Goal: Task Accomplishment & Management: Use online tool/utility

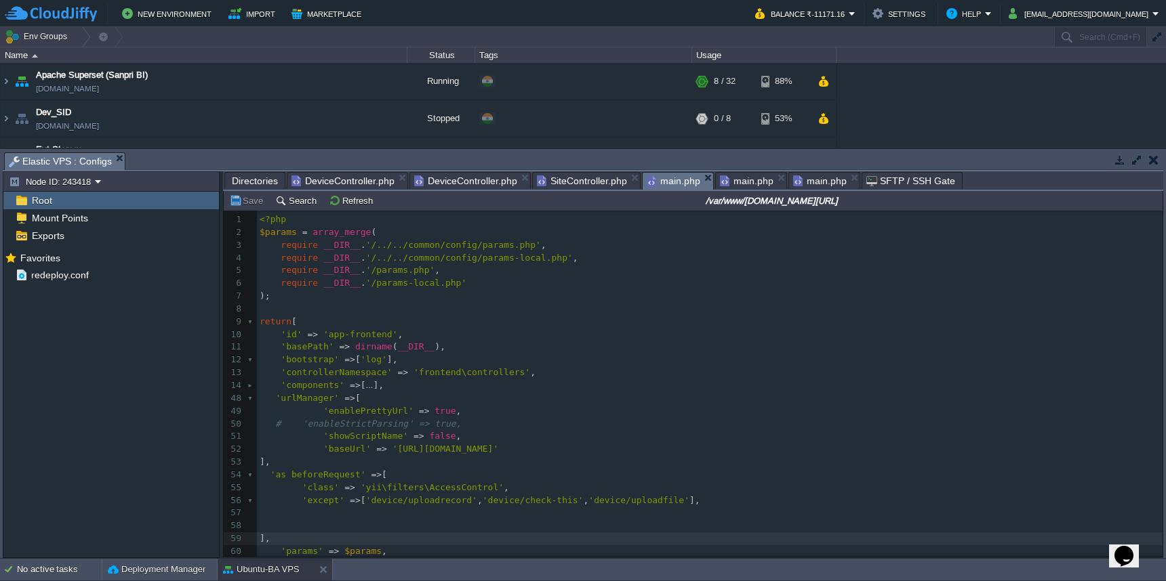
click at [662, 185] on span "main.php" at bounding box center [674, 181] width 54 height 17
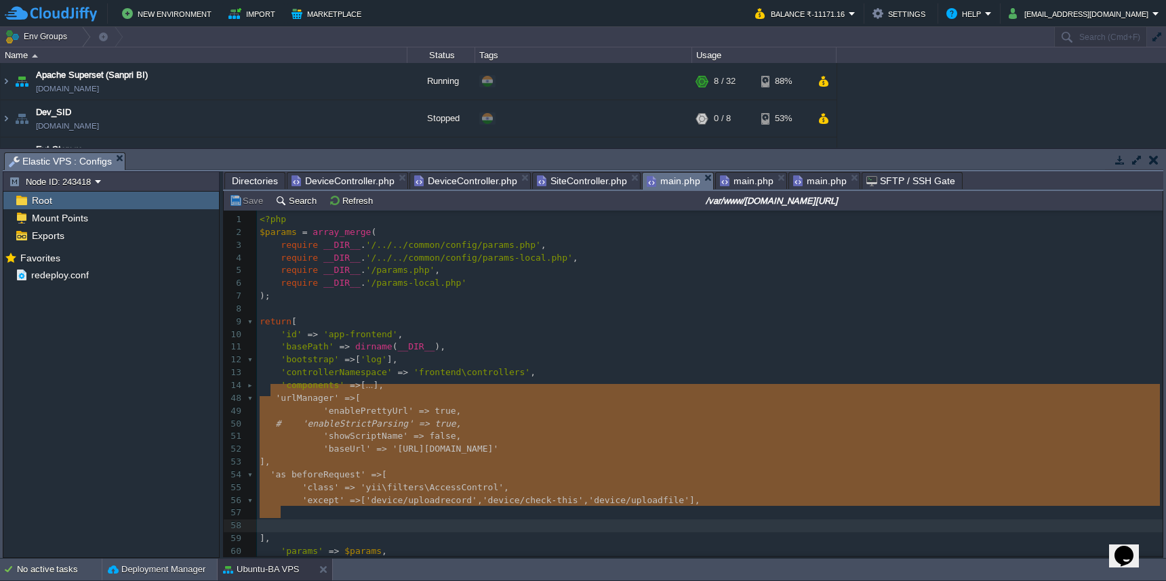
type textarea "'urlManager' => [ 'enablePrettyUrl' => true, # 'enableStrictParsing' => true, '…"
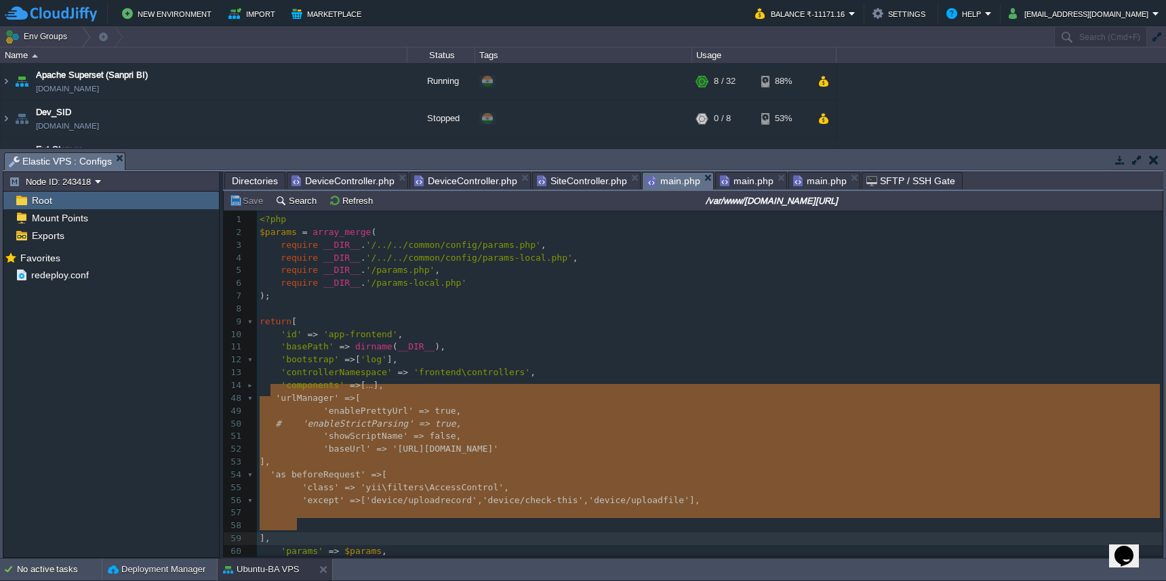
drag, startPoint x: 271, startPoint y: 392, endPoint x: 330, endPoint y: 523, distance: 143.5
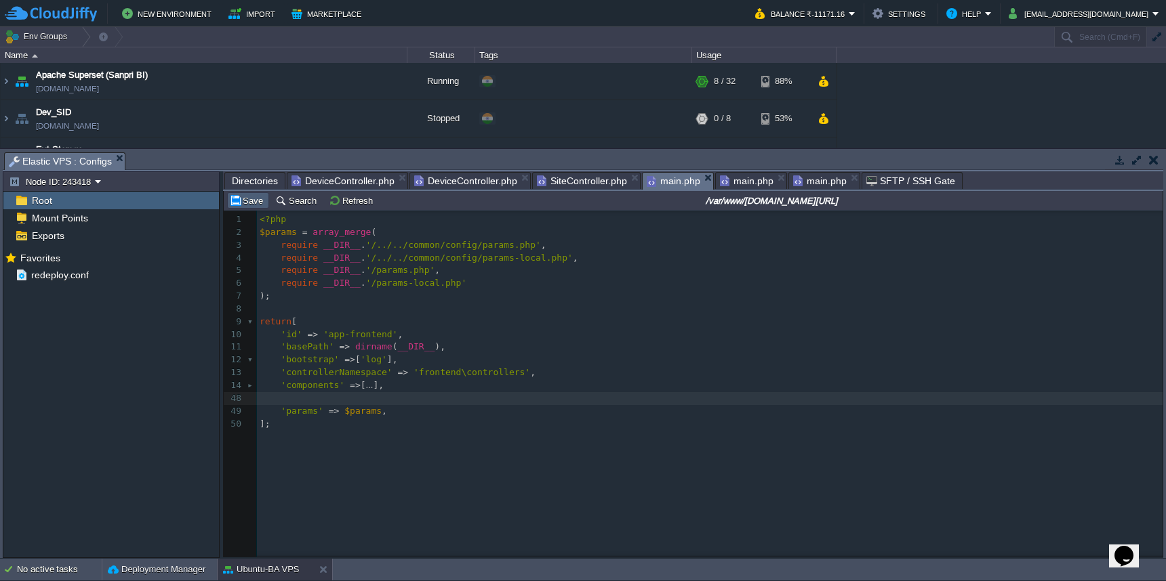
click at [242, 197] on button "Save" at bounding box center [248, 201] width 38 height 12
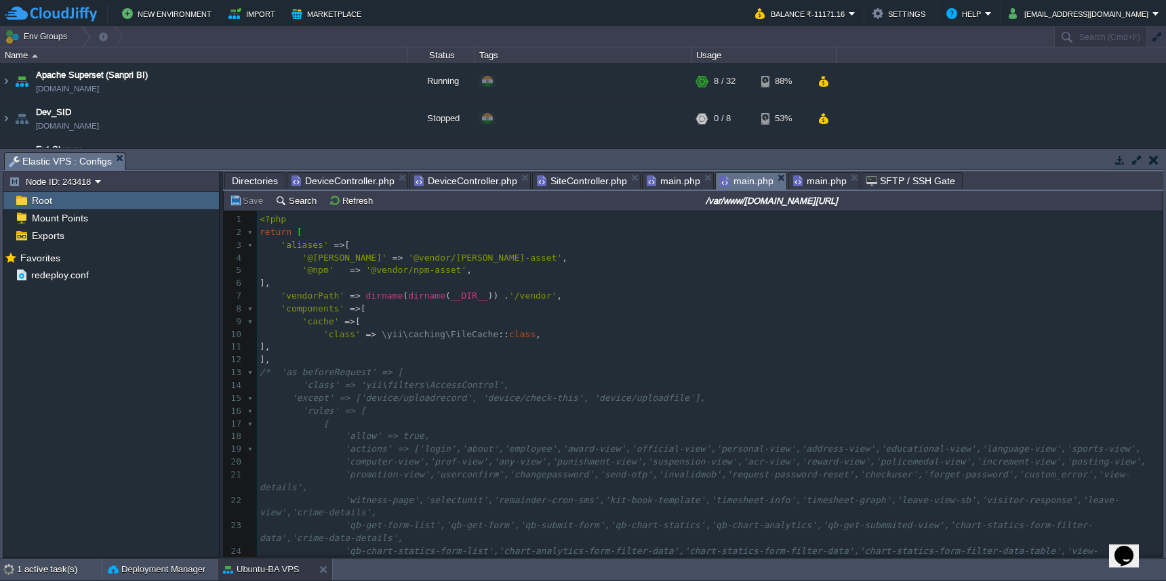
click at [734, 174] on span "main.php" at bounding box center [747, 181] width 54 height 17
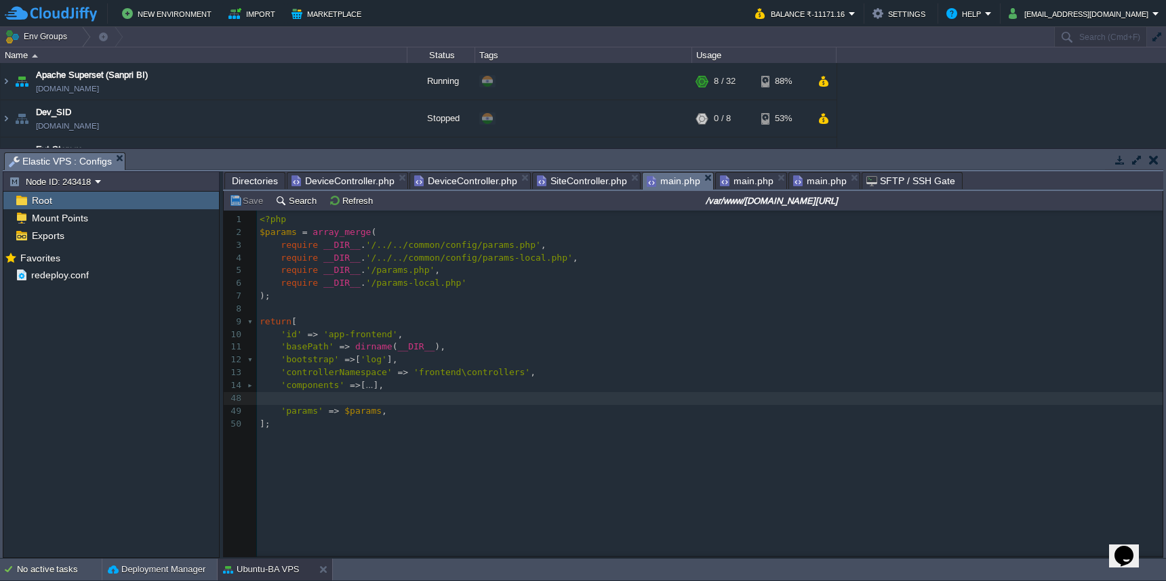
click at [673, 186] on span "main.php" at bounding box center [674, 181] width 54 height 17
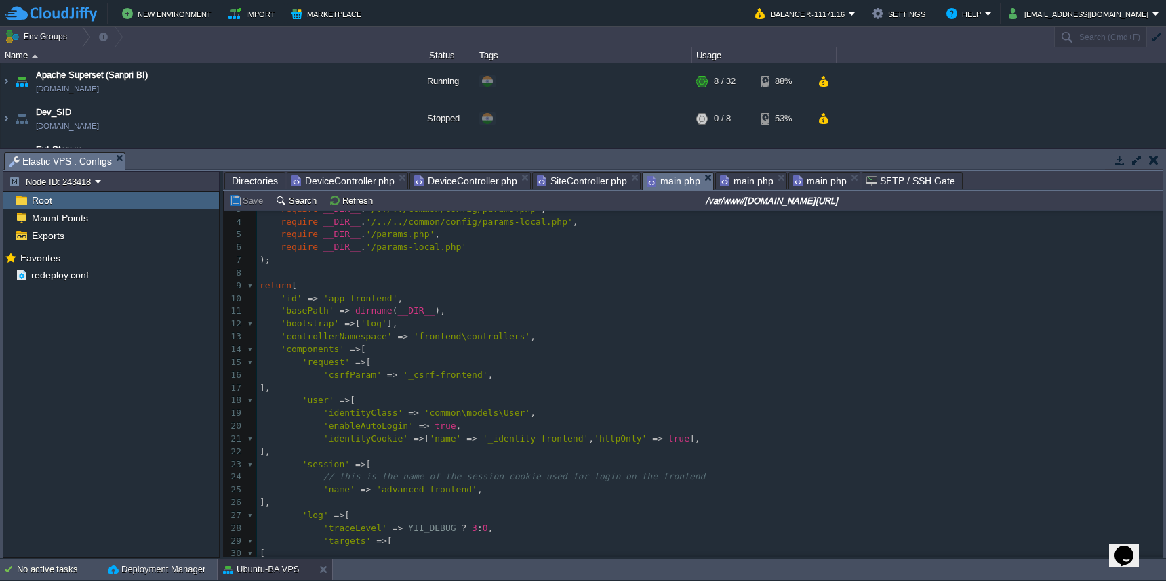
scroll to position [0, 0]
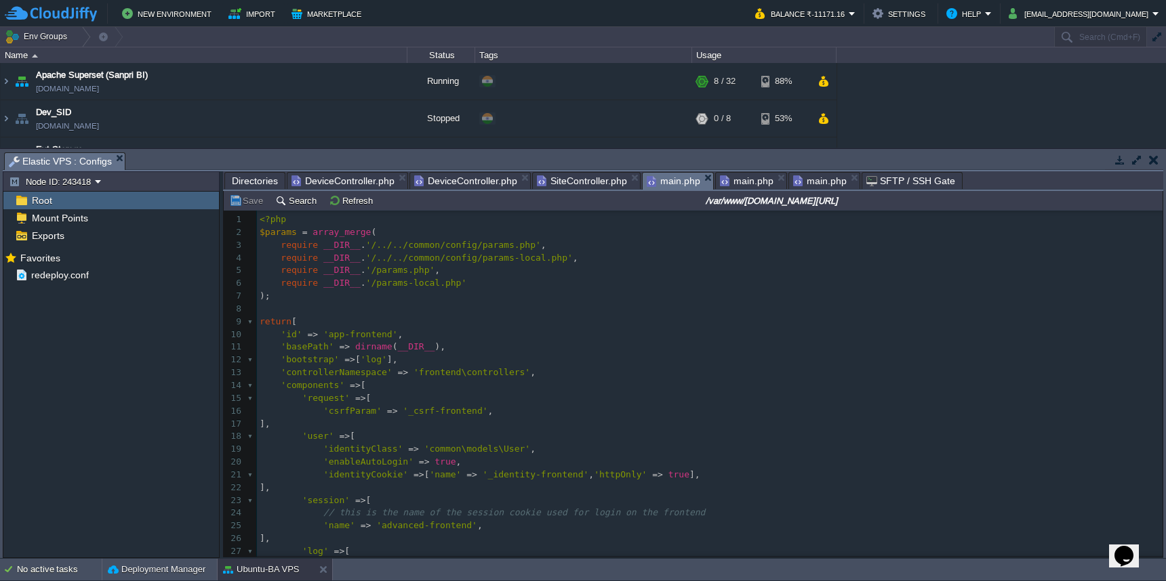
click at [748, 178] on span "main.php" at bounding box center [747, 181] width 54 height 16
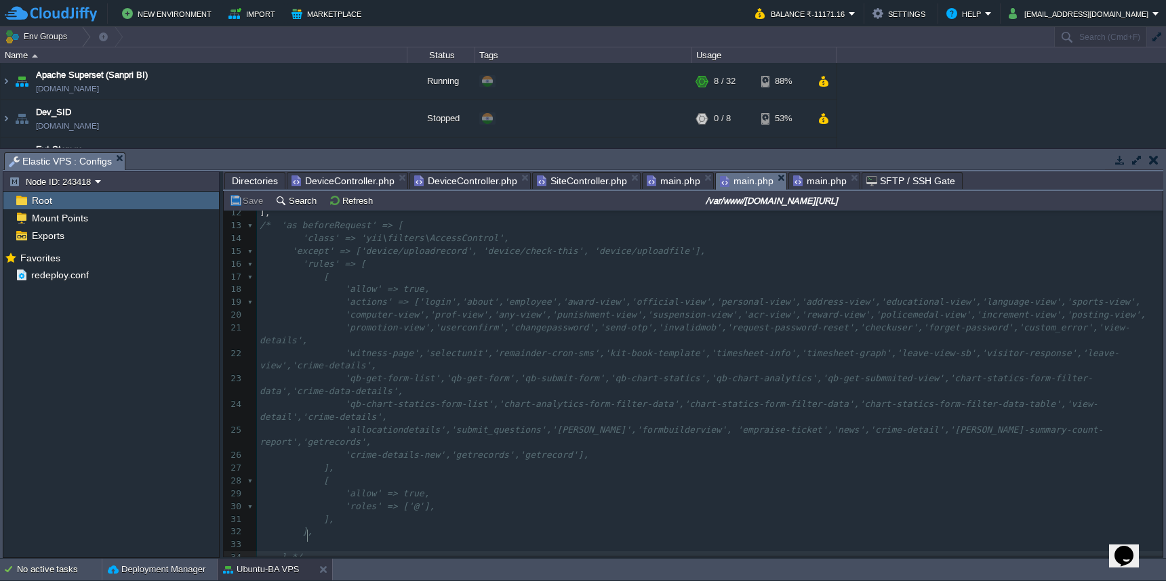
click at [345, 552] on pre "],*/" at bounding box center [709, 558] width 905 height 13
type textarea "-"
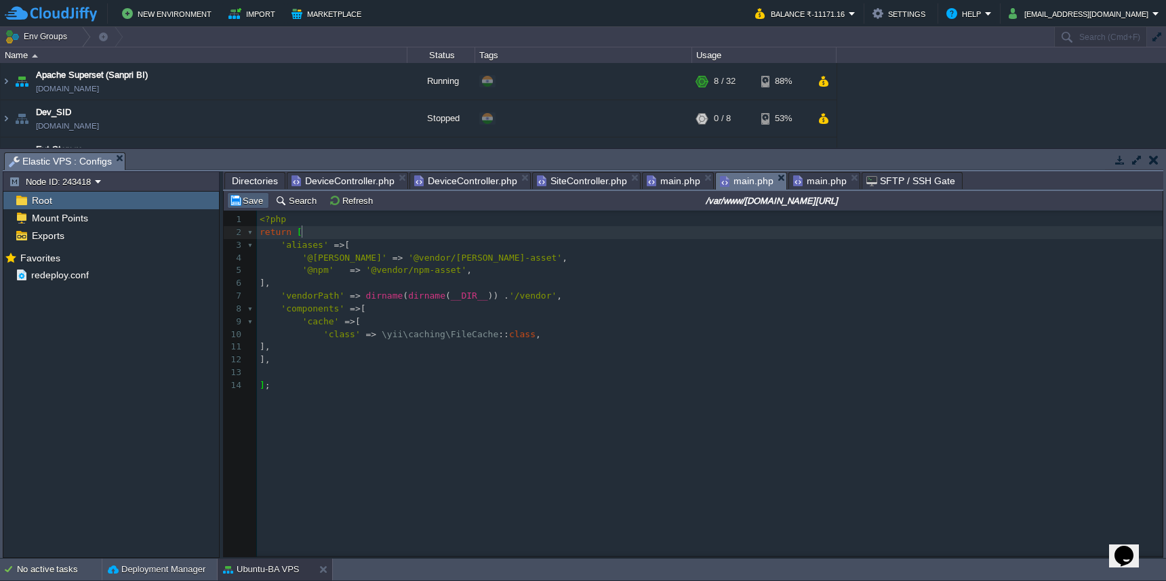
click at [253, 203] on button "Save" at bounding box center [248, 201] width 38 height 12
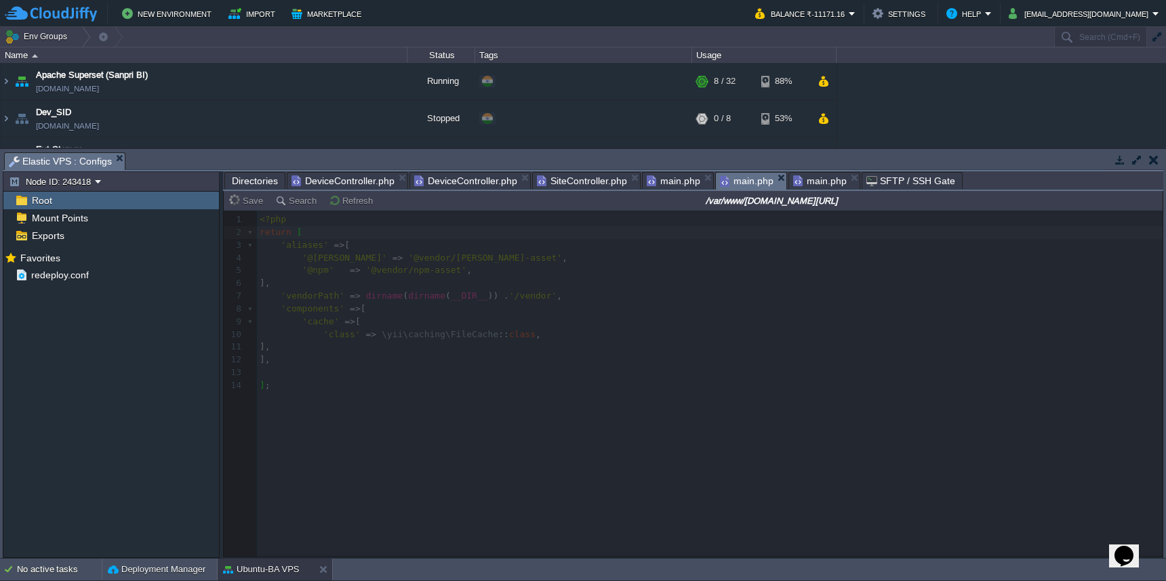
click at [800, 185] on span "main.php" at bounding box center [820, 181] width 54 height 16
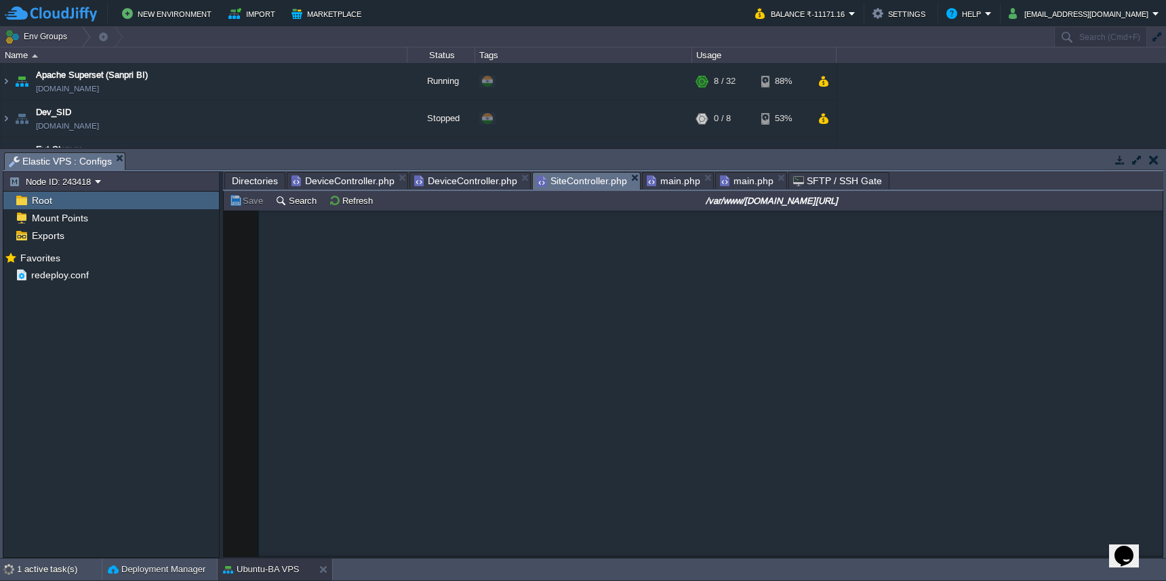
click at [601, 182] on span "SiteController.php" at bounding box center [582, 181] width 90 height 17
click at [472, 181] on span "DeviceController.php" at bounding box center [465, 181] width 103 height 17
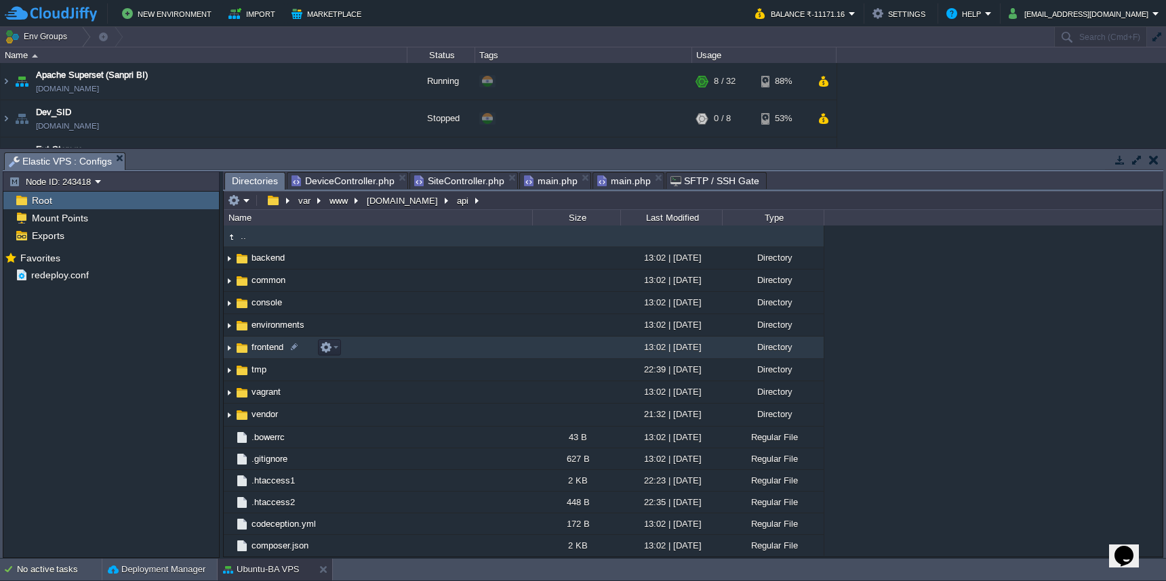
click at [508, 347] on td "frontend" at bounding box center [378, 348] width 308 height 22
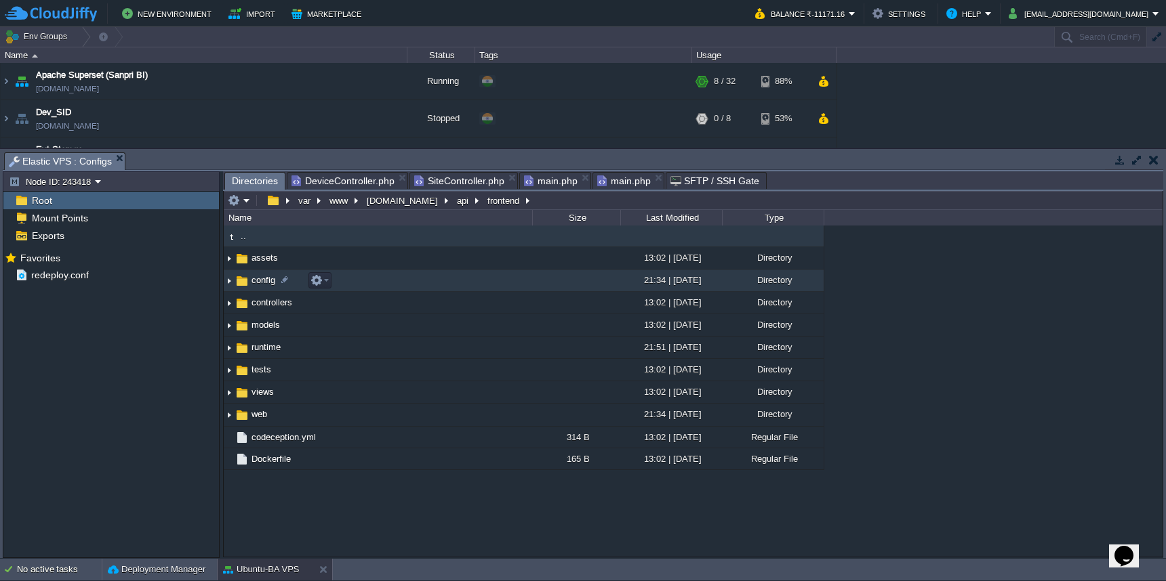
click at [503, 284] on td "config" at bounding box center [378, 281] width 308 height 22
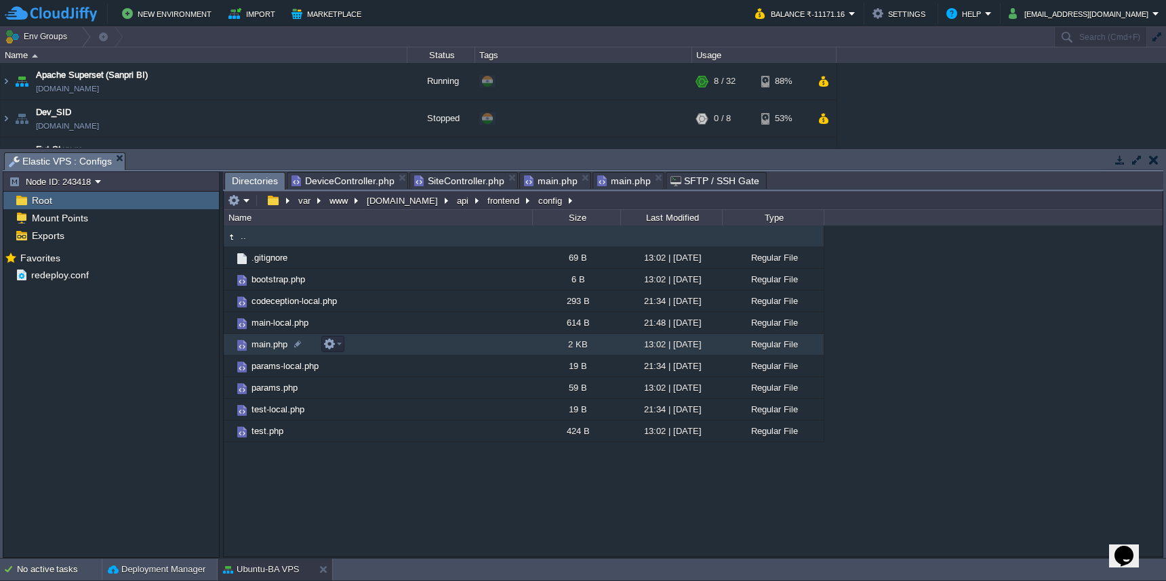
click at [489, 345] on td "main.php" at bounding box center [378, 345] width 308 height 22
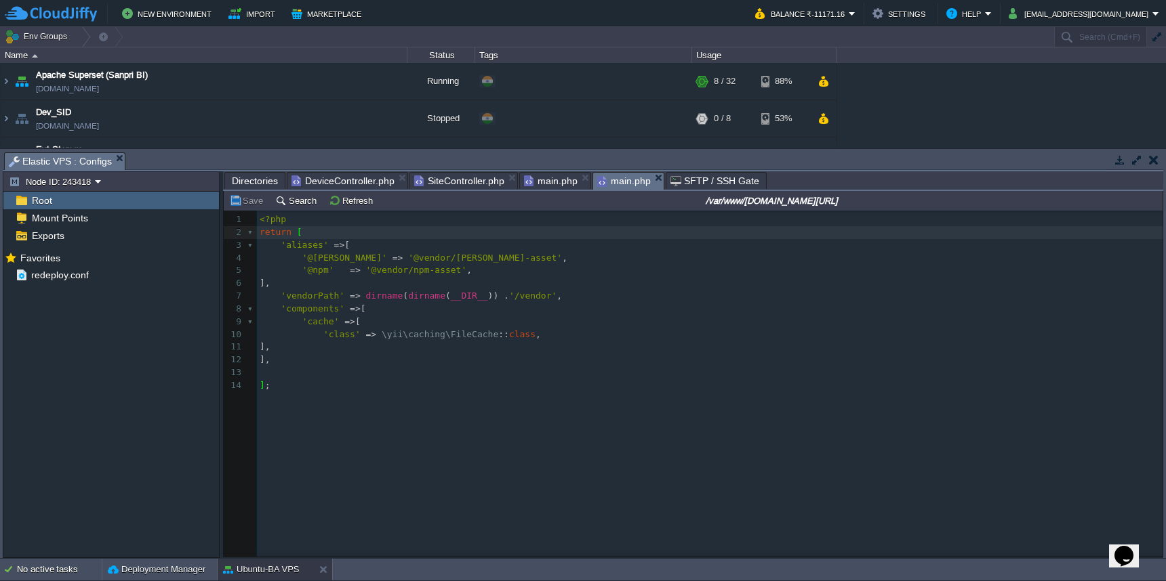
click at [611, 182] on span "main.php" at bounding box center [624, 181] width 54 height 17
click at [264, 182] on span "Directories" at bounding box center [255, 181] width 46 height 16
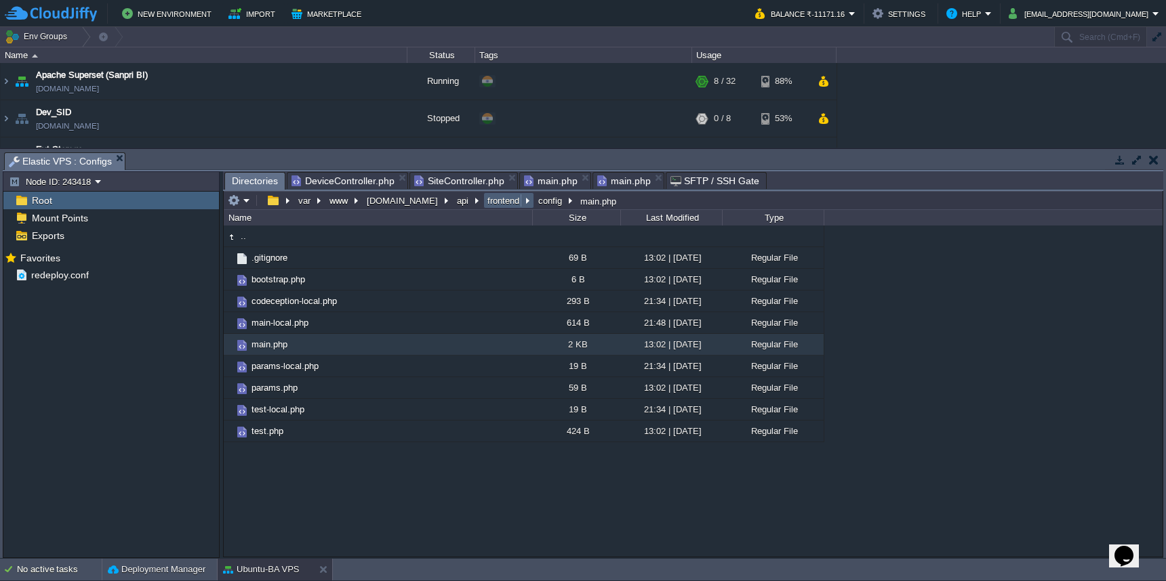
click at [485, 203] on button "frontend" at bounding box center [503, 201] width 37 height 12
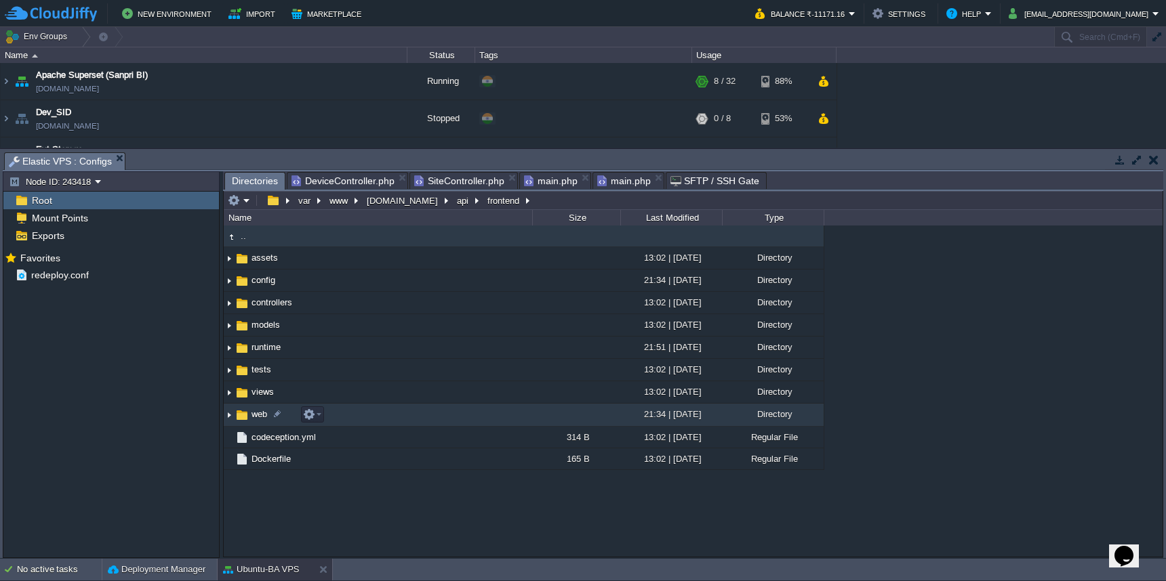
click at [415, 409] on td "web" at bounding box center [378, 415] width 308 height 22
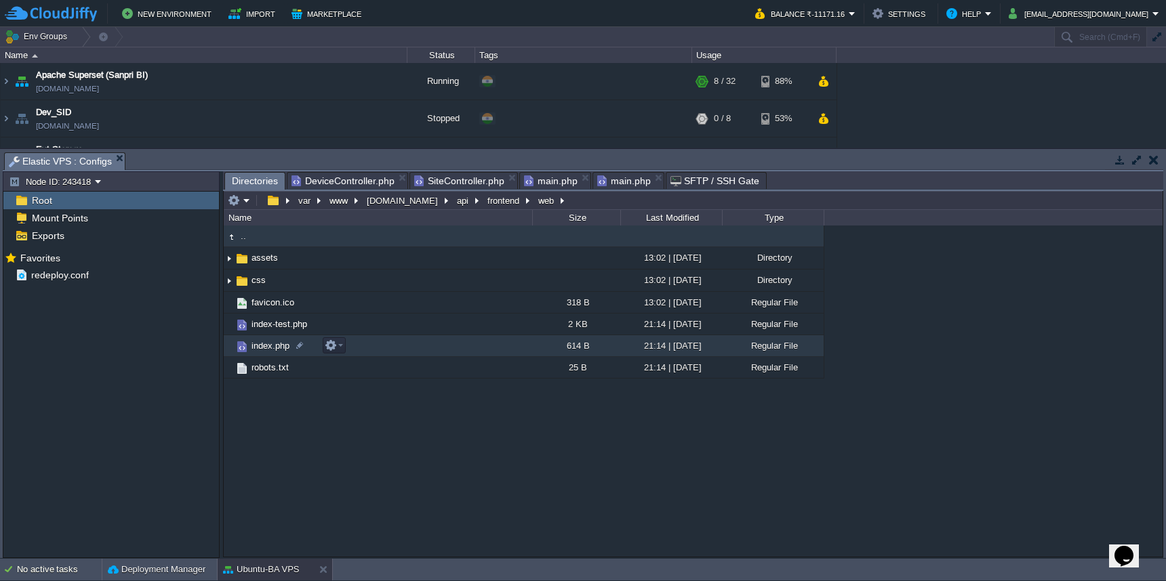
click at [407, 348] on td "index.php" at bounding box center [378, 346] width 308 height 22
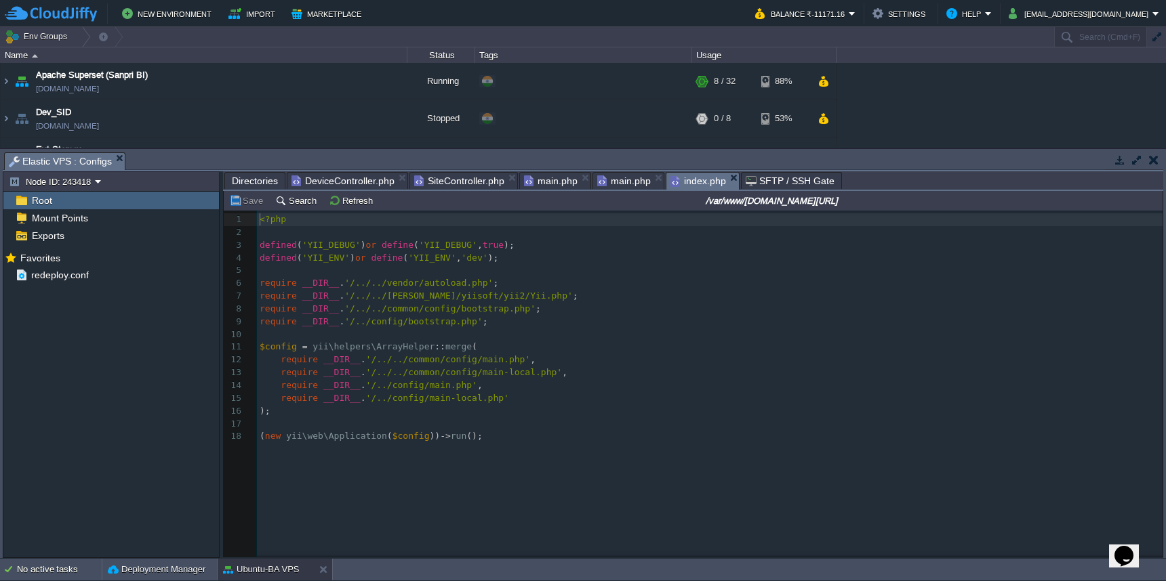
scroll to position [5, 0]
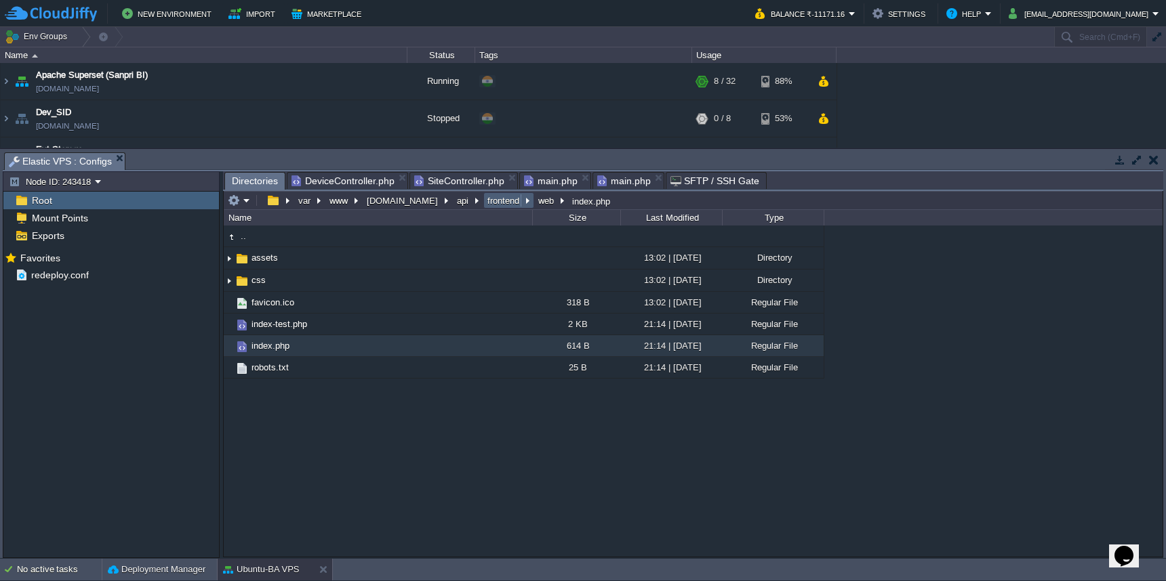
click at [485, 203] on button "frontend" at bounding box center [503, 201] width 37 height 12
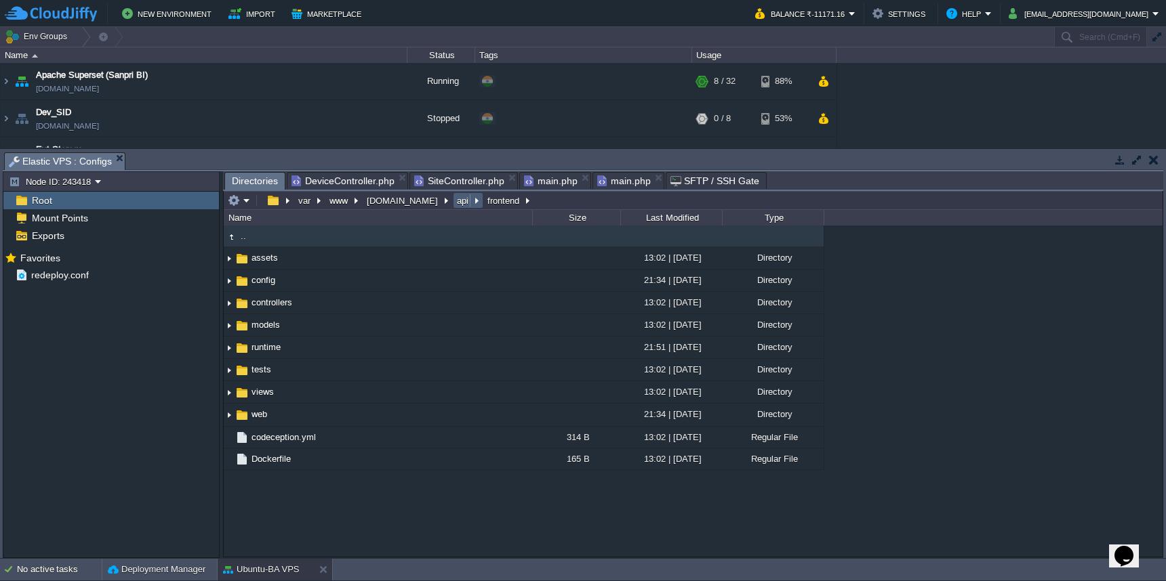
click at [455, 207] on button "api" at bounding box center [463, 201] width 17 height 12
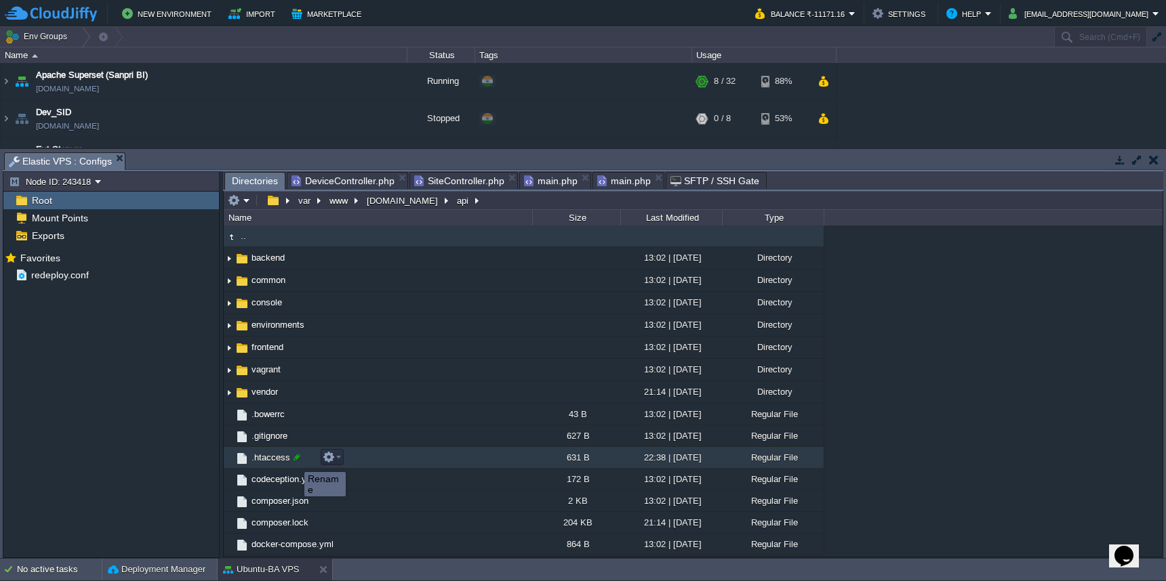
click at [294, 460] on div at bounding box center [297, 457] width 12 height 12
click at [303, 460] on div at bounding box center [301, 457] width 12 height 12
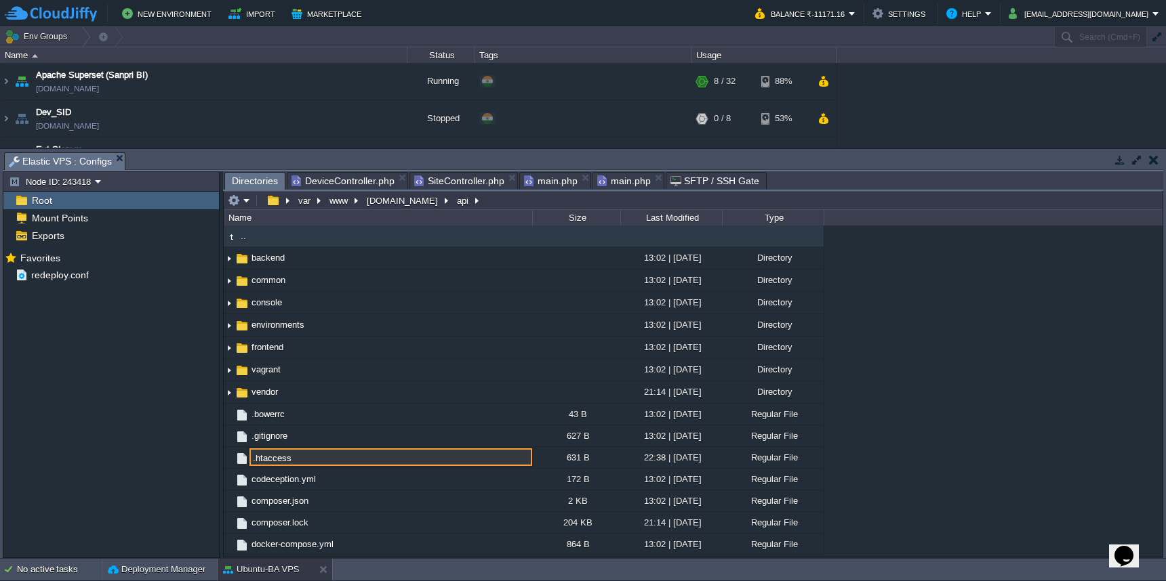
type input ".htaccess"
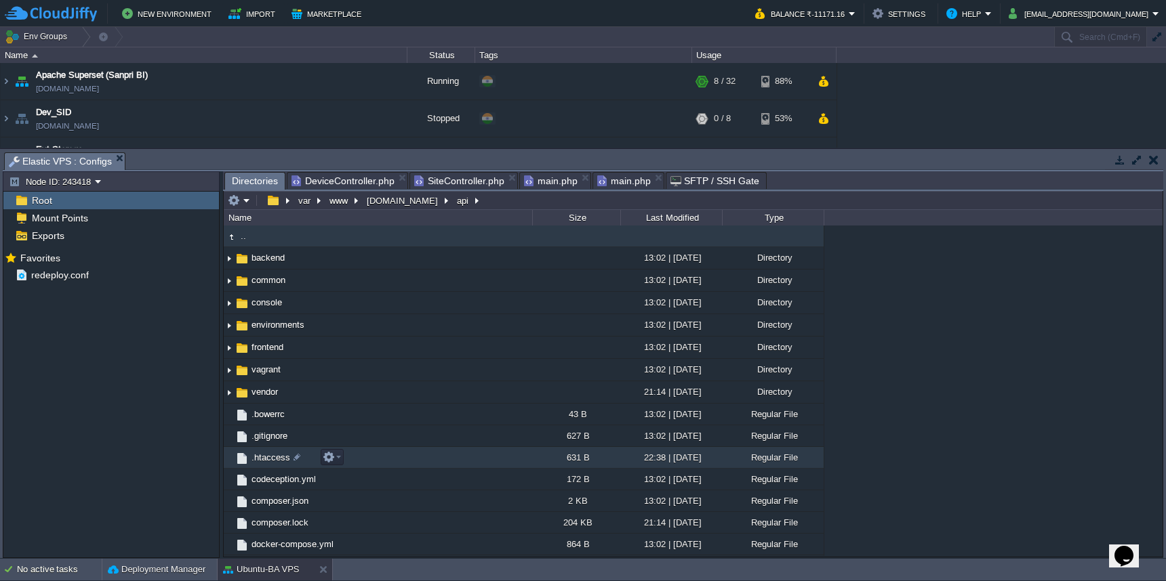
click at [364, 462] on td ".htaccess" at bounding box center [378, 458] width 308 height 22
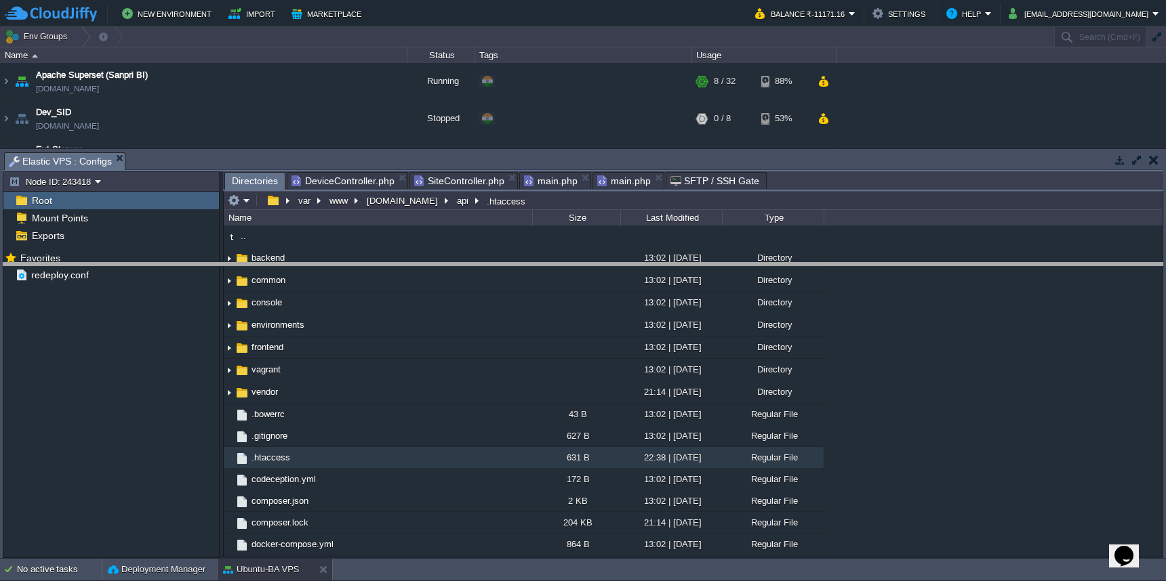
drag, startPoint x: 940, startPoint y: 157, endPoint x: 968, endPoint y: 377, distance: 222.0
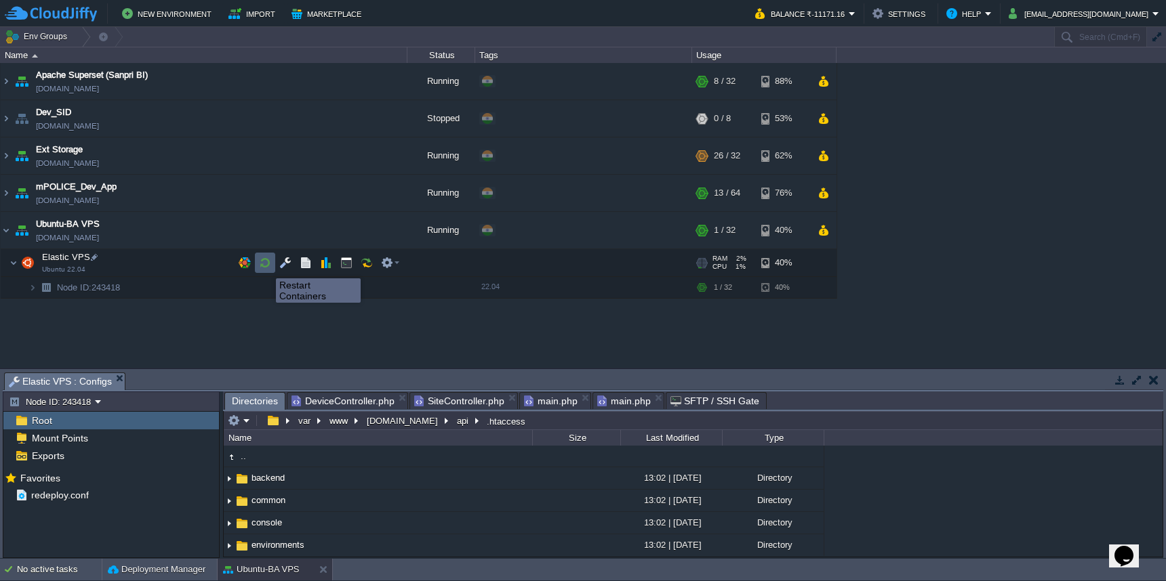
click at [266, 266] on button "button" at bounding box center [265, 263] width 12 height 12
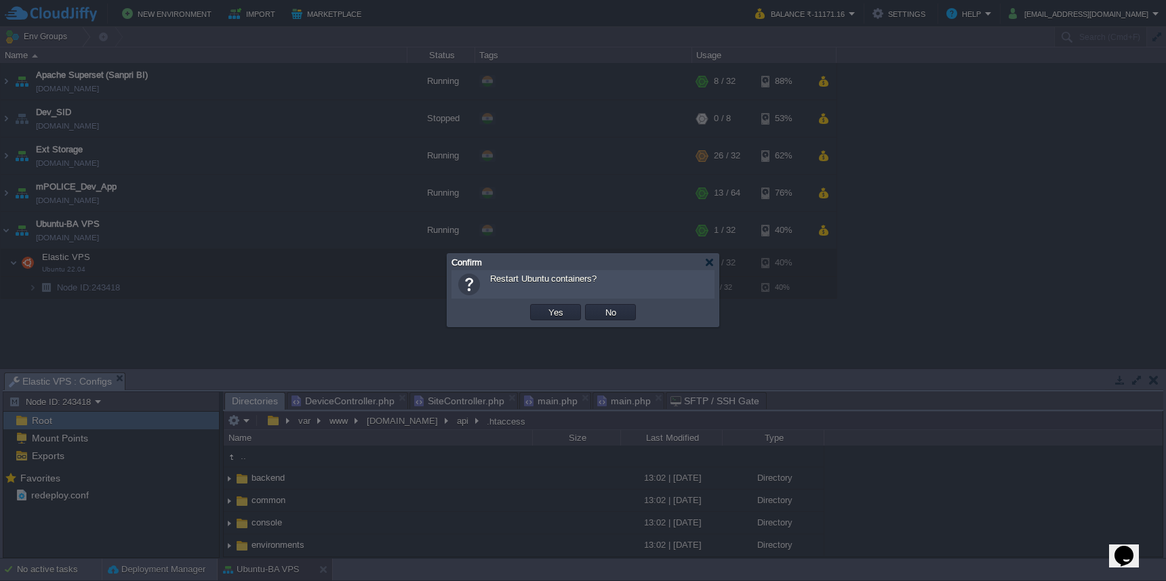
click at [567, 311] on td "Yes" at bounding box center [555, 312] width 51 height 16
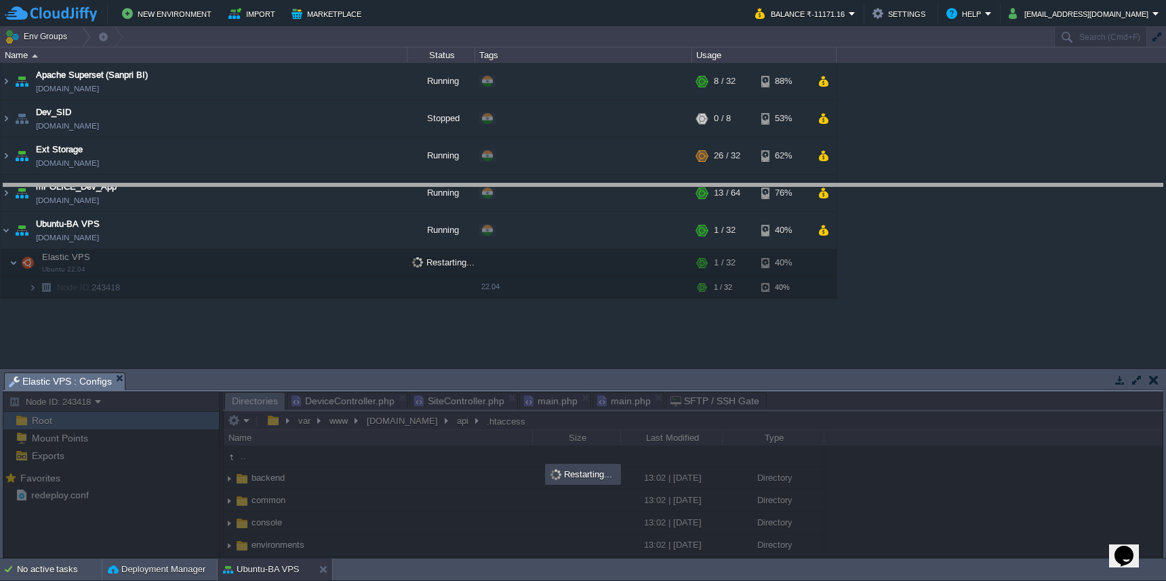
drag, startPoint x: 643, startPoint y: 381, endPoint x: 642, endPoint y: 191, distance: 189.8
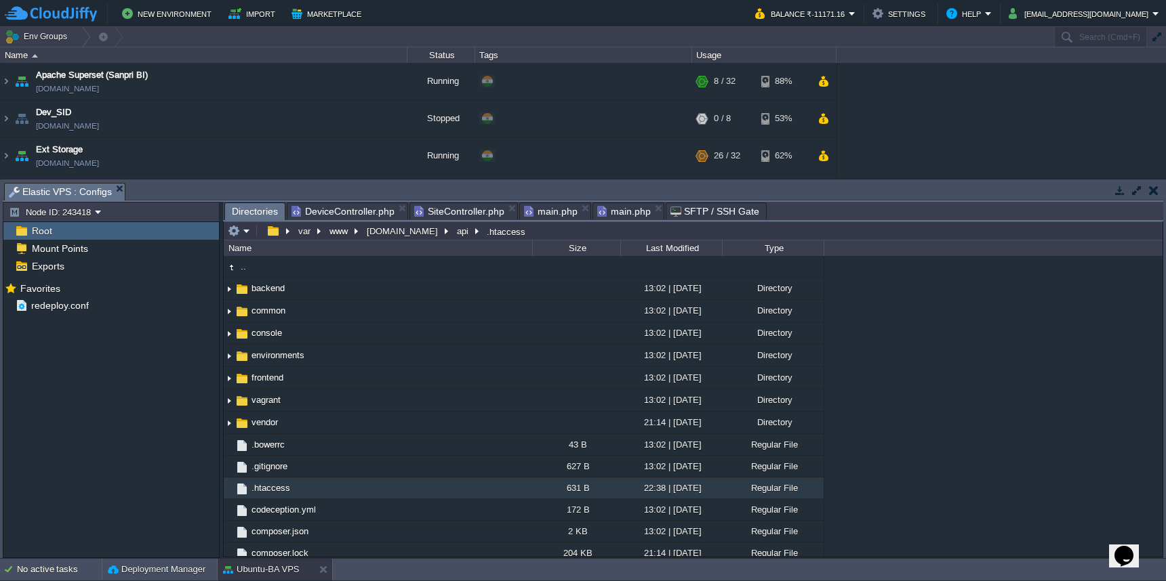
scroll to position [85, 0]
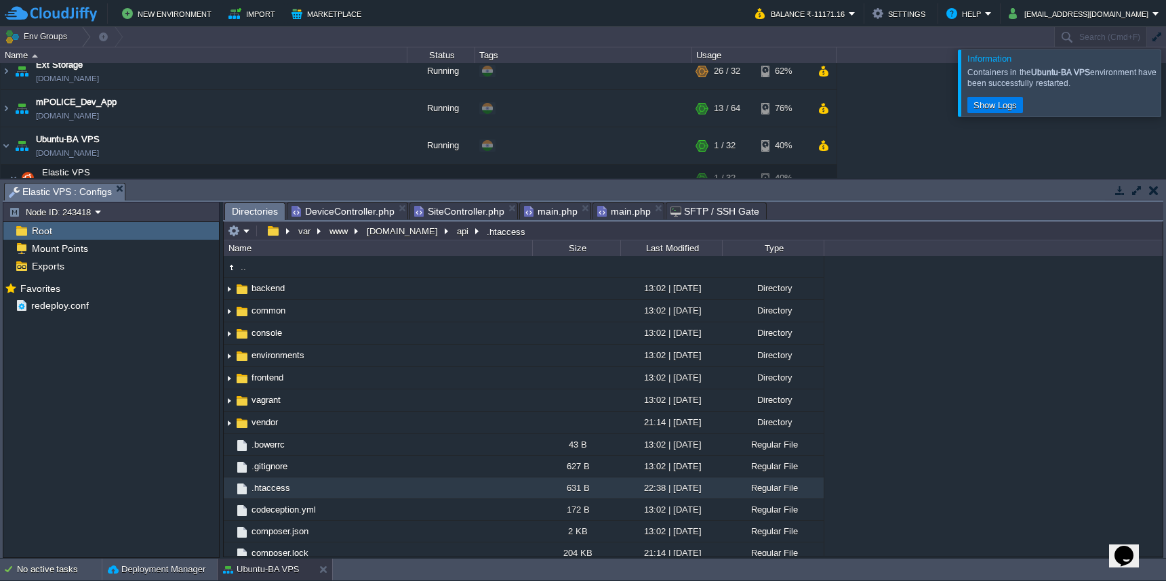
click at [552, 213] on span "main.php" at bounding box center [551, 211] width 54 height 16
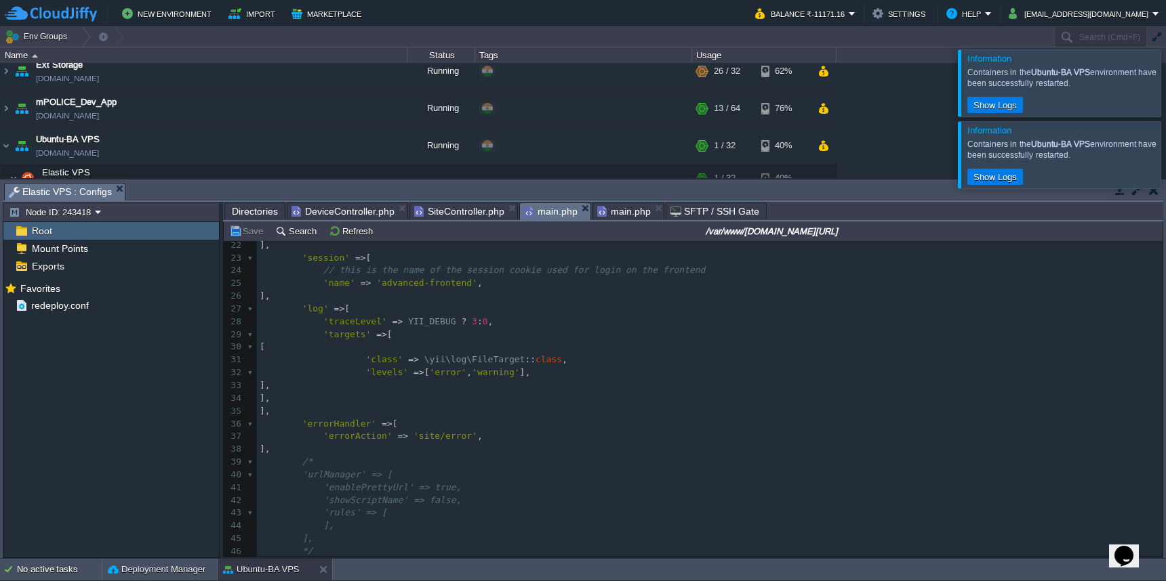
scroll to position [300, 0]
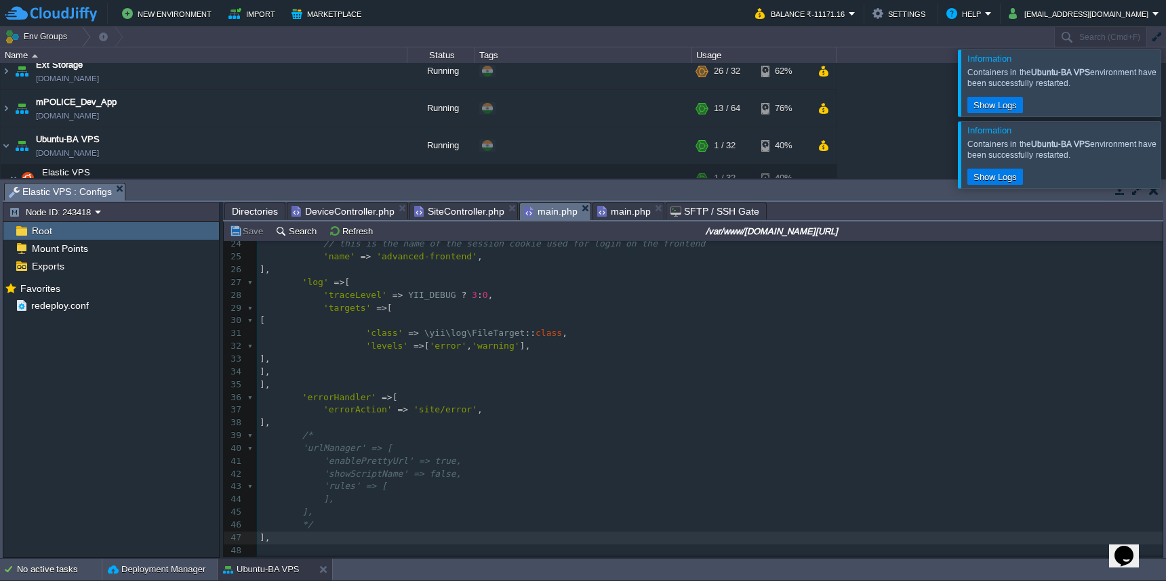
click at [286, 509] on div "x 1 <?php 2 $params = array_merge ( 3 require __DIR__ . '/../../common/config/p…" at bounding box center [709, 263] width 905 height 638
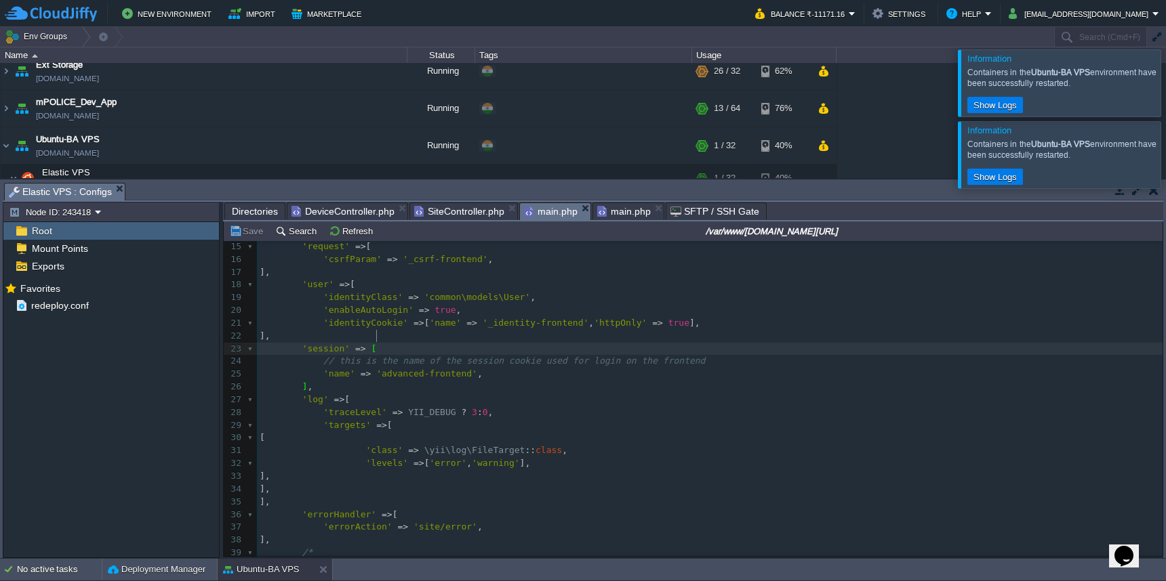
scroll to position [0, 0]
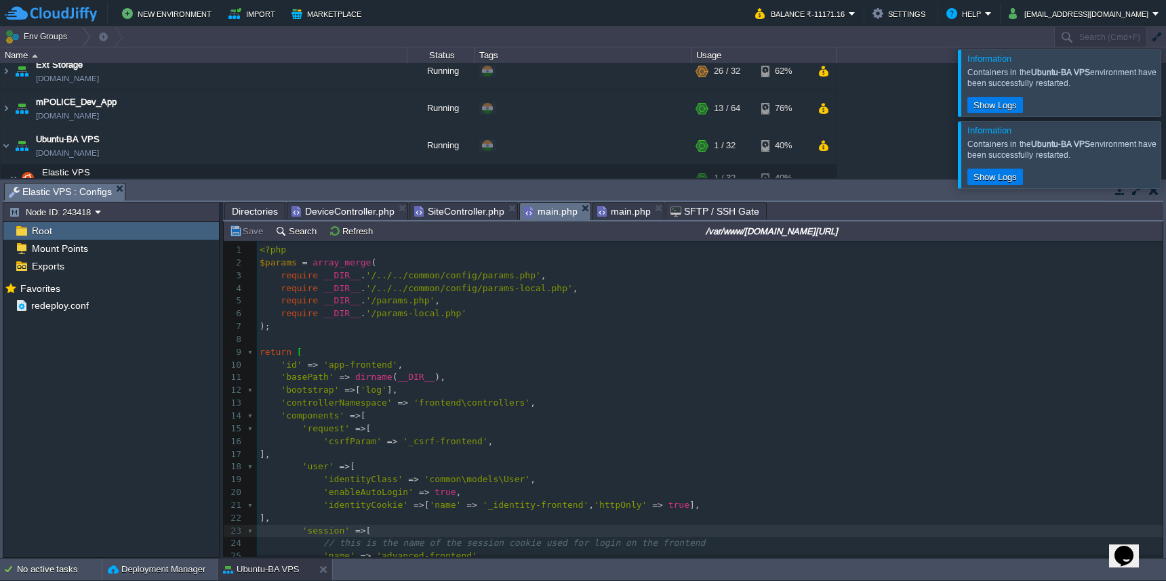
click at [620, 209] on span "main.php" at bounding box center [624, 211] width 54 height 16
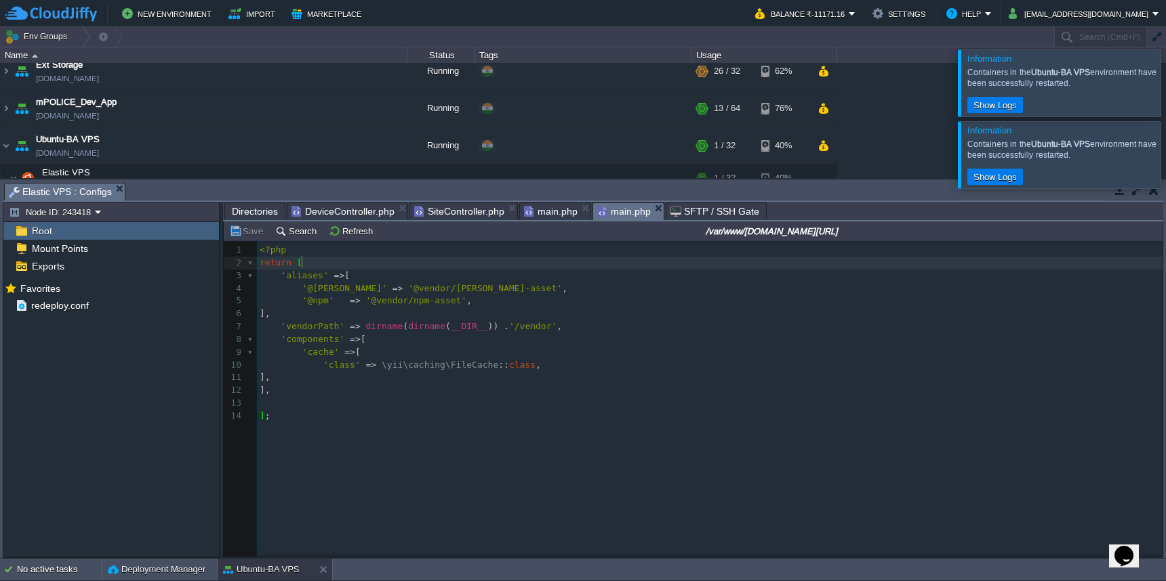
click at [462, 208] on span "SiteController.php" at bounding box center [459, 211] width 90 height 16
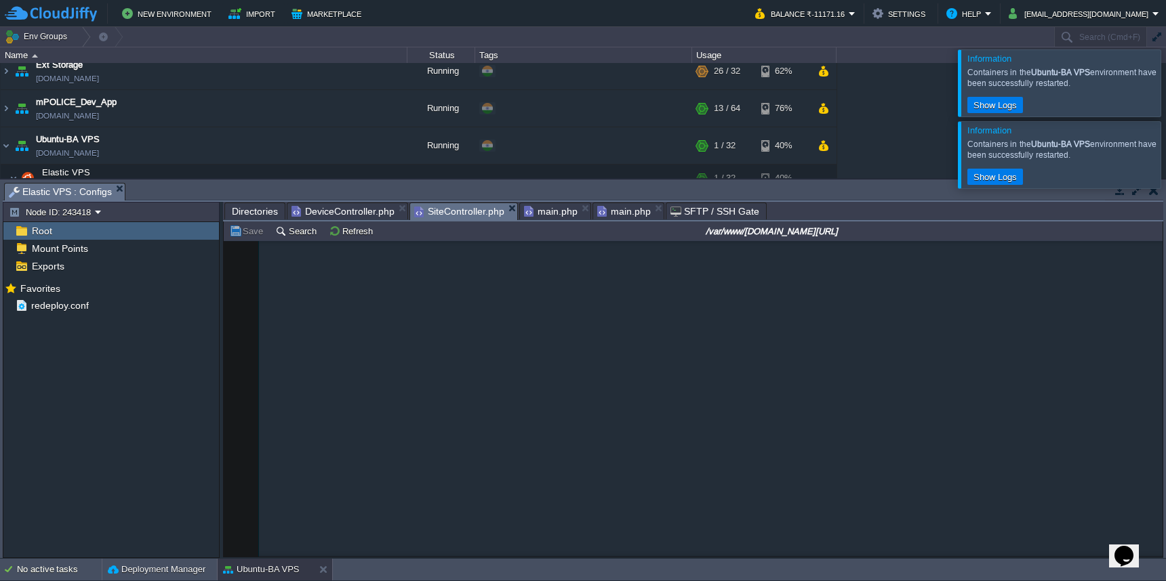
click at [268, 211] on span "Directories" at bounding box center [255, 211] width 46 height 16
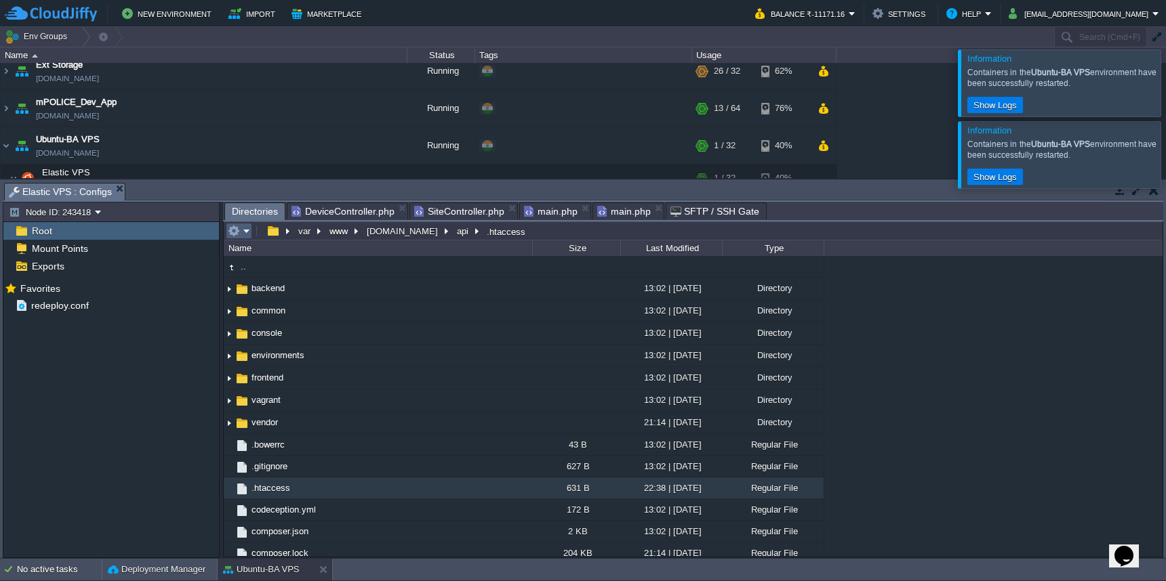
click at [241, 233] on em at bounding box center [239, 231] width 22 height 12
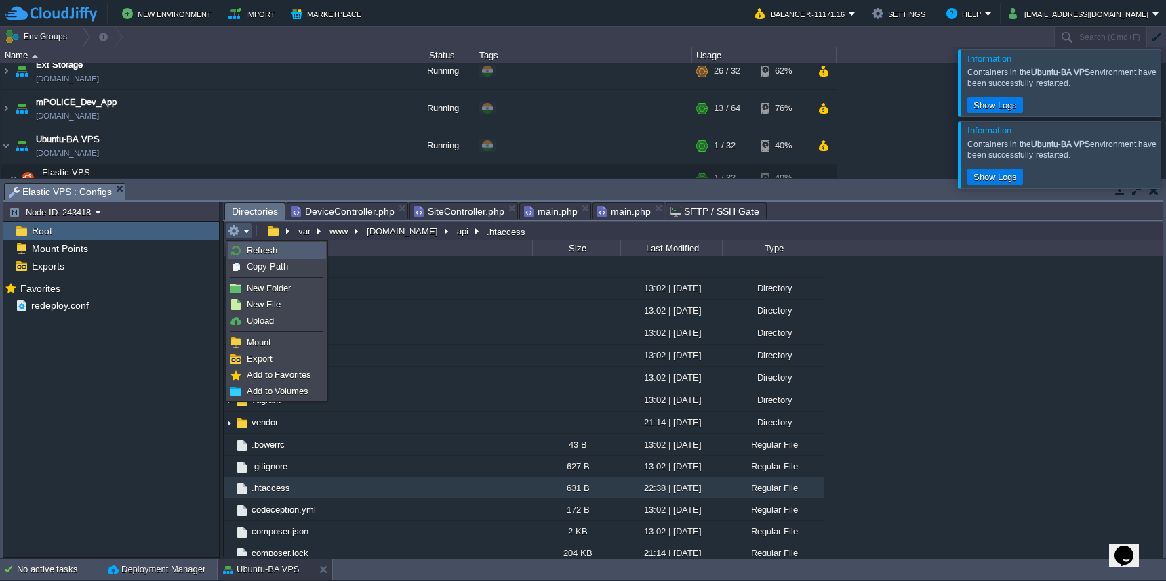
click at [247, 250] on span "Refresh" at bounding box center [262, 250] width 30 height 10
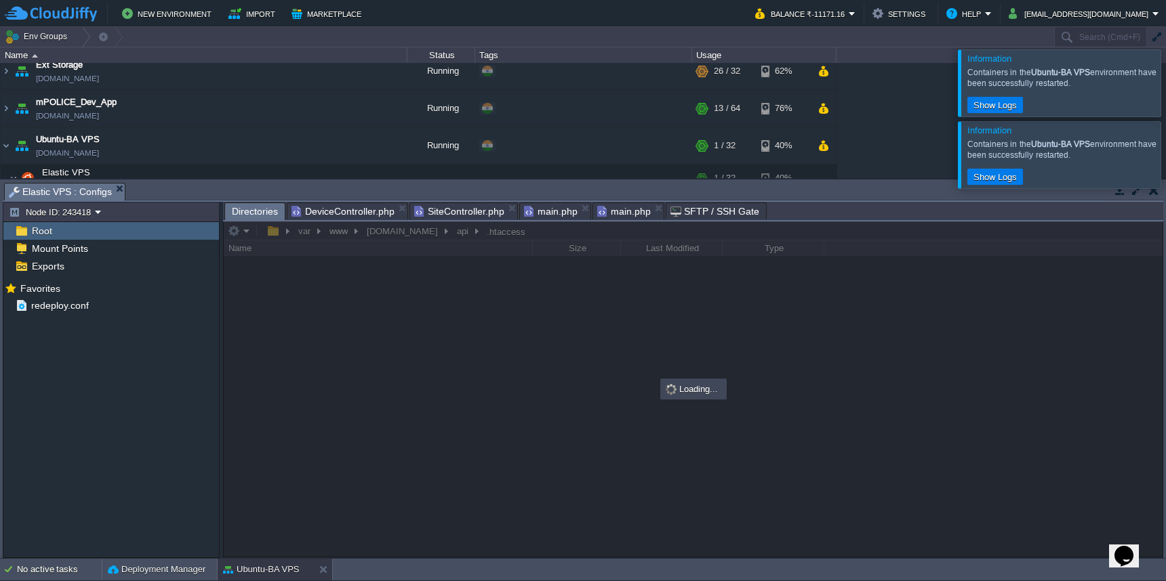
click at [1165, 156] on div at bounding box center [1182, 154] width 0 height 66
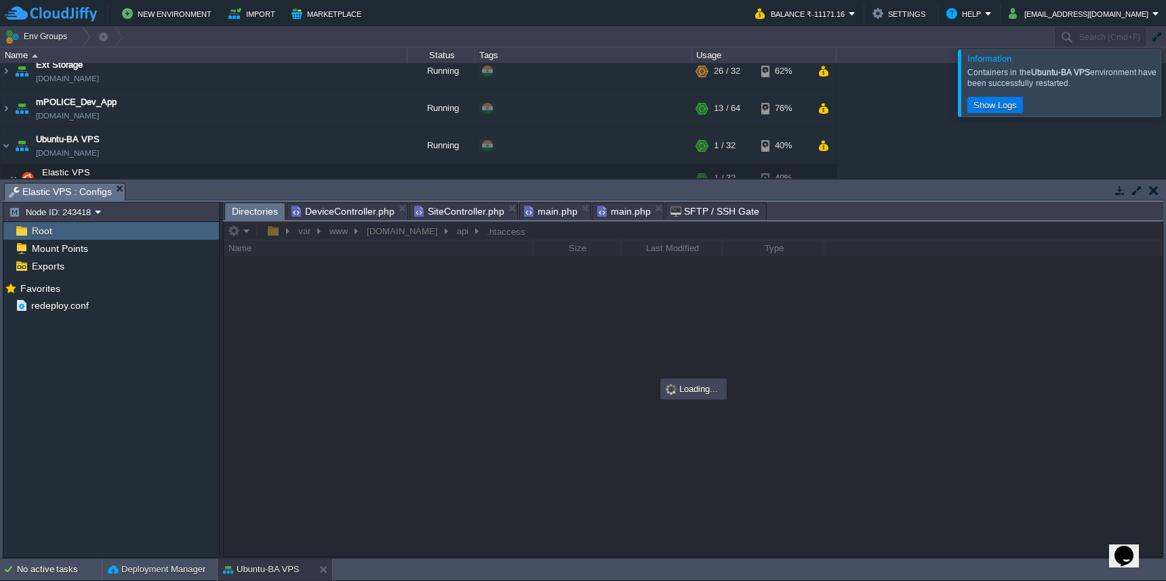
click at [1165, 78] on div at bounding box center [1182, 82] width 0 height 66
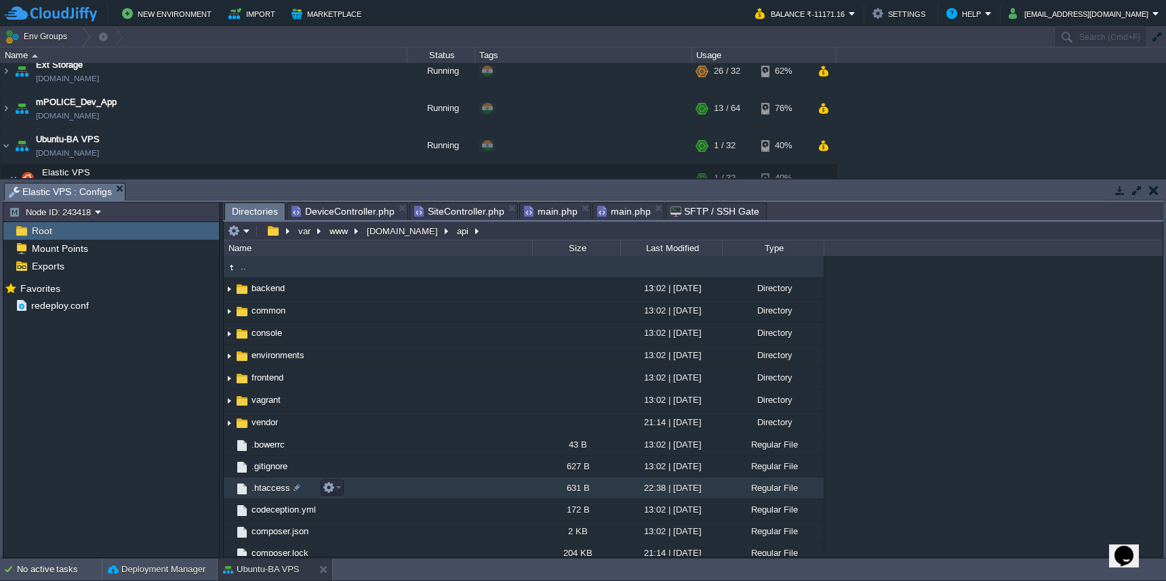
click at [260, 493] on span ".htaccess" at bounding box center [270, 489] width 43 height 12
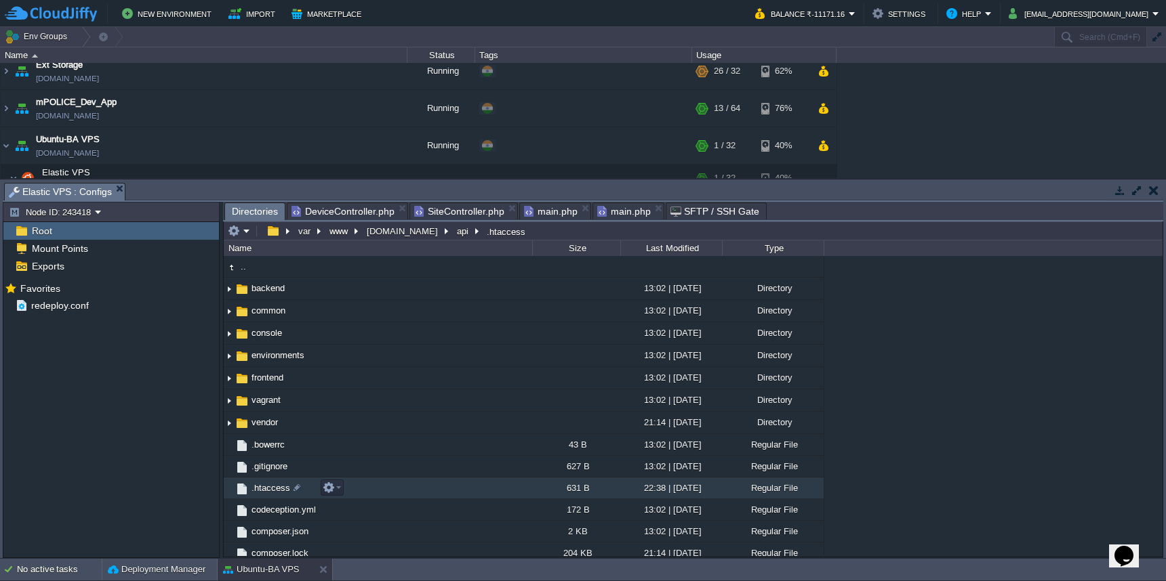
click at [260, 493] on span ".htaccess" at bounding box center [270, 489] width 43 height 12
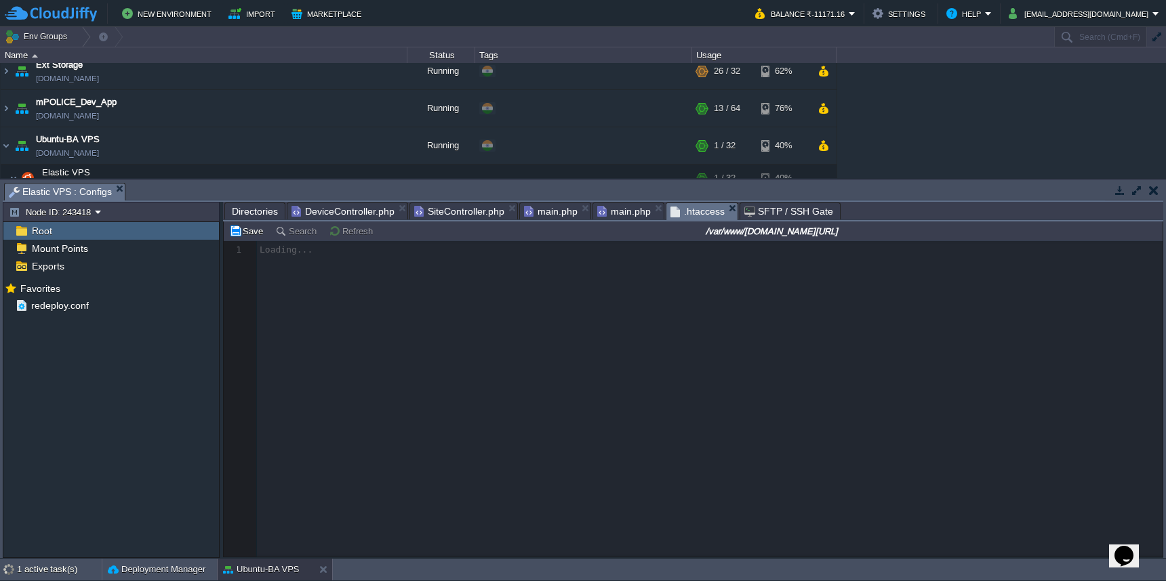
scroll to position [5, 0]
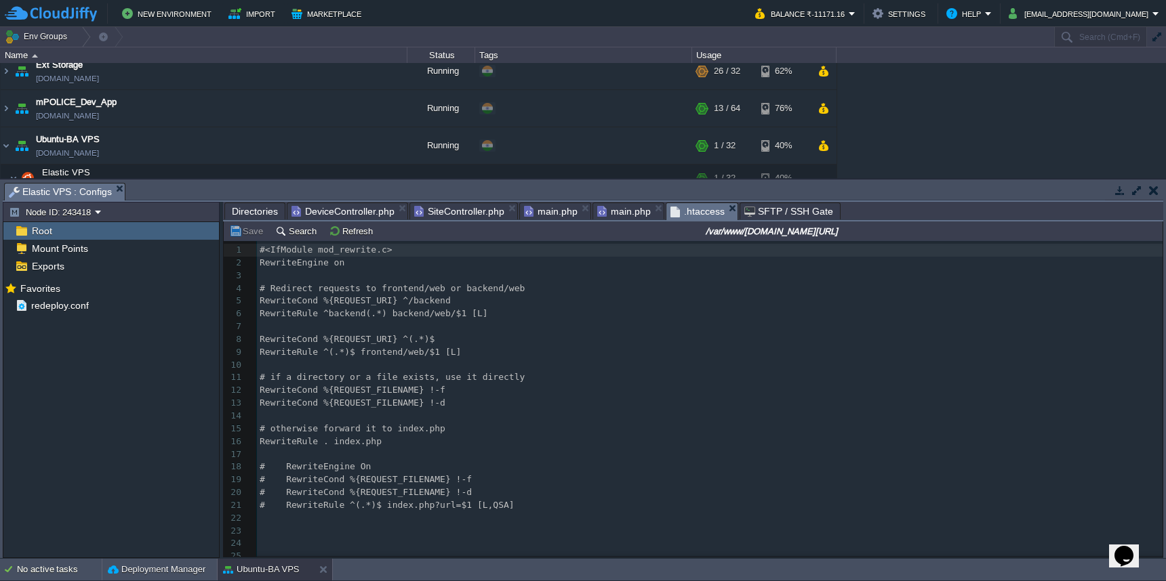
click at [258, 213] on span "Directories" at bounding box center [255, 211] width 46 height 16
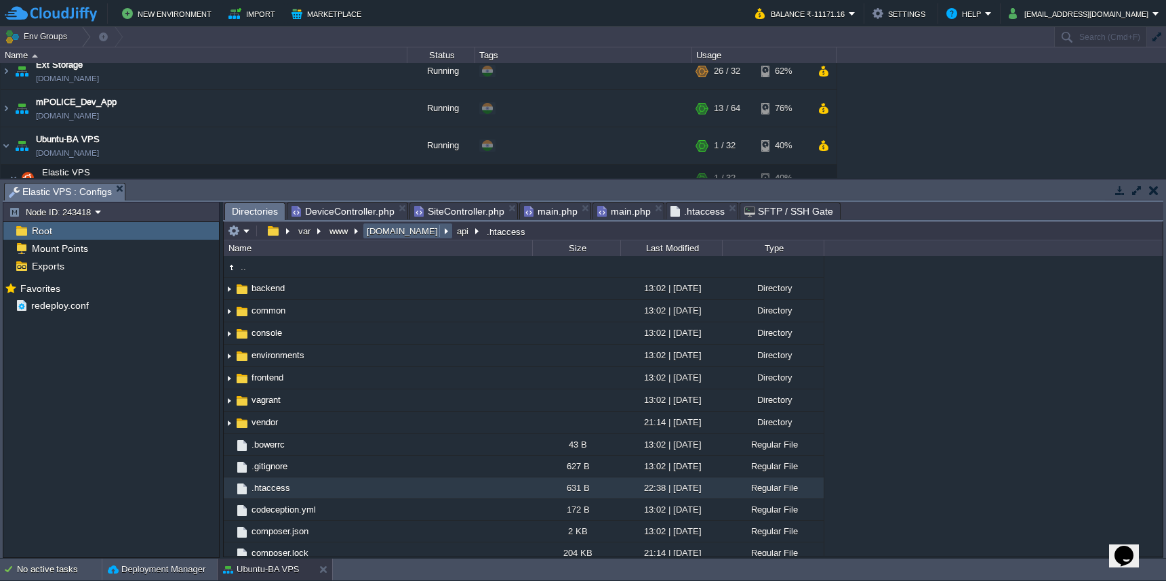
click at [398, 239] on td "[DOMAIN_NAME]" at bounding box center [408, 231] width 90 height 16
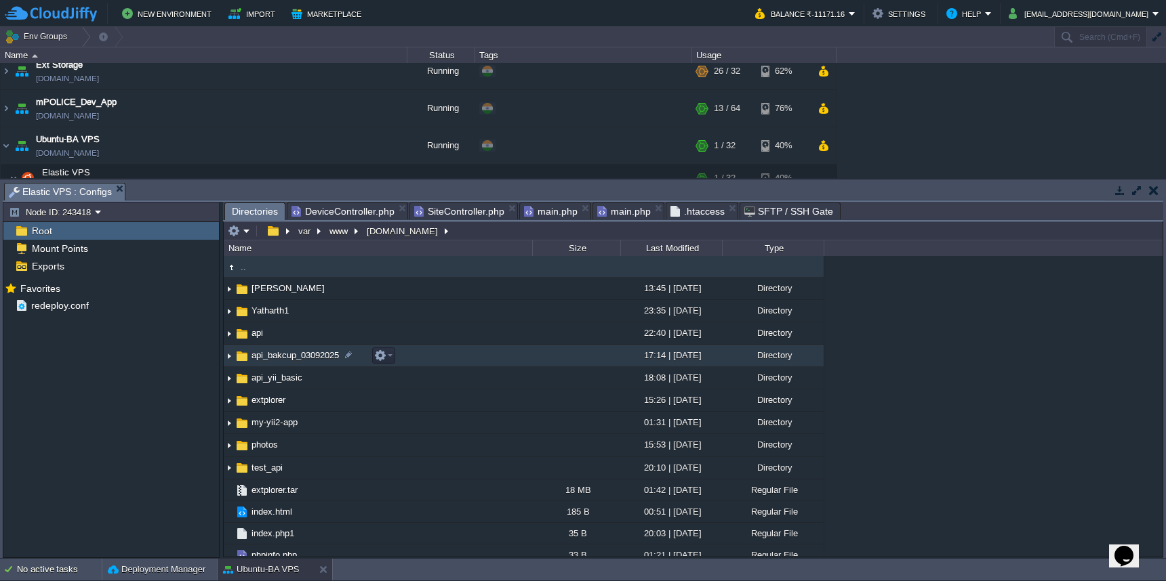
click at [419, 363] on td "api_bakcup_03092025" at bounding box center [378, 356] width 308 height 22
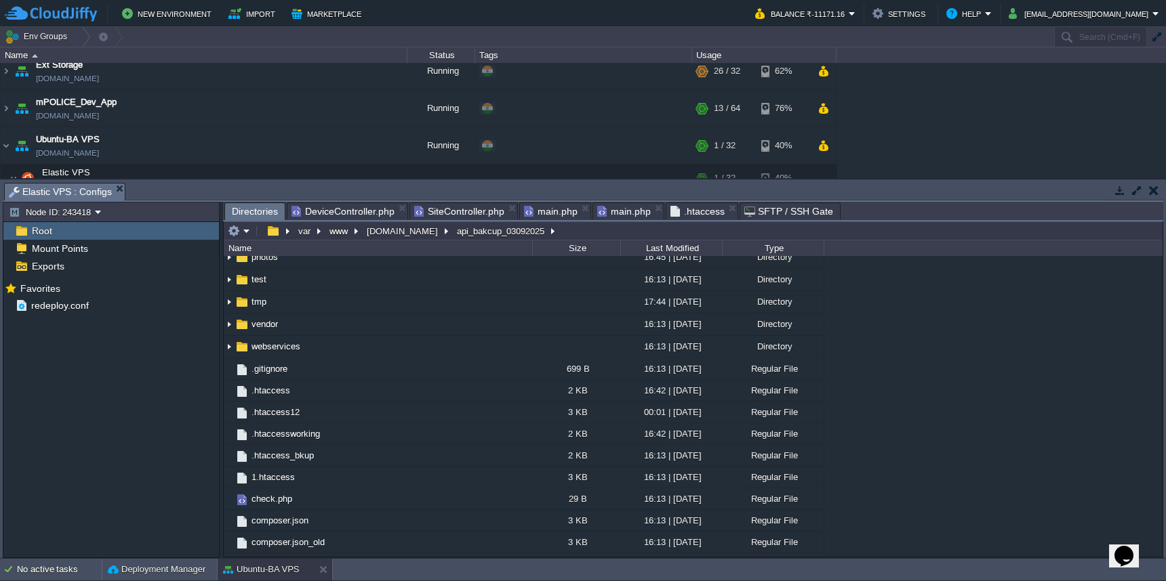
scroll to position [258, 0]
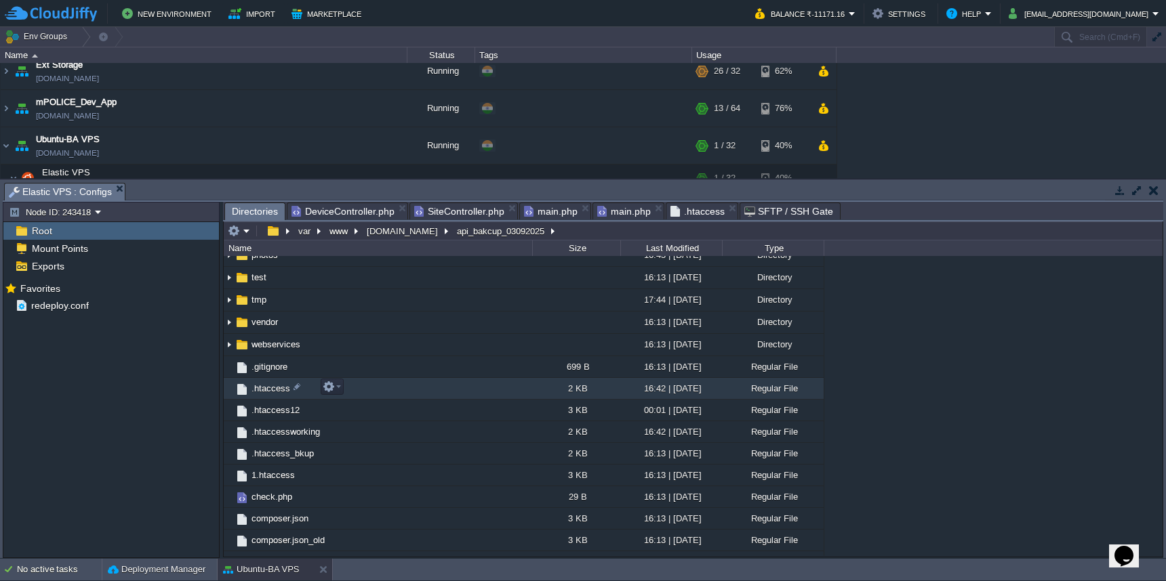
click at [524, 394] on td ".htaccess" at bounding box center [378, 389] width 308 height 22
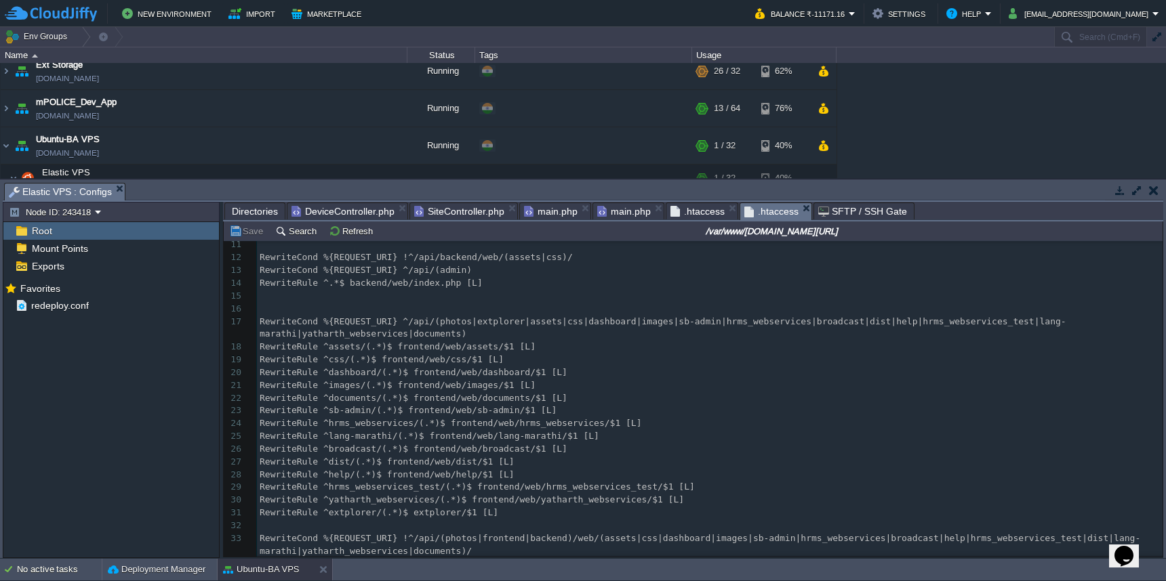
scroll to position [0, 0]
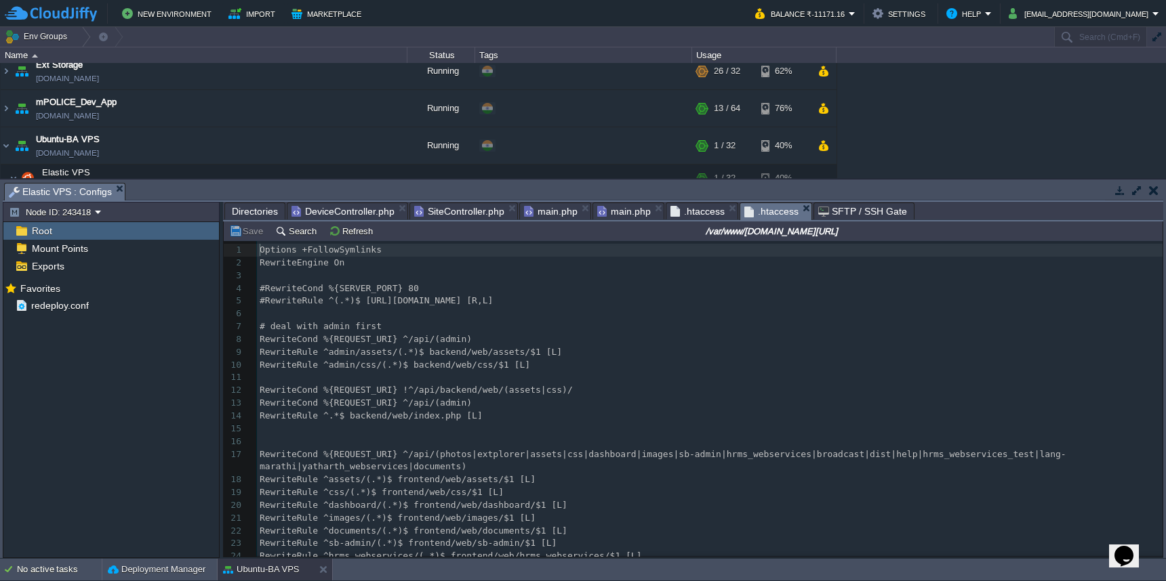
type textarea "Options +FollowSymlinks"
click at [699, 213] on span ".htaccess" at bounding box center [697, 211] width 54 height 16
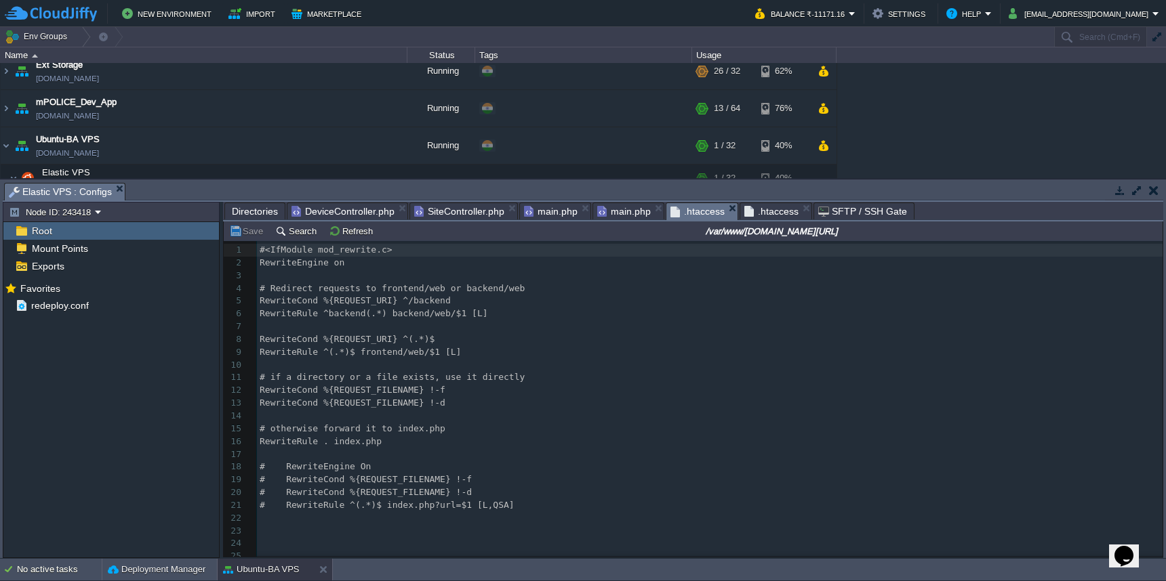
click at [526, 260] on pre "RewriteEngine on" at bounding box center [709, 263] width 905 height 13
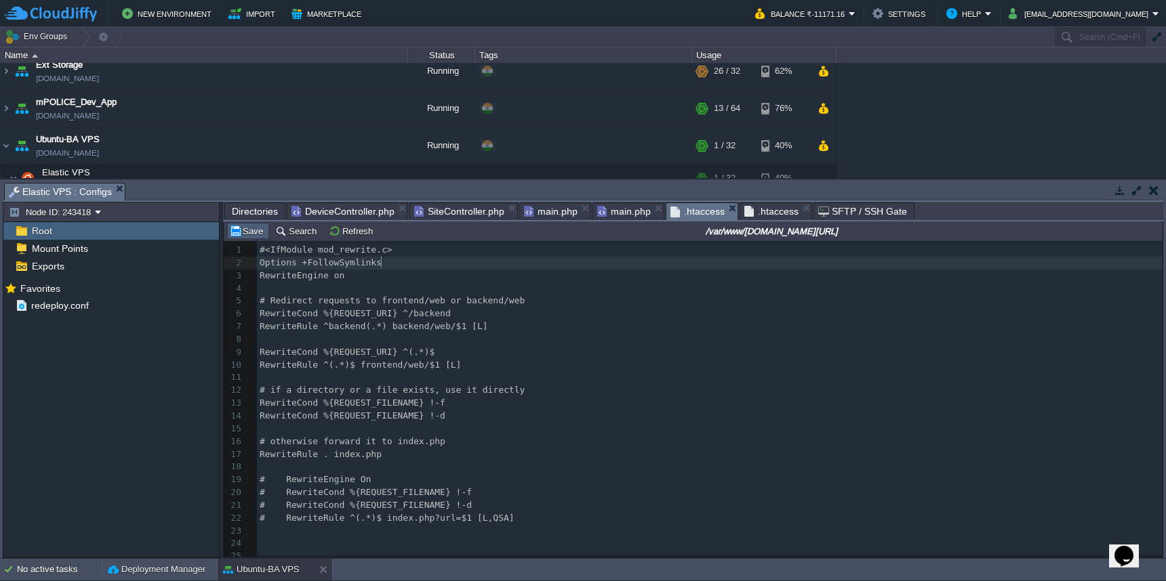
click at [252, 229] on button "Save" at bounding box center [248, 231] width 38 height 12
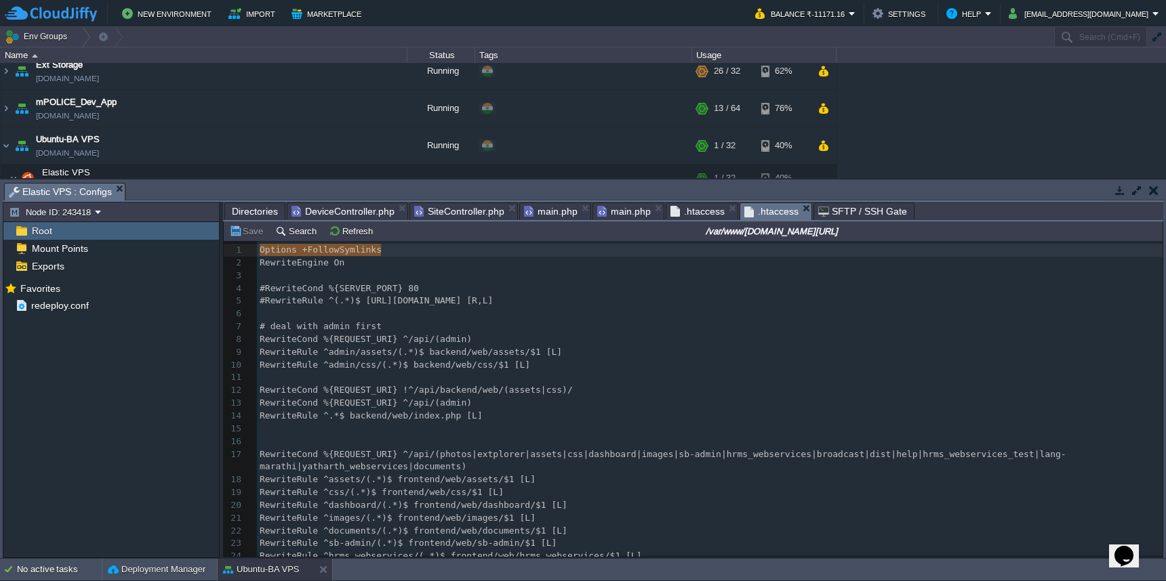
click at [762, 211] on span ".htaccess" at bounding box center [771, 211] width 54 height 17
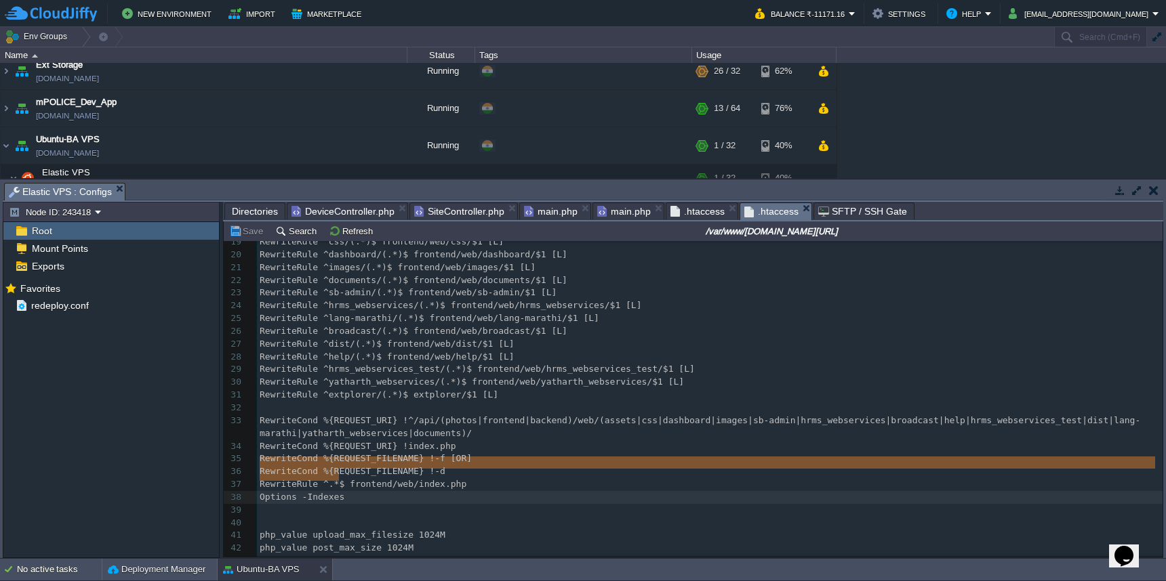
type textarea "RewriteRule ^.*$ frontend/web/index.php Options -Indexes"
drag, startPoint x: 262, startPoint y: 465, endPoint x: 346, endPoint y: 475, distance: 84.6
click at [679, 216] on span ".htaccess" at bounding box center [697, 211] width 54 height 16
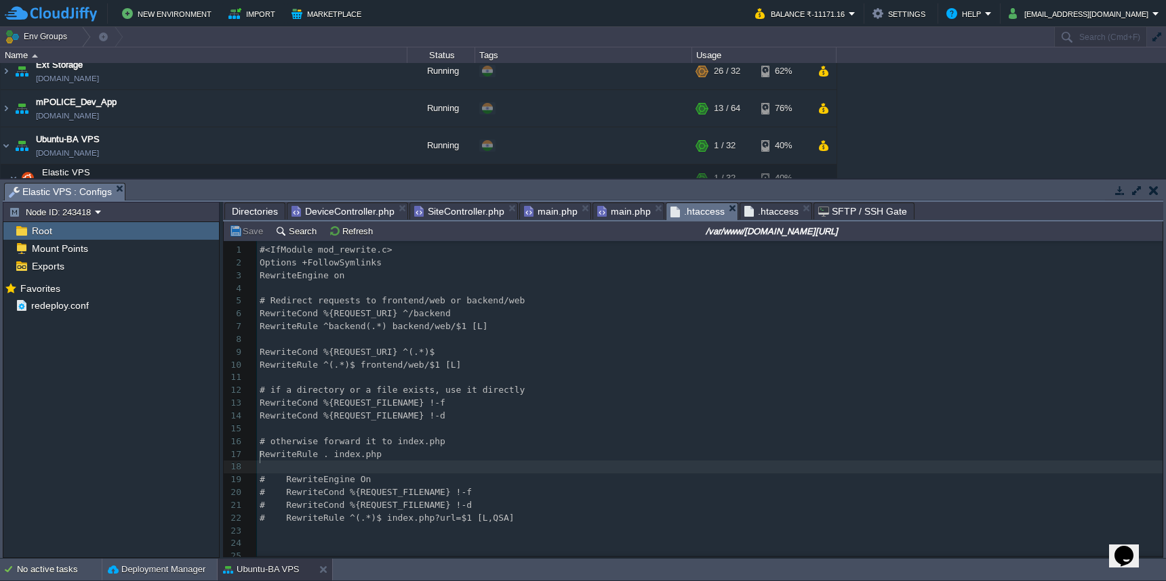
click at [395, 461] on pre "​" at bounding box center [709, 467] width 905 height 13
click at [335, 525] on pre "​" at bounding box center [709, 531] width 905 height 13
click at [245, 234] on button "Save" at bounding box center [248, 231] width 38 height 12
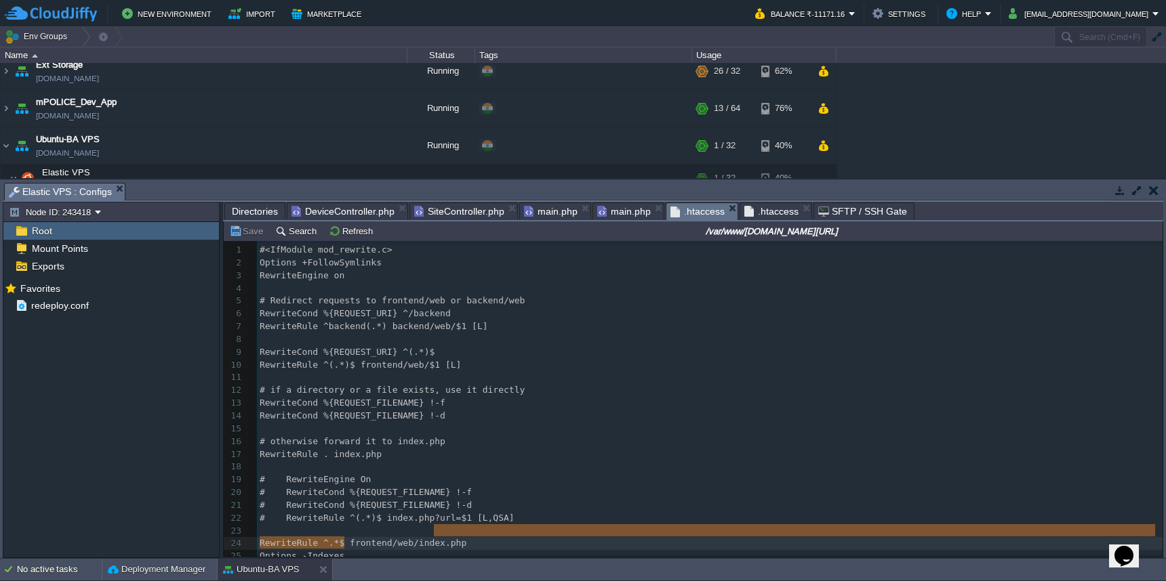
type textarea "RewriteRule ^.*$ frontend/web/index.php Options -Indexes"
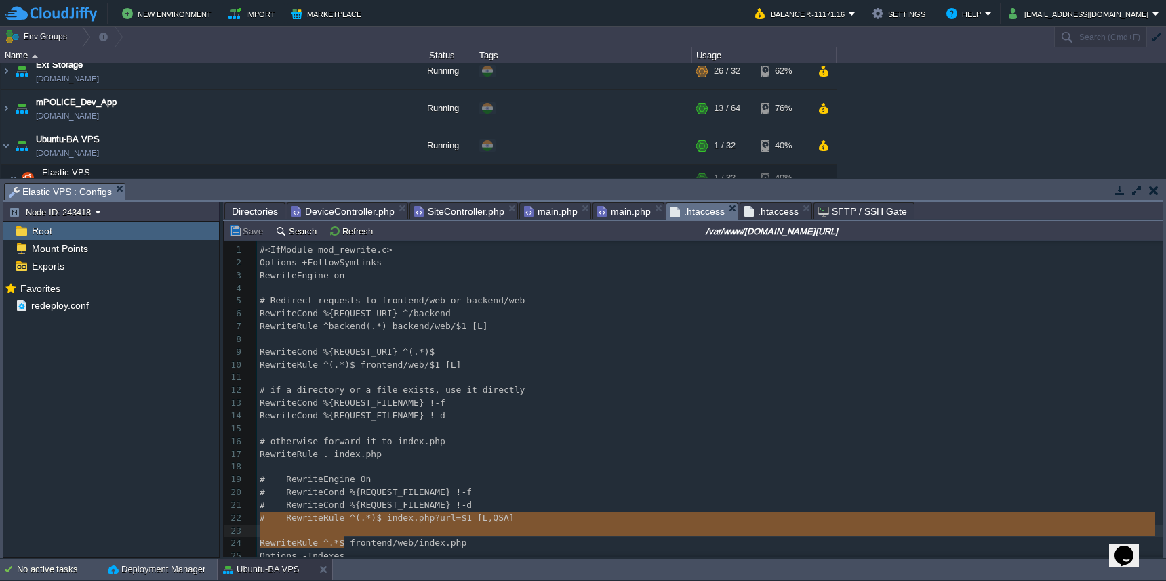
drag, startPoint x: 436, startPoint y: 545, endPoint x: 430, endPoint y: 523, distance: 23.4
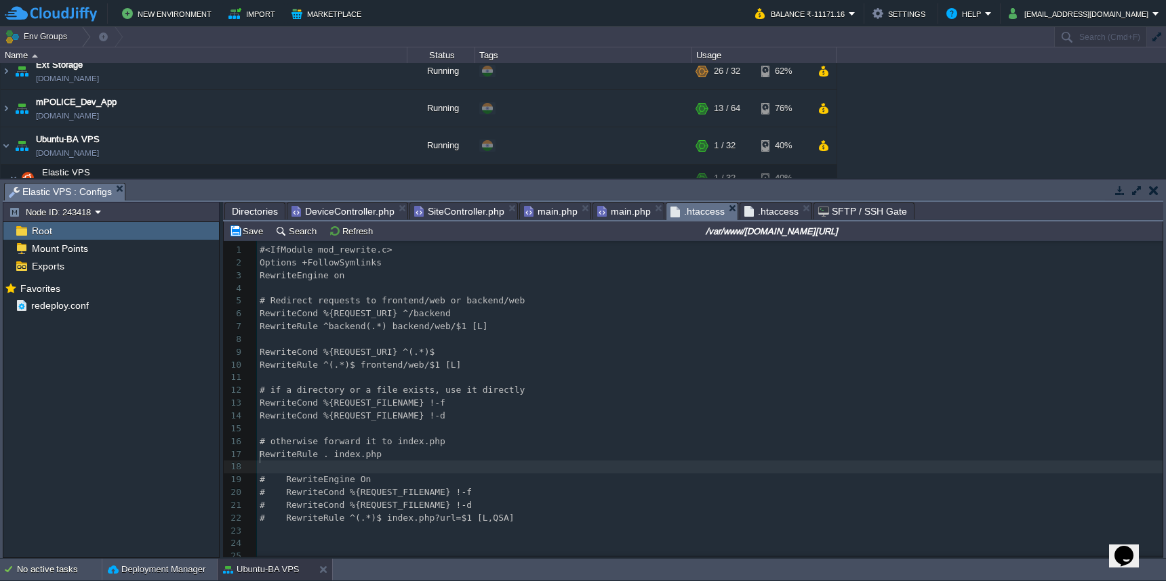
type textarea "RewriteRule . index.php"
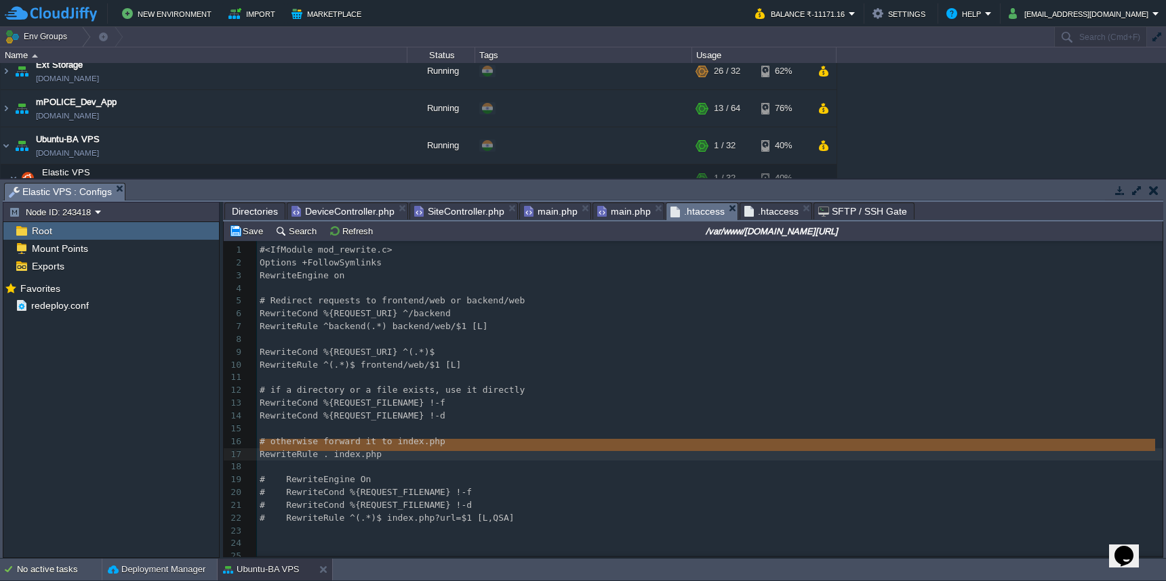
drag, startPoint x: 262, startPoint y: 455, endPoint x: 261, endPoint y: 448, distance: 7.5
click at [615, 436] on pre "# otherwise forward it to index.php" at bounding box center [709, 442] width 905 height 13
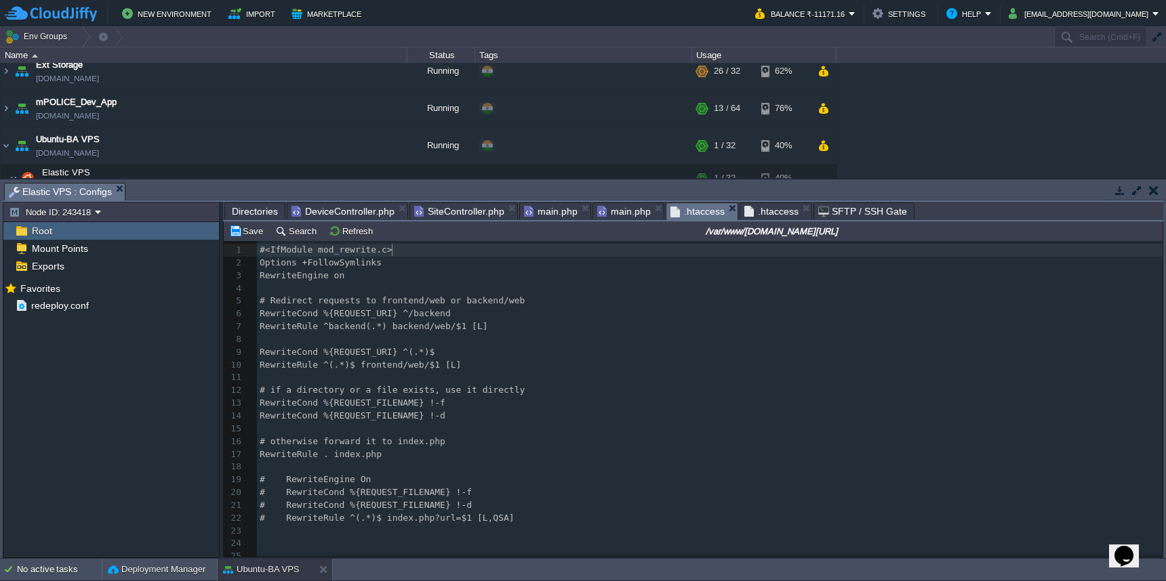
type textarea "Options +FollowSymlinks"
click at [259, 262] on pre "Options +FollowSymlinks" at bounding box center [709, 263] width 905 height 13
type textarea "#"
click at [238, 235] on button "Save" at bounding box center [248, 231] width 38 height 12
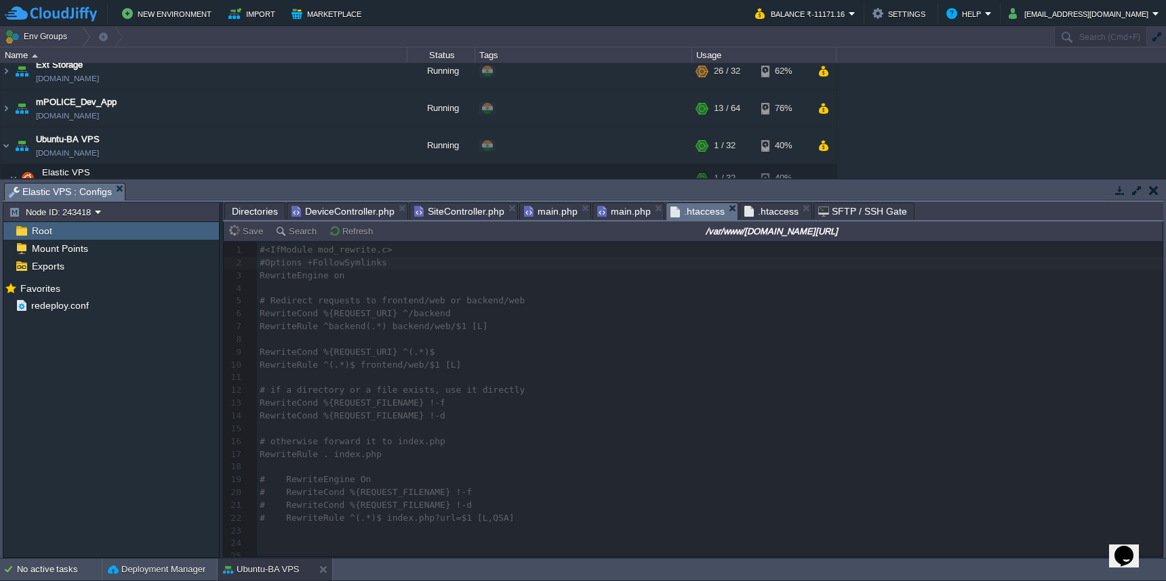
click at [558, 215] on span "main.php" at bounding box center [551, 211] width 54 height 16
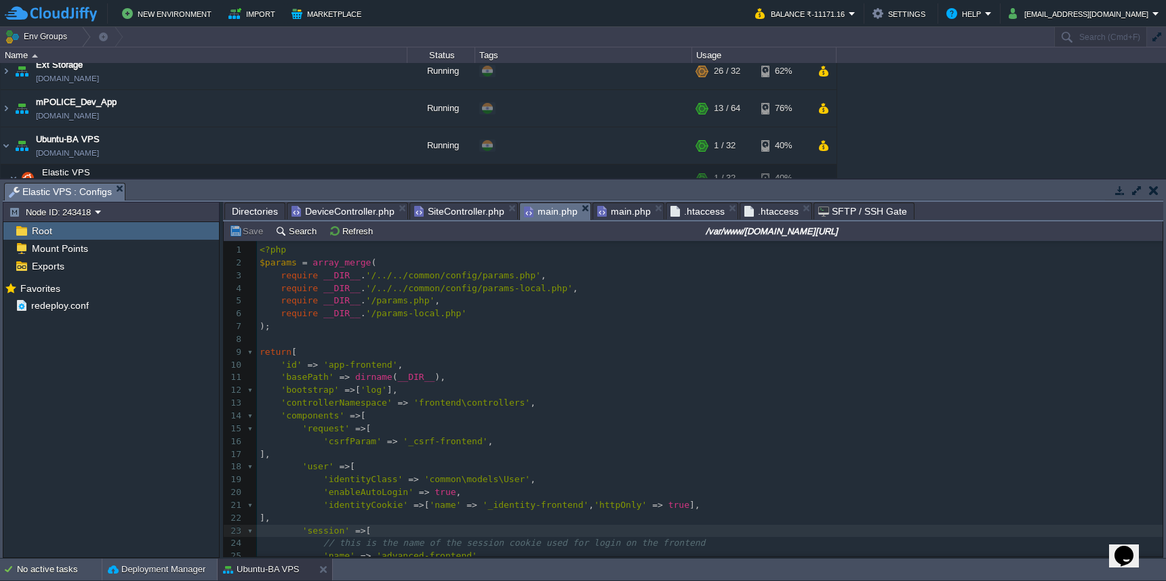
scroll to position [0, 0]
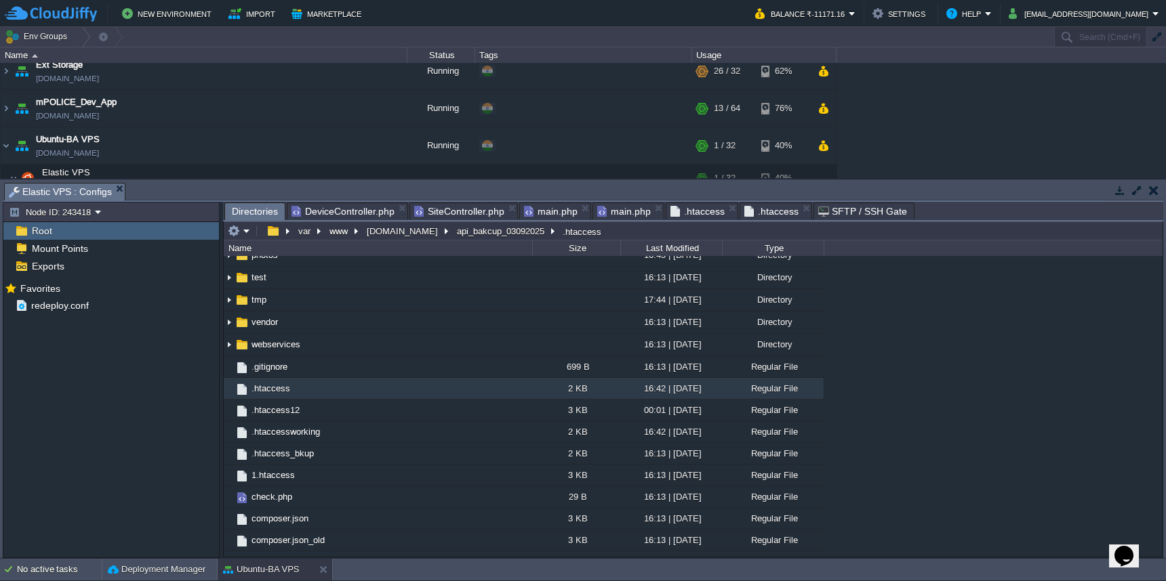
click at [256, 215] on span "Directories" at bounding box center [255, 211] width 46 height 17
click at [379, 237] on button "[DOMAIN_NAME]" at bounding box center [403, 231] width 77 height 12
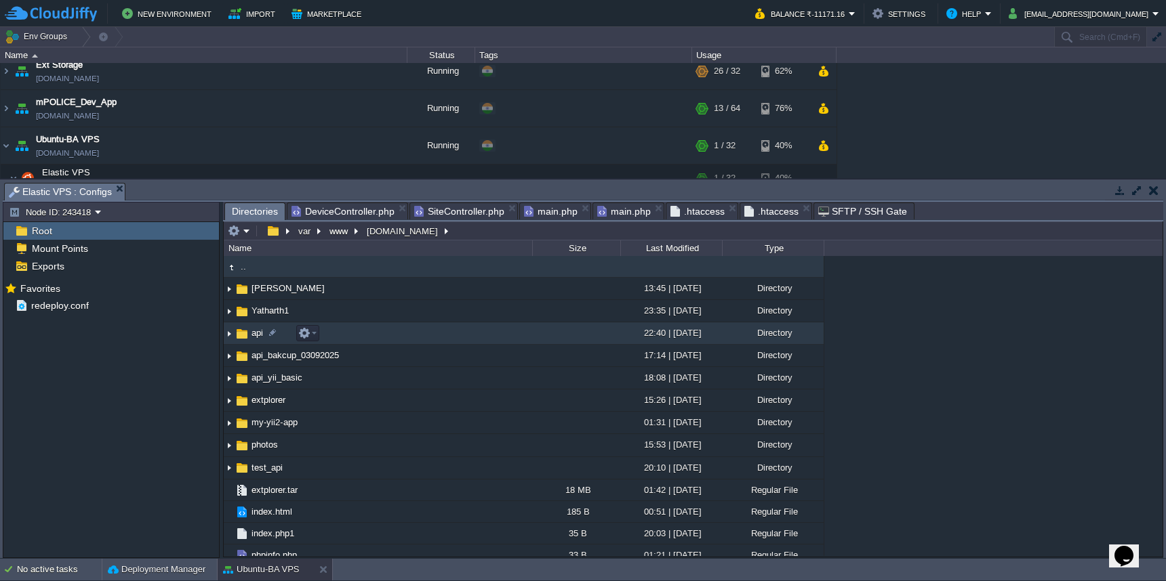
click at [407, 335] on td "api" at bounding box center [378, 334] width 308 height 22
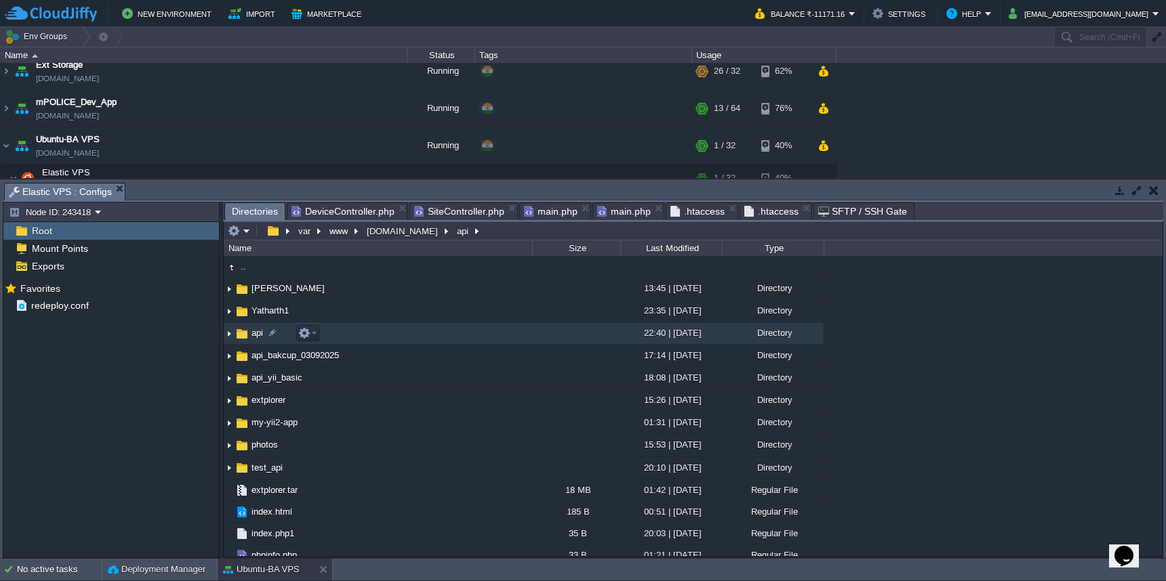
click at [407, 335] on td "api" at bounding box center [378, 334] width 308 height 22
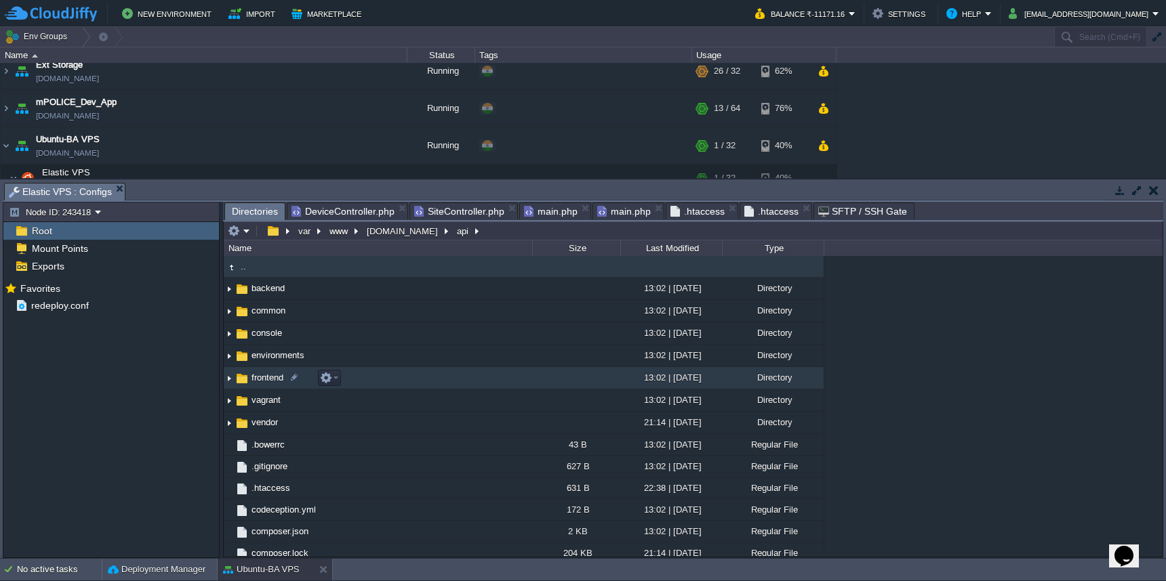
click at [446, 383] on td "frontend" at bounding box center [378, 378] width 308 height 22
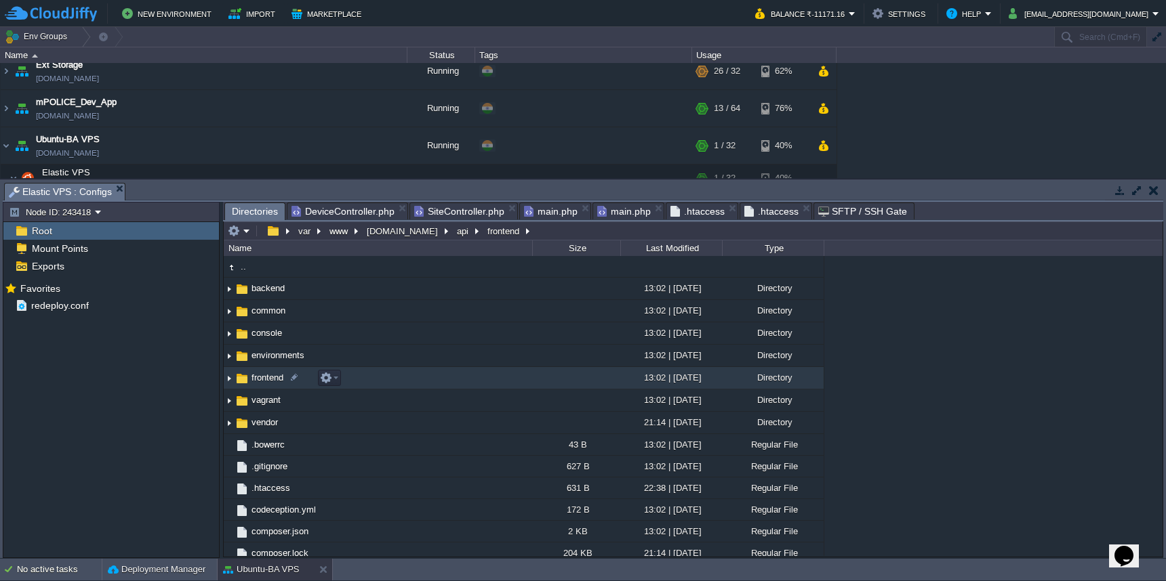
click at [446, 383] on td "frontend" at bounding box center [378, 378] width 308 height 22
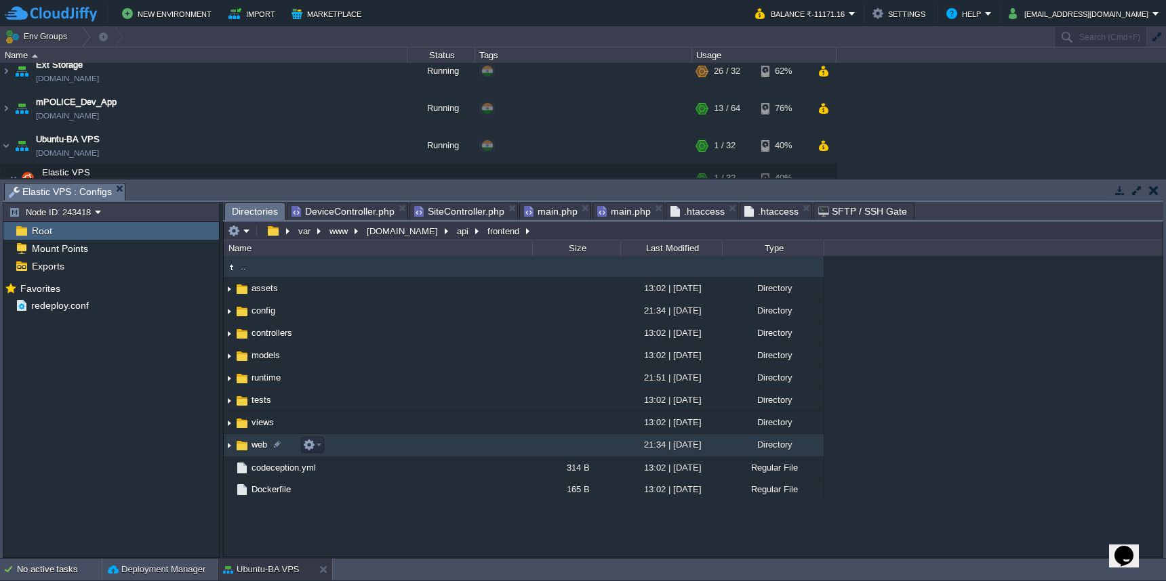
click at [435, 447] on td "web" at bounding box center [378, 445] width 308 height 22
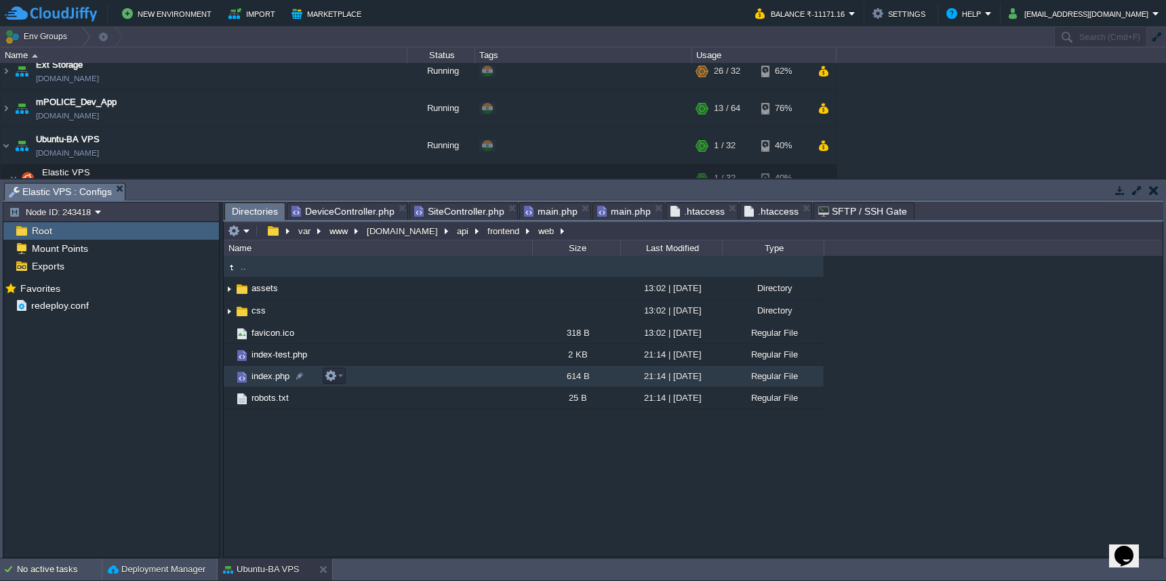
click at [443, 379] on td "index.php" at bounding box center [378, 377] width 308 height 22
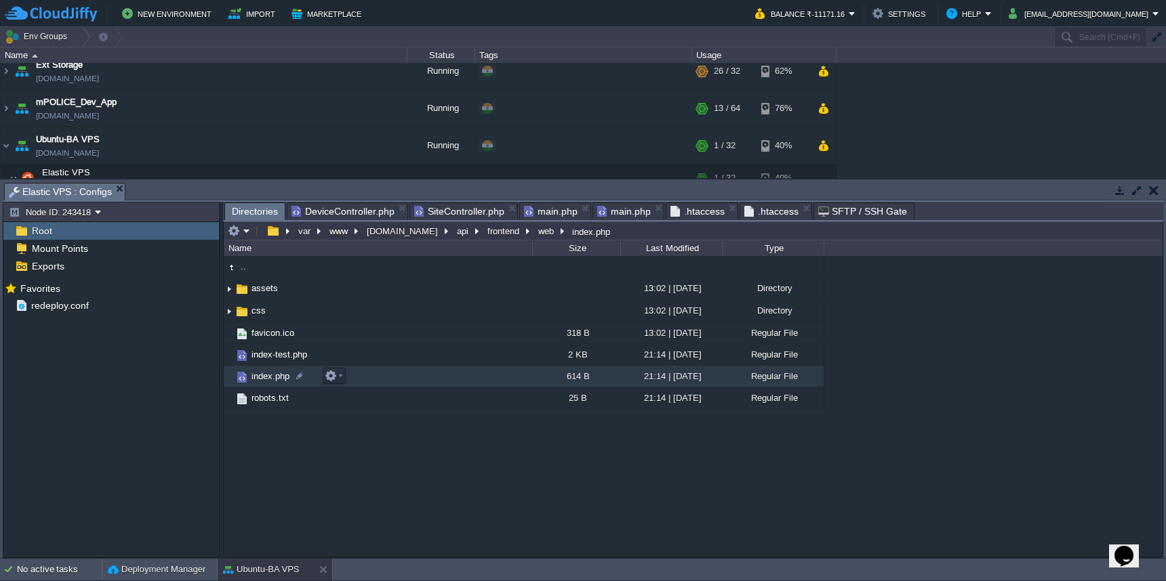
click at [443, 379] on td "index.php" at bounding box center [378, 377] width 308 height 22
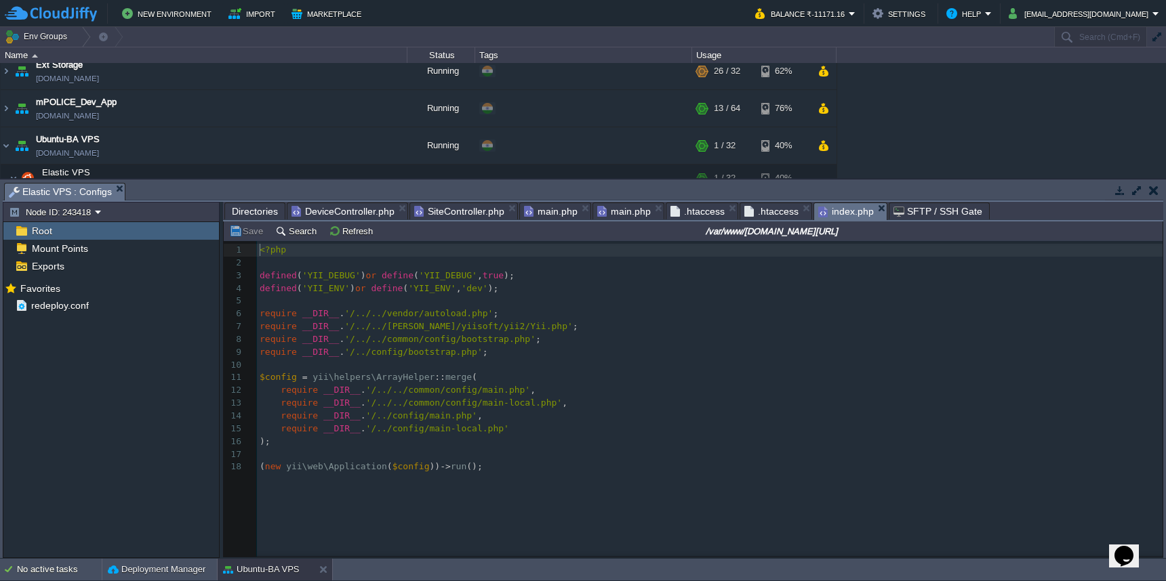
scroll to position [5, 0]
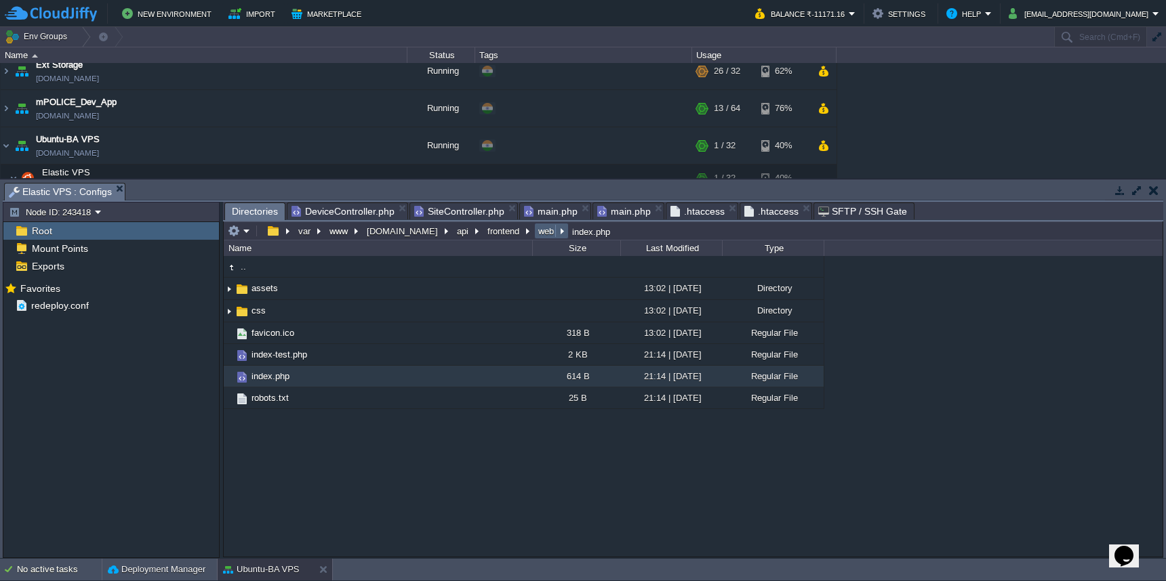
click at [536, 231] on button "web" at bounding box center [546, 231] width 21 height 12
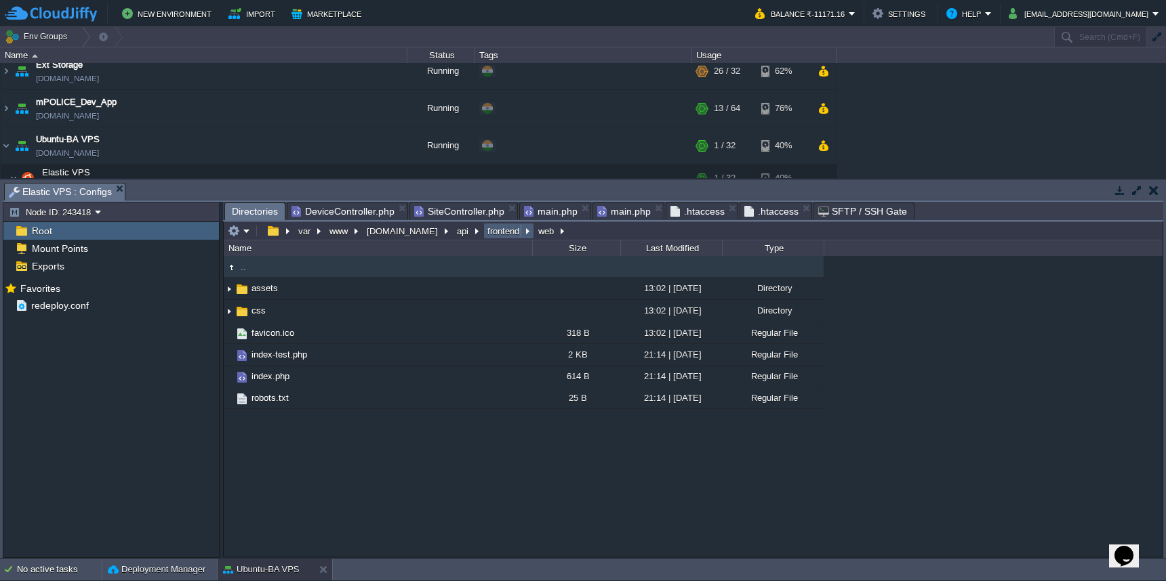
click at [485, 234] on button "frontend" at bounding box center [503, 231] width 37 height 12
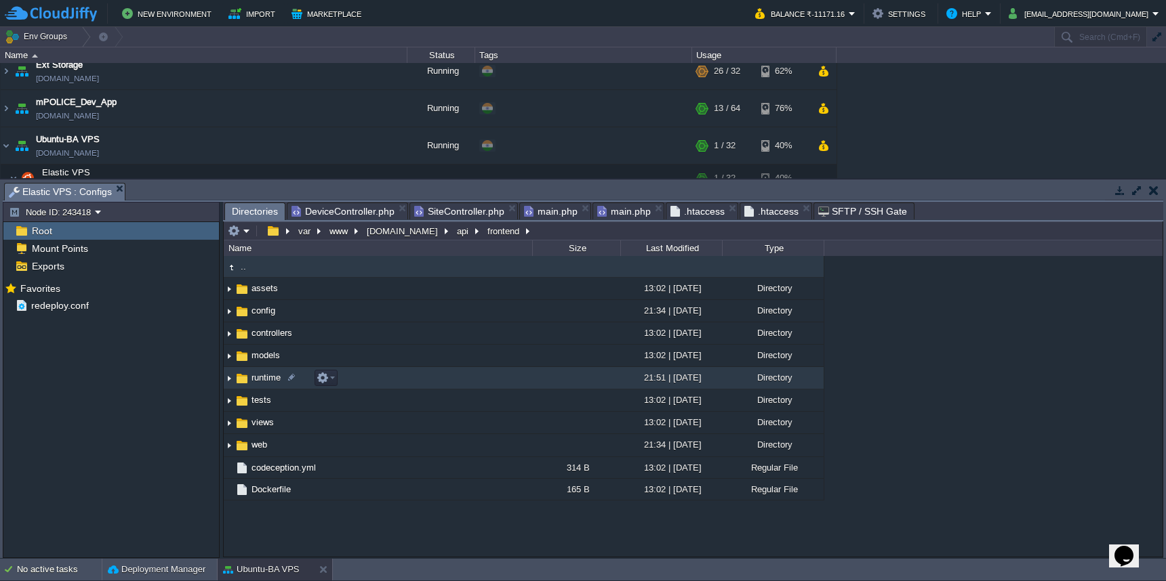
click at [391, 384] on td "runtime" at bounding box center [378, 378] width 308 height 22
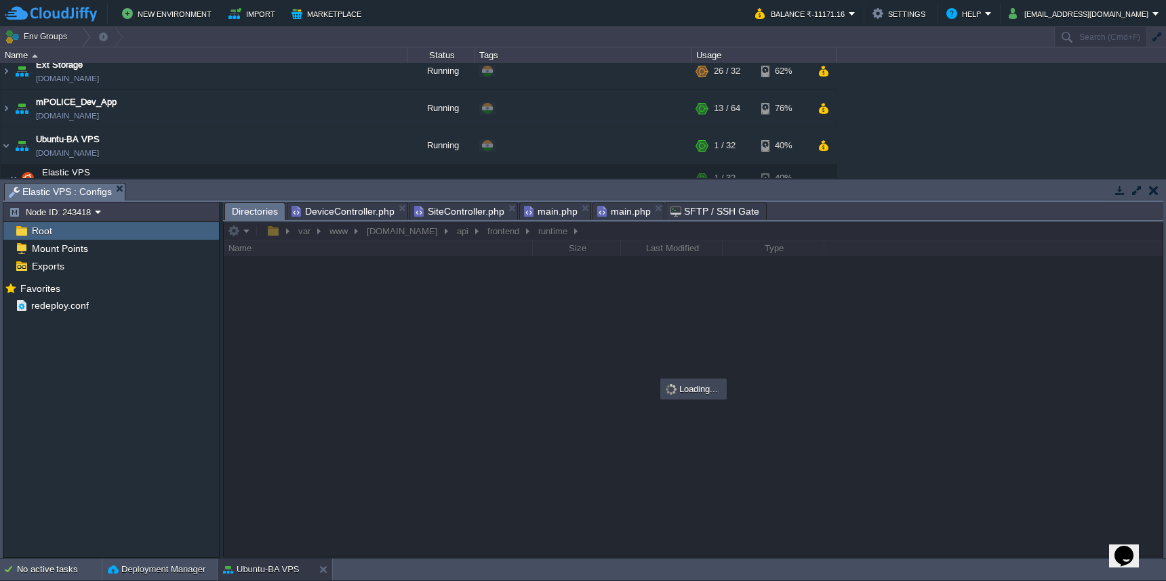
click at [535, 209] on span "main.php" at bounding box center [551, 211] width 54 height 16
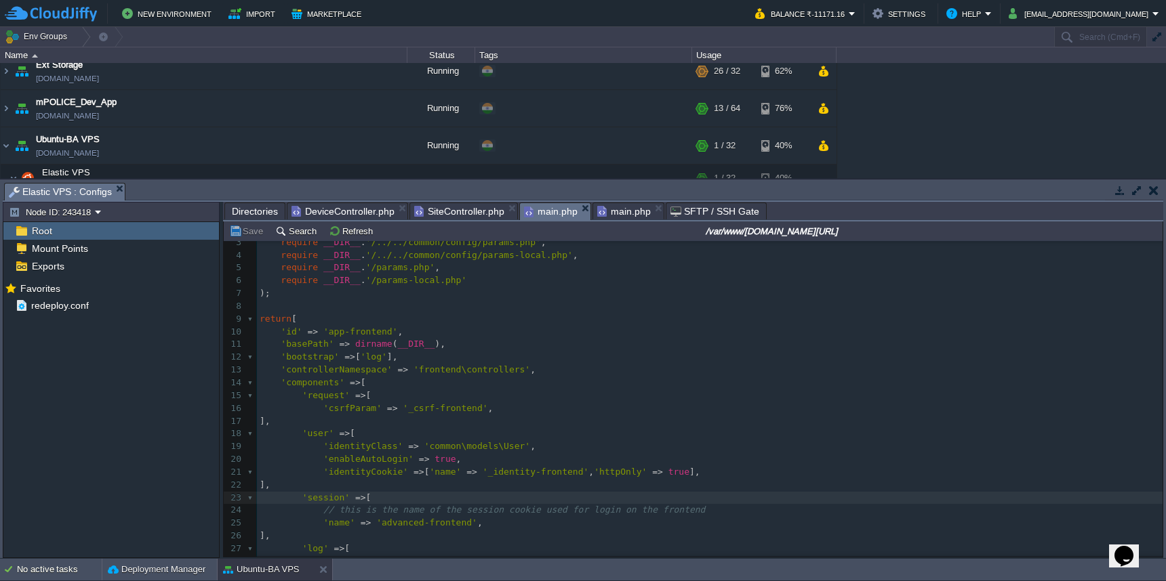
scroll to position [29, 0]
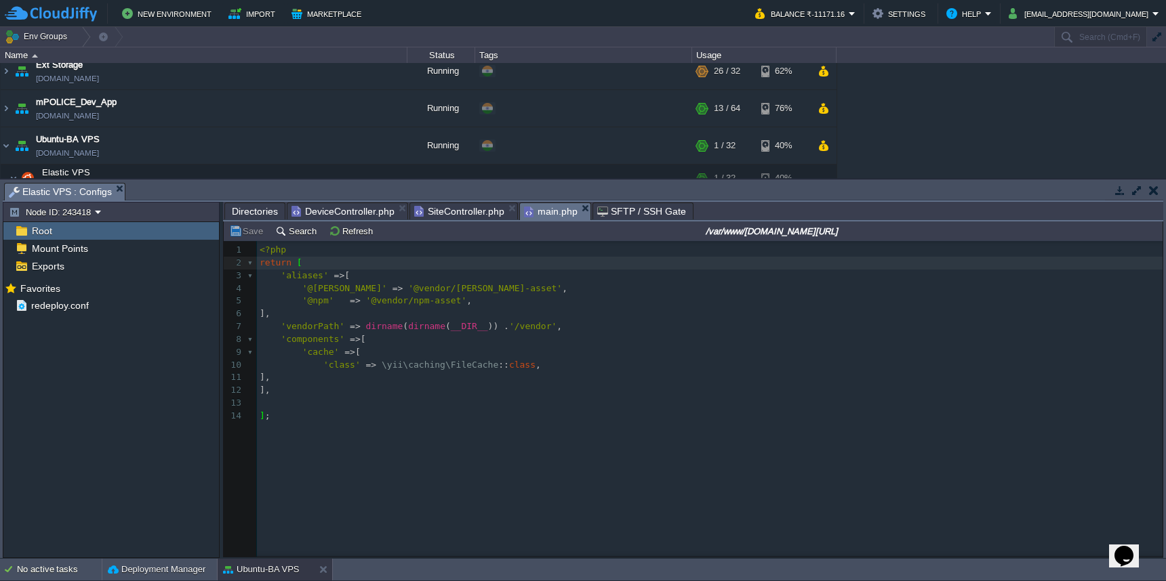
click at [559, 217] on span "main.php" at bounding box center [551, 211] width 54 height 17
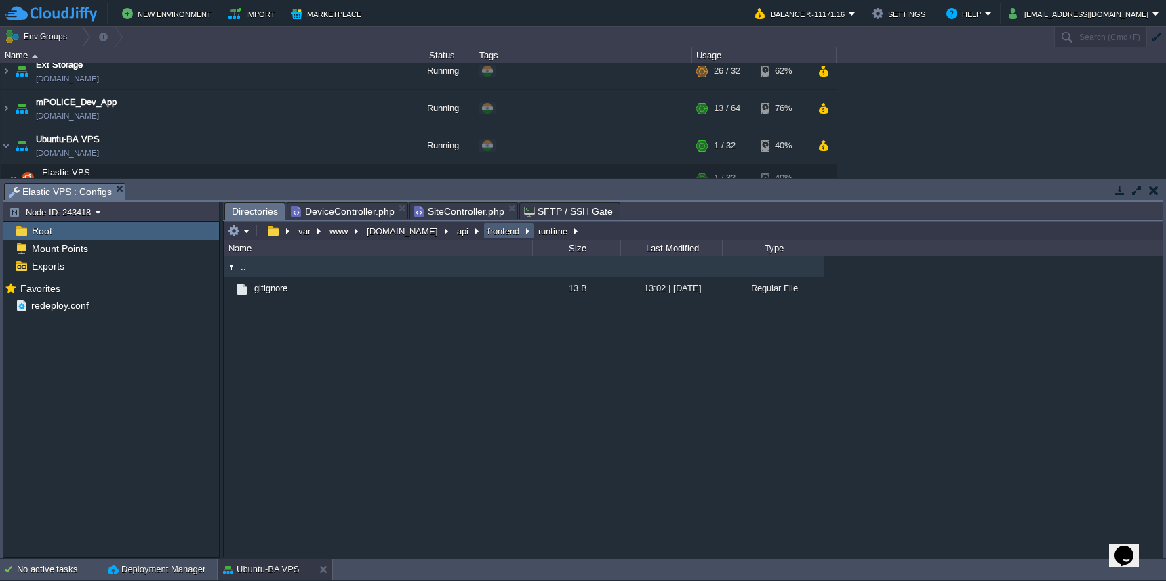
click at [489, 235] on button "frontend" at bounding box center [503, 231] width 37 height 12
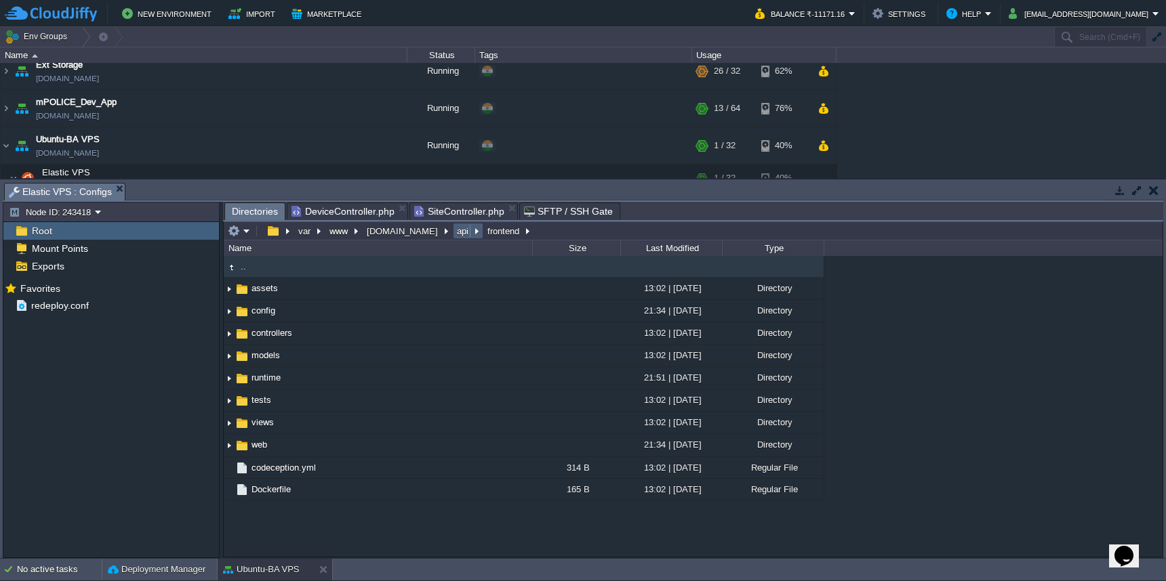
click at [455, 235] on button "api" at bounding box center [463, 231] width 17 height 12
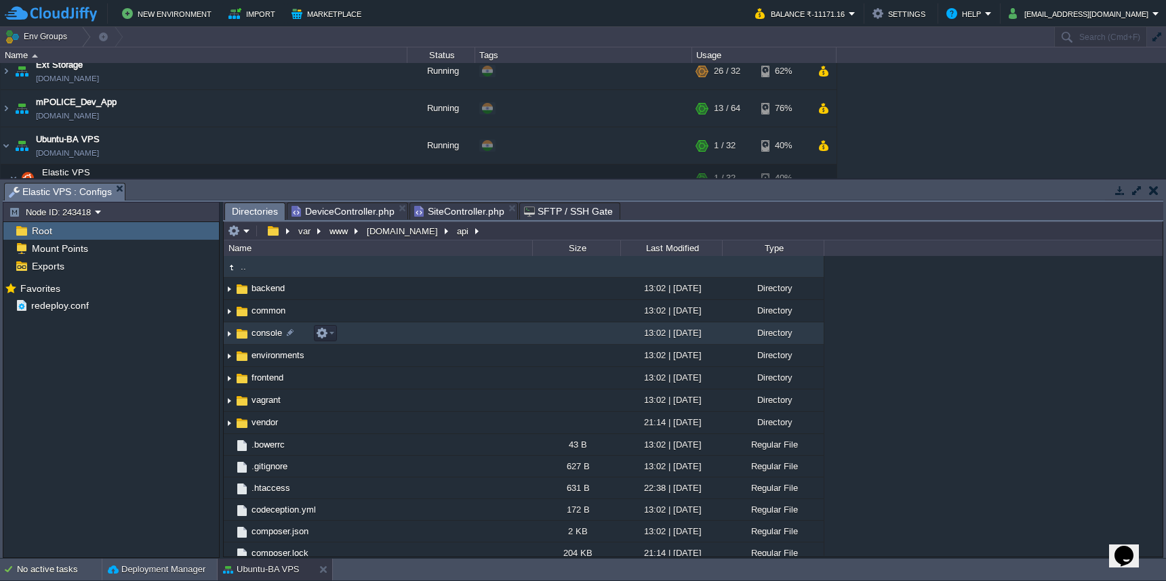
click at [400, 338] on td "console" at bounding box center [378, 334] width 308 height 22
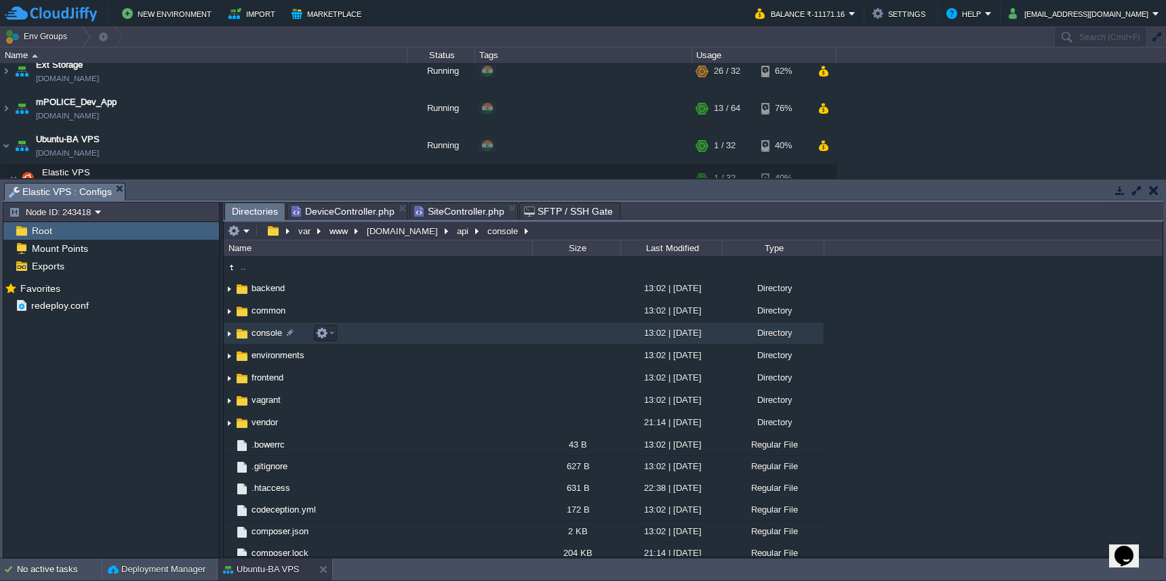
click at [400, 338] on td "console" at bounding box center [378, 334] width 308 height 22
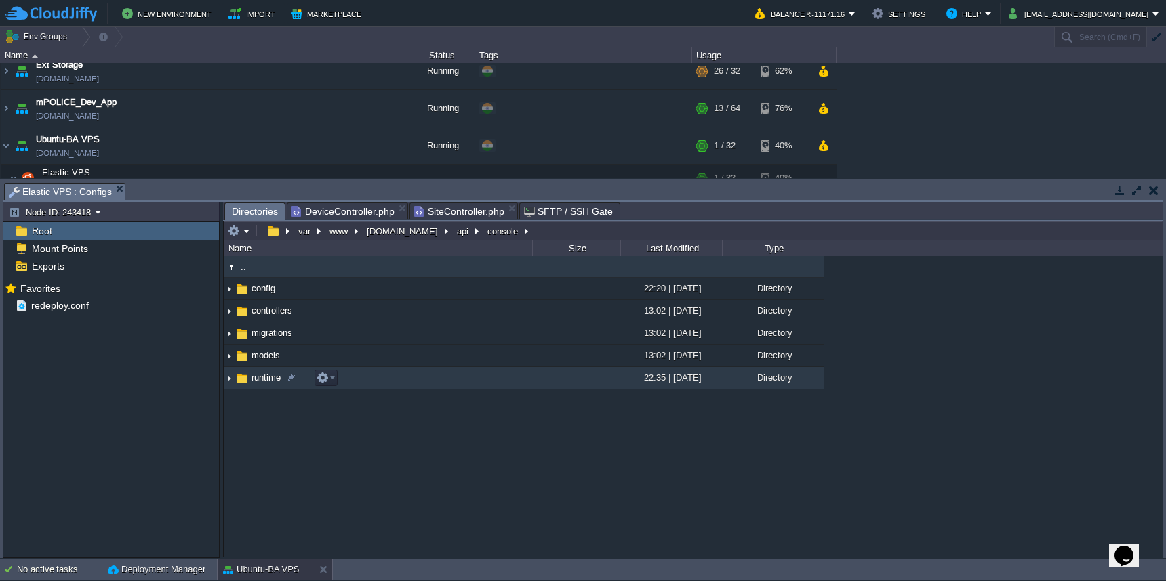
click at [395, 380] on td "runtime" at bounding box center [378, 378] width 308 height 22
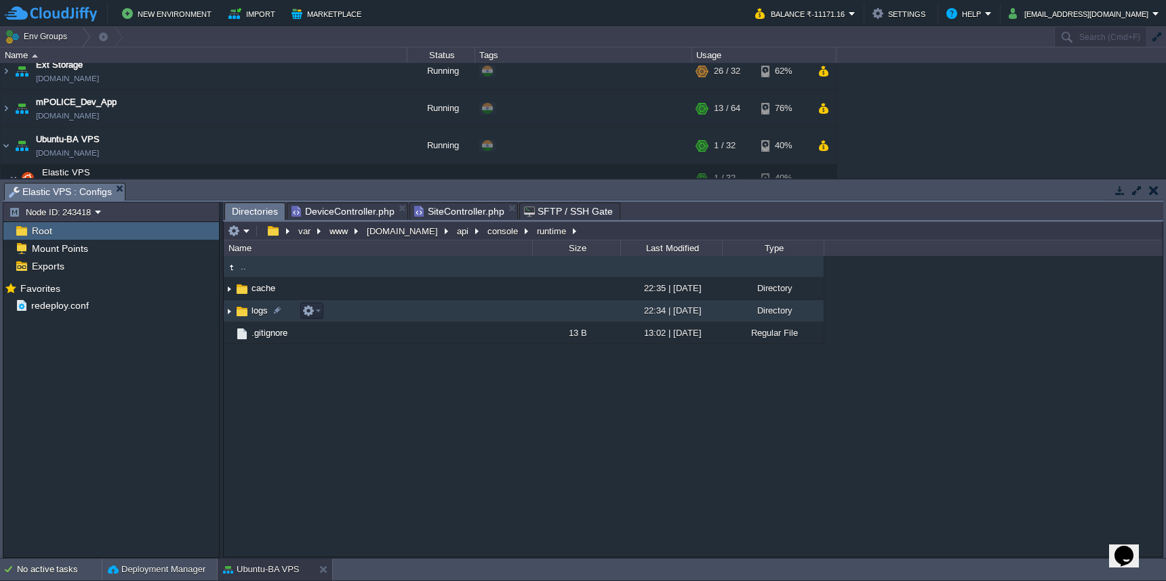
click at [404, 316] on td "logs" at bounding box center [378, 311] width 308 height 22
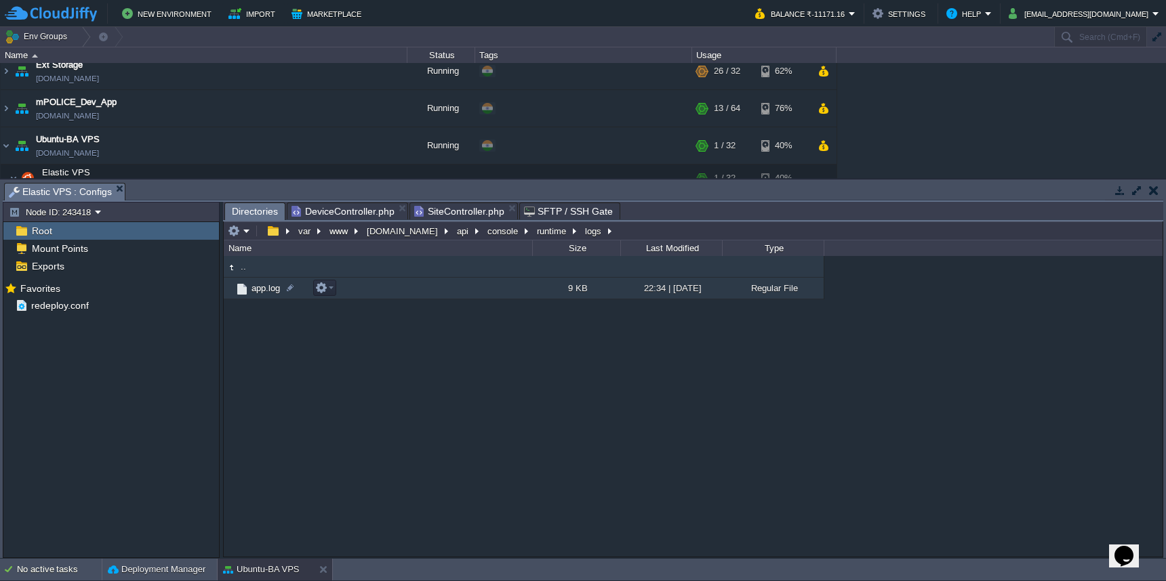
click at [386, 297] on td "app.log" at bounding box center [378, 289] width 308 height 22
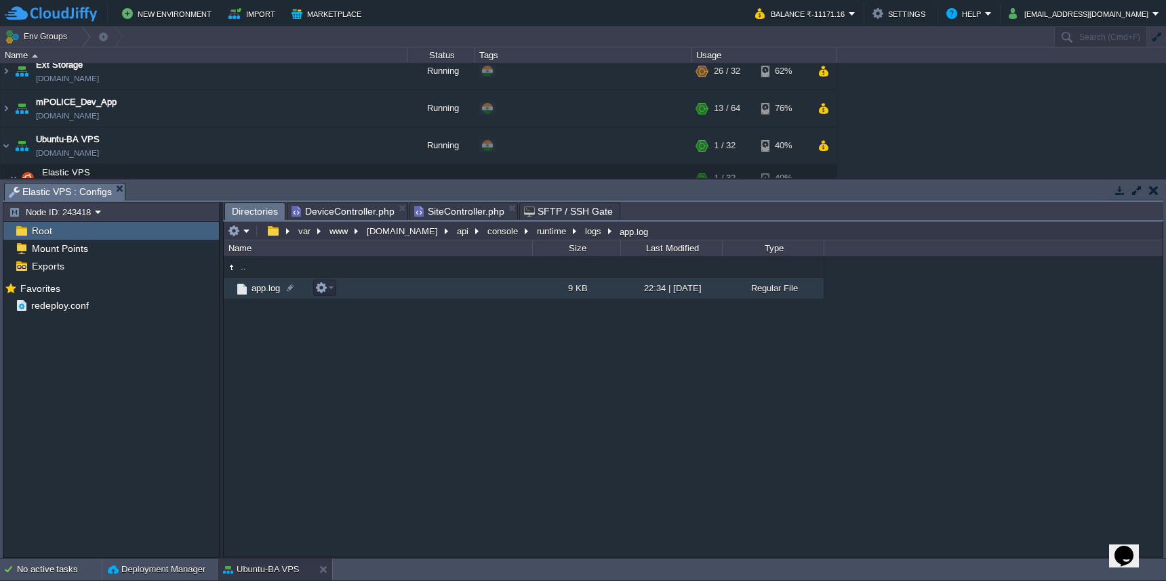
click at [386, 297] on td "app.log" at bounding box center [378, 289] width 308 height 22
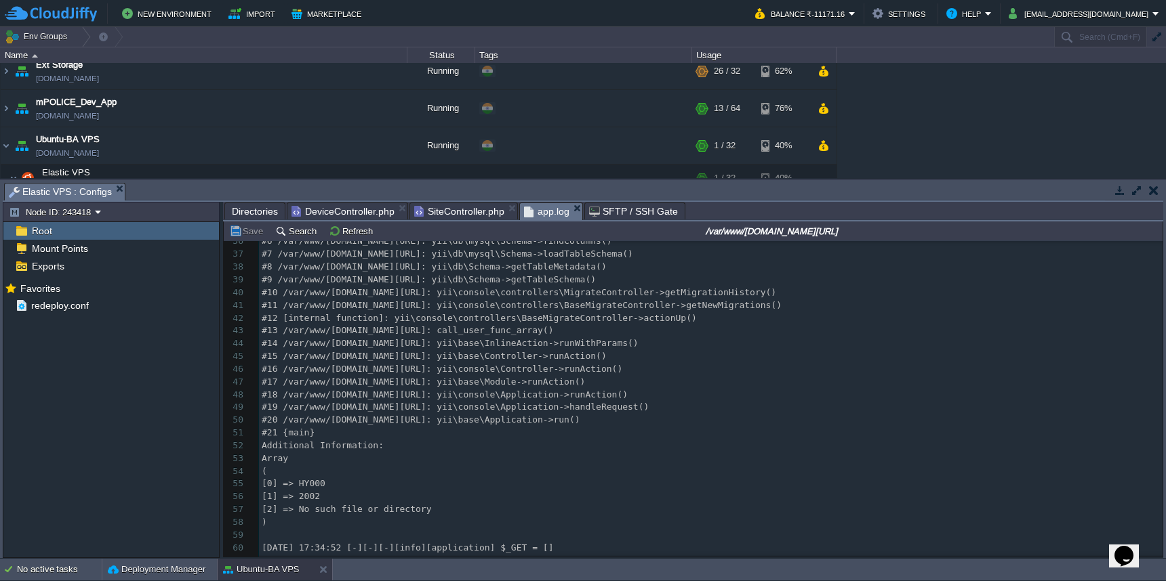
scroll to position [45, 0]
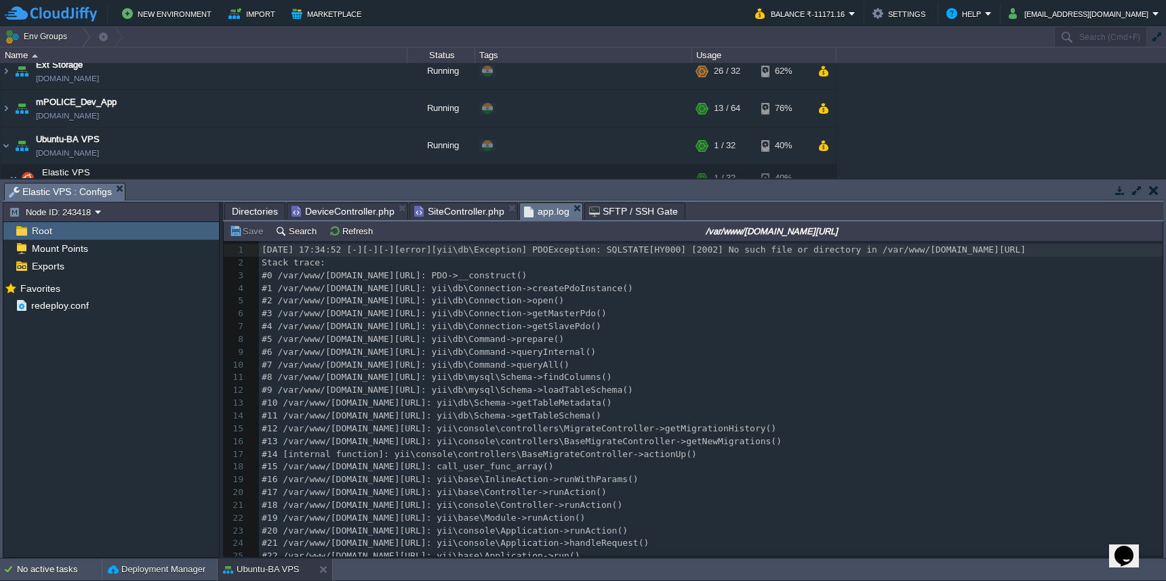
click at [568, 213] on em "app.log" at bounding box center [553, 211] width 58 height 17
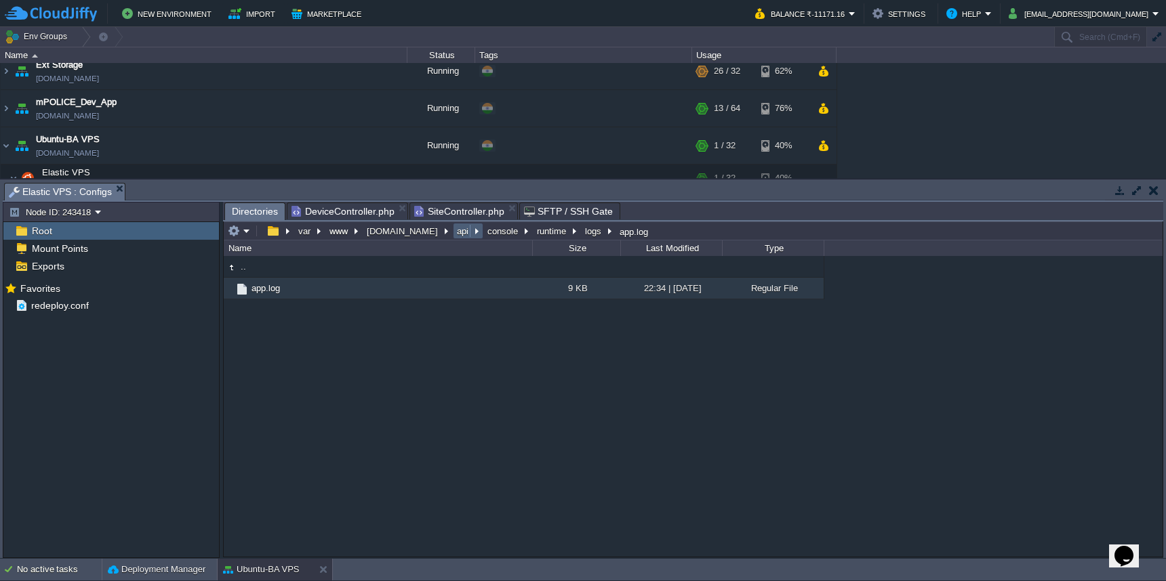
click at [455, 237] on button "api" at bounding box center [463, 231] width 17 height 12
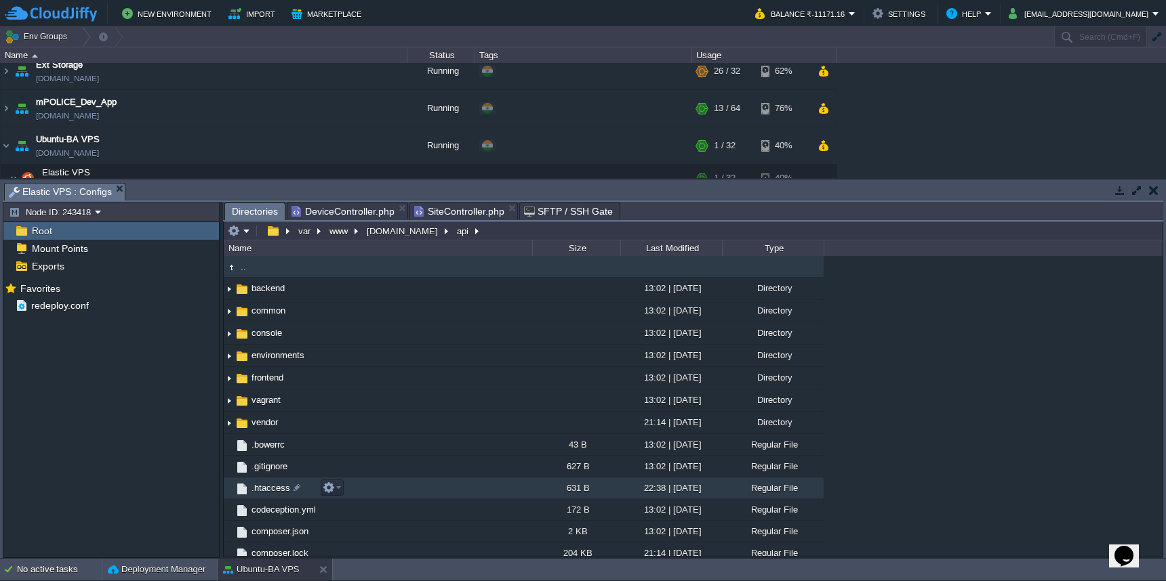
click at [413, 490] on td ".htaccess" at bounding box center [378, 489] width 308 height 22
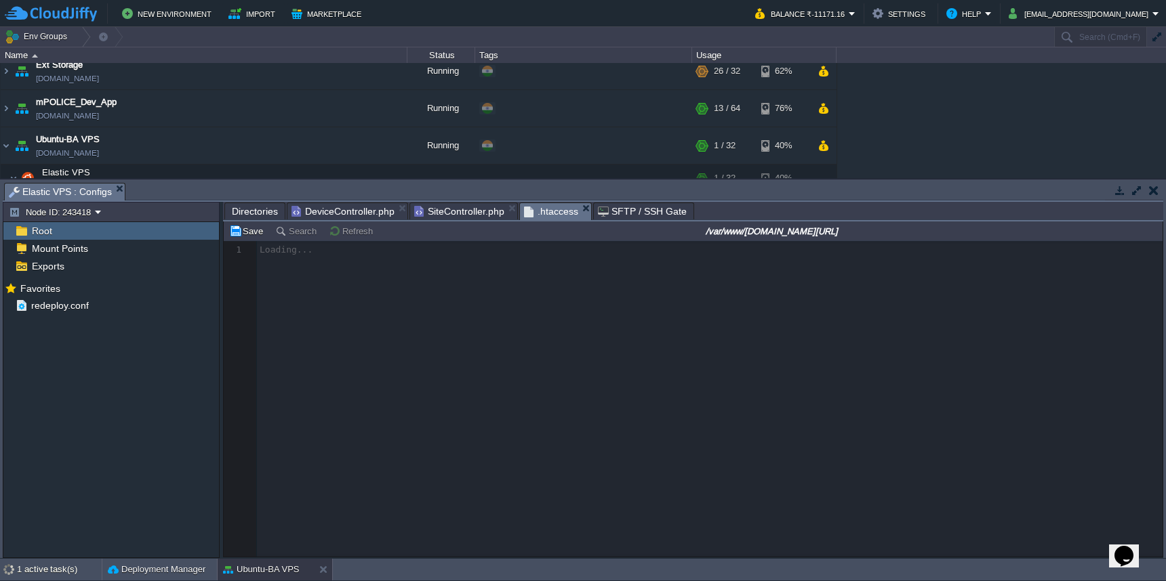
scroll to position [5, 0]
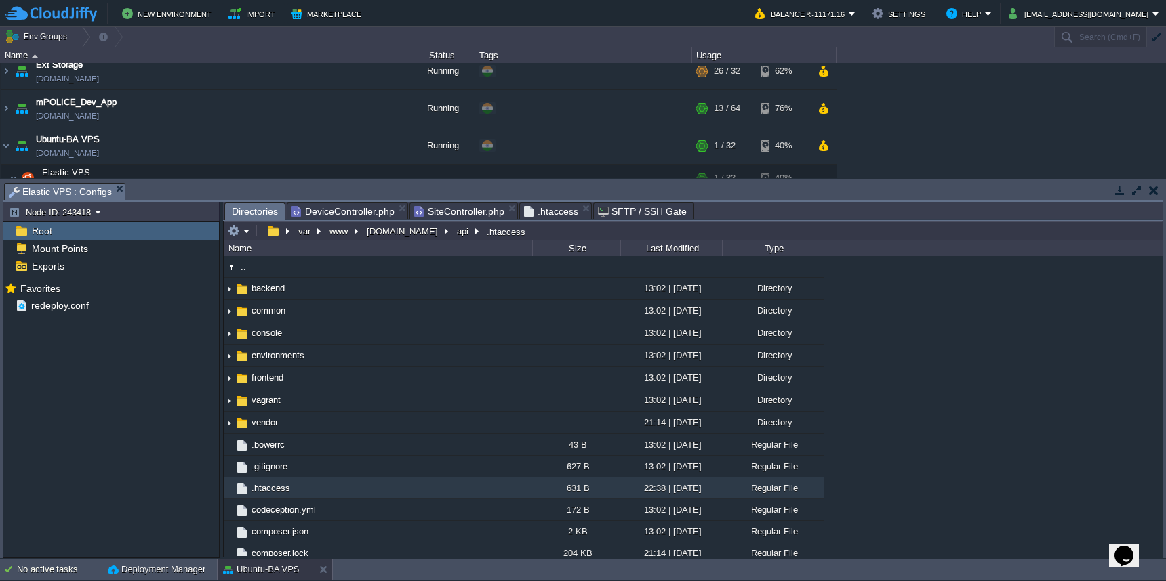
click at [259, 209] on span "Directories" at bounding box center [255, 211] width 46 height 17
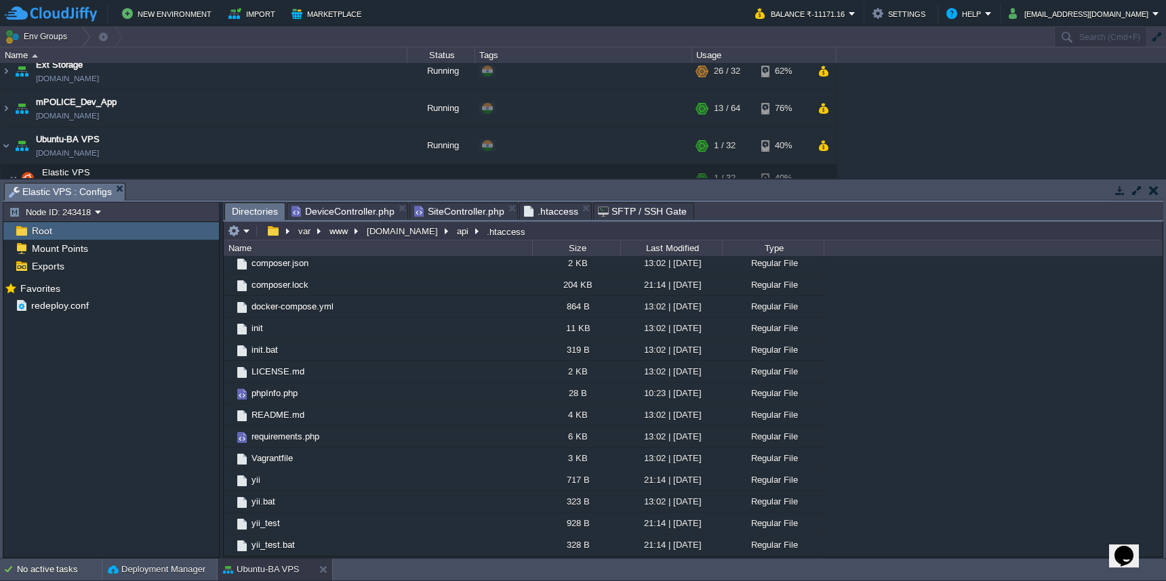
scroll to position [0, 0]
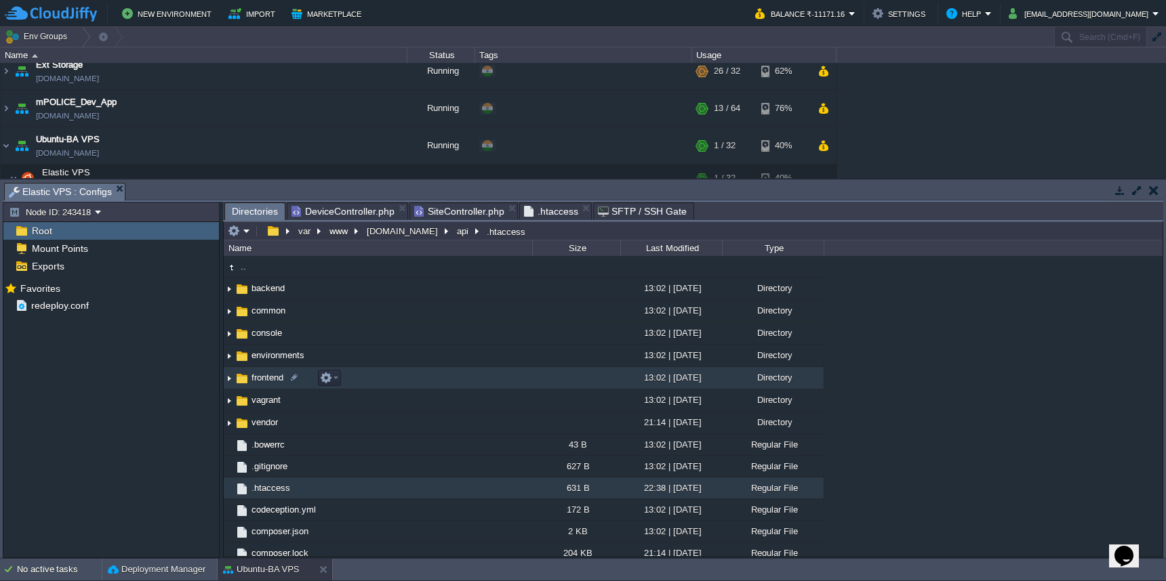
click at [380, 375] on td "frontend" at bounding box center [378, 378] width 308 height 22
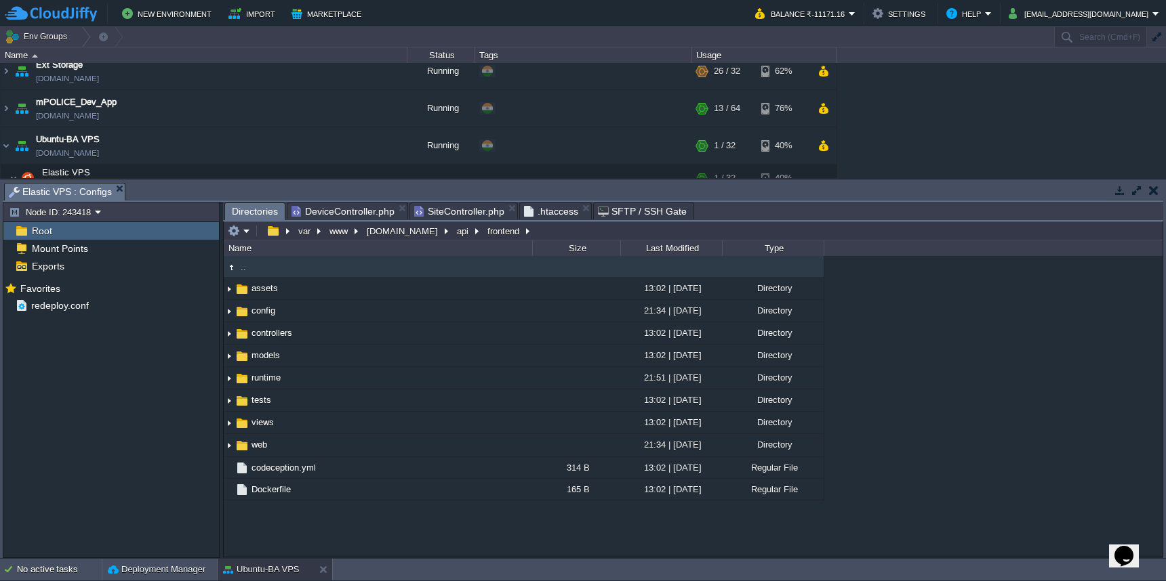
click at [556, 212] on span ".htaccess" at bounding box center [551, 211] width 54 height 16
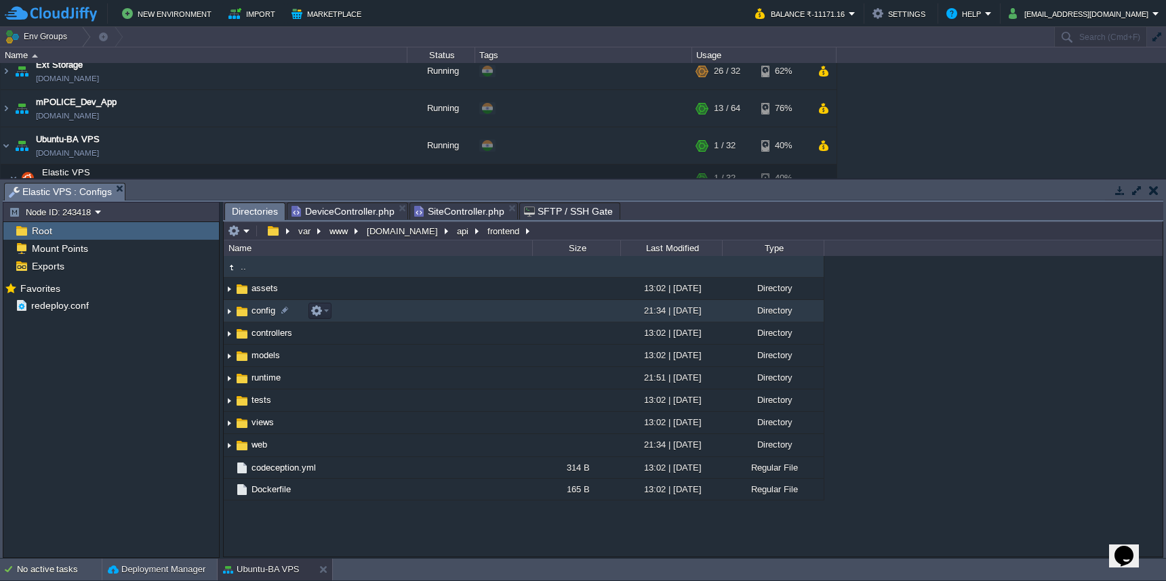
click at [417, 320] on td "config" at bounding box center [378, 311] width 308 height 22
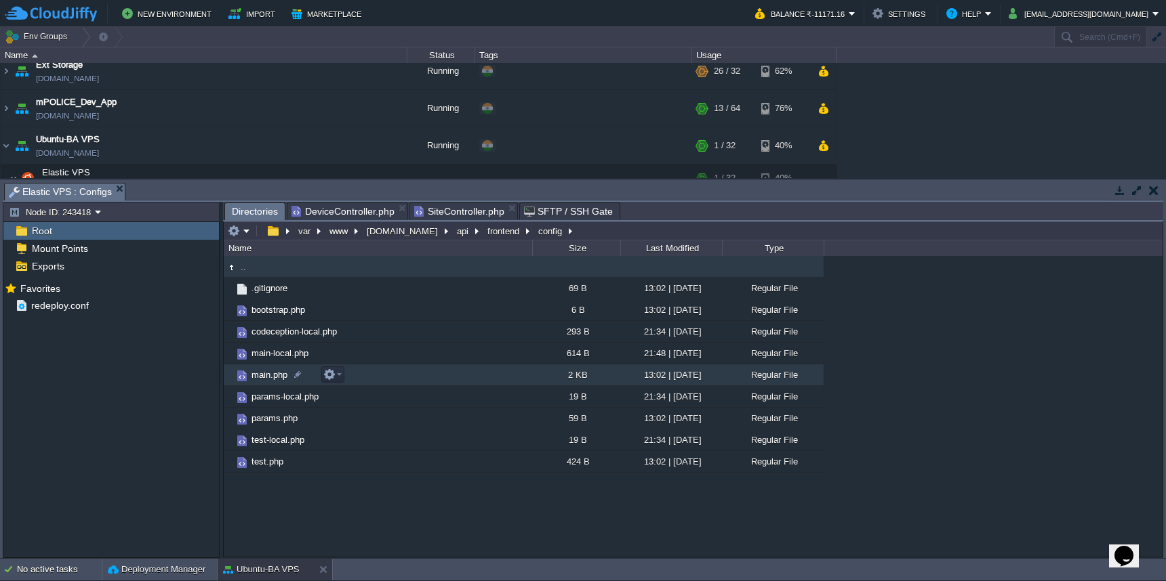
click at [417, 369] on td "main.php" at bounding box center [378, 376] width 308 height 22
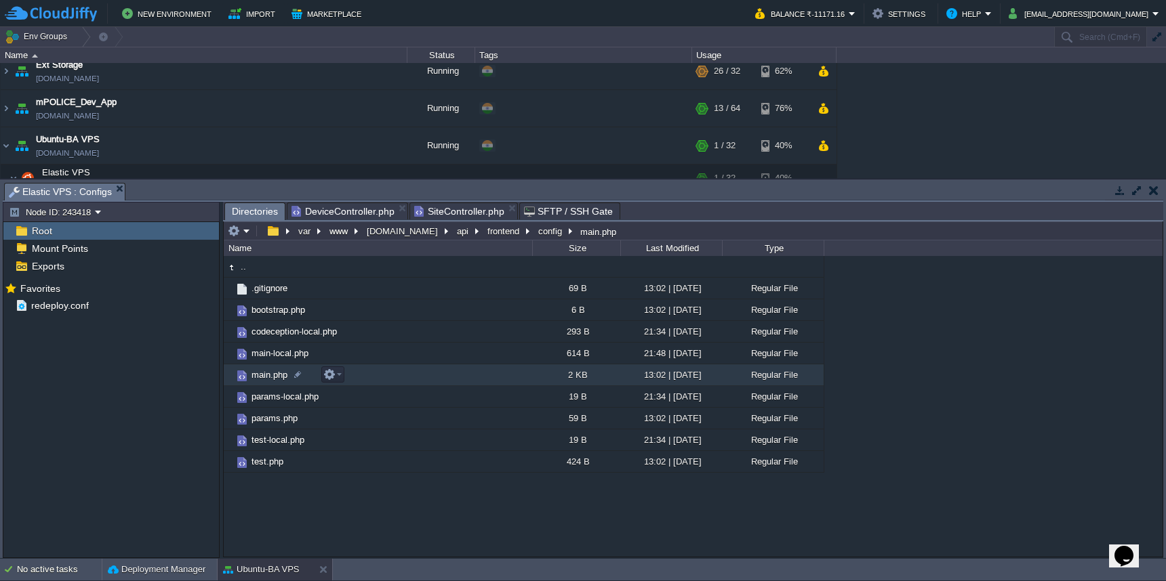
click at [417, 369] on td "main.php" at bounding box center [378, 376] width 308 height 22
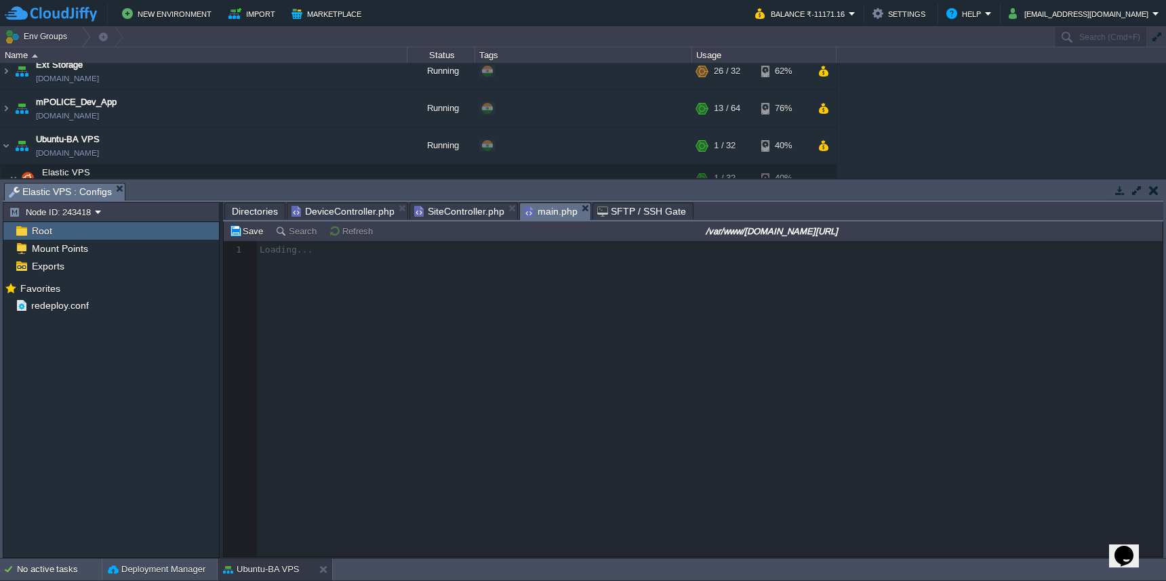
click at [258, 213] on span "Directories" at bounding box center [255, 211] width 46 height 16
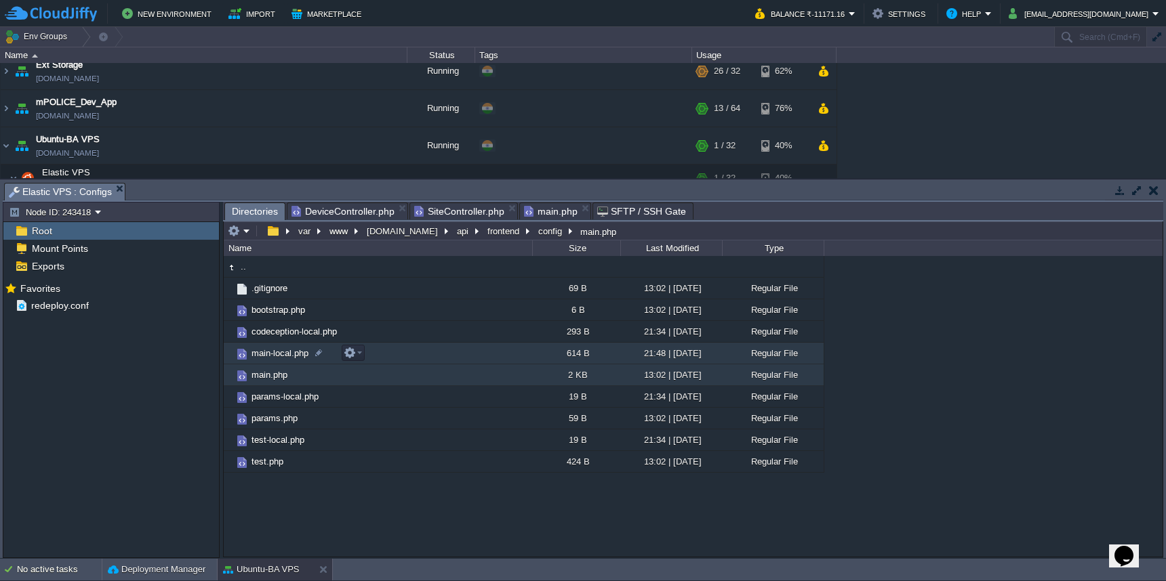
click at [463, 354] on td "main-local.php" at bounding box center [378, 354] width 308 height 22
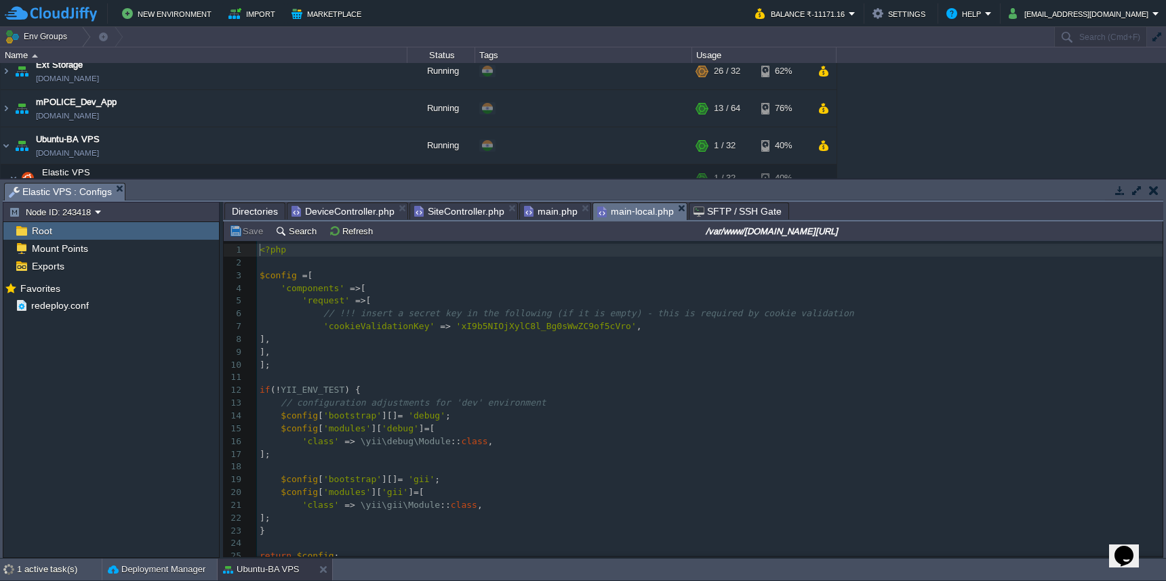
scroll to position [5, 0]
click at [253, 209] on span "Directories" at bounding box center [255, 211] width 46 height 16
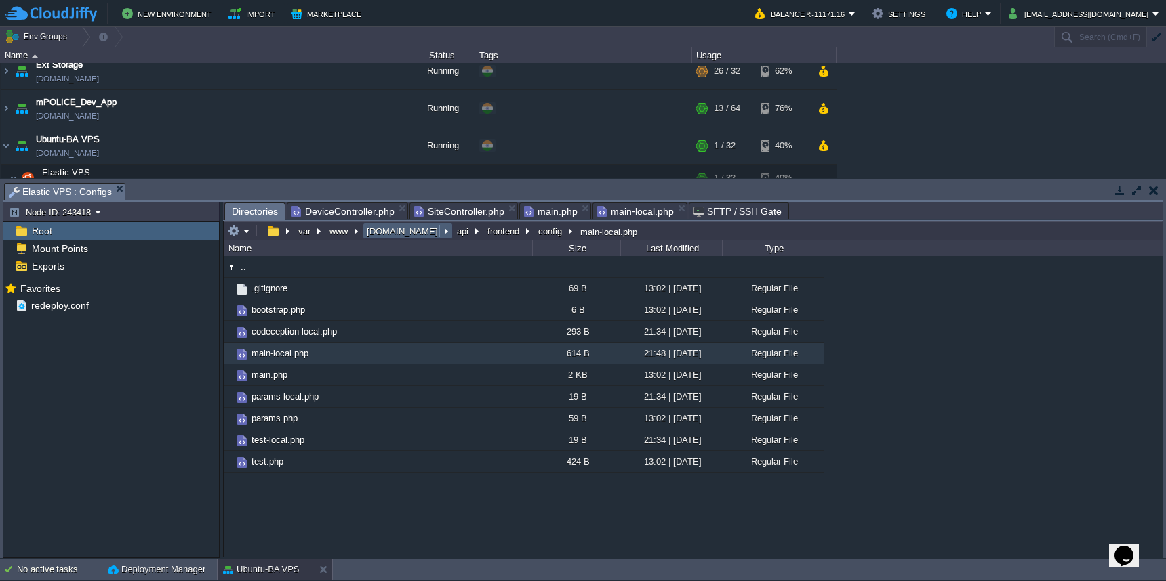
click at [400, 237] on button "[DOMAIN_NAME]" at bounding box center [403, 231] width 77 height 12
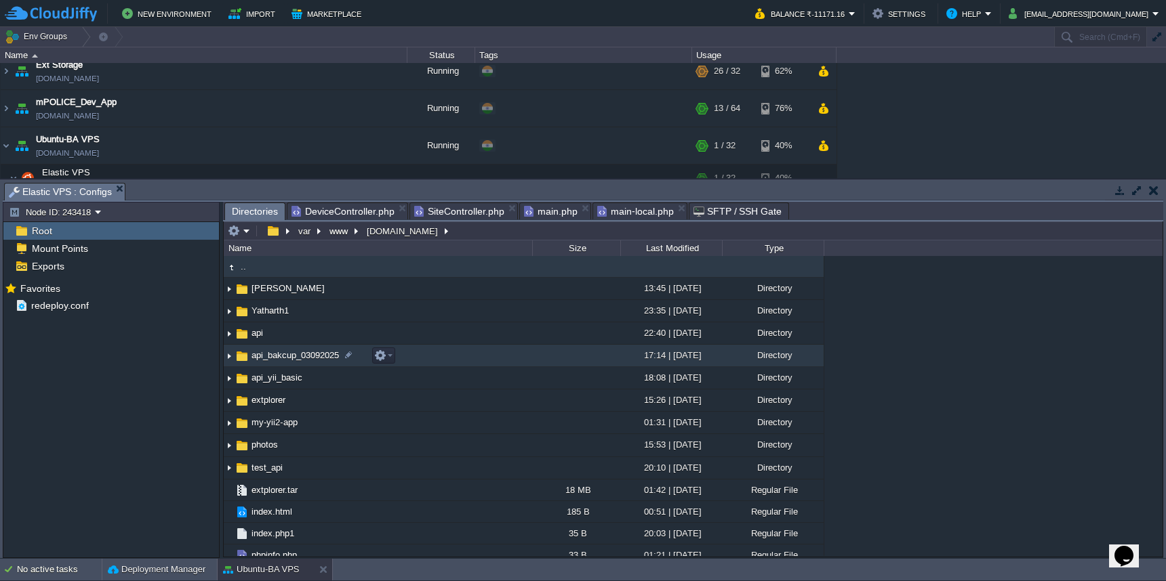
click at [436, 352] on td "api_bakcup_03092025" at bounding box center [378, 356] width 308 height 22
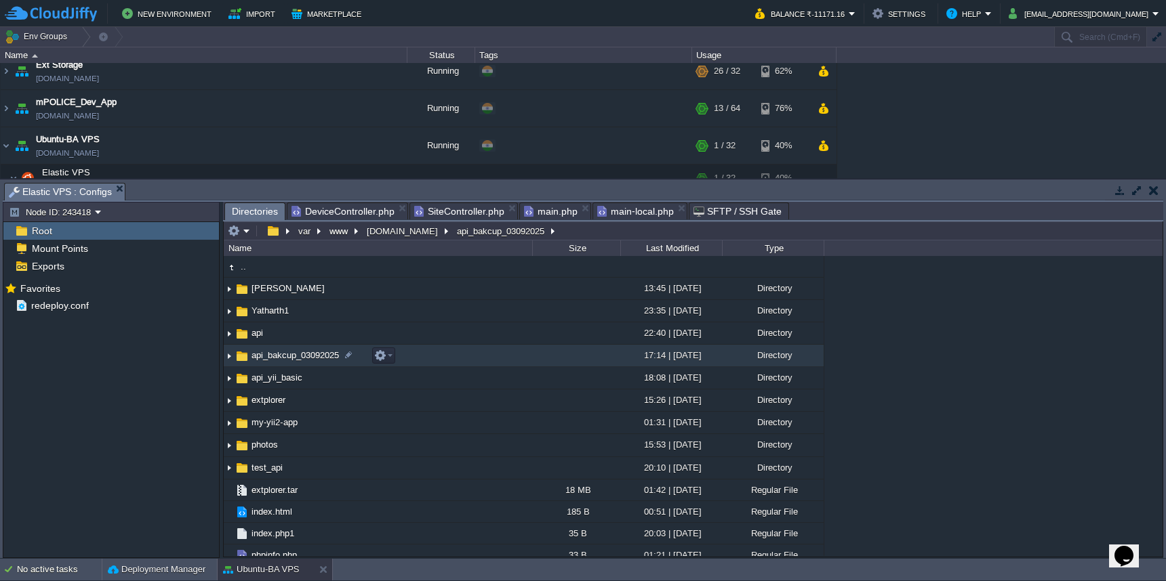
click at [436, 352] on td "api_bakcup_03092025" at bounding box center [378, 356] width 308 height 22
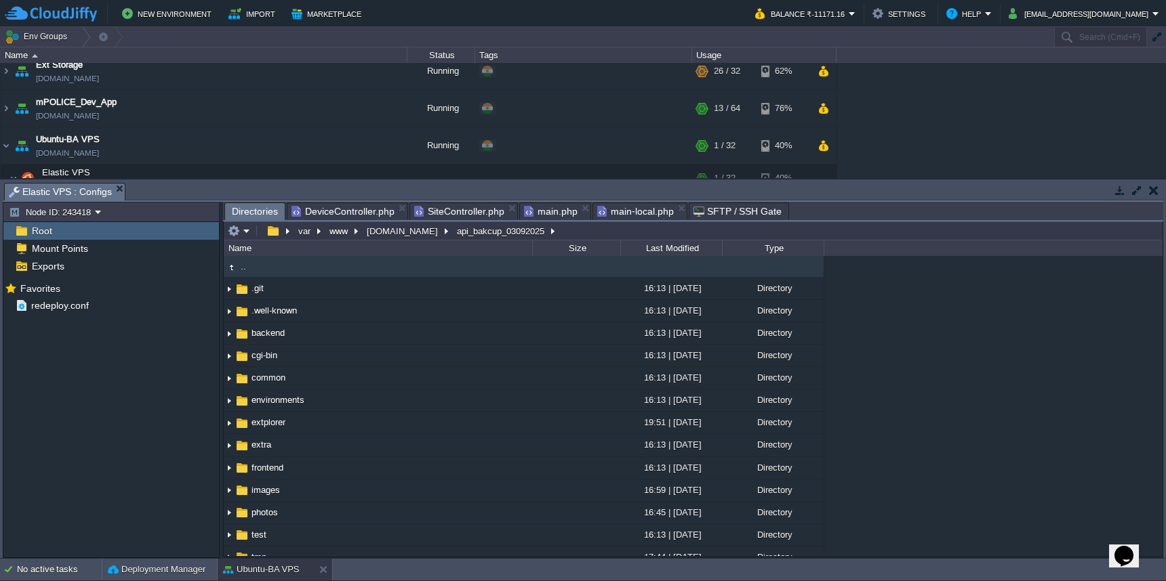
click at [636, 210] on span "main-local.php" at bounding box center [635, 211] width 77 height 16
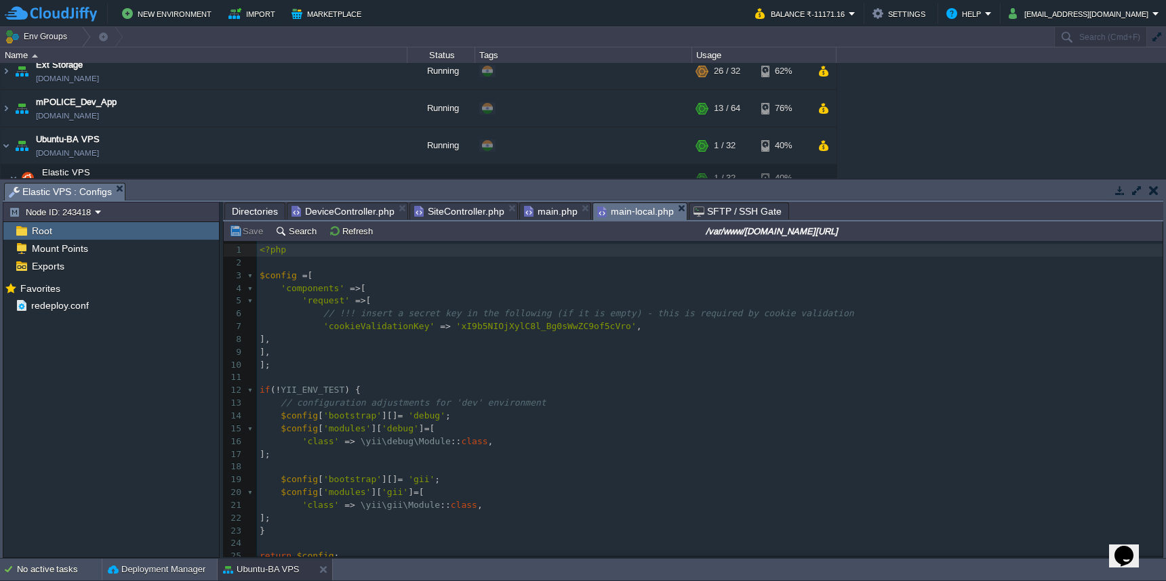
click at [253, 212] on span "Directories" at bounding box center [255, 211] width 46 height 16
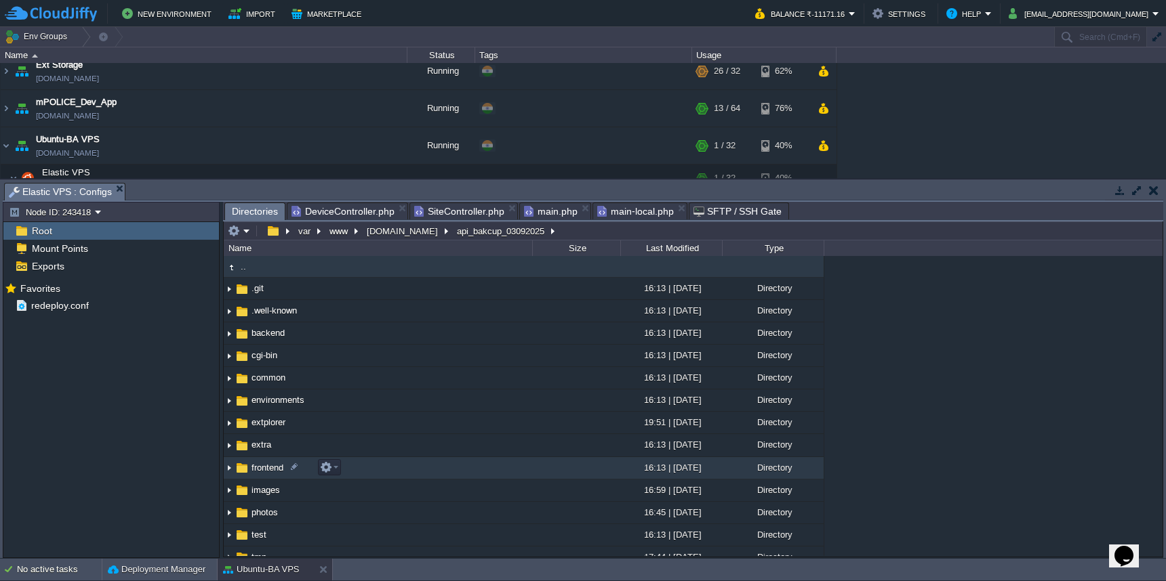
click at [421, 466] on td "frontend" at bounding box center [378, 468] width 308 height 22
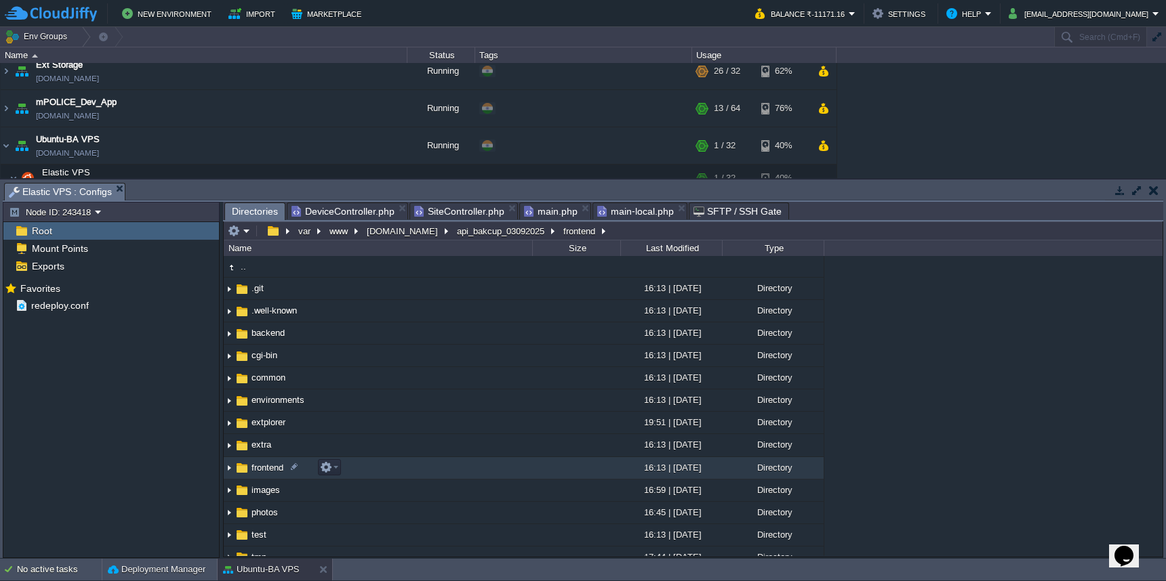
click at [421, 466] on td "frontend" at bounding box center [378, 468] width 308 height 22
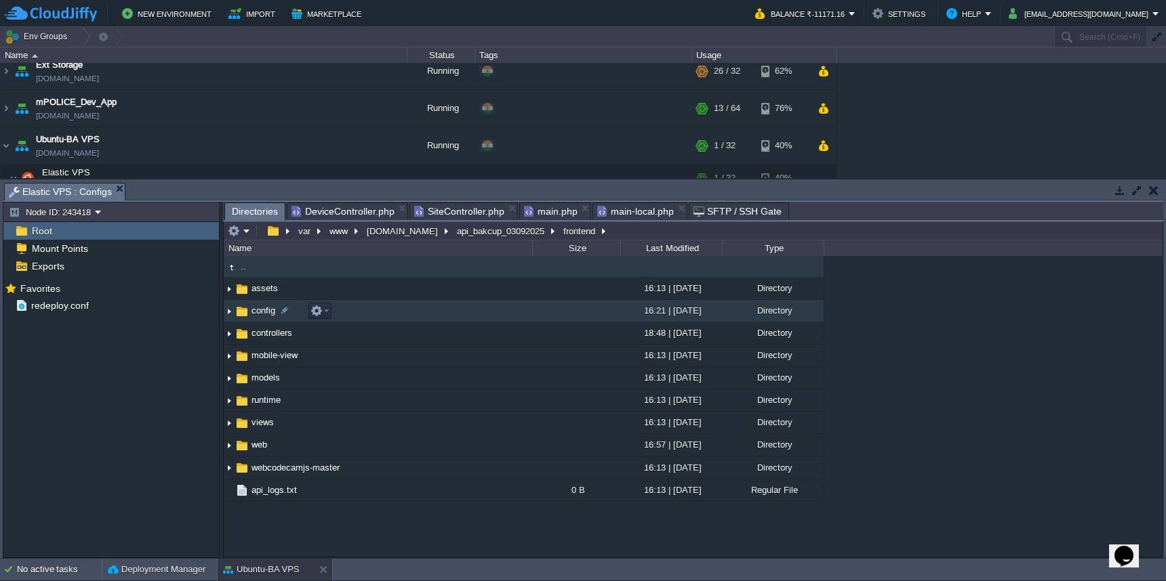
click at [460, 317] on td "config" at bounding box center [378, 311] width 308 height 22
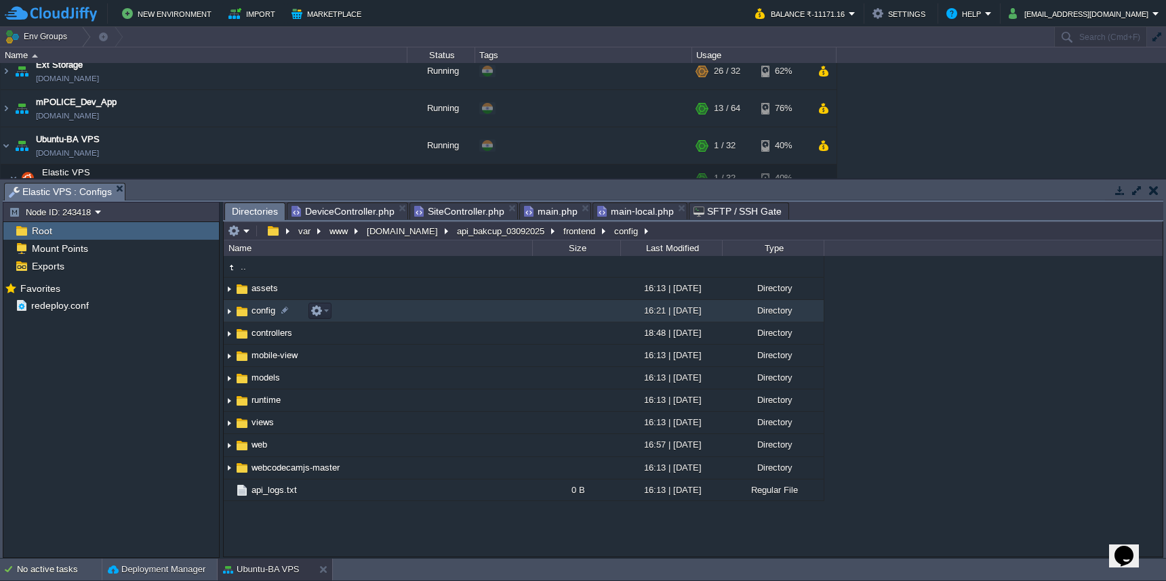
click at [460, 317] on td "config" at bounding box center [378, 311] width 308 height 22
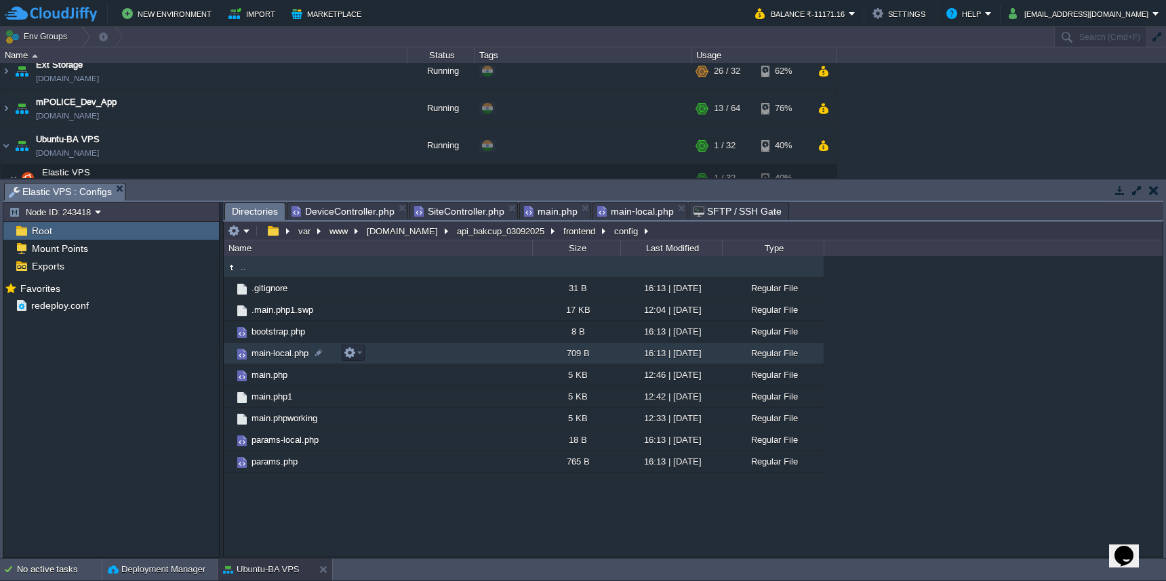
click at [457, 365] on td "main-local.php" at bounding box center [378, 354] width 308 height 22
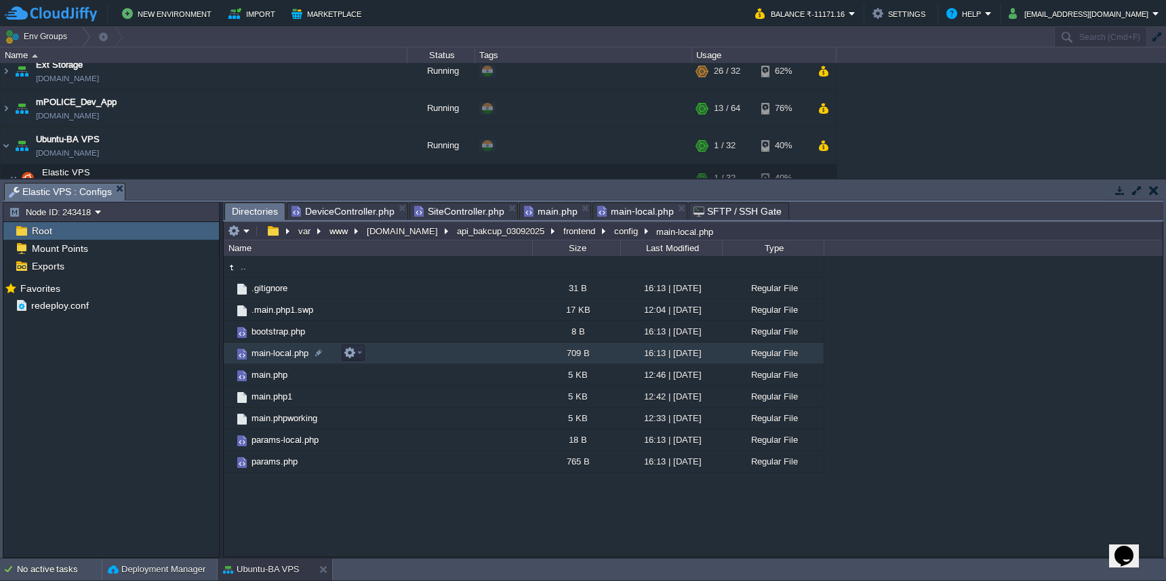
click at [457, 365] on td "main-local.php" at bounding box center [378, 354] width 308 height 22
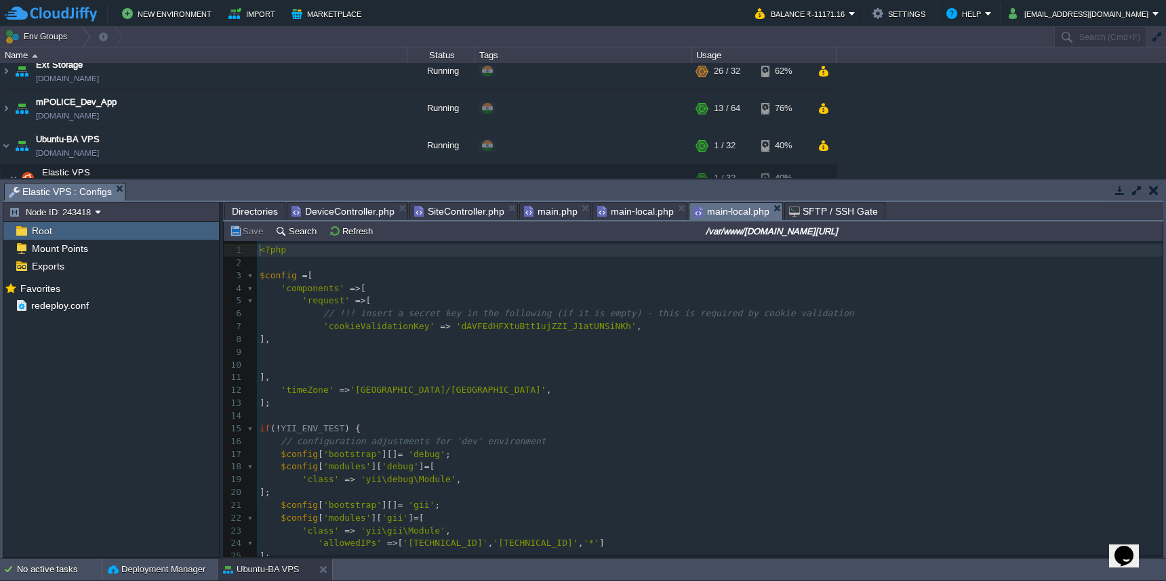
scroll to position [56, 0]
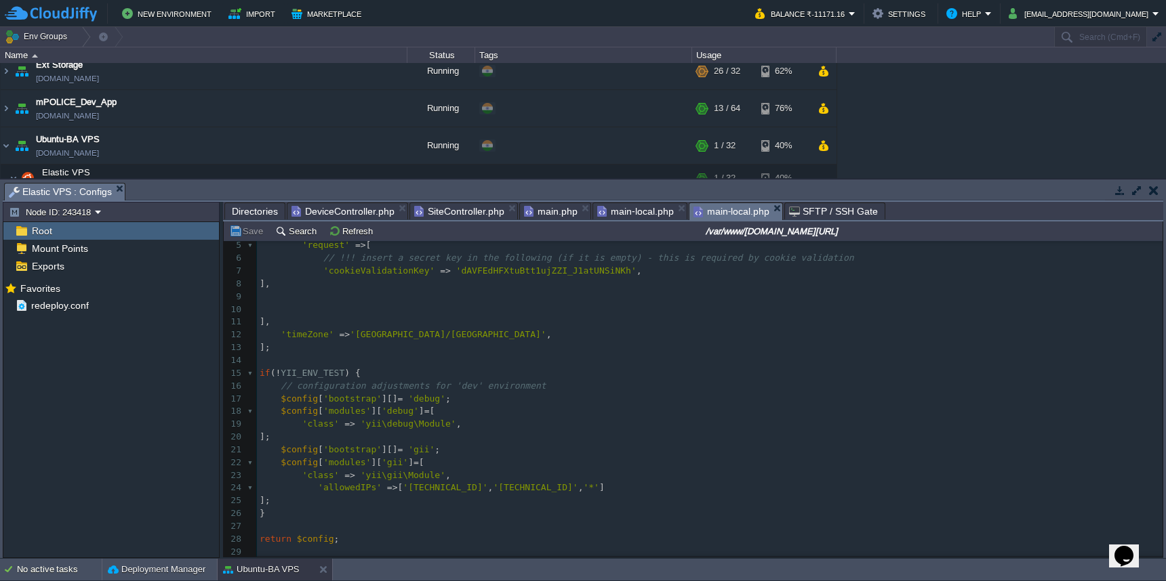
click at [621, 213] on span "main-local.php" at bounding box center [635, 211] width 77 height 16
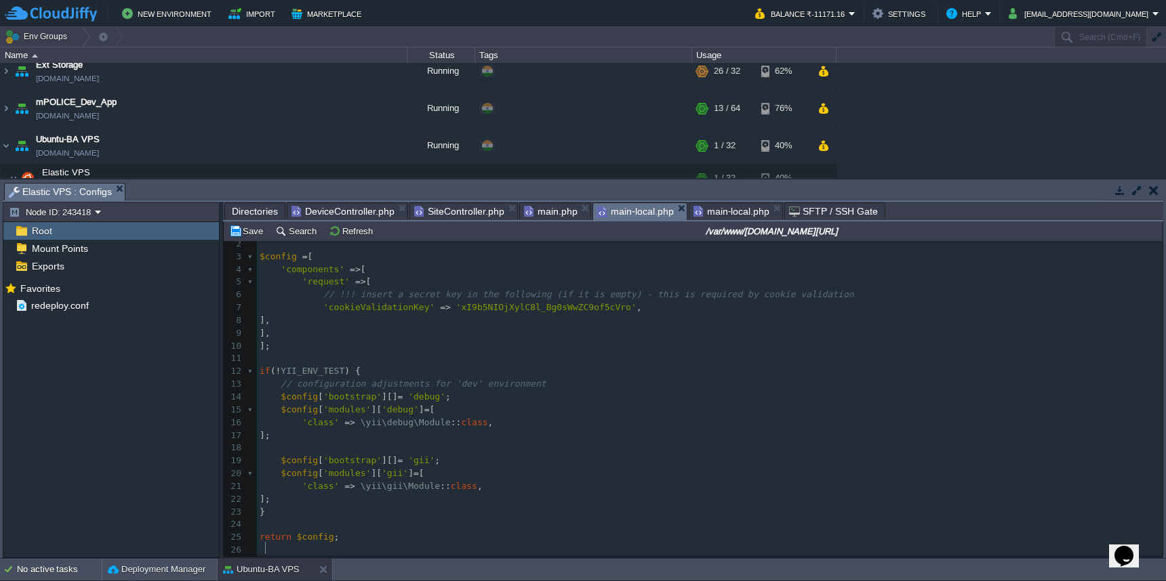
scroll to position [5, 8]
type textarea "?>"
click at [239, 228] on button "Save" at bounding box center [248, 231] width 38 height 12
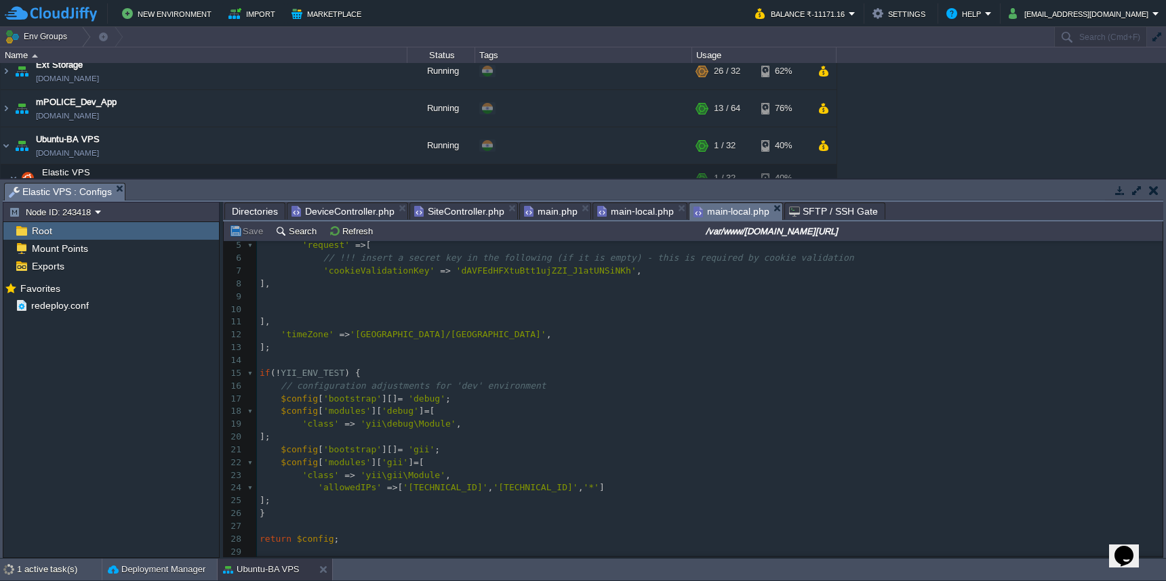
click at [733, 210] on span "main-local.php" at bounding box center [731, 211] width 77 height 17
click at [621, 214] on span "main-local.php" at bounding box center [635, 211] width 77 height 16
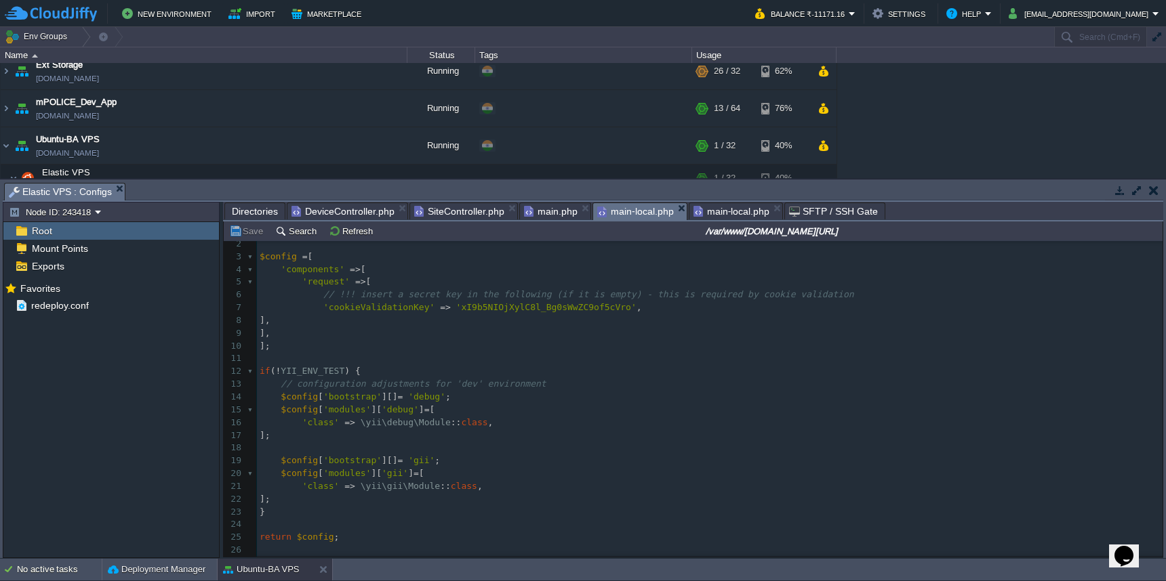
click at [715, 216] on span "main-local.php" at bounding box center [731, 211] width 77 height 16
click at [626, 211] on span "main-local.php" at bounding box center [635, 211] width 77 height 17
click at [716, 218] on span "main-local.php" at bounding box center [731, 211] width 77 height 16
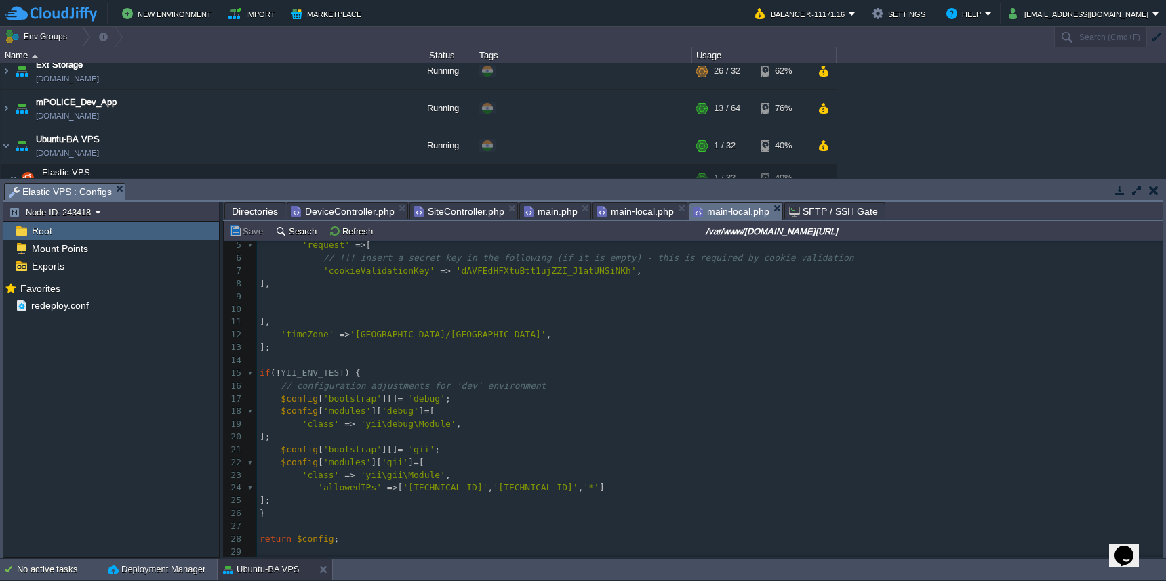
click at [623, 213] on span "main-local.php" at bounding box center [635, 211] width 77 height 16
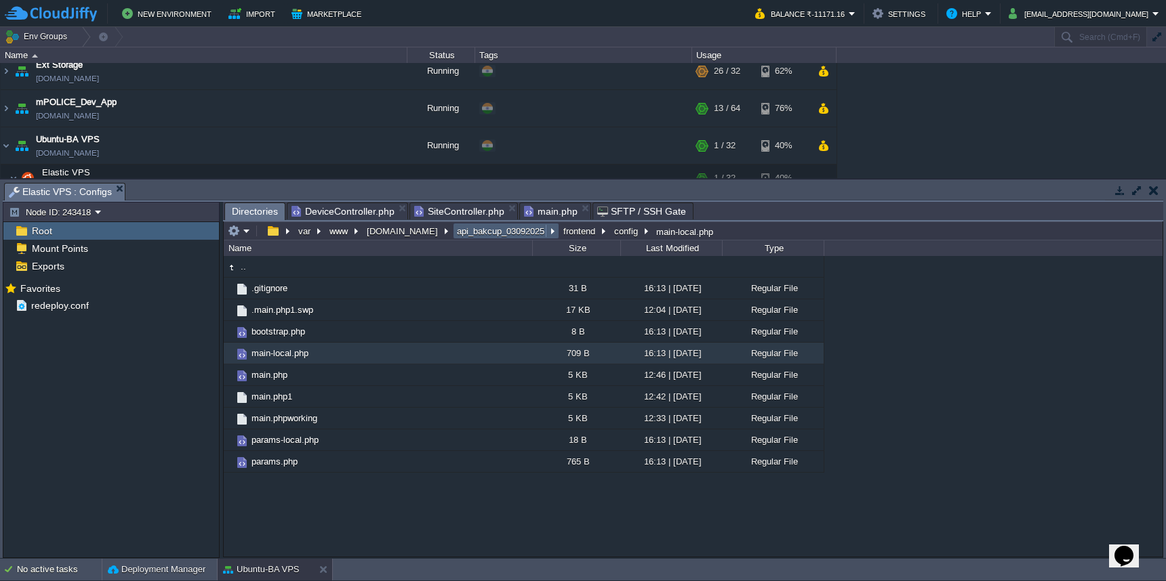
click at [493, 237] on button "api_bakcup_03092025" at bounding box center [501, 231] width 93 height 12
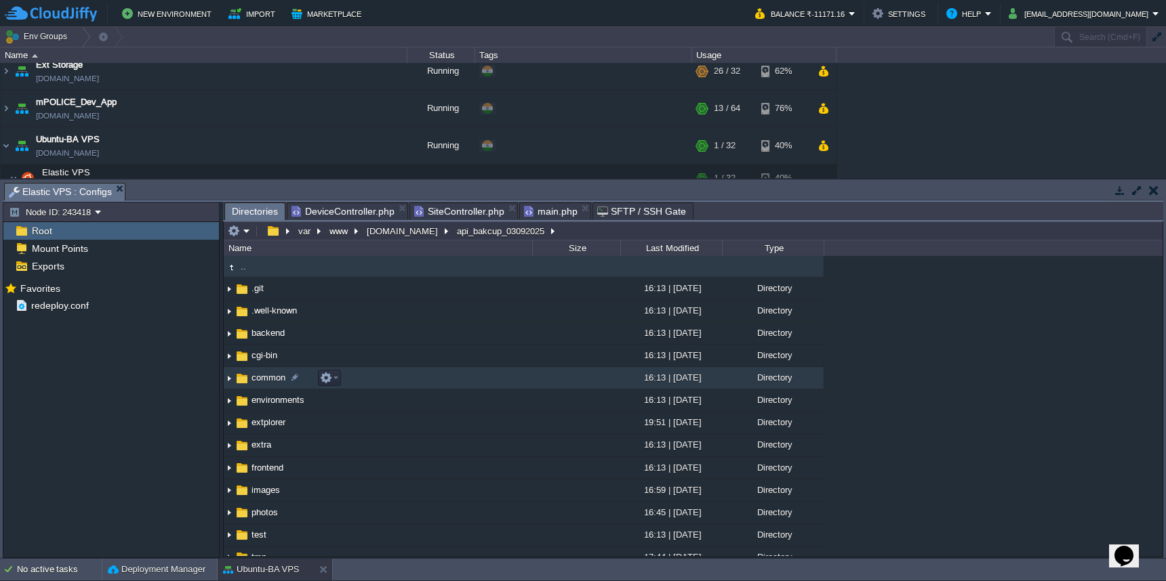
click at [467, 388] on td "common" at bounding box center [378, 378] width 308 height 22
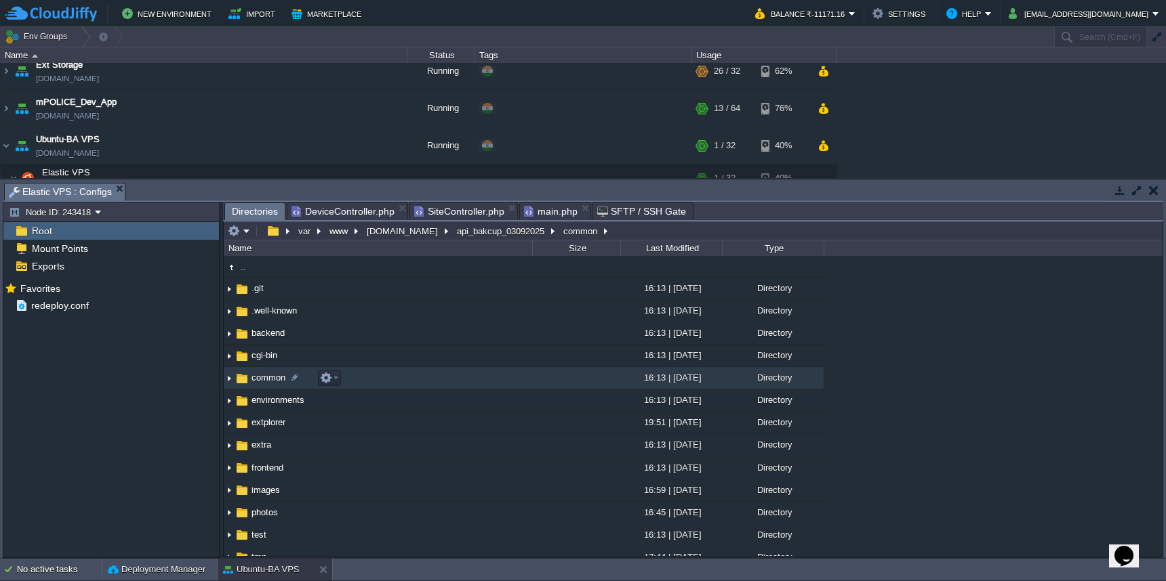
click at [467, 388] on td "common" at bounding box center [378, 378] width 308 height 22
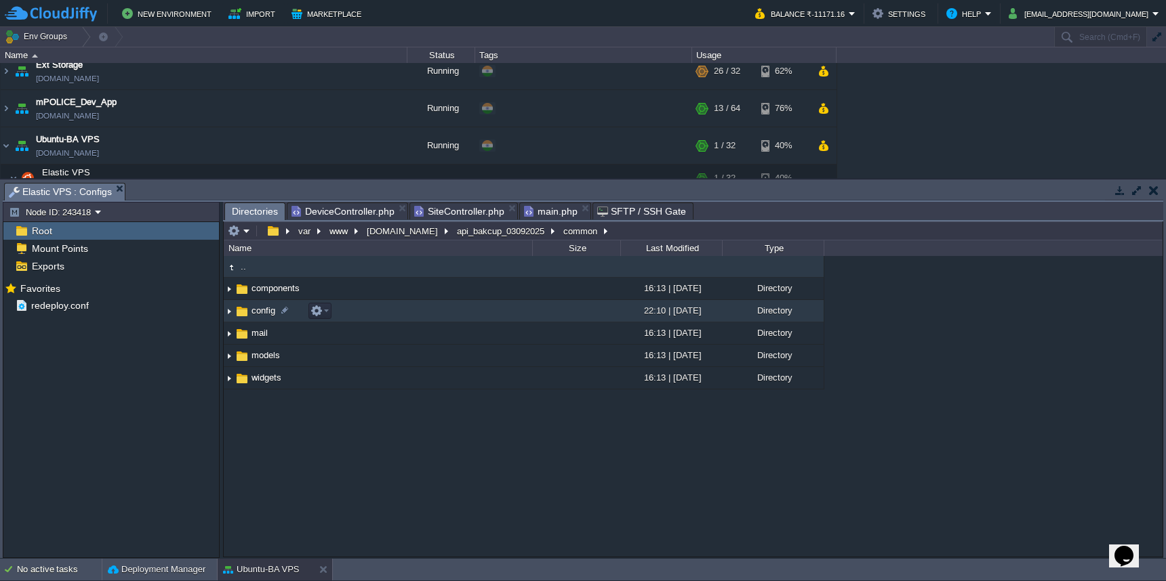
click at [475, 317] on td "config" at bounding box center [378, 311] width 308 height 22
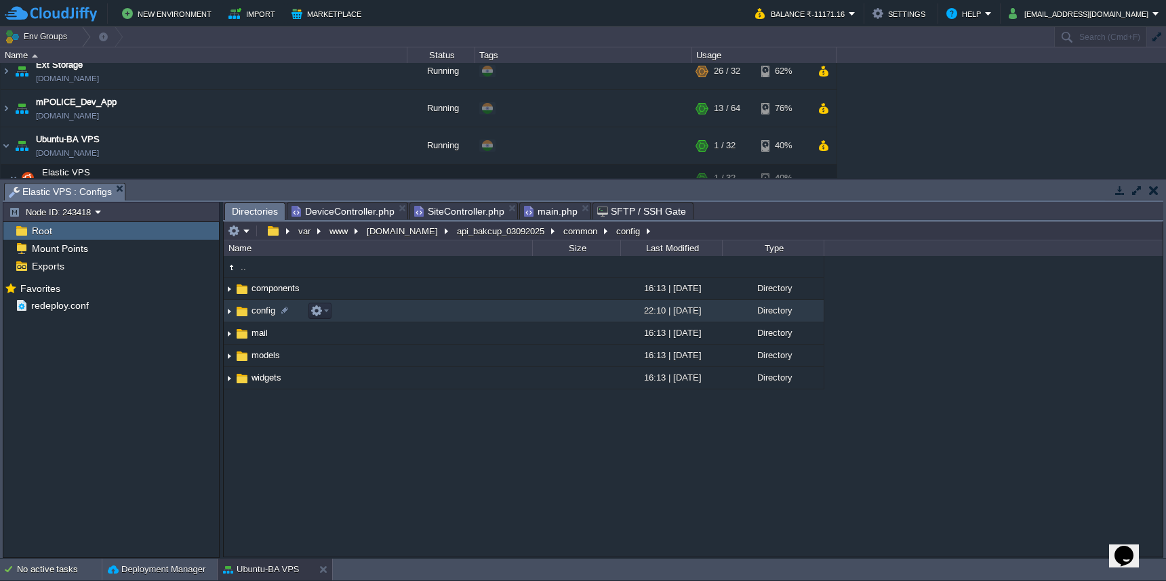
click at [475, 317] on td "config" at bounding box center [378, 311] width 308 height 22
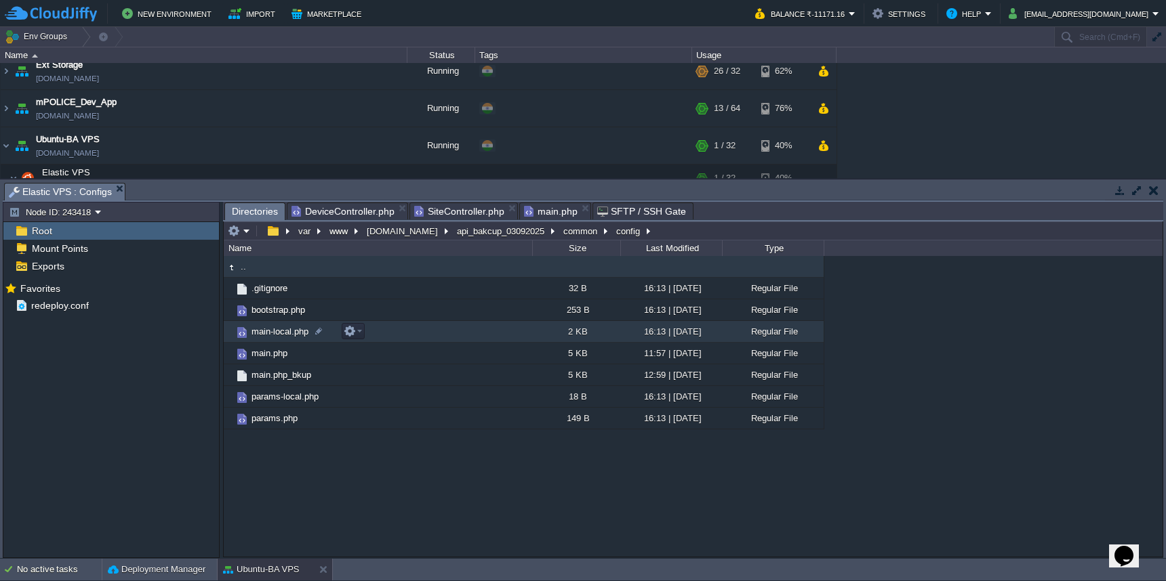
click at [473, 337] on td "main-local.php" at bounding box center [378, 332] width 308 height 22
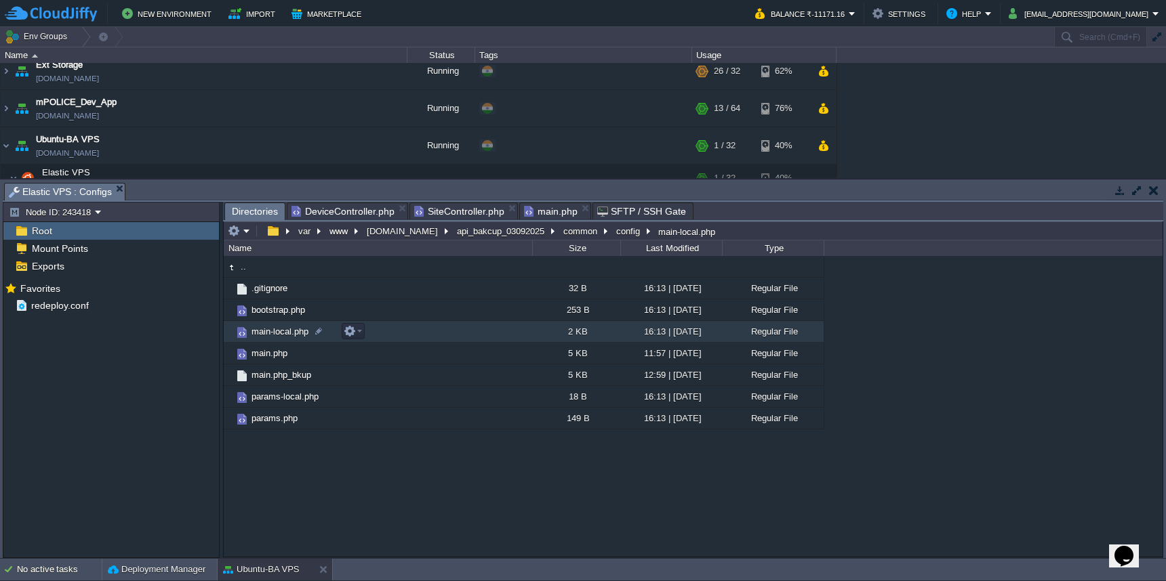
click at [473, 337] on td "main-local.php" at bounding box center [378, 332] width 308 height 22
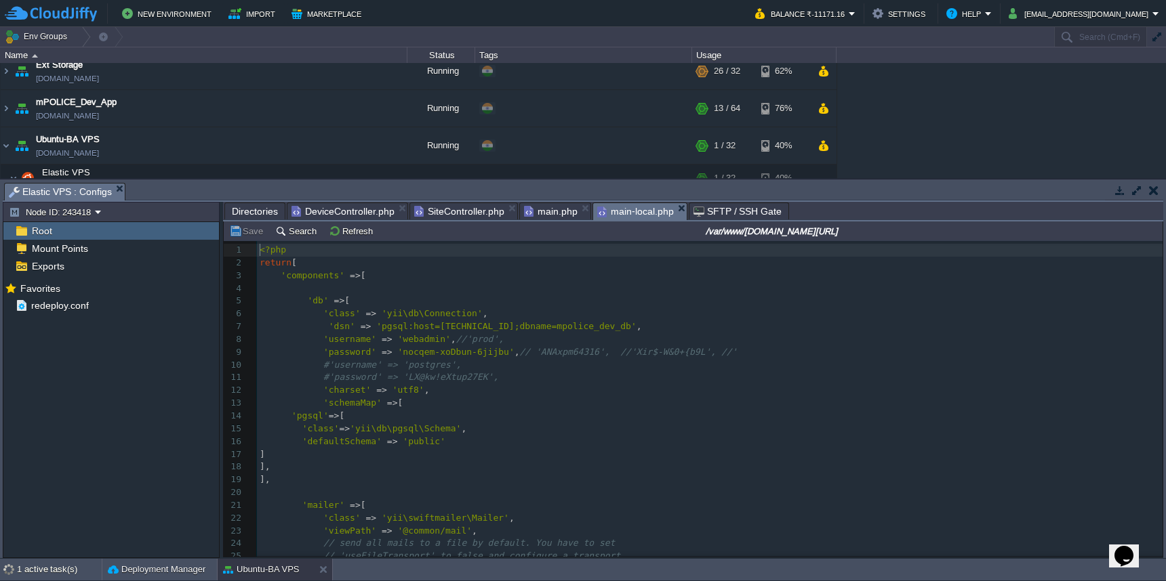
scroll to position [5, 0]
click at [248, 217] on span "Directories" at bounding box center [255, 211] width 46 height 16
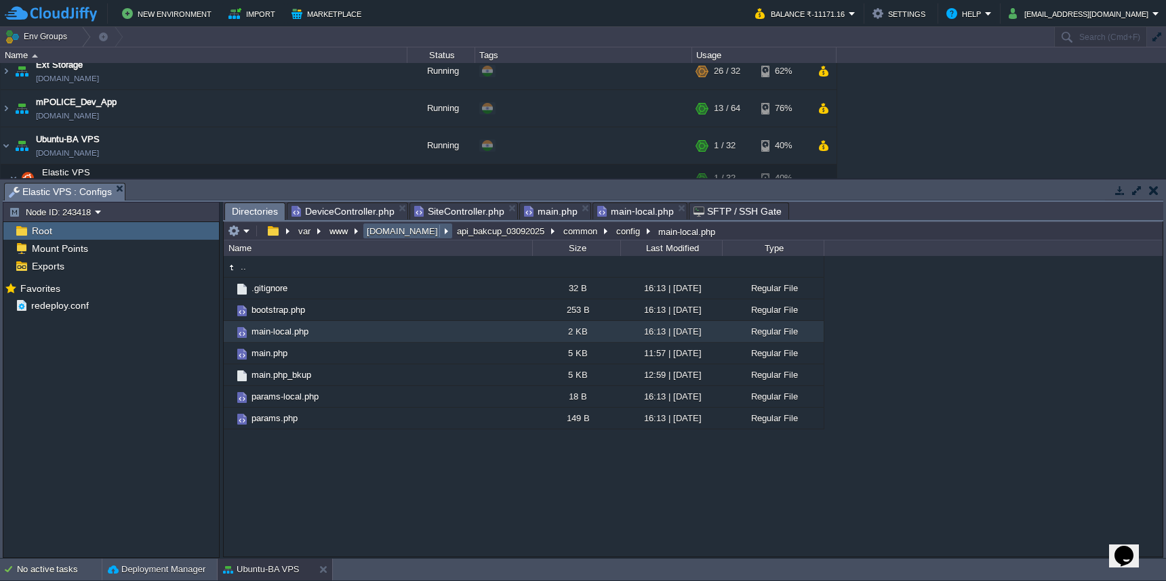
click at [389, 237] on button "[DOMAIN_NAME]" at bounding box center [403, 231] width 77 height 12
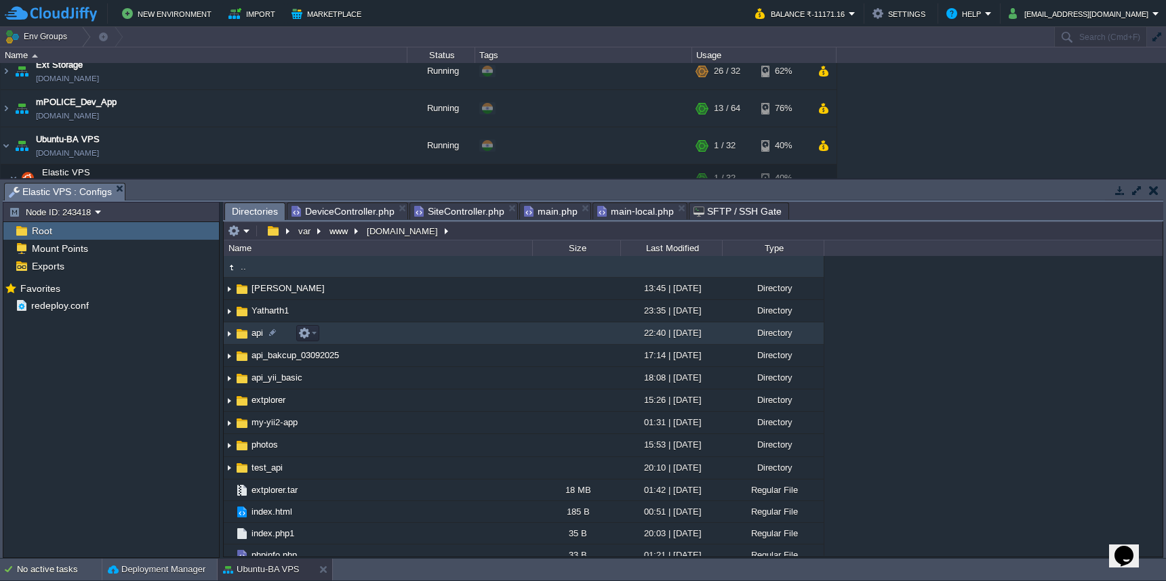
click at [409, 335] on td "api" at bounding box center [378, 334] width 308 height 22
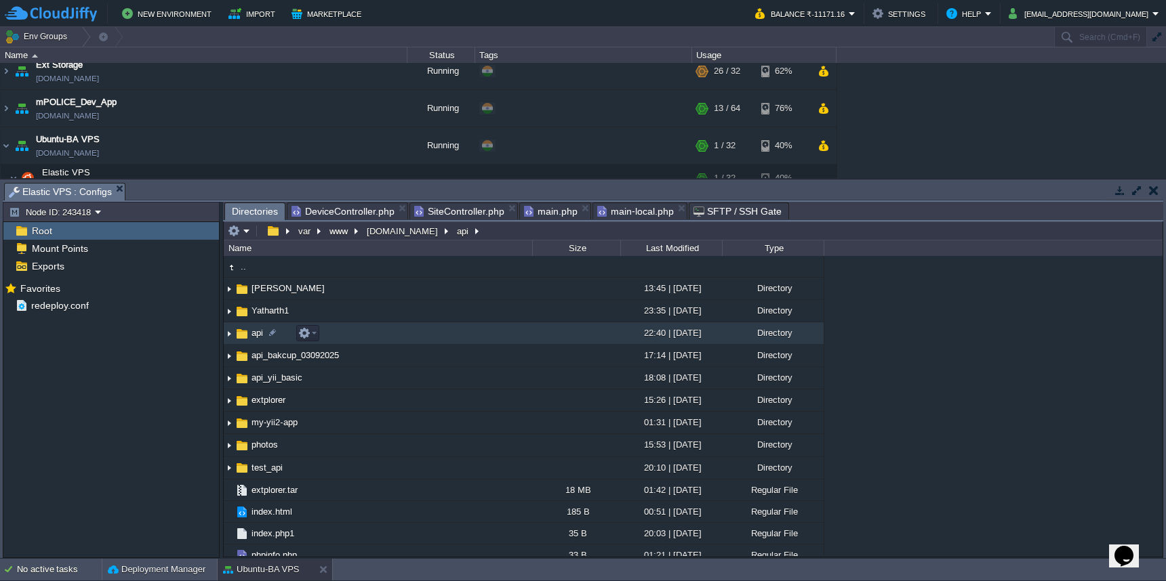
click at [409, 335] on td "api" at bounding box center [378, 334] width 308 height 22
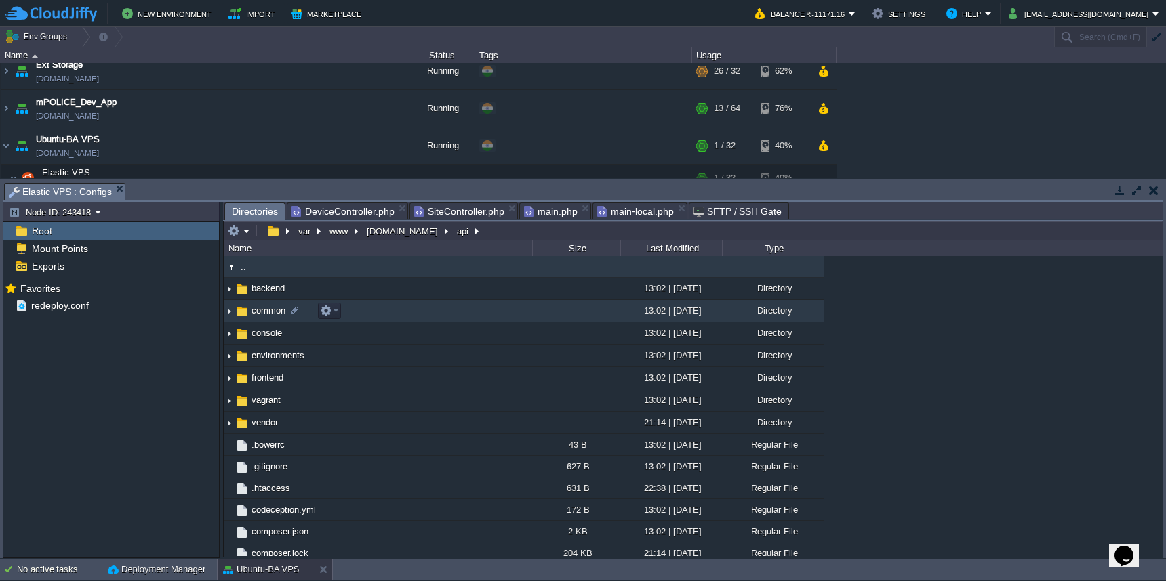
click at [431, 315] on td "common" at bounding box center [378, 311] width 308 height 22
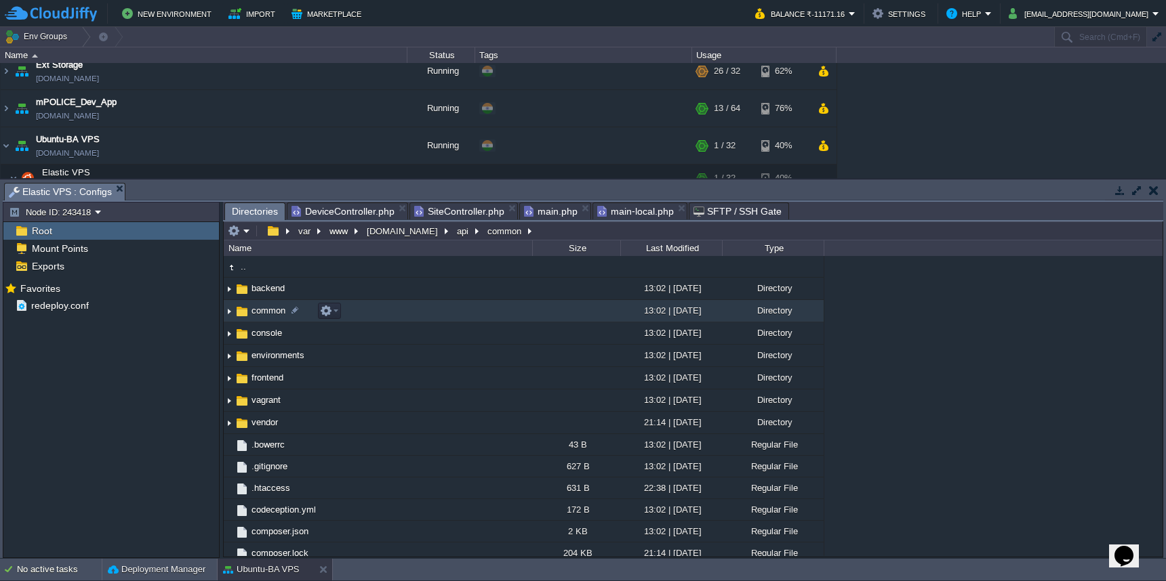
click at [431, 315] on td "common" at bounding box center [378, 311] width 308 height 22
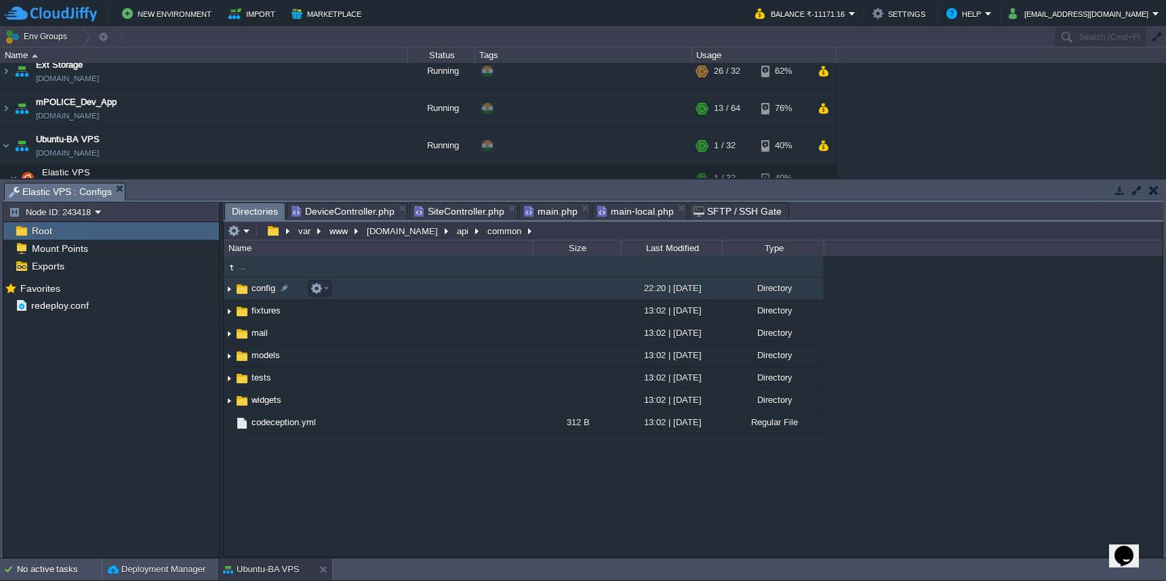
click at [424, 291] on td "config" at bounding box center [378, 289] width 308 height 22
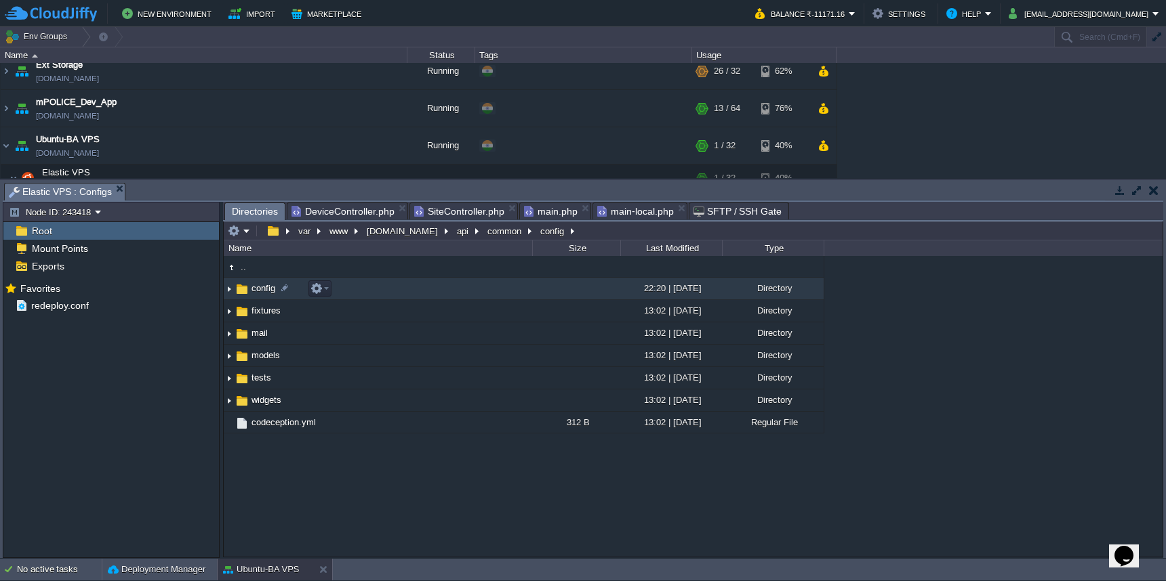
click at [424, 291] on td "config" at bounding box center [378, 289] width 308 height 22
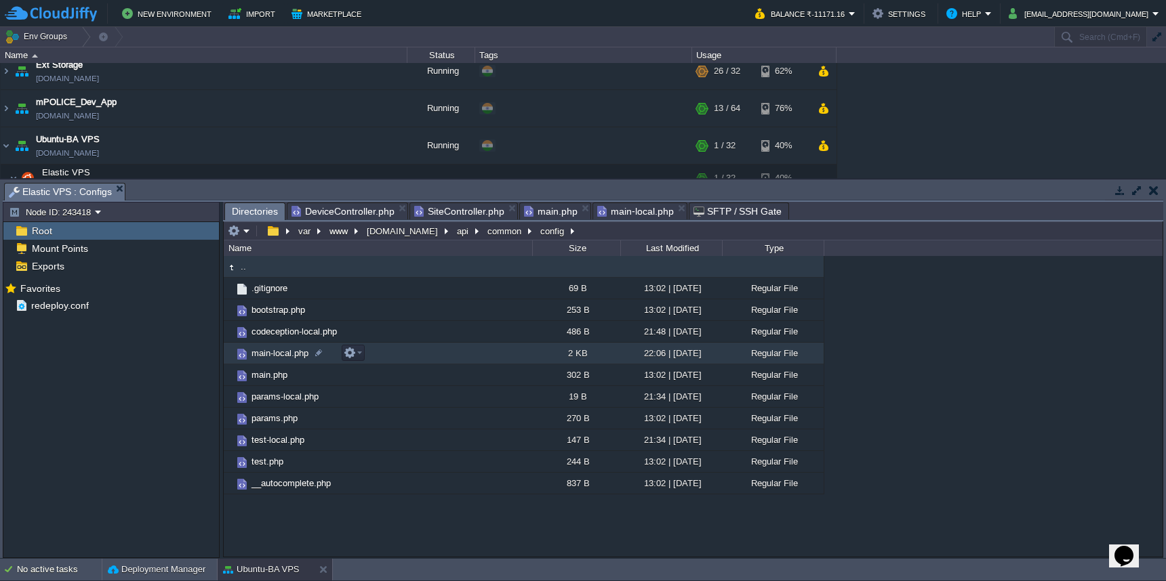
click at [415, 356] on td "main-local.php" at bounding box center [378, 354] width 308 height 22
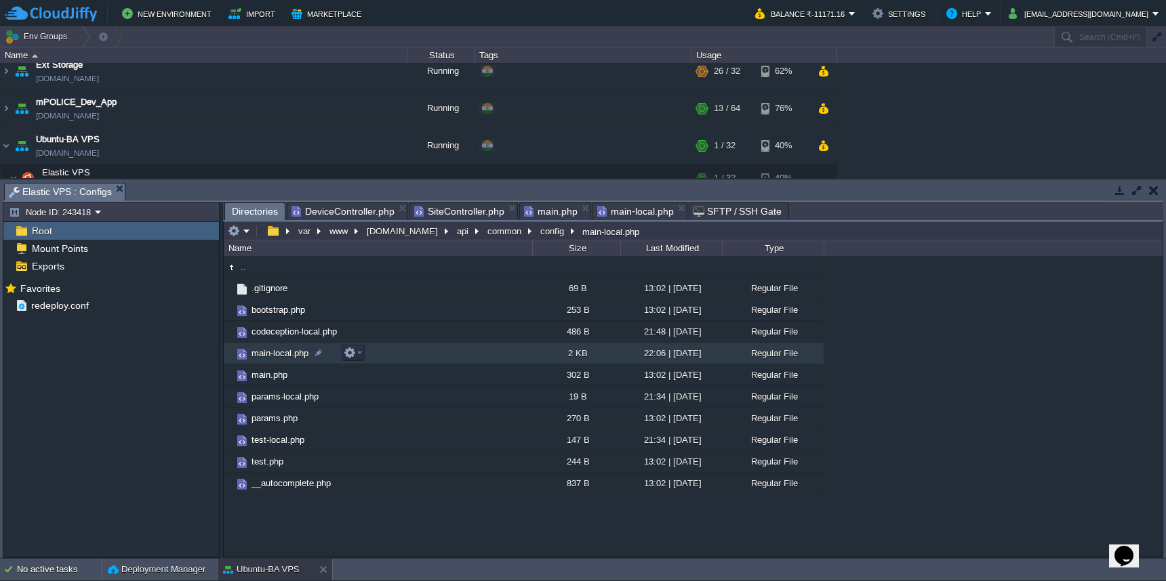
click at [415, 356] on td "main-local.php" at bounding box center [378, 354] width 308 height 22
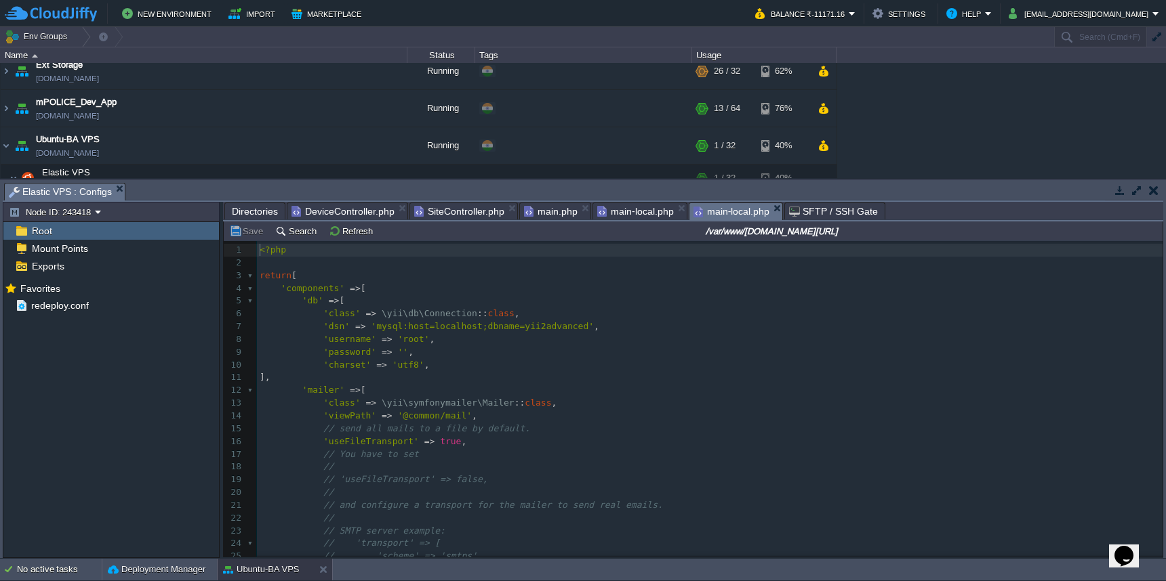
click at [640, 213] on span "main-local.php" at bounding box center [635, 211] width 77 height 16
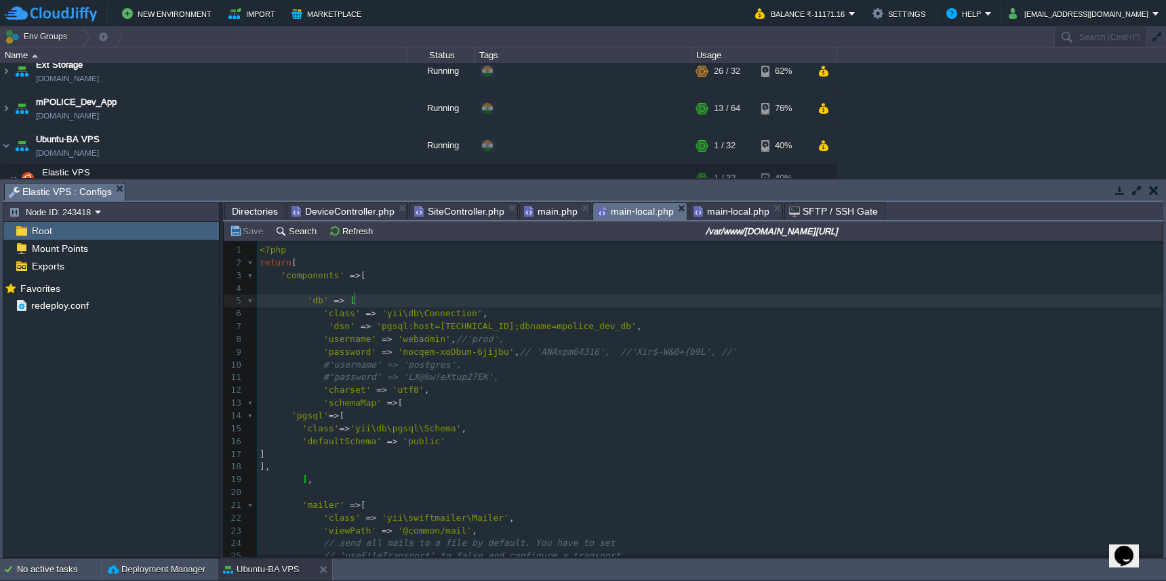
scroll to position [5, 1]
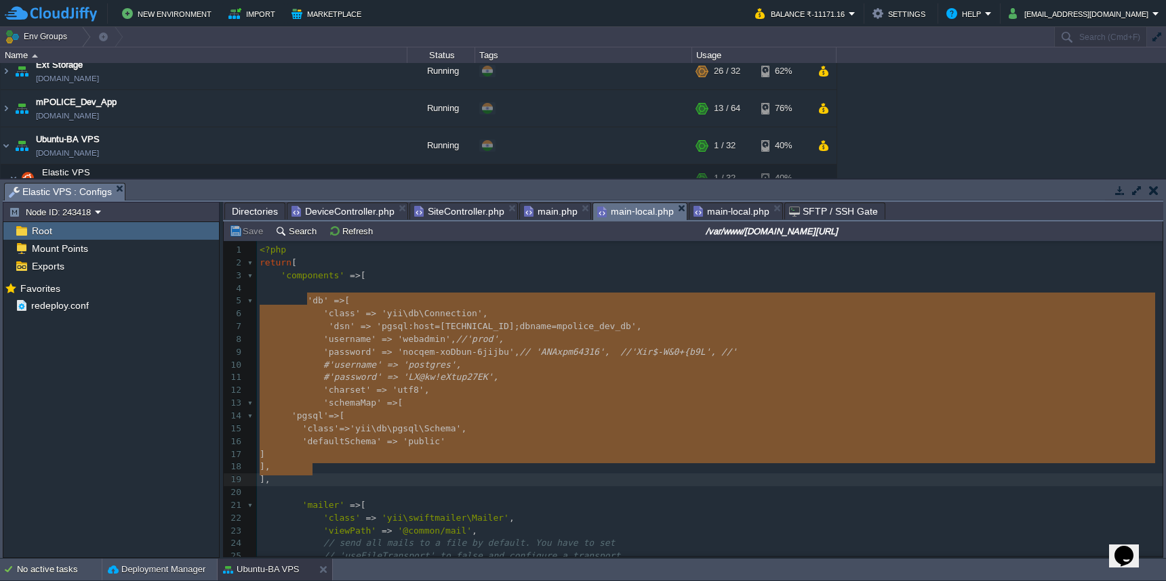
type textarea "'db' => [ 'class' => 'yii\db\Connection', 'dsn' => 'pgsql:host=[TECHNICAL_ID];d…"
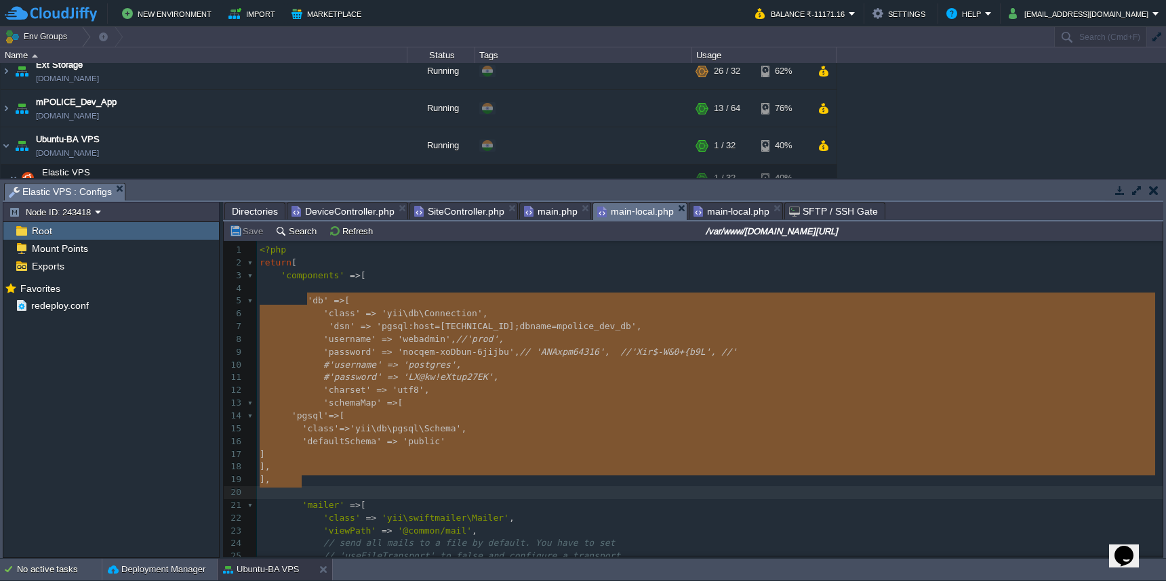
drag, startPoint x: 306, startPoint y: 300, endPoint x: 351, endPoint y: 477, distance: 183.3
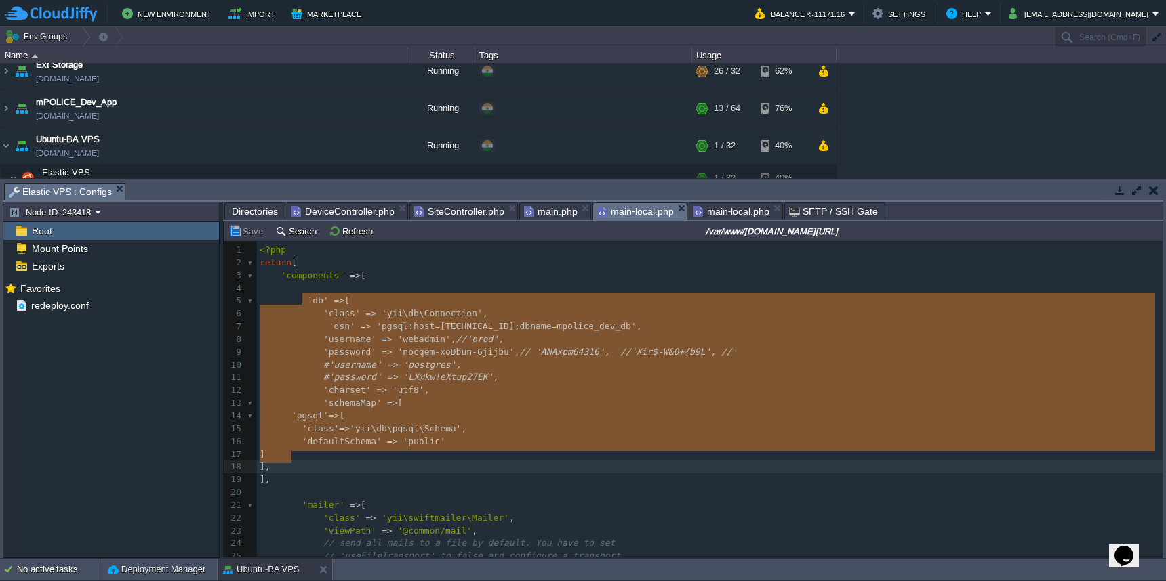
type textarea "'db' => [ 'class' => 'yii\db\Connection', 'dsn' => 'pgsql:host=[TECHNICAL_ID];d…"
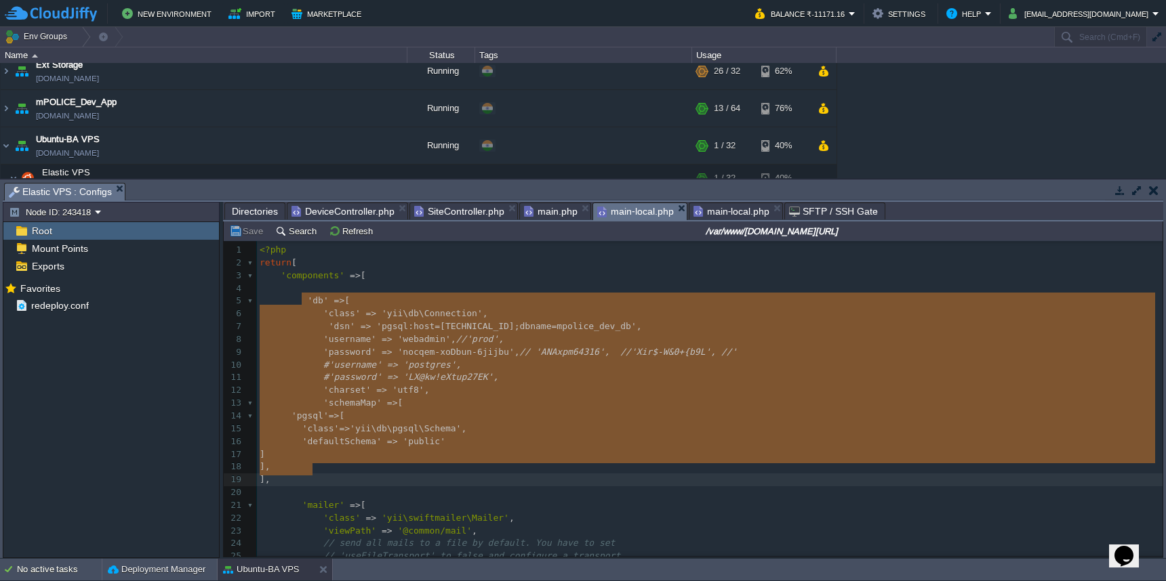
drag, startPoint x: 303, startPoint y: 299, endPoint x: 321, endPoint y: 467, distance: 169.0
click at [556, 218] on span "main.php" at bounding box center [551, 211] width 54 height 16
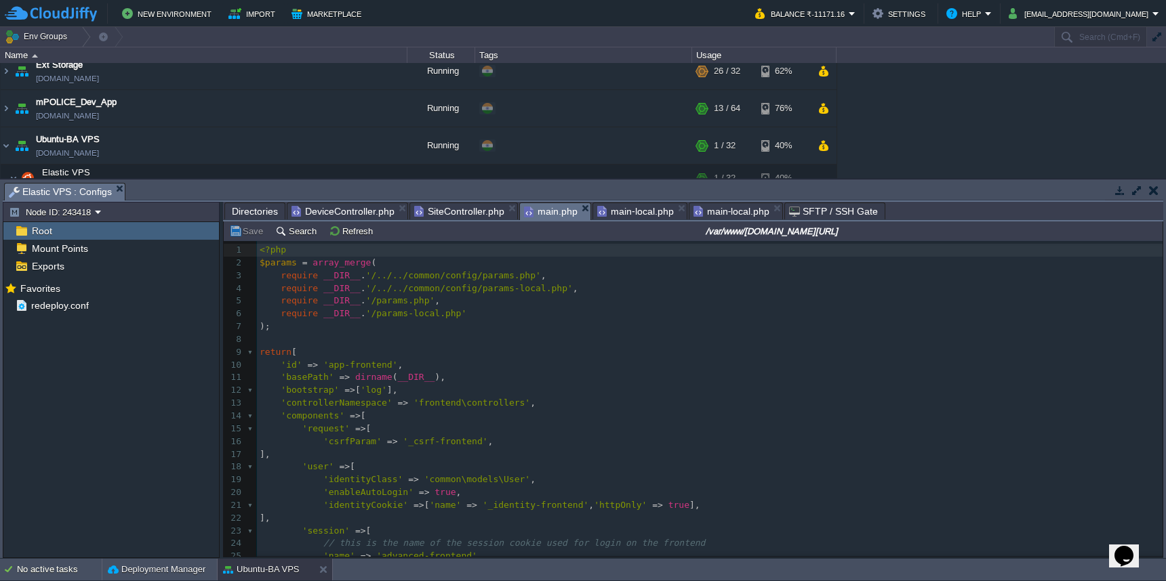
click at [725, 212] on span "main-local.php" at bounding box center [731, 211] width 77 height 16
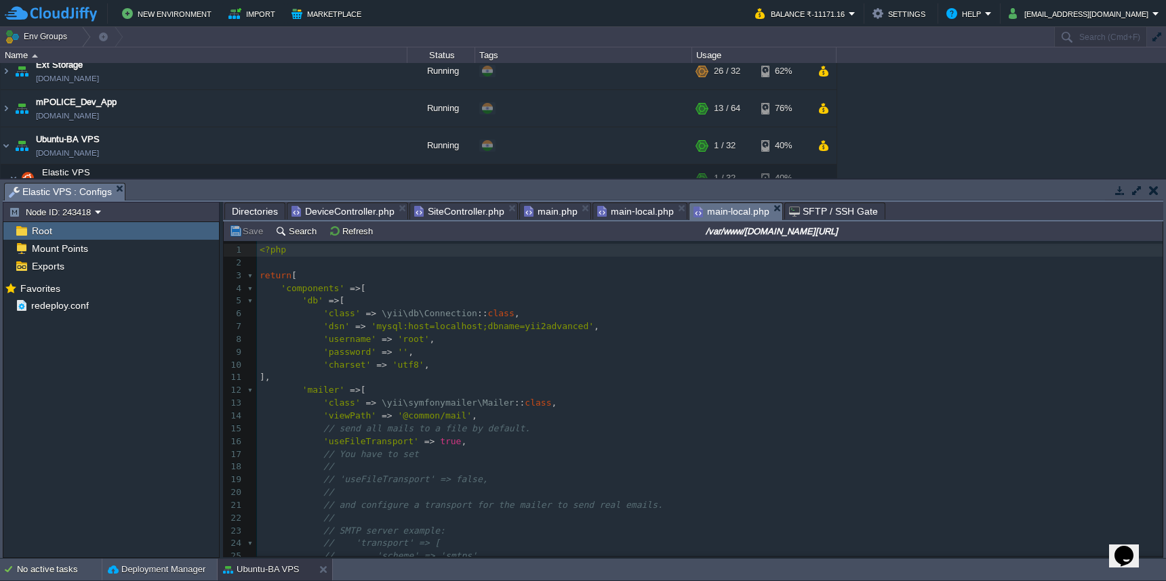
click at [298, 298] on div "43 1 <?php 2 ​ 3 return [ 4 'components' => [ 5 'db' => [ 6 'class' => \yii\db\…" at bounding box center [709, 467] width 905 height 447
type textarea "/("
type textarea "*"
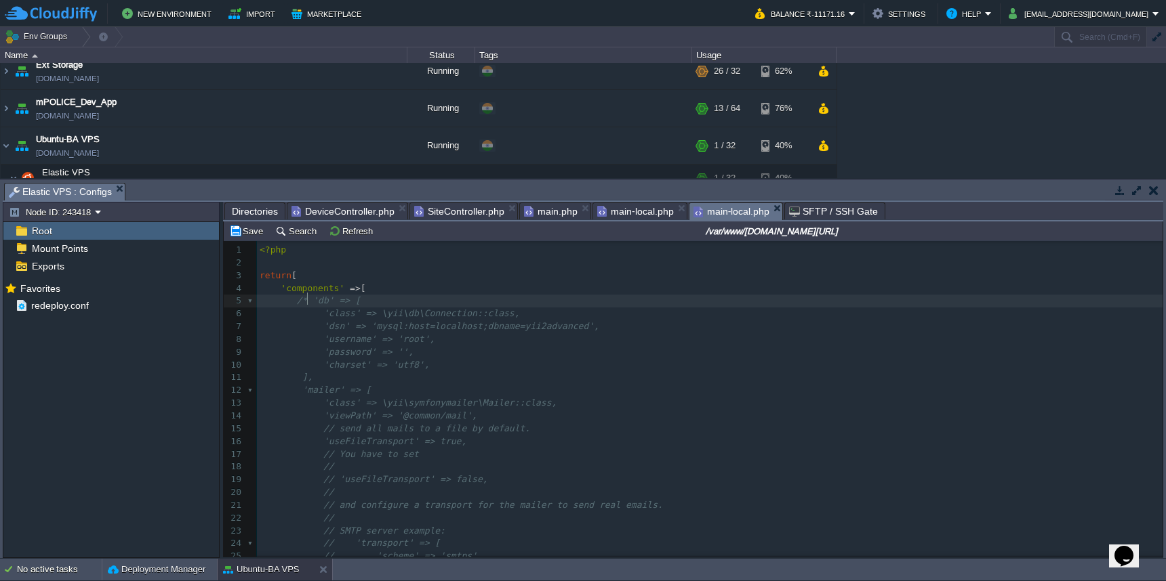
click at [330, 376] on pre "]," at bounding box center [709, 377] width 905 height 13
type textarea "*/"
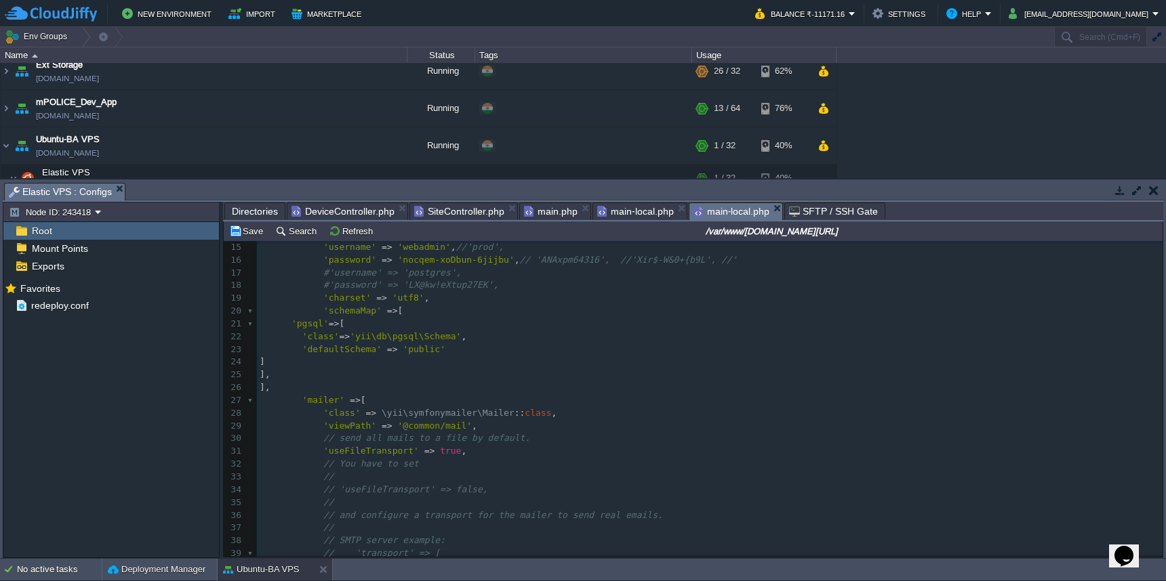
scroll to position [0, 0]
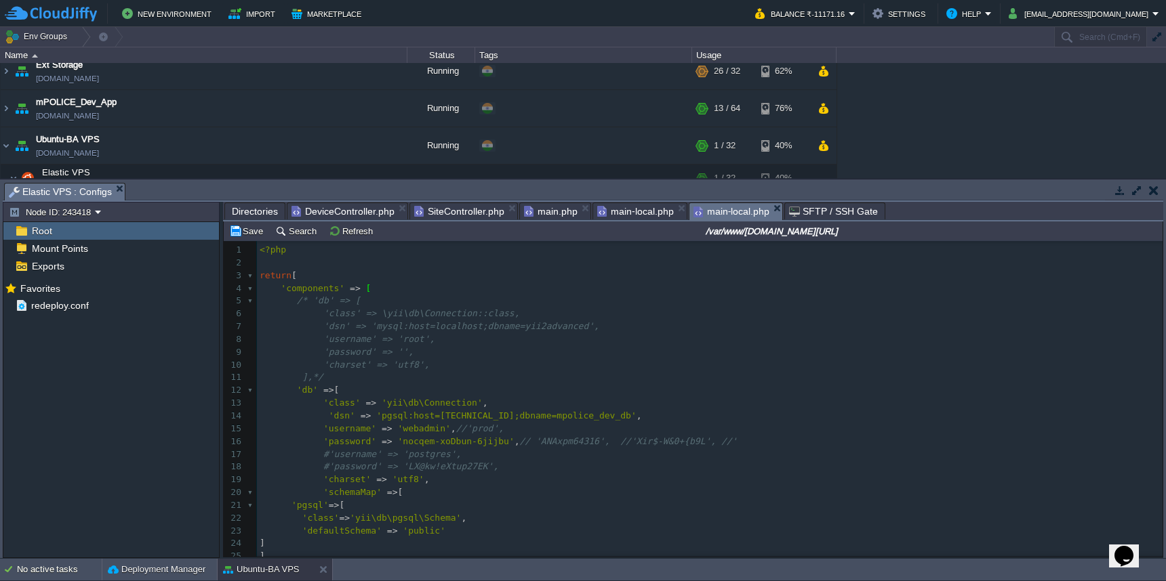
click at [641, 210] on span "main-local.php" at bounding box center [635, 211] width 77 height 16
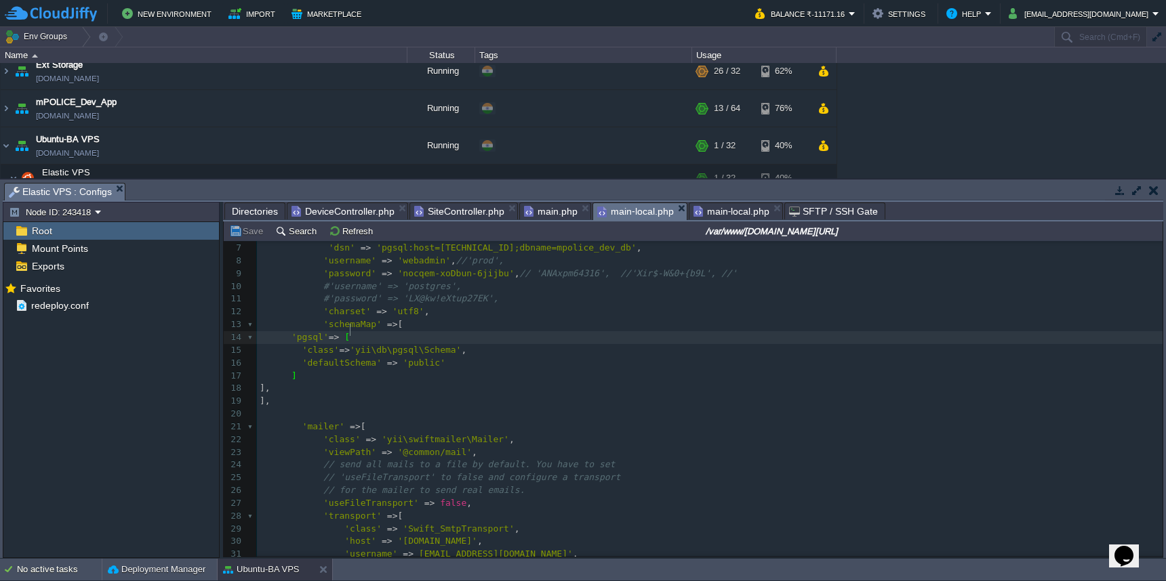
scroll to position [75, 0]
click at [722, 213] on span "main-local.php" at bounding box center [731, 211] width 77 height 16
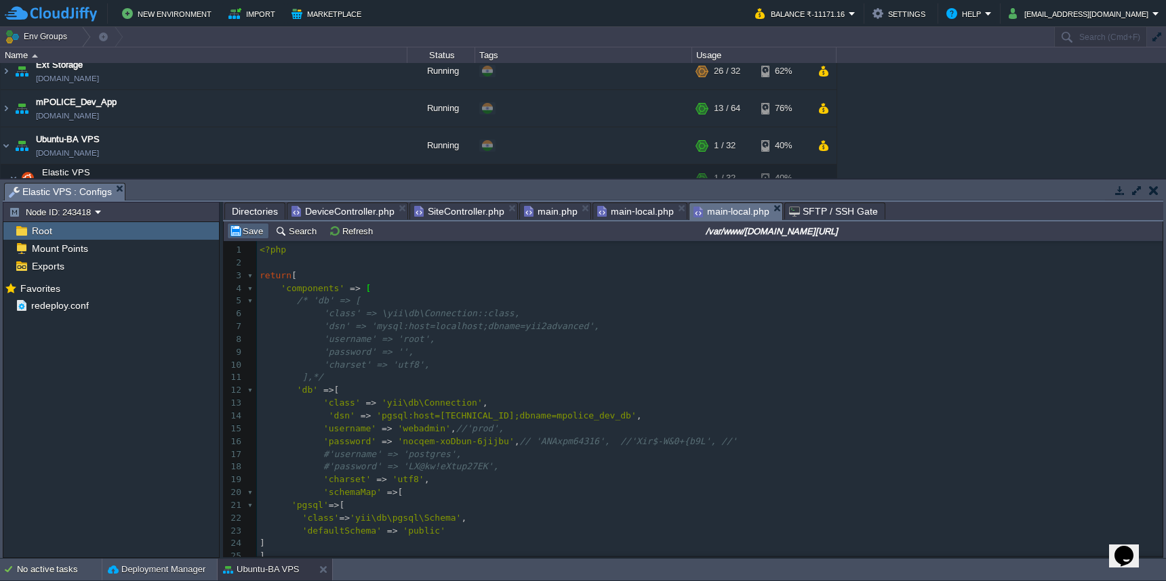
click at [249, 232] on button "Save" at bounding box center [248, 231] width 38 height 12
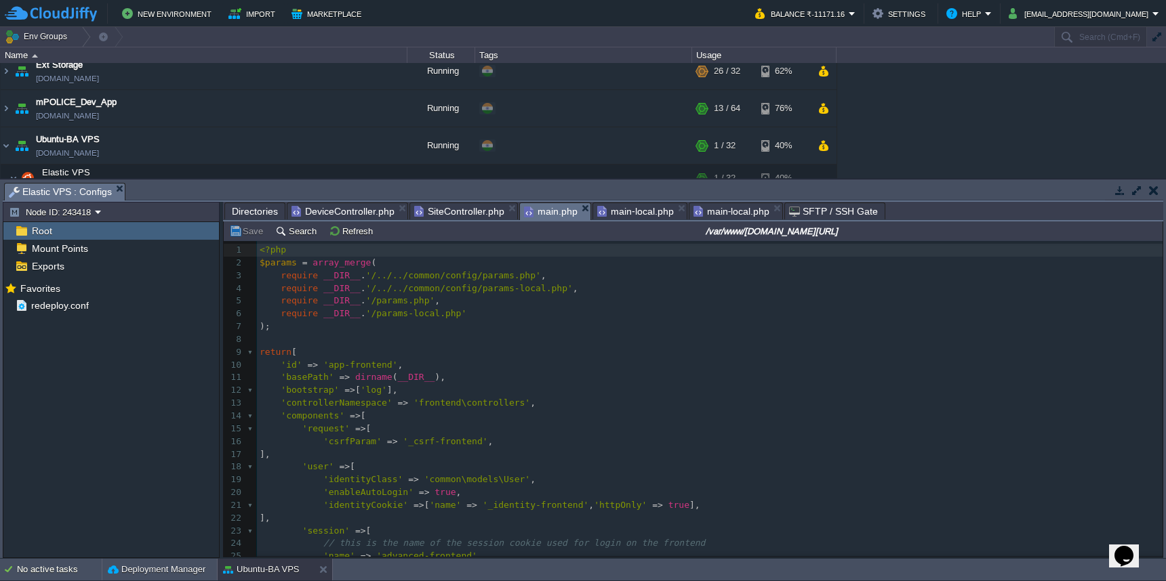
click at [548, 206] on span "main.php" at bounding box center [551, 211] width 54 height 17
click at [728, 215] on span "main-local.php" at bounding box center [731, 211] width 77 height 16
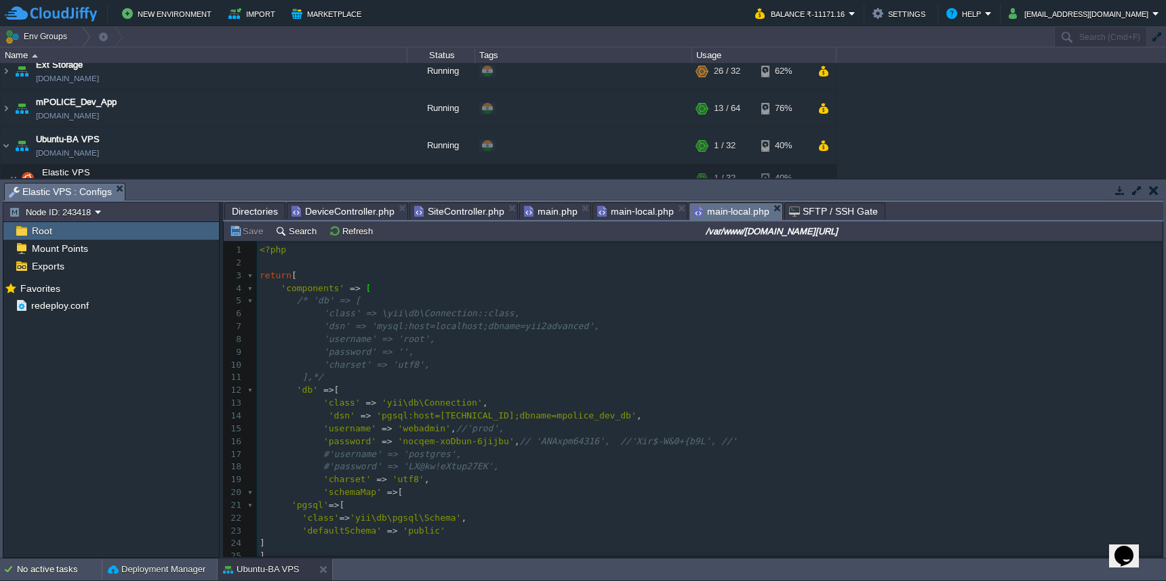
scroll to position [5, 1]
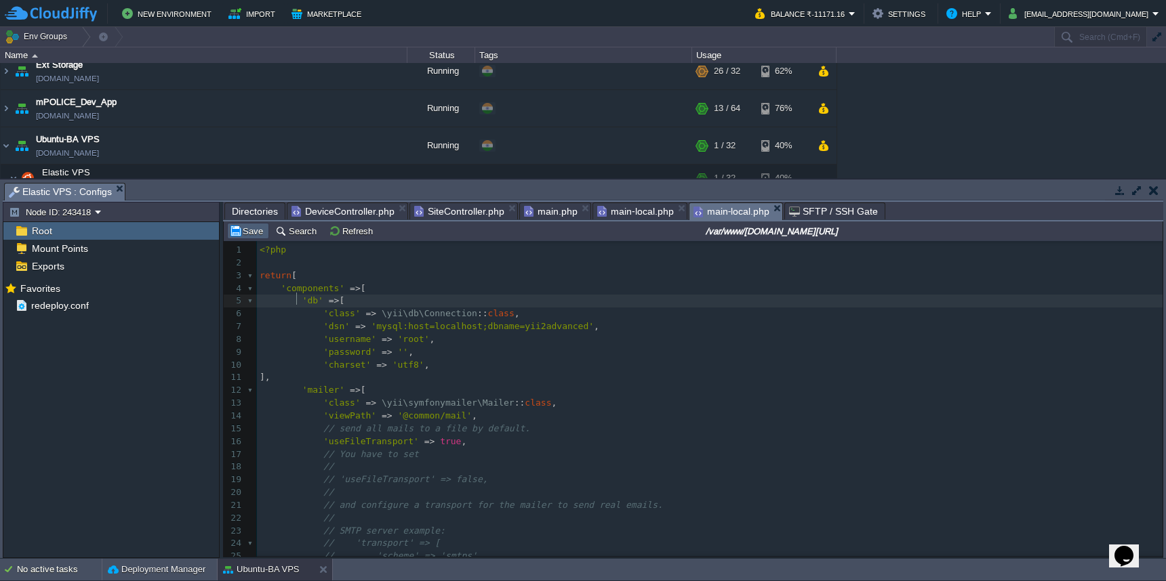
click at [247, 229] on button "Save" at bounding box center [248, 231] width 38 height 12
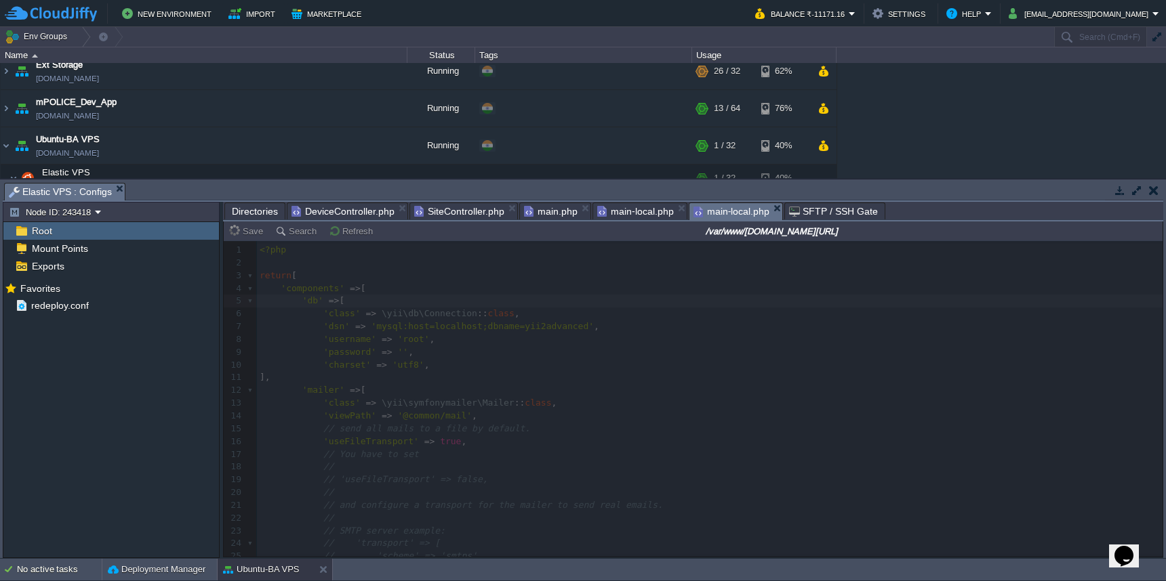
click at [539, 220] on span "main.php" at bounding box center [551, 211] width 54 height 16
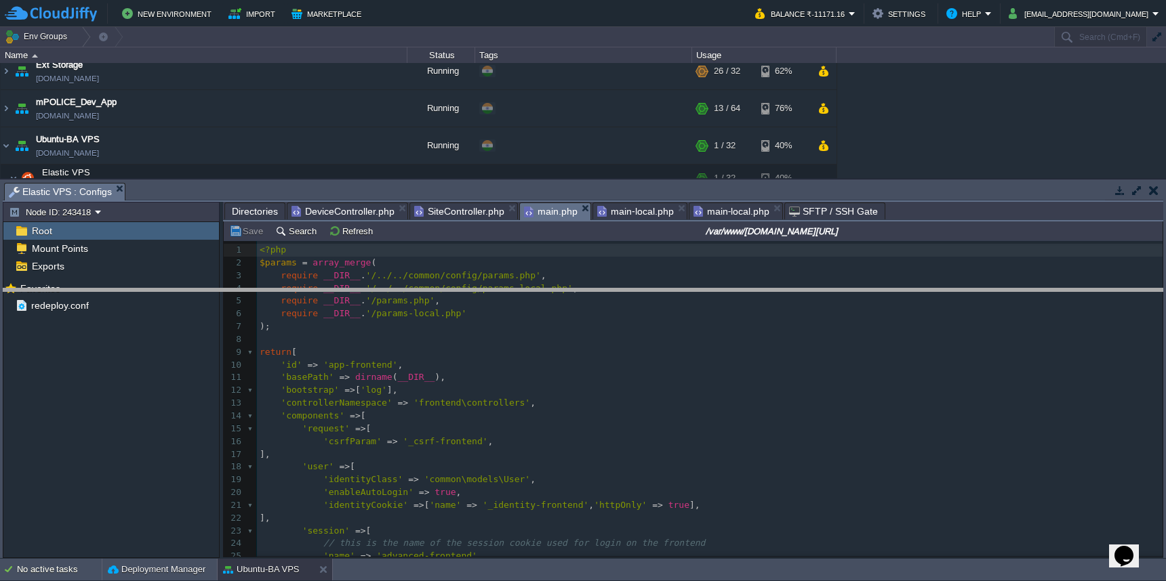
drag, startPoint x: 552, startPoint y: 193, endPoint x: 566, endPoint y: 303, distance: 110.7
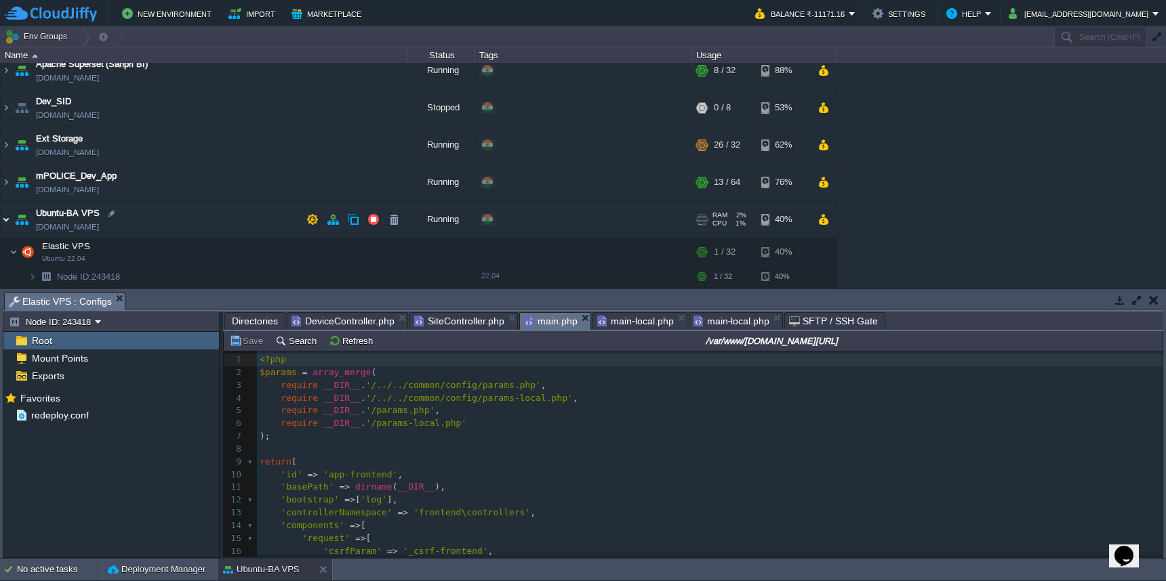
click at [6, 219] on img at bounding box center [6, 219] width 11 height 37
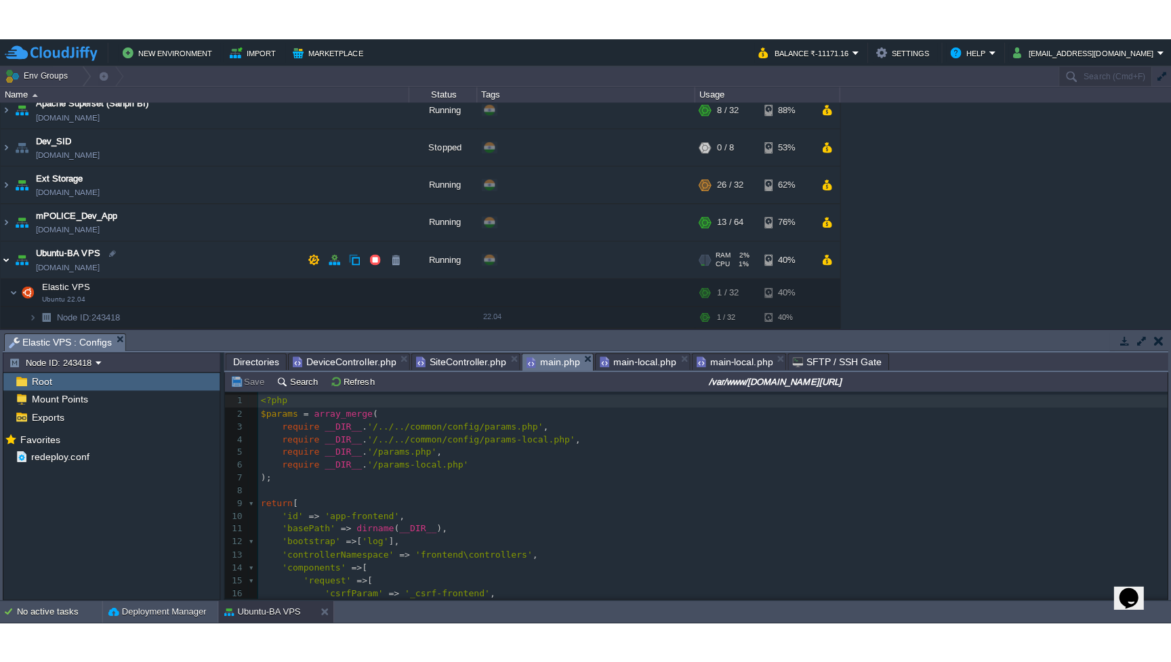
scroll to position [0, 0]
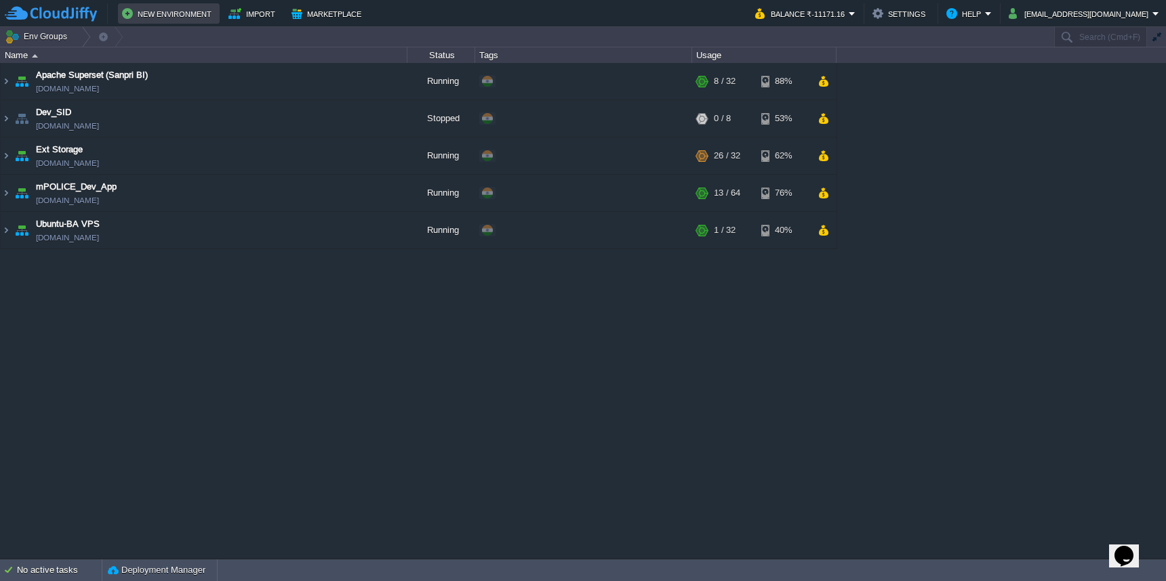
click at [205, 15] on button "New Environment" at bounding box center [169, 13] width 94 height 16
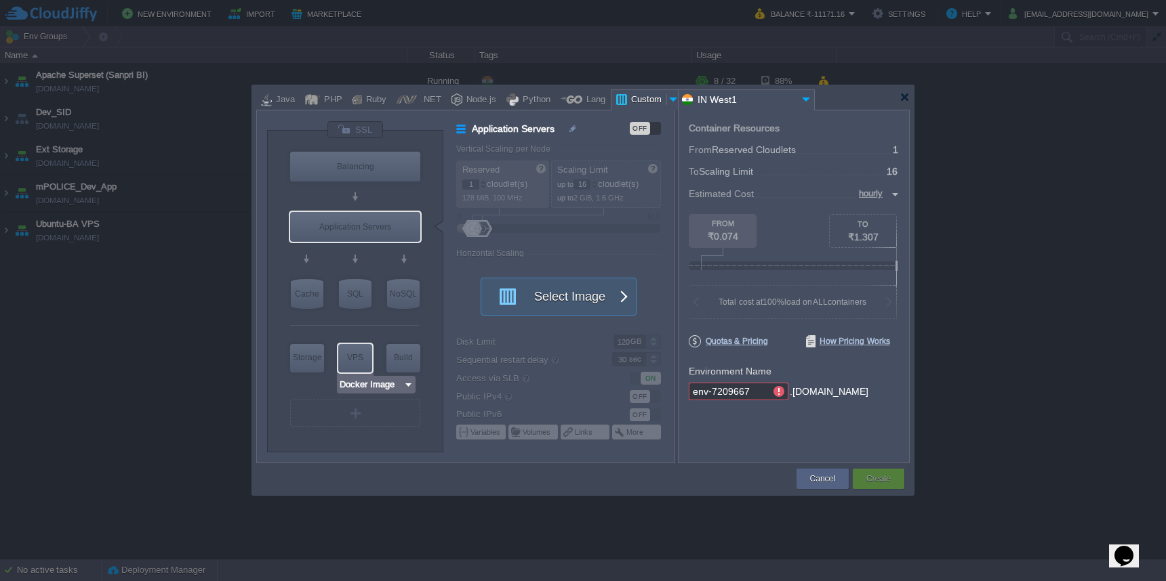
click at [365, 366] on div "VPS" at bounding box center [355, 357] width 34 height 27
type input "Elastic VPS"
type input "4"
type input "Select Image"
type input "Stateful"
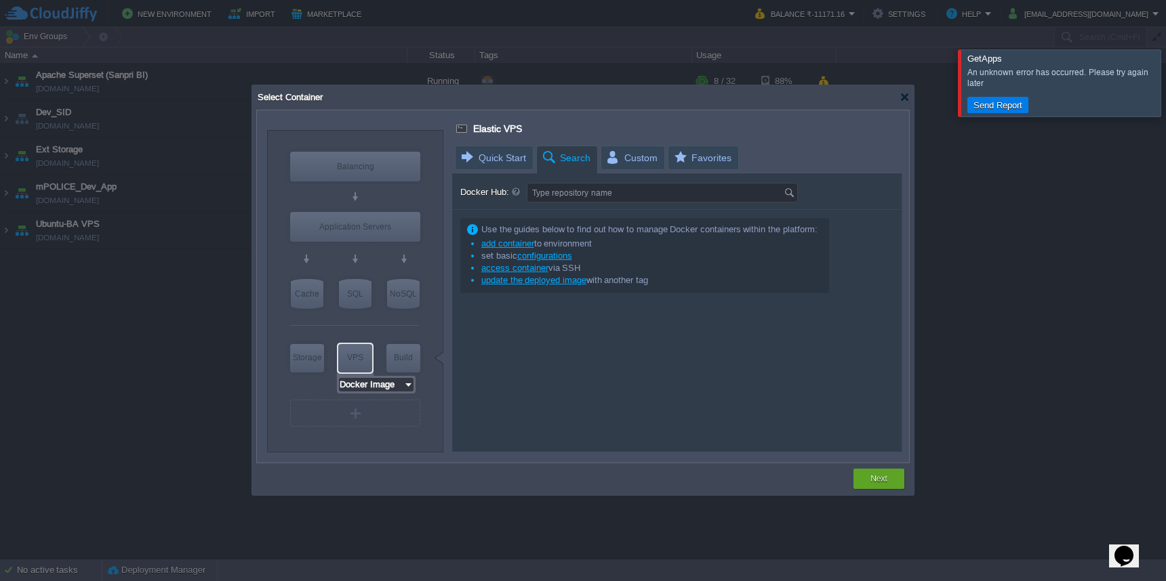
click at [401, 387] on input "Docker Image" at bounding box center [371, 385] width 64 height 14
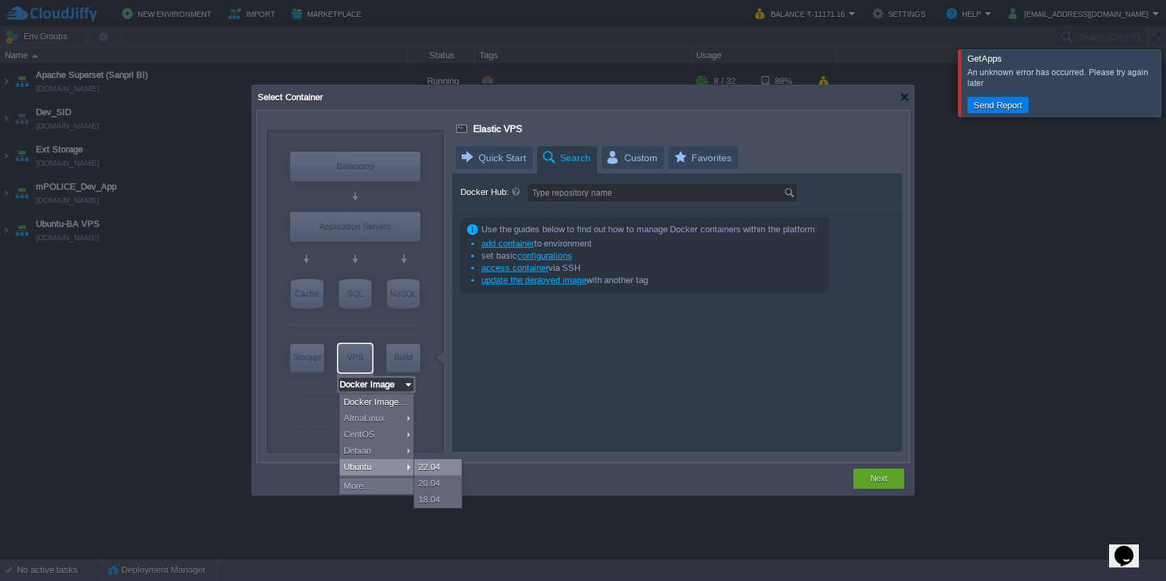
click at [438, 463] on div "22.04" at bounding box center [437, 467] width 47 height 16
type input "Ubuntu 22.04"
type input "22.04"
type input "Ubuntu 22.04"
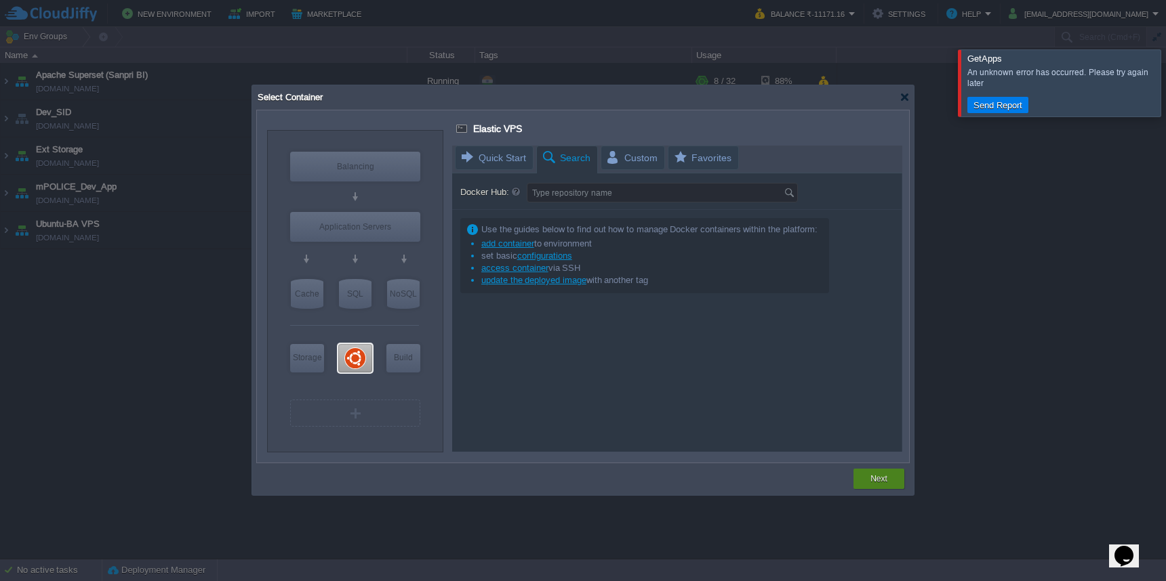
click at [888, 479] on div "Next" at bounding box center [878, 479] width 30 height 20
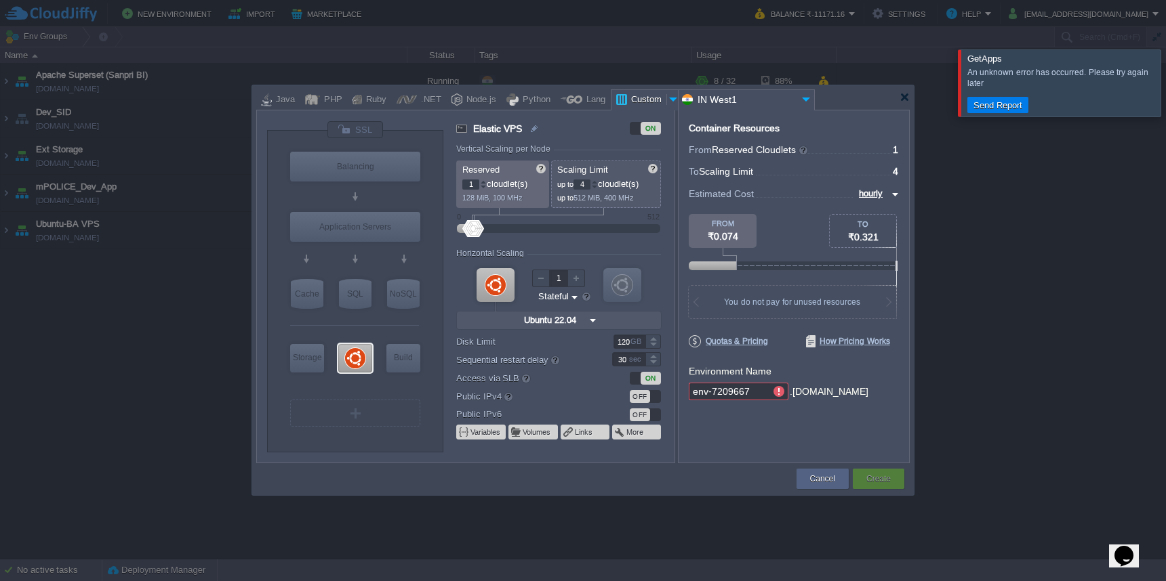
click at [479, 186] on div "1" at bounding box center [474, 185] width 24 height 10
click at [474, 182] on input "1" at bounding box center [470, 185] width 17 height 10
type input "8"
type input "32"
click at [487, 227] on div at bounding box center [488, 228] width 20 height 17
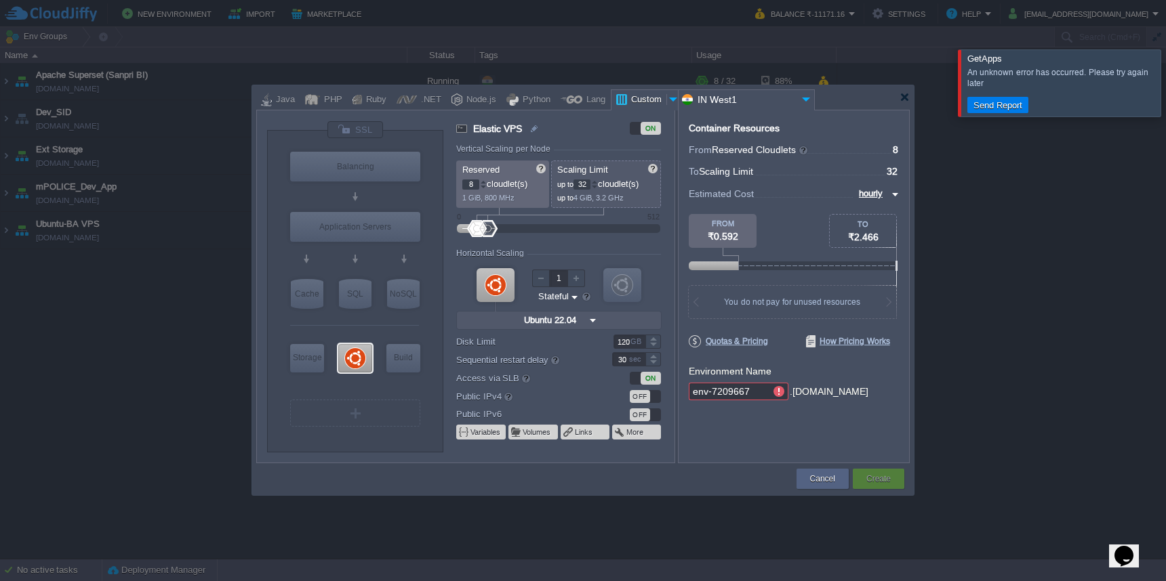
click at [758, 392] on input "env-7209667" at bounding box center [729, 392] width 81 height 18
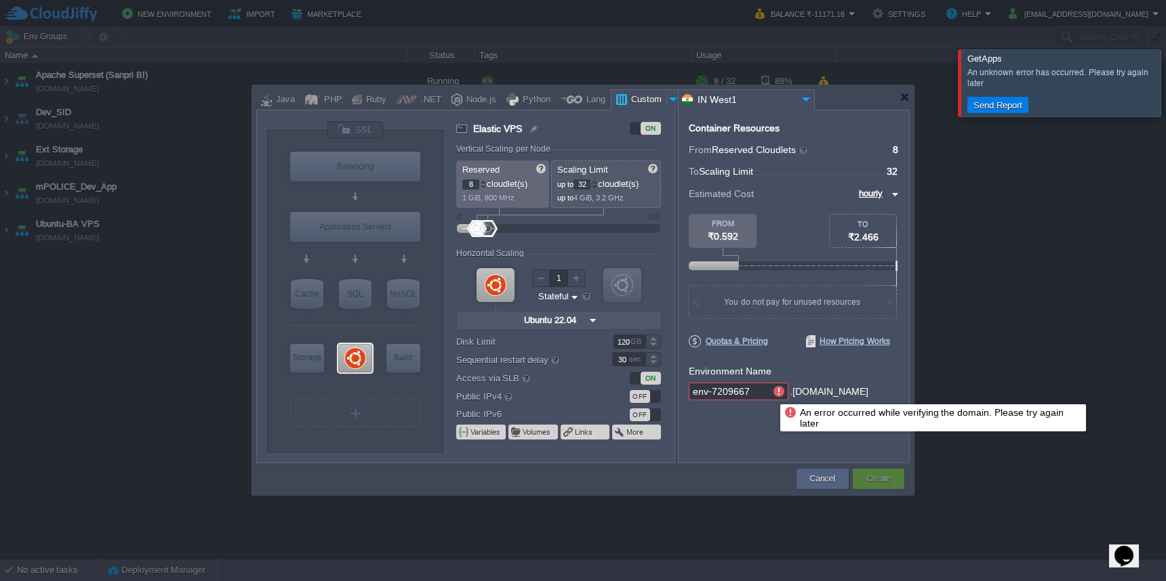
click at [781, 388] on div at bounding box center [779, 392] width 18 height 18
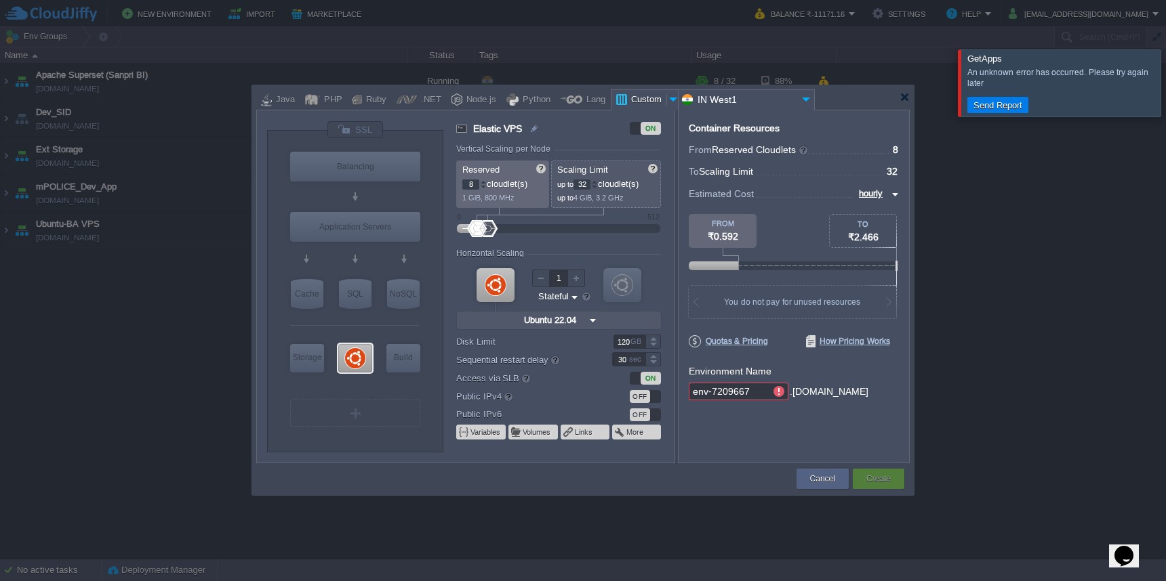
click at [779, 425] on body "New Environment Import Marketplace Bonus ₹0.00 Upgrade Account Balance ₹-11171.…" at bounding box center [583, 290] width 1166 height 581
click at [754, 394] on input "env-7209667" at bounding box center [729, 392] width 81 height 18
drag, startPoint x: 760, startPoint y: 392, endPoint x: 638, endPoint y: 380, distance: 122.7
click at [638, 380] on div "VM Balancing VM Application Servers VM Cache VM SQL VM NoSQL VM Storage VM VPS …" at bounding box center [582, 287] width 653 height 354
type input "UbuntuAPI"
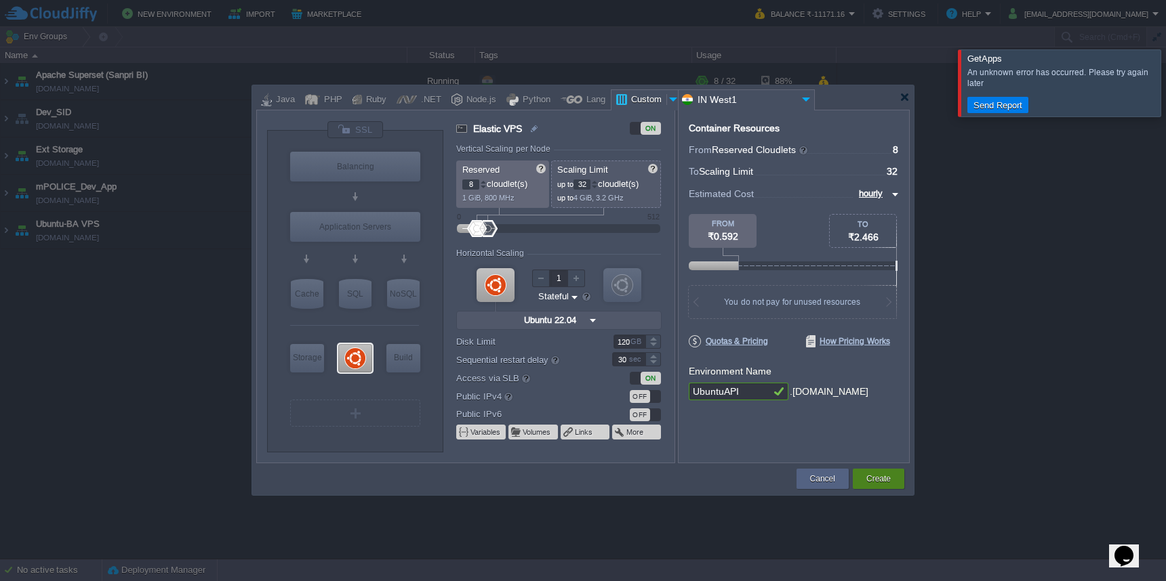
click at [880, 475] on button "Create" at bounding box center [878, 479] width 24 height 14
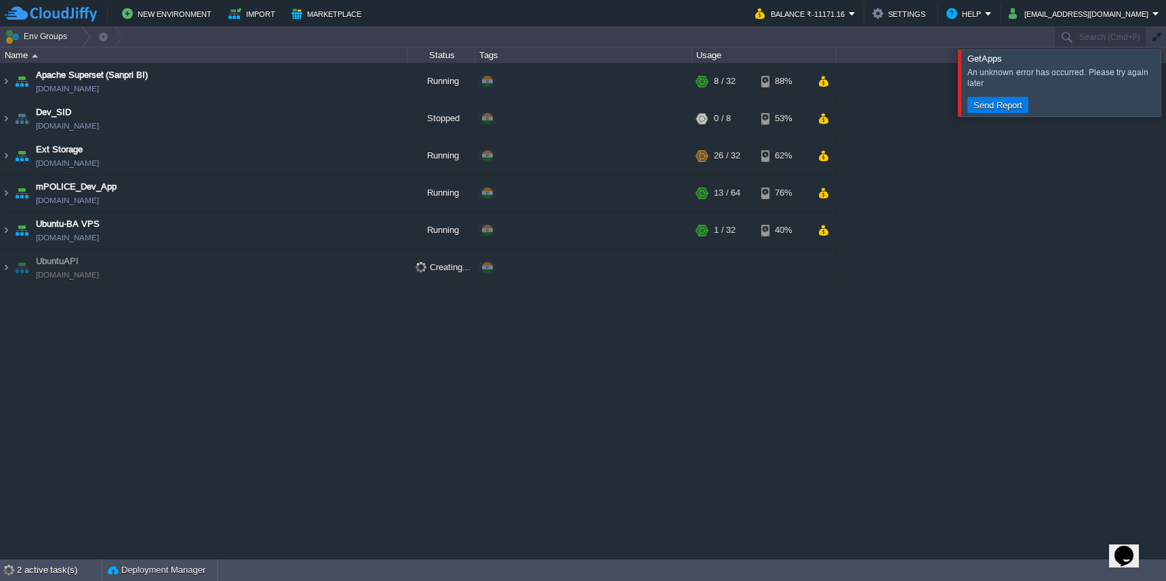
click at [1165, 85] on div at bounding box center [1182, 82] width 0 height 66
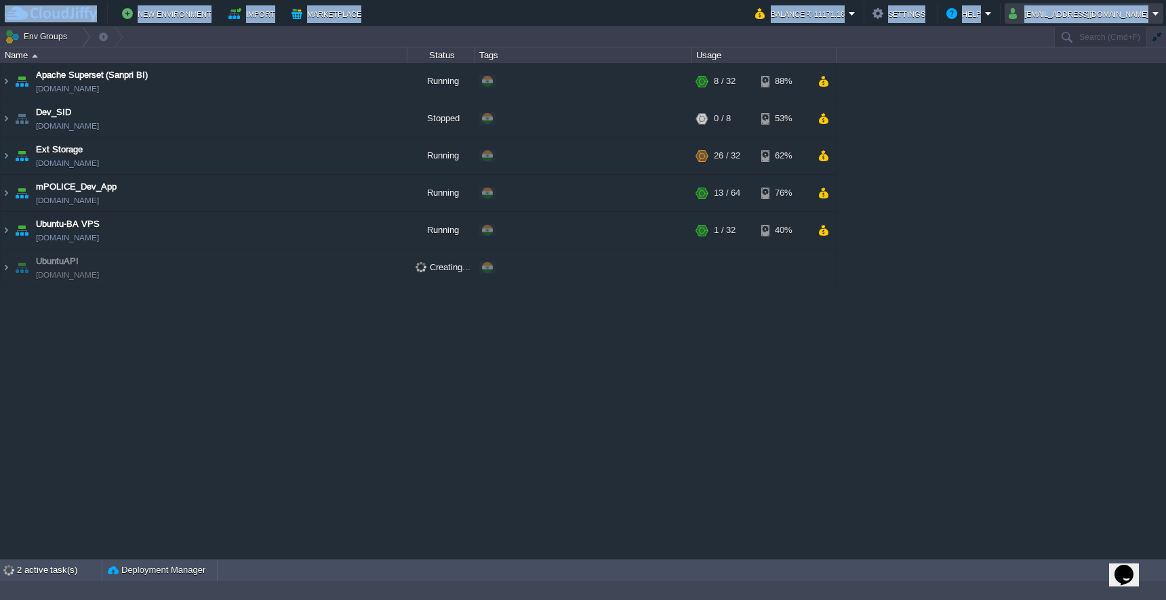
click at [126, 0] on html "New Environment Import Marketplace Bonus ₹0.00 Upgrade Account Balance ₹-11171.…" at bounding box center [583, 300] width 1166 height 600
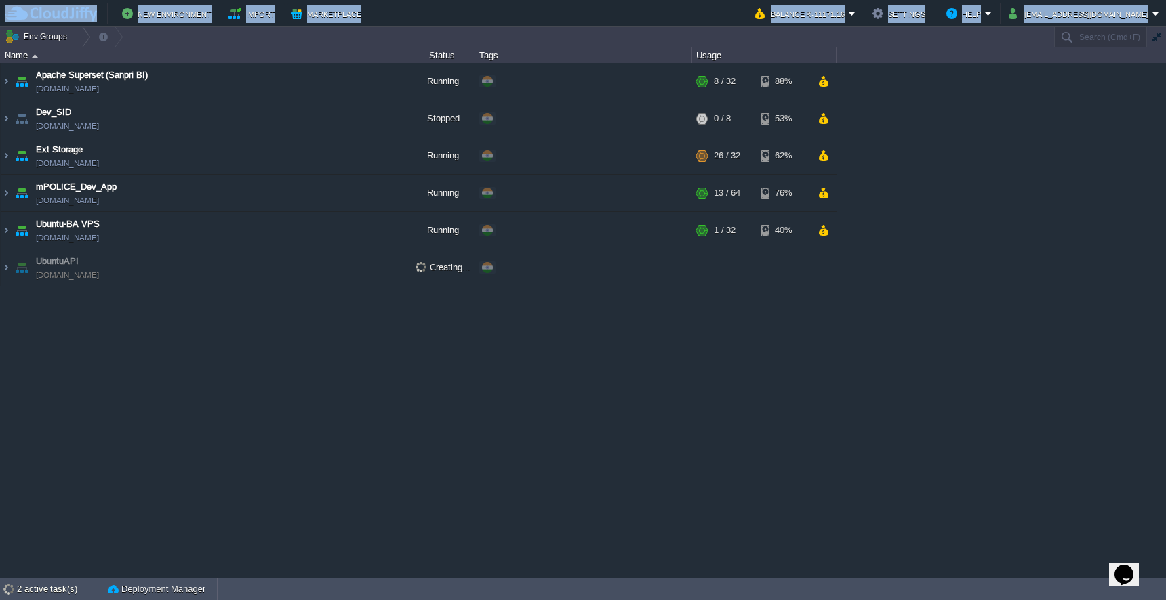
click at [126, 0] on html "New Environment Import Marketplace Bonus ₹0.00 Upgrade Account Balance ₹-11171.…" at bounding box center [583, 300] width 1166 height 600
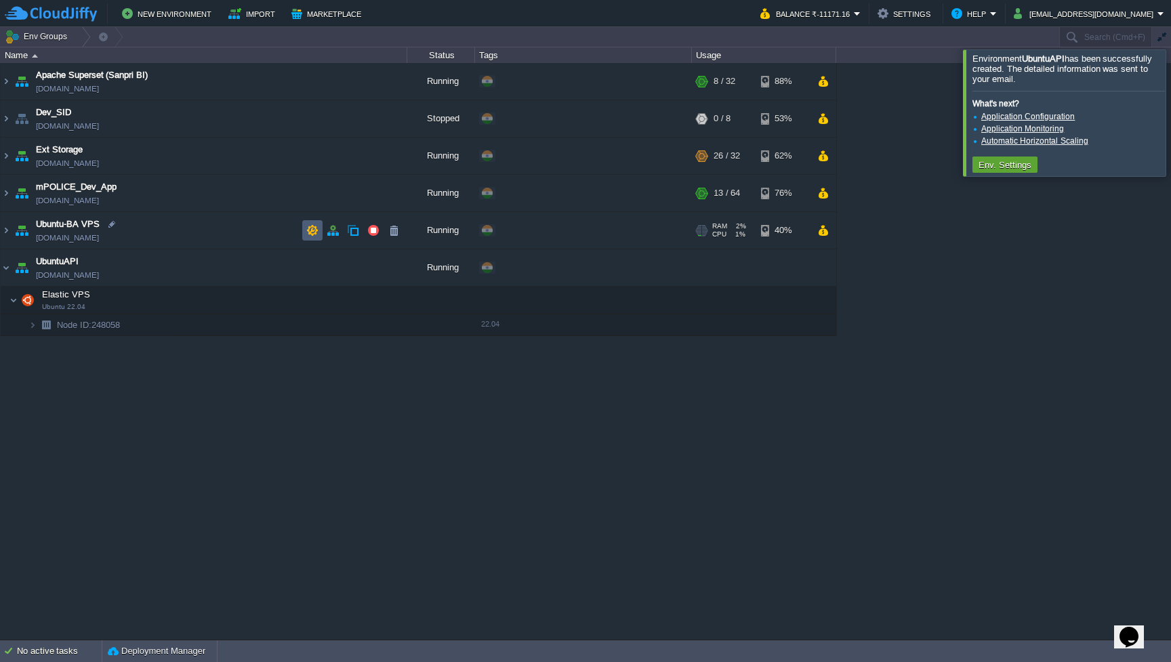
click at [312, 227] on button "button" at bounding box center [312, 230] width 12 height 12
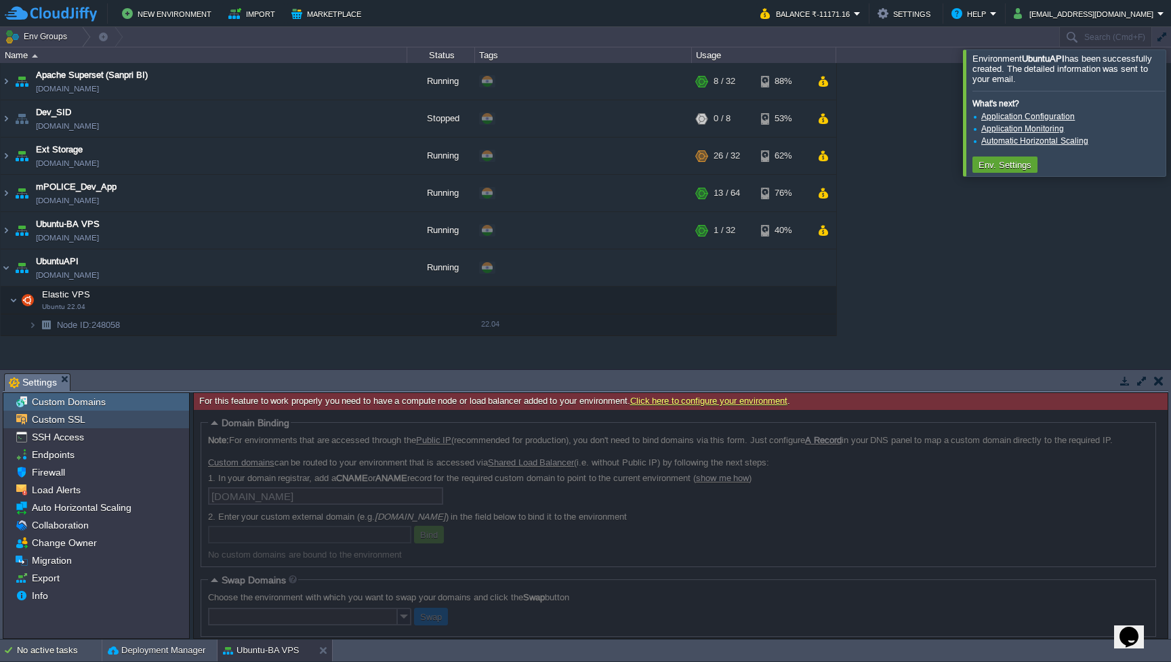
click at [115, 420] on div "Custom SSL" at bounding box center [96, 420] width 186 height 18
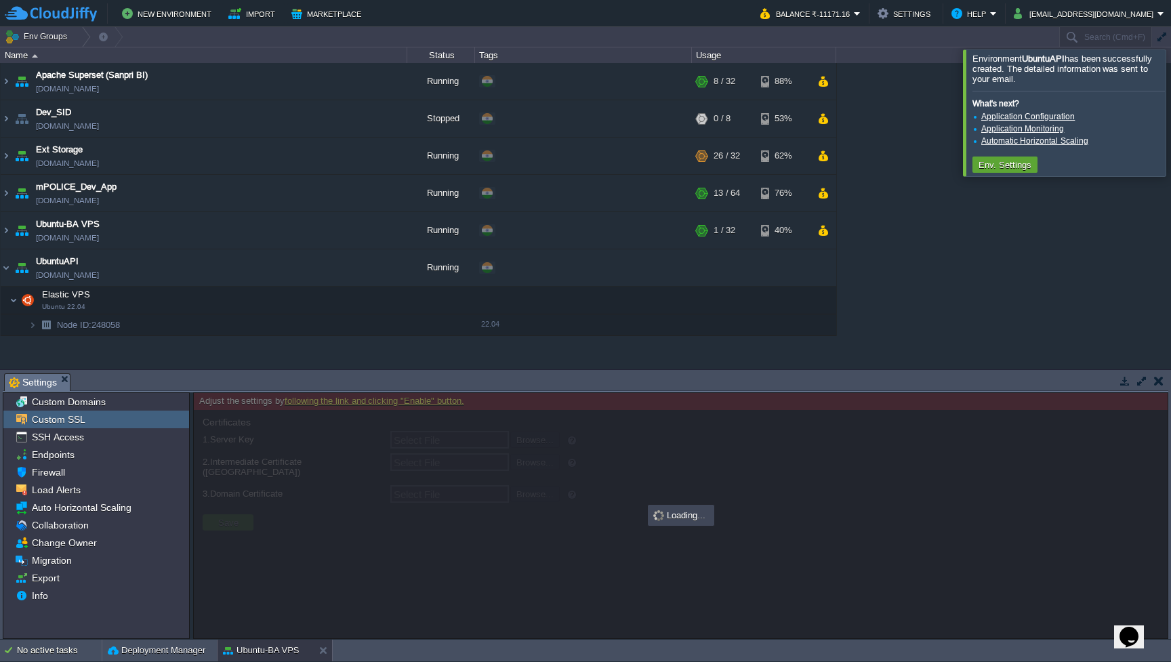
type input "Select File"
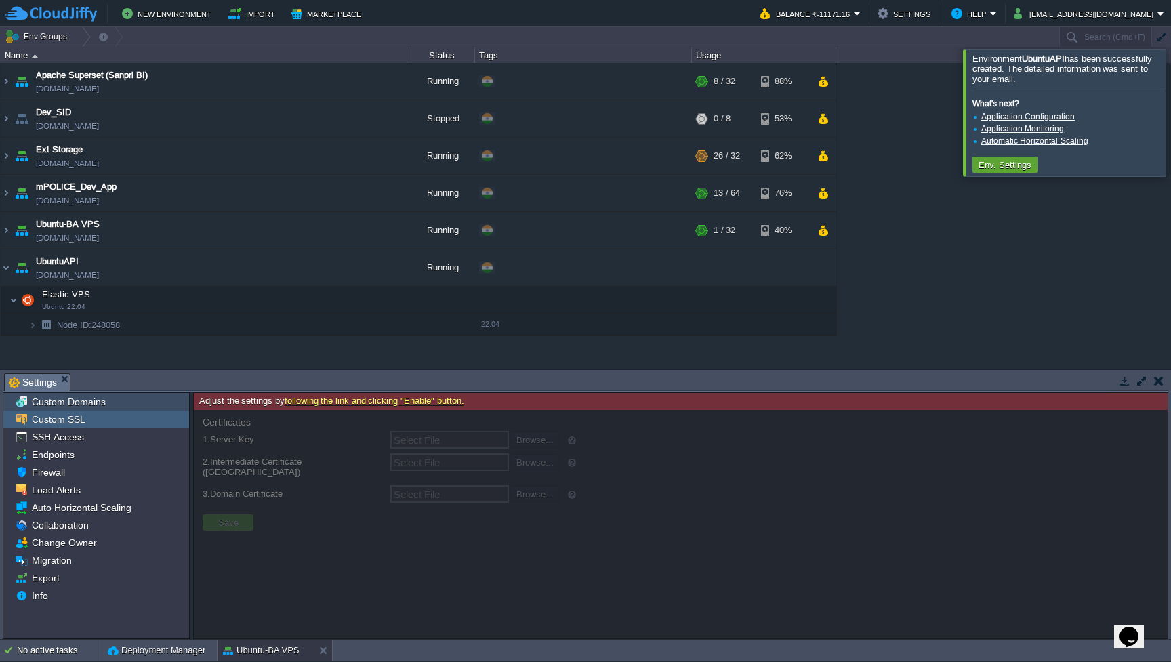
click at [119, 406] on div "Custom Domains" at bounding box center [96, 402] width 186 height 18
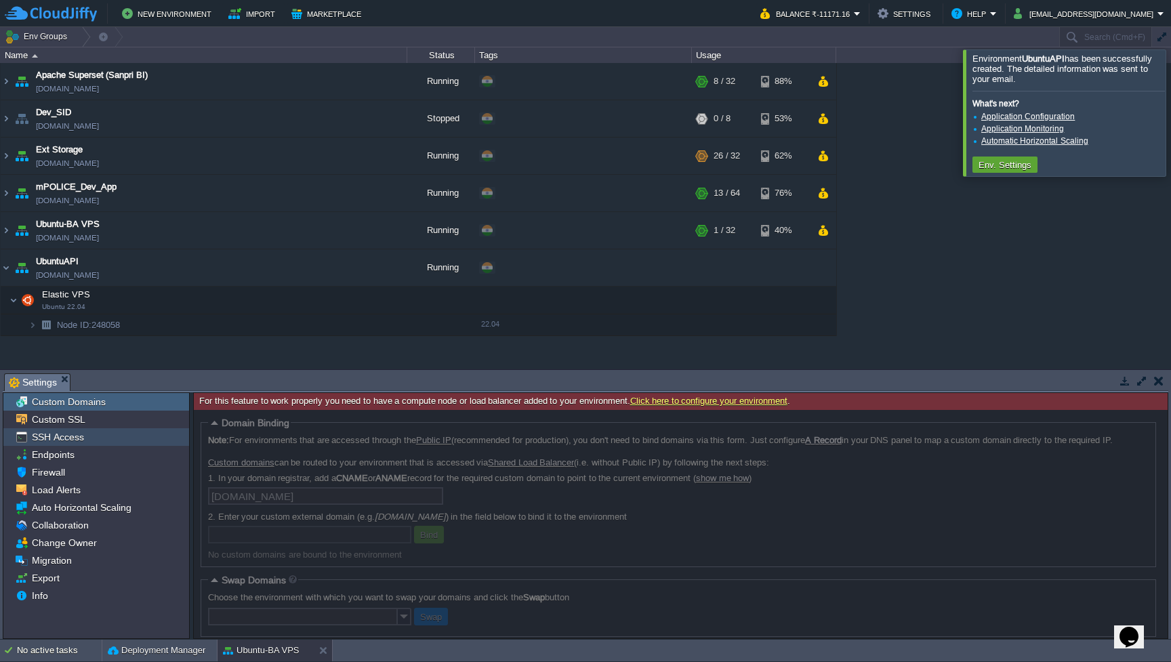
click at [117, 435] on div "SSH Access" at bounding box center [96, 437] width 186 height 18
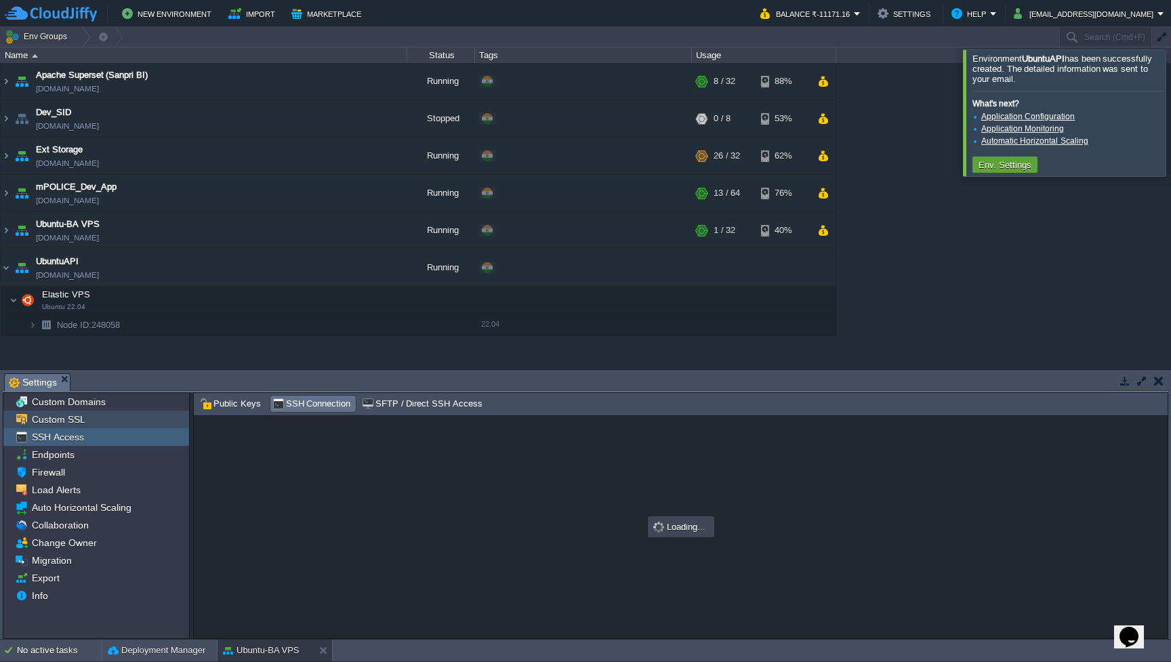
click at [110, 424] on div "Custom SSL" at bounding box center [96, 420] width 186 height 18
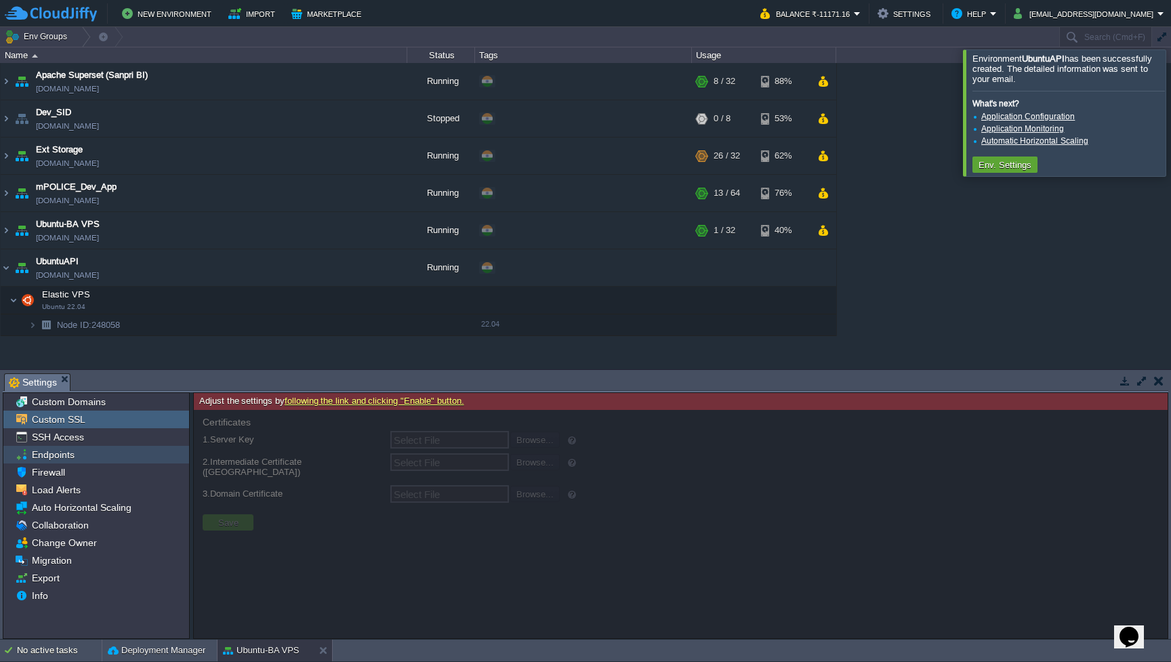
click at [104, 455] on div "Endpoints" at bounding box center [96, 455] width 186 height 18
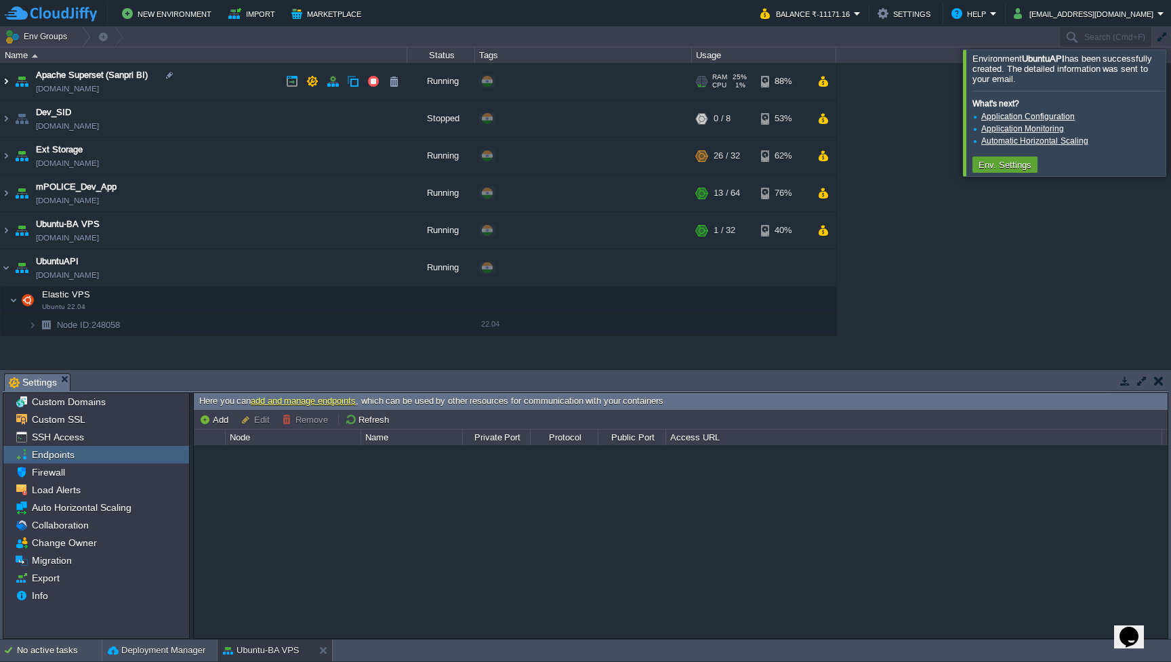
click at [6, 79] on img at bounding box center [6, 81] width 11 height 37
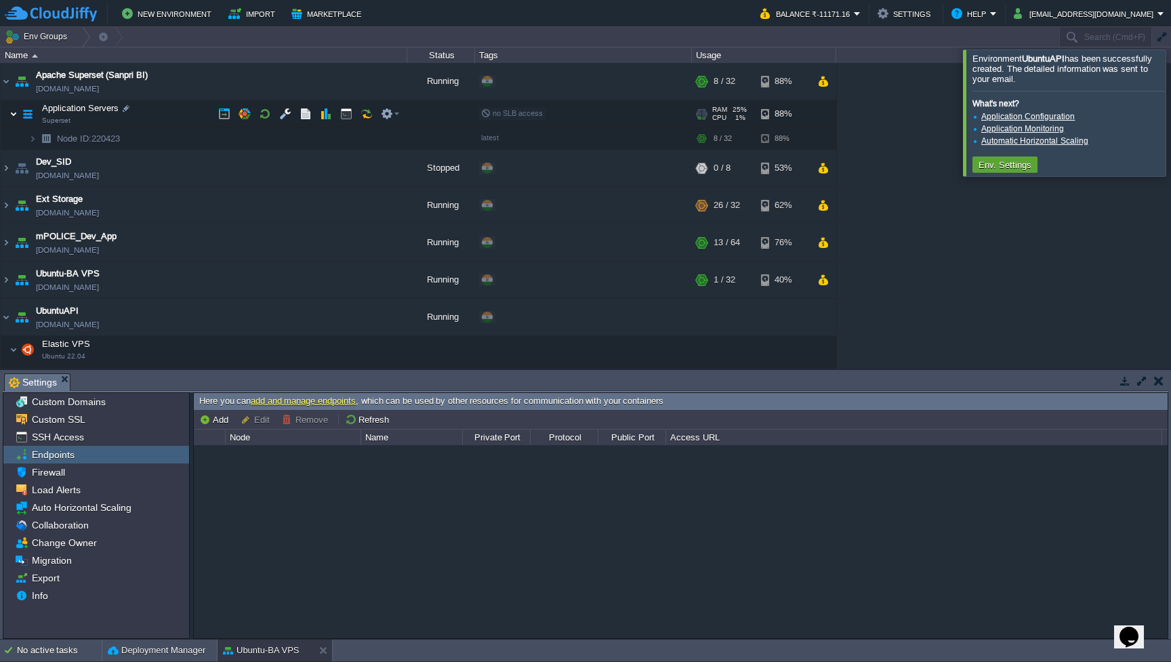
click at [15, 115] on img at bounding box center [13, 113] width 8 height 27
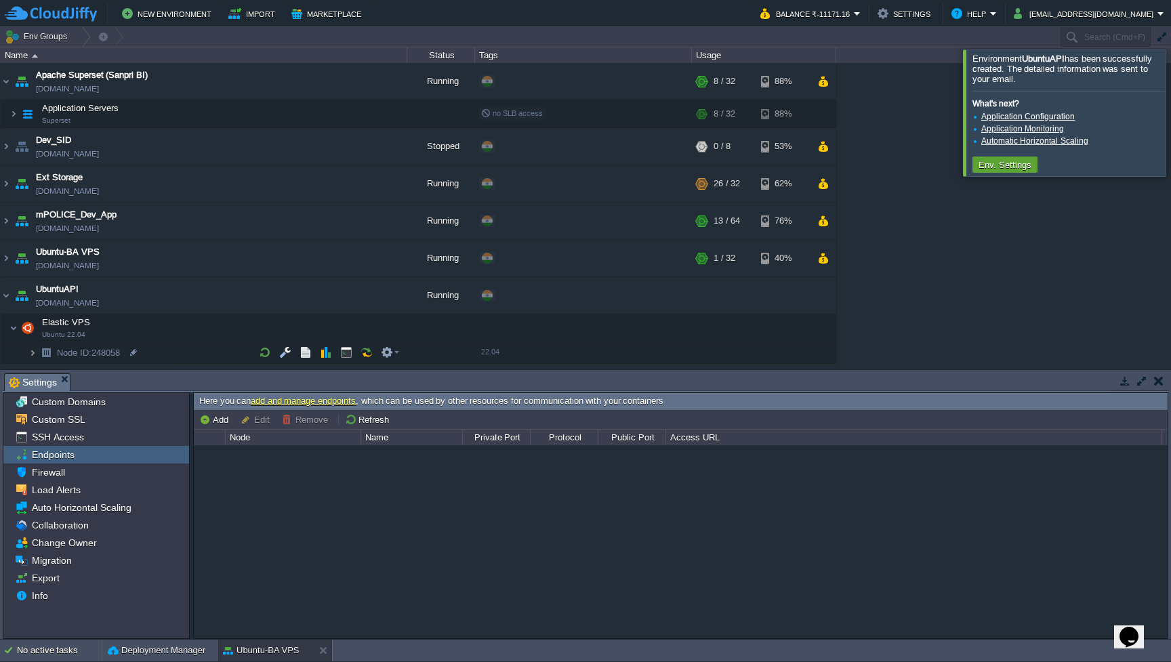
click at [33, 354] on img at bounding box center [32, 352] width 8 height 21
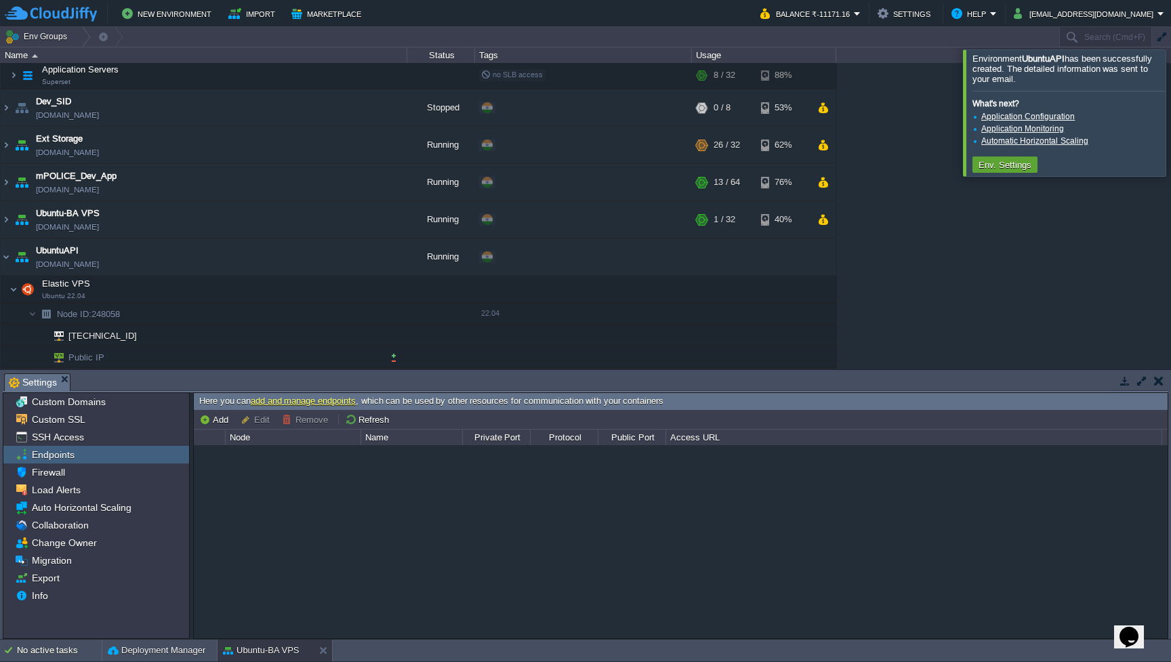
scroll to position [39, 0]
click at [388, 359] on button "button" at bounding box center [394, 357] width 12 height 12
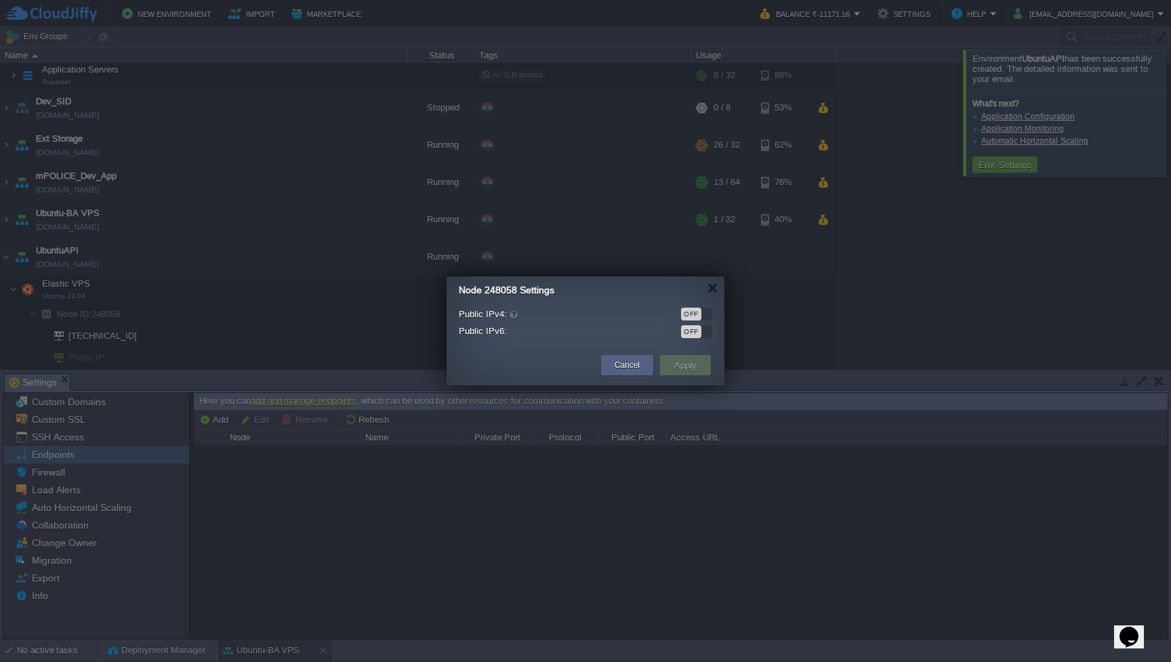
click at [706, 313] on div "OFF" at bounding box center [696, 314] width 31 height 13
click at [695, 361] on button "Apply" at bounding box center [685, 365] width 30 height 16
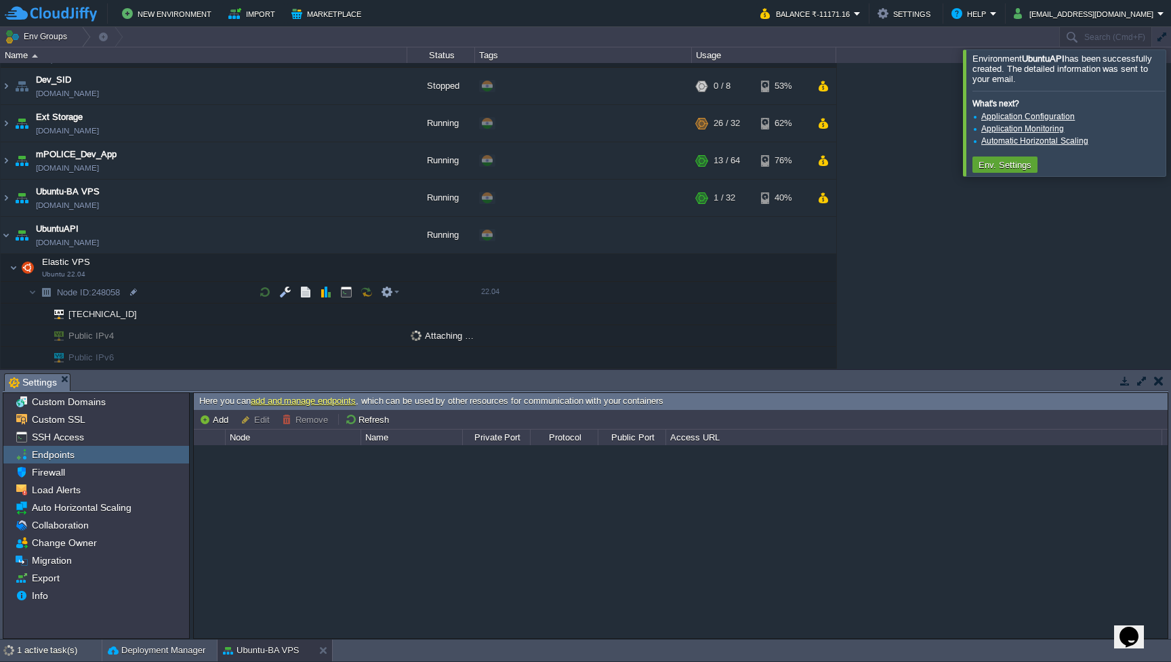
scroll to position [60, 0]
click at [143, 335] on div at bounding box center [138, 336] width 12 height 12
click at [310, 231] on button "button" at bounding box center [312, 235] width 12 height 12
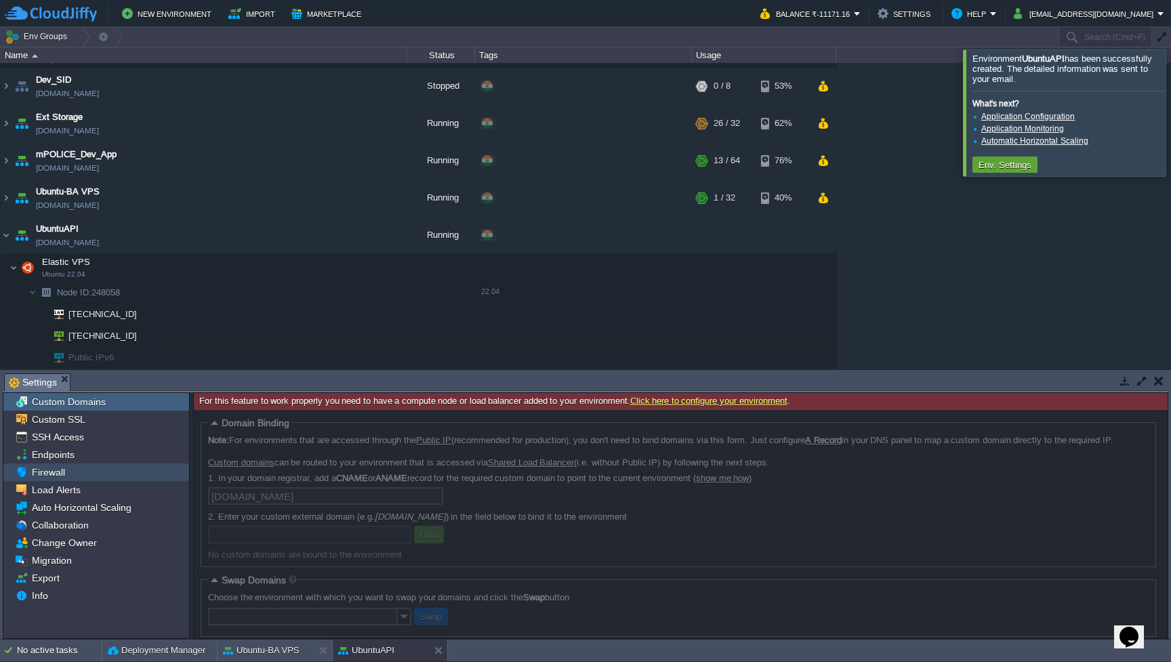
click at [95, 472] on div "Firewall" at bounding box center [96, 473] width 186 height 18
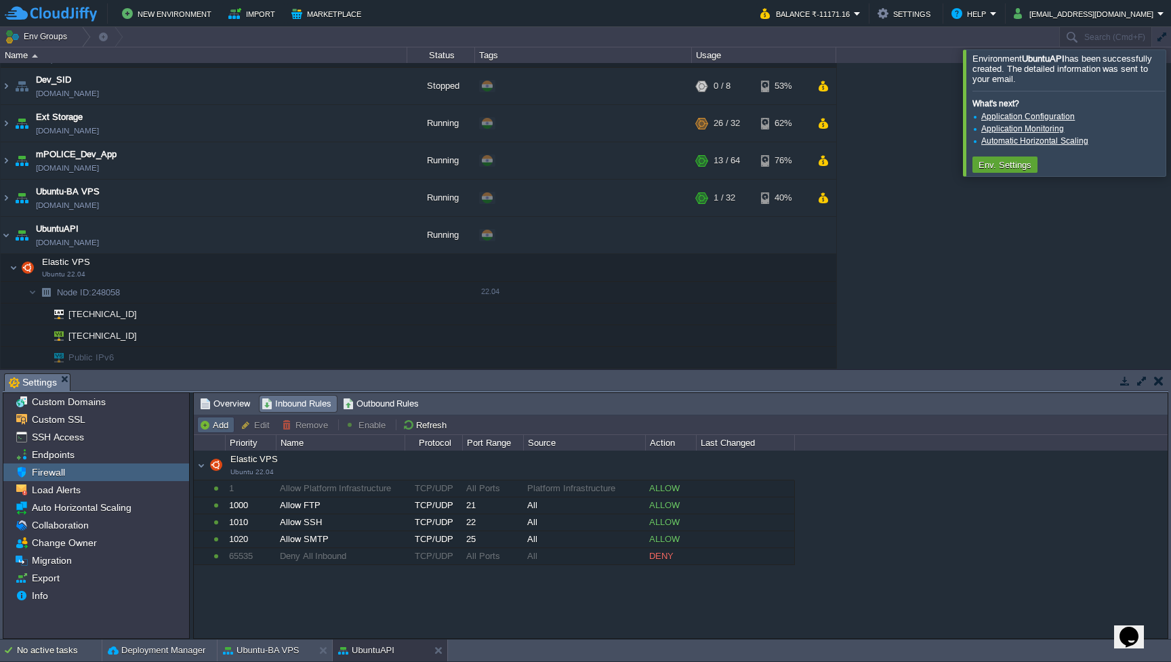
click at [223, 426] on button "Add" at bounding box center [215, 425] width 33 height 12
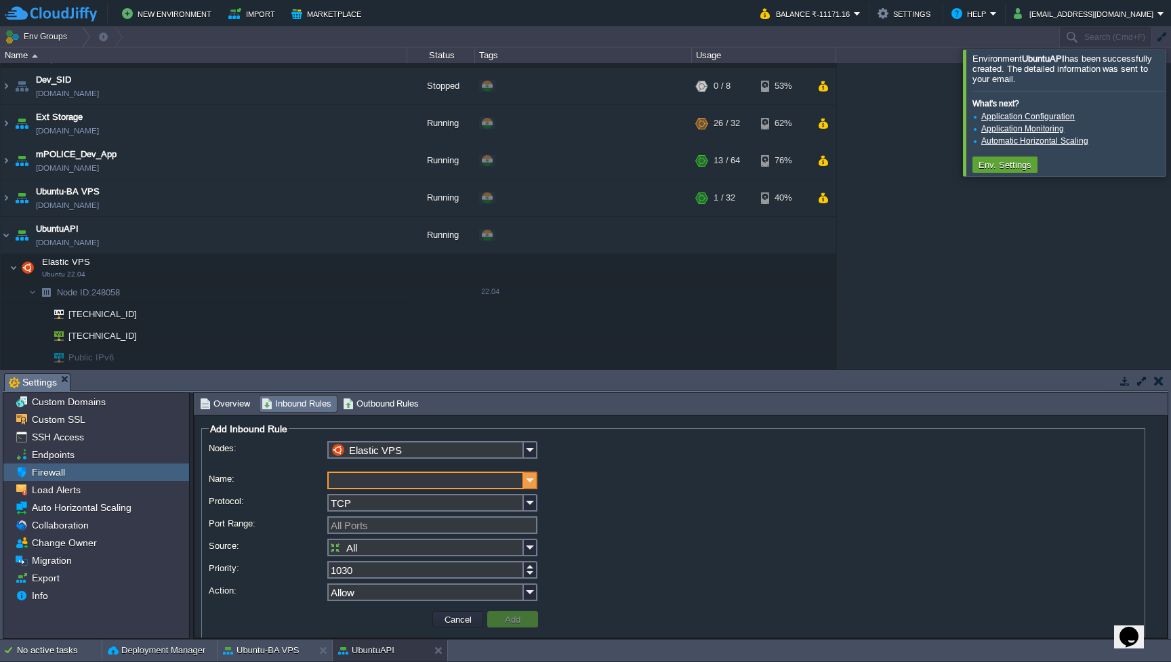
click at [531, 480] on img at bounding box center [531, 481] width 14 height 18
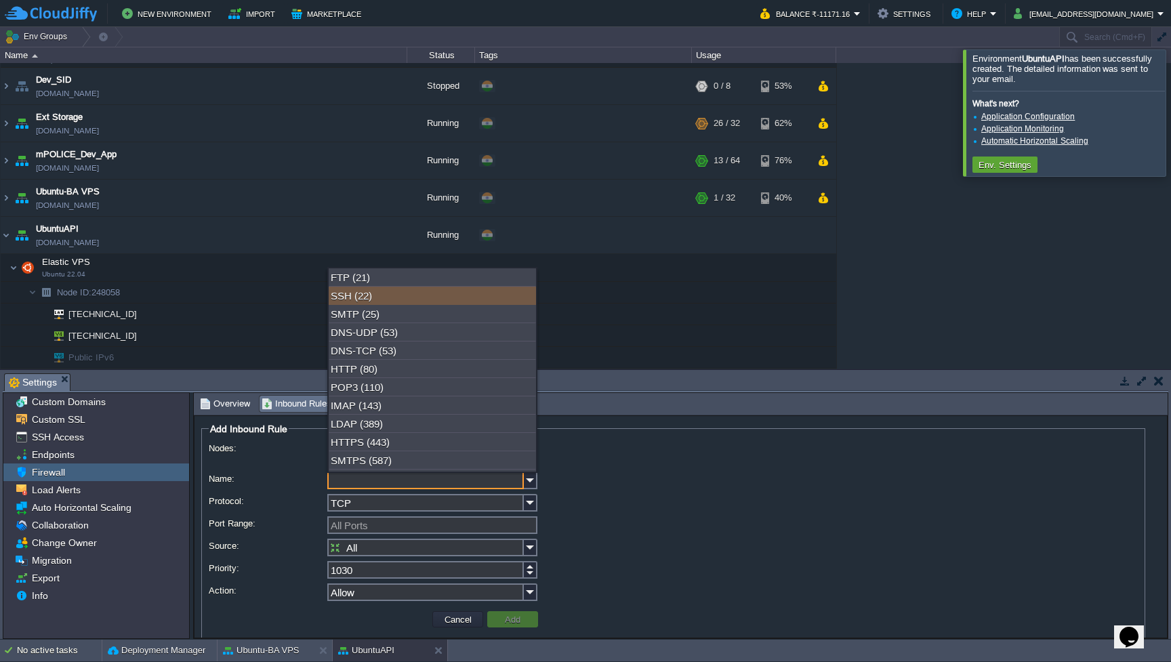
click at [433, 304] on div "SSH (22)" at bounding box center [432, 296] width 207 height 18
type input "SSH"
type input "22"
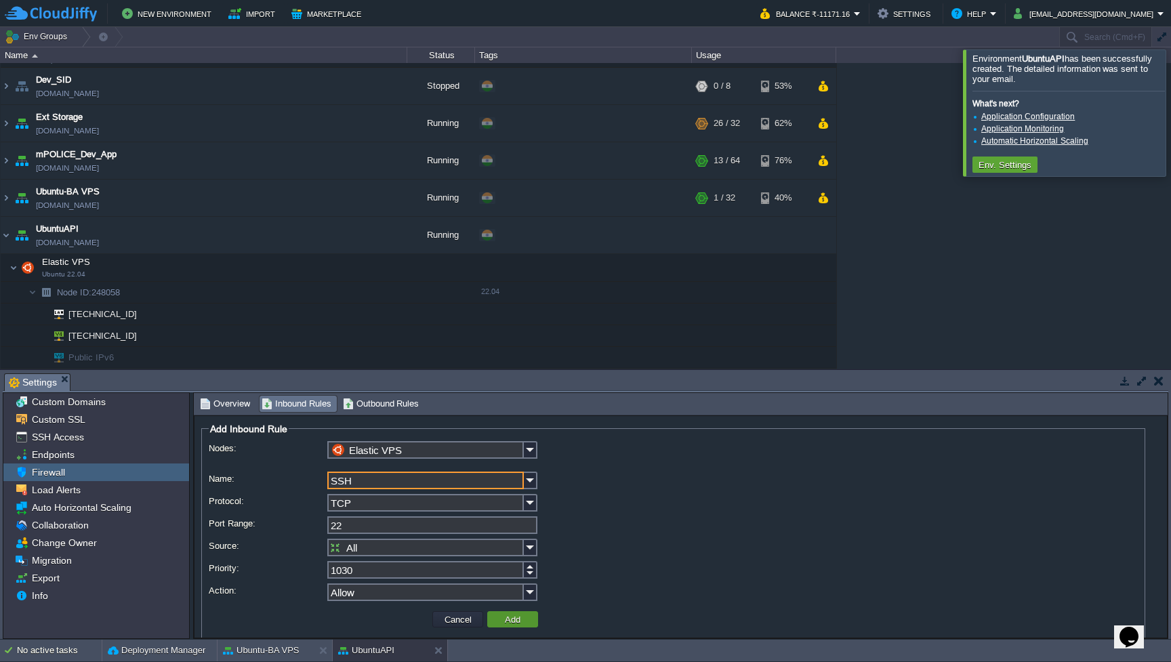
click at [508, 581] on td "Add" at bounding box center [512, 619] width 51 height 16
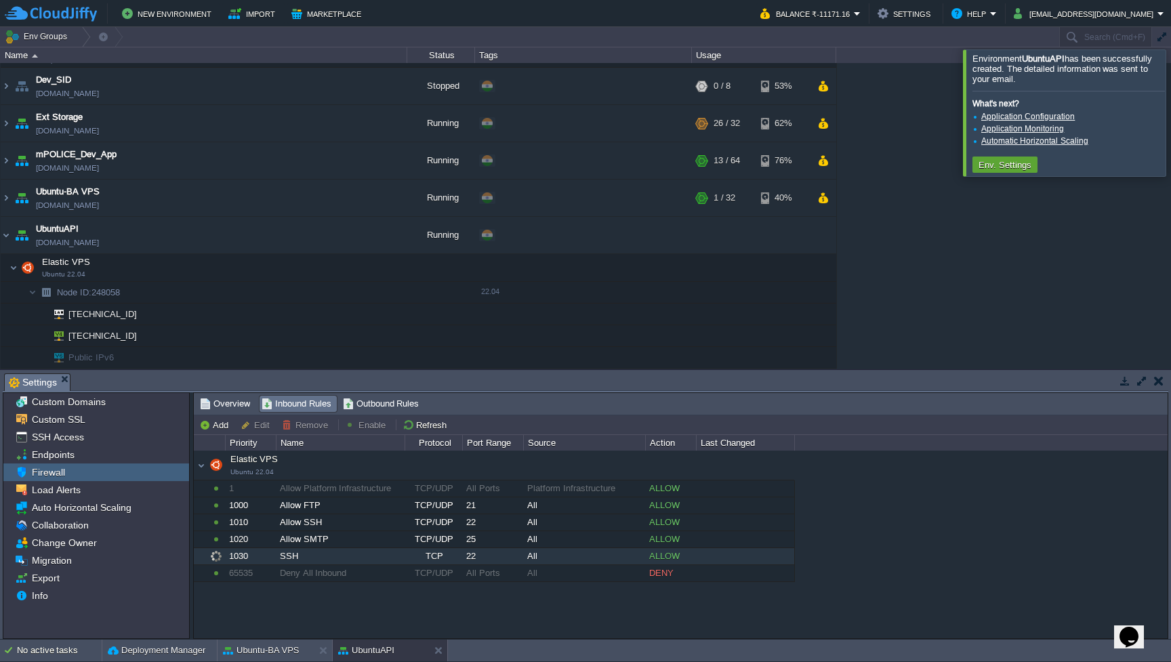
click at [461, 561] on div "TCP" at bounding box center [433, 556] width 56 height 16
click at [460, 558] on div "TCP" at bounding box center [433, 556] width 56 height 16
click at [302, 426] on button "Remove" at bounding box center [307, 425] width 50 height 12
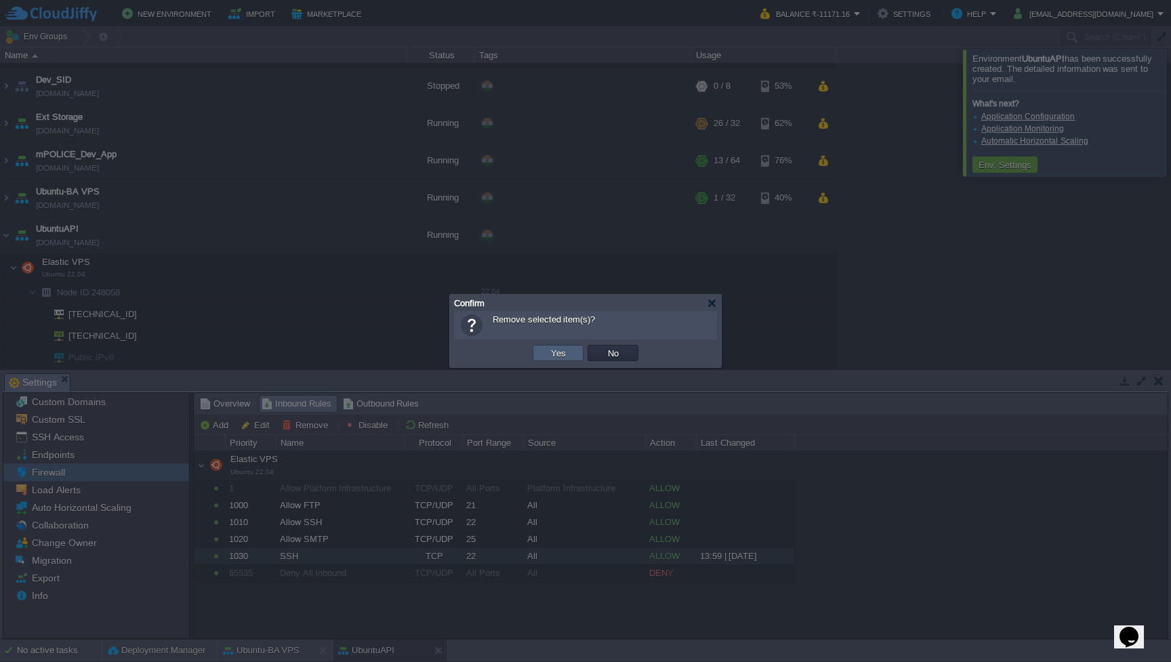
click at [552, 353] on button "Yes" at bounding box center [558, 353] width 23 height 12
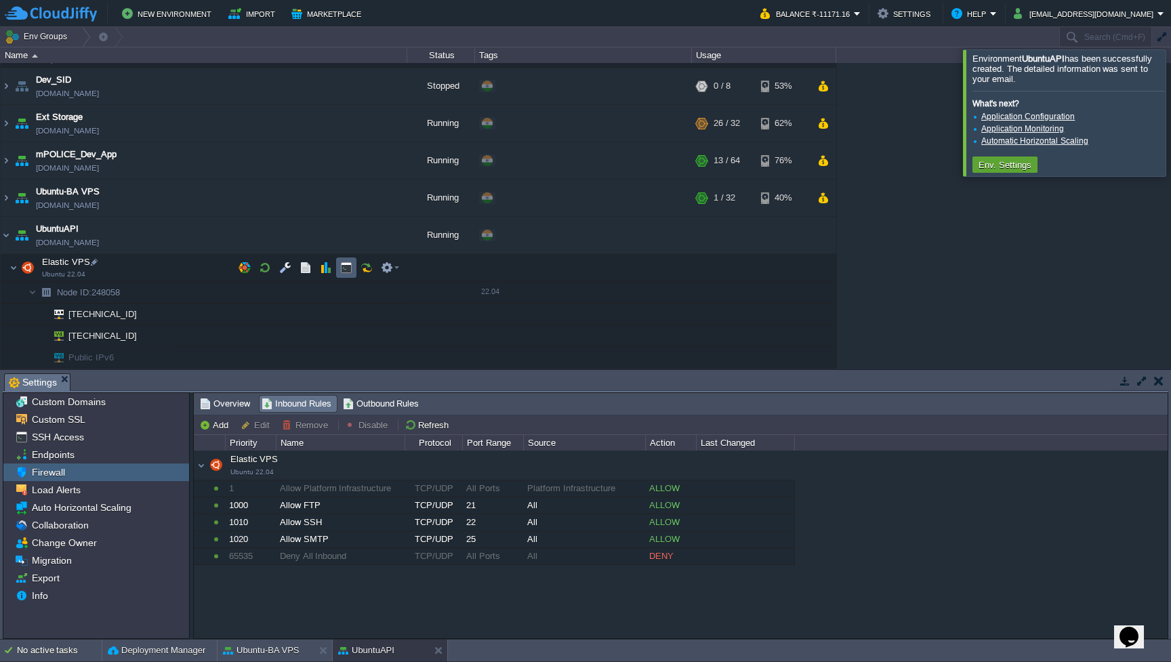
click at [347, 273] on button "button" at bounding box center [346, 268] width 12 height 12
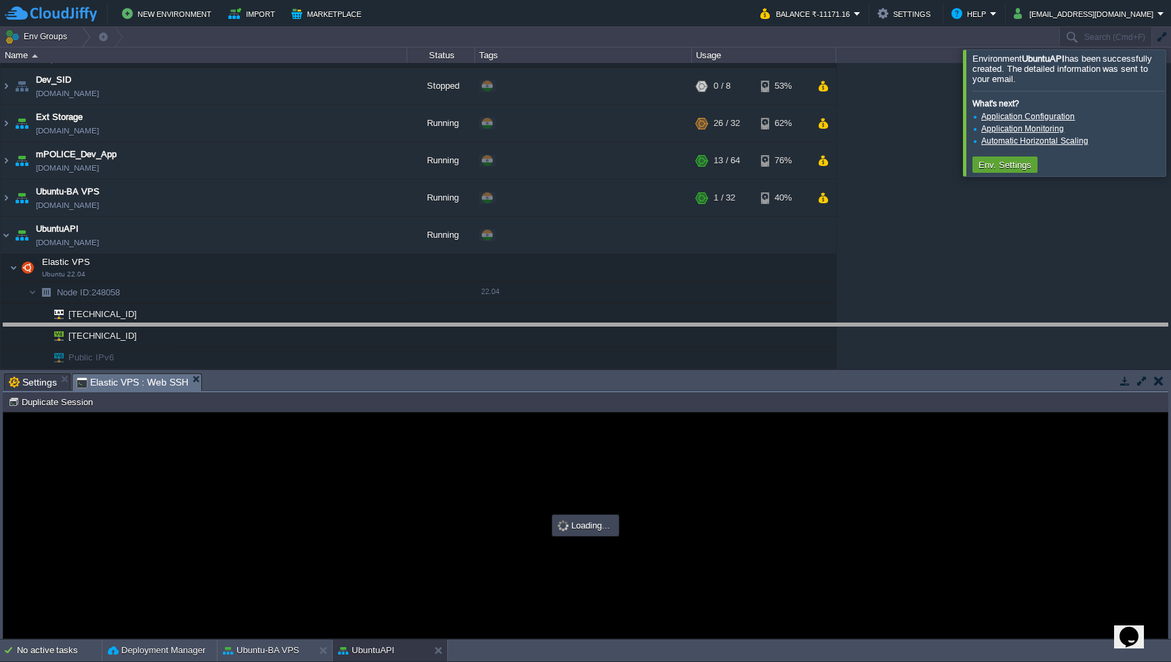
drag, startPoint x: 552, startPoint y: 390, endPoint x: 566, endPoint y: 314, distance: 76.4
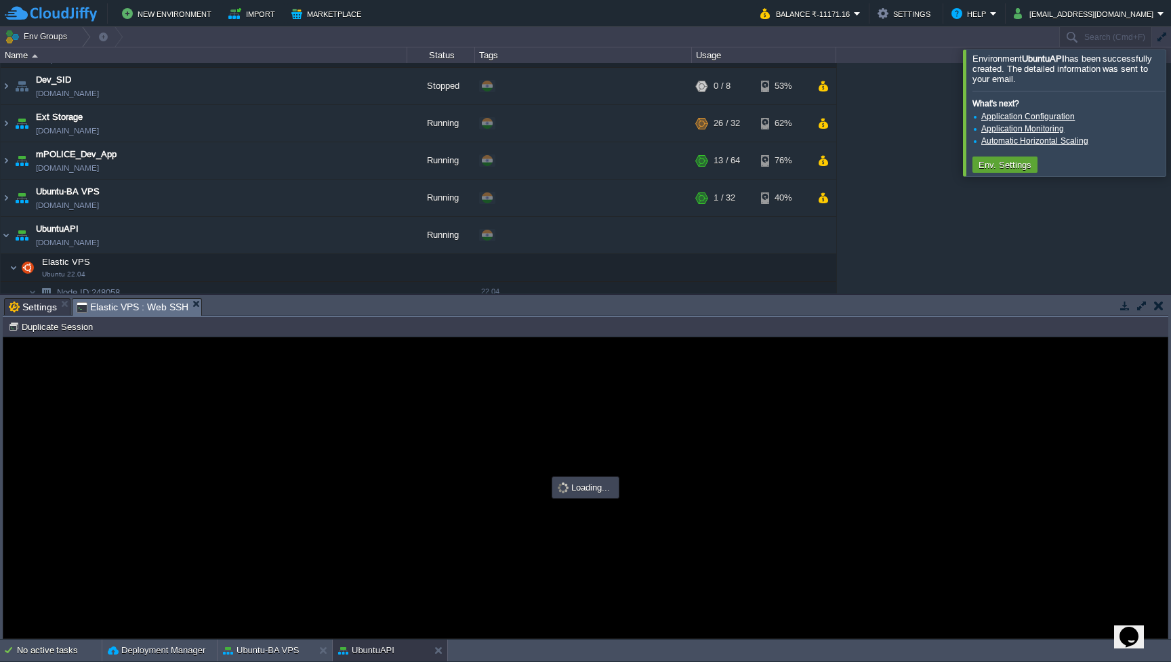
click at [541, 373] on div at bounding box center [585, 488] width 1164 height 301
click at [483, 390] on div at bounding box center [585, 488] width 1164 height 301
type input "#000000"
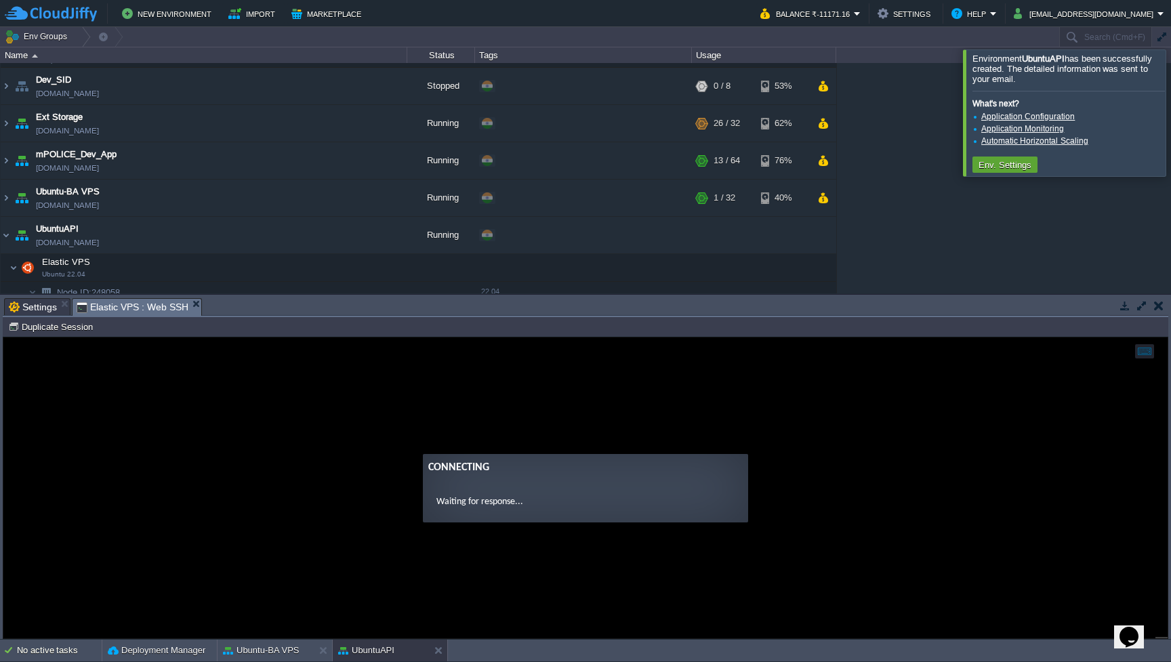
click at [1158, 308] on button "button" at bounding box center [1158, 306] width 9 height 12
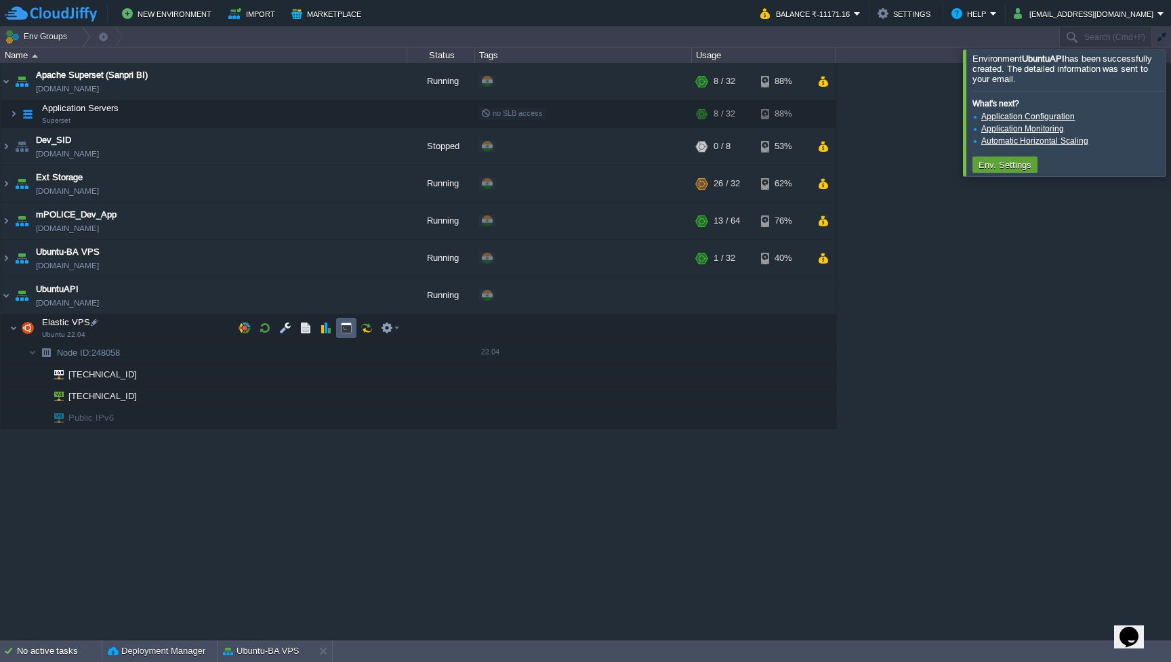
click at [350, 329] on button "button" at bounding box center [346, 328] width 12 height 12
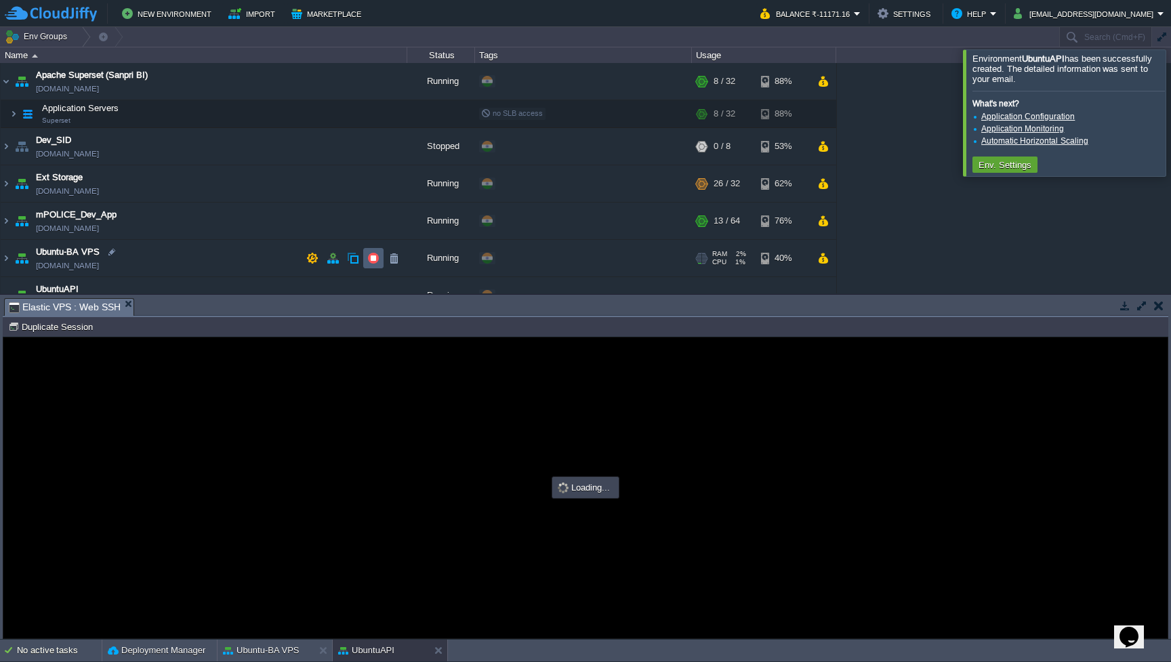
click at [377, 256] on button "button" at bounding box center [373, 258] width 12 height 12
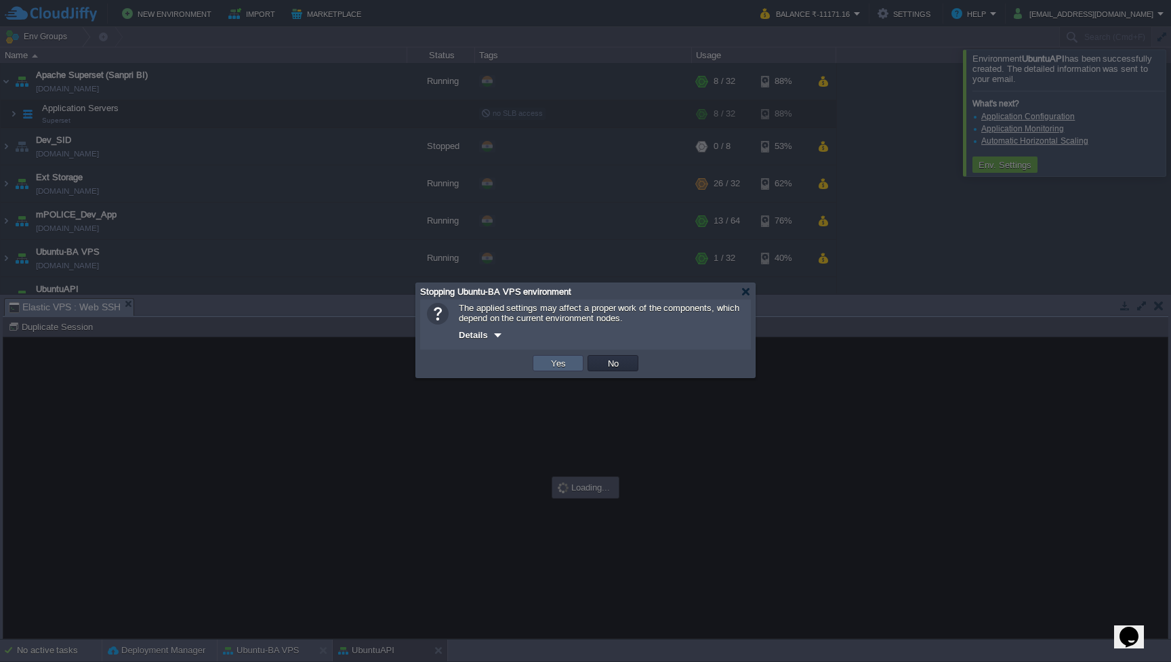
click at [546, 367] on td "Yes" at bounding box center [558, 363] width 51 height 16
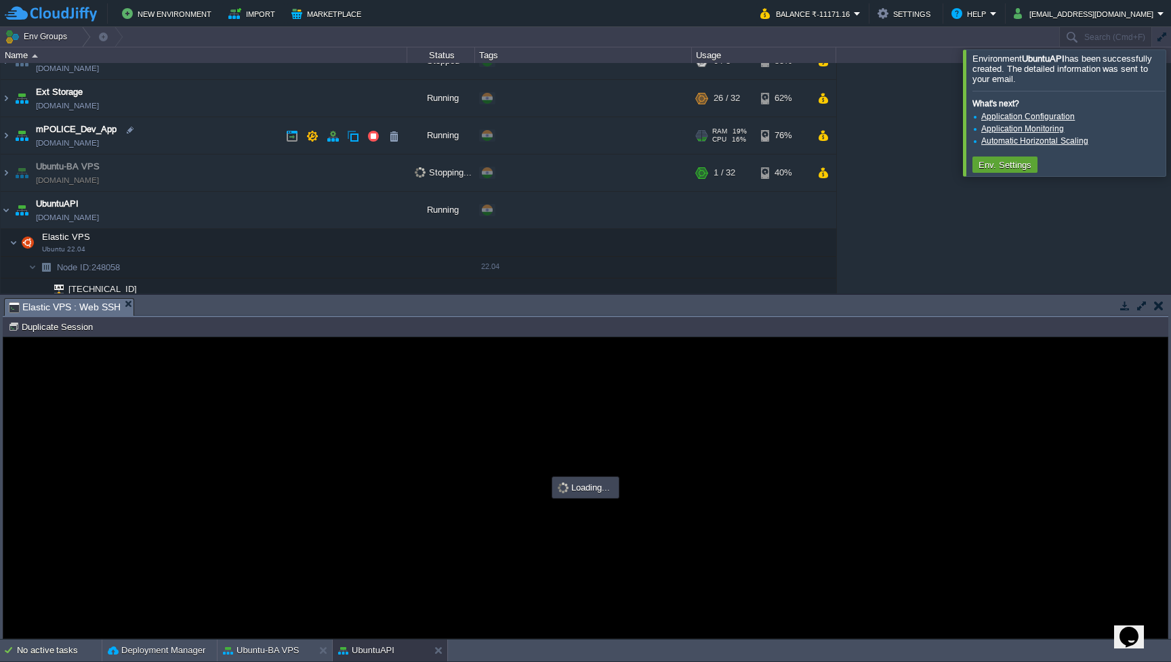
scroll to position [86, 0]
type input "#000000"
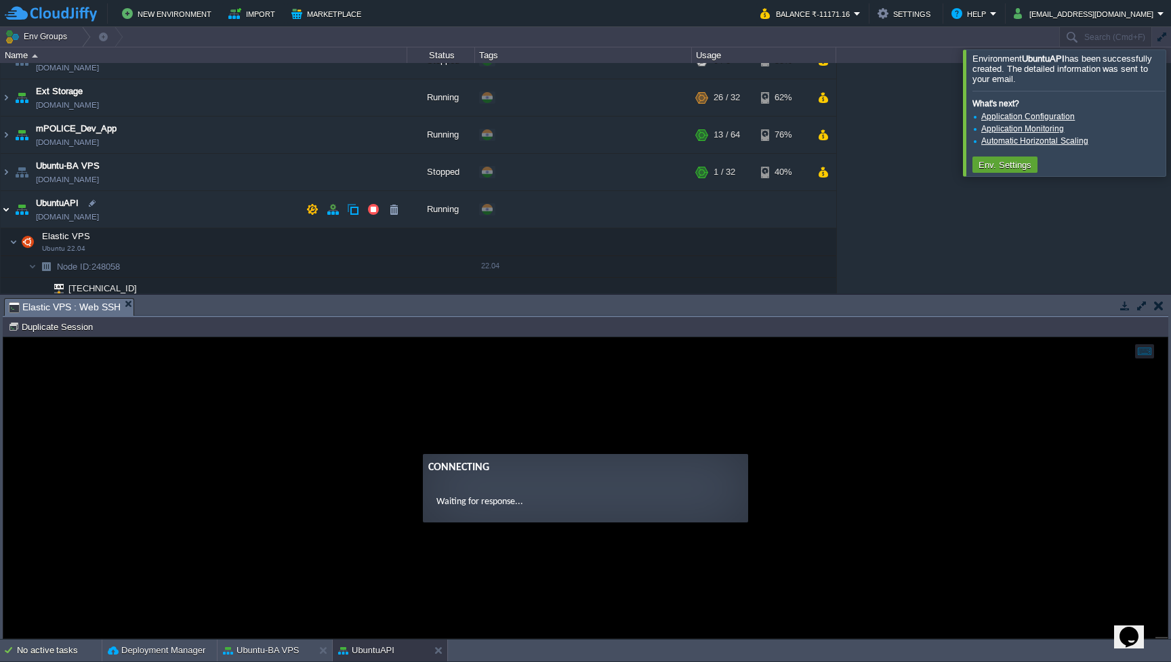
click at [7, 206] on img at bounding box center [6, 209] width 11 height 37
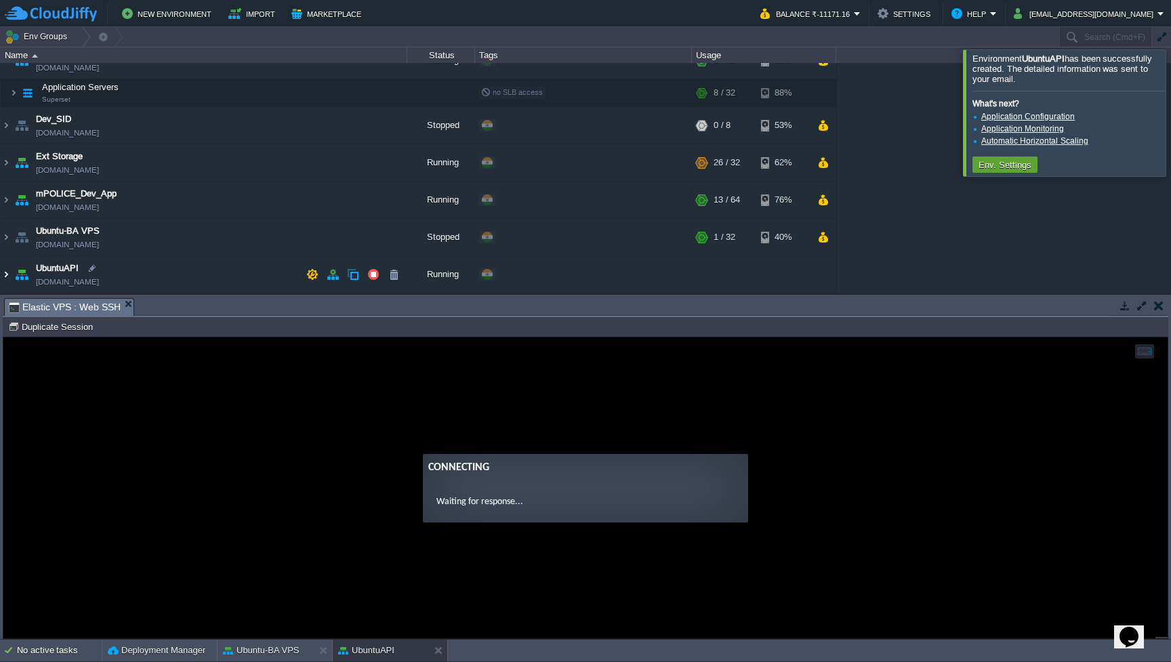
scroll to position [21, 0]
click at [3, 276] on img at bounding box center [6, 274] width 11 height 37
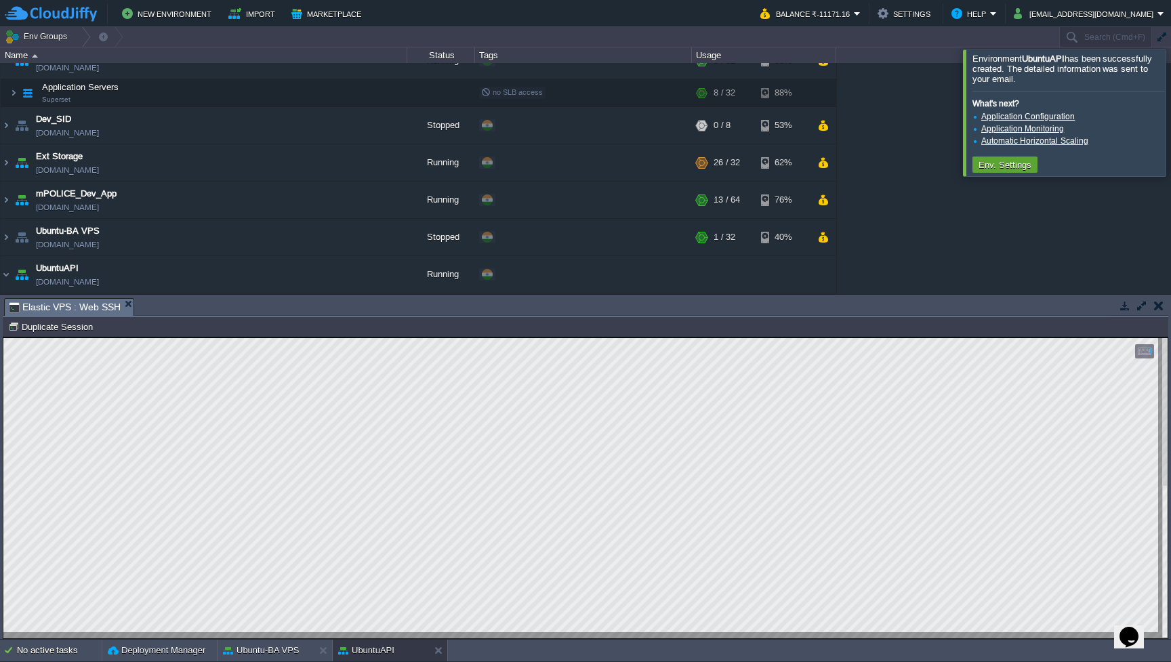
click at [1144, 305] on button "button" at bounding box center [1142, 306] width 12 height 12
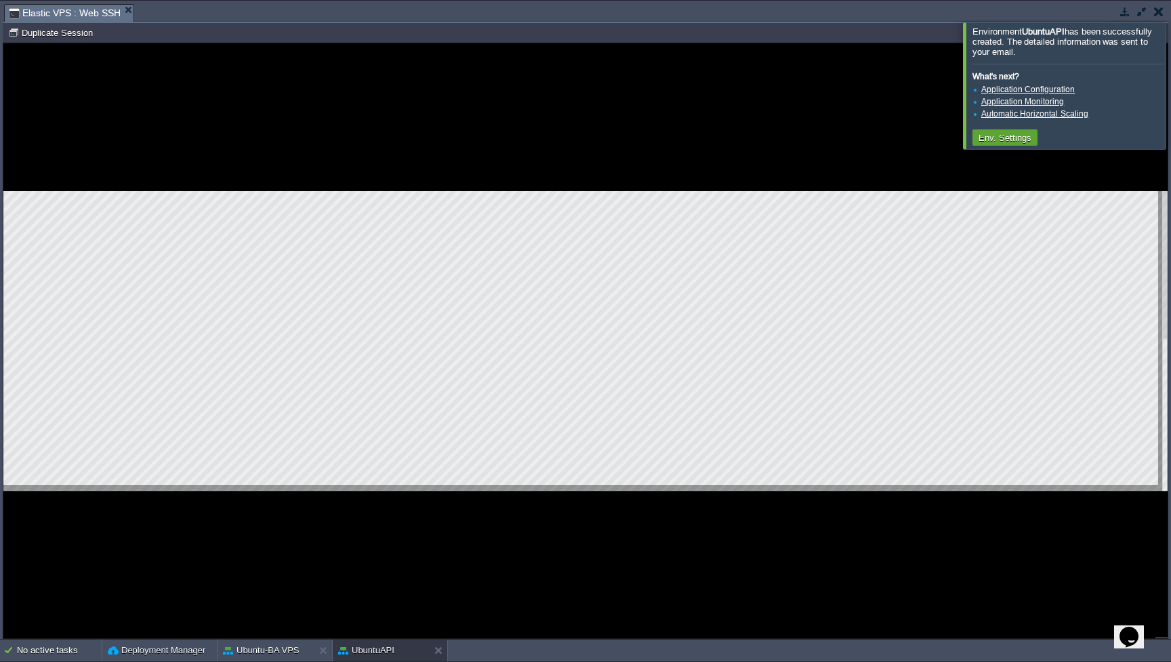
click at [1165, 96] on div at bounding box center [1187, 85] width 0 height 126
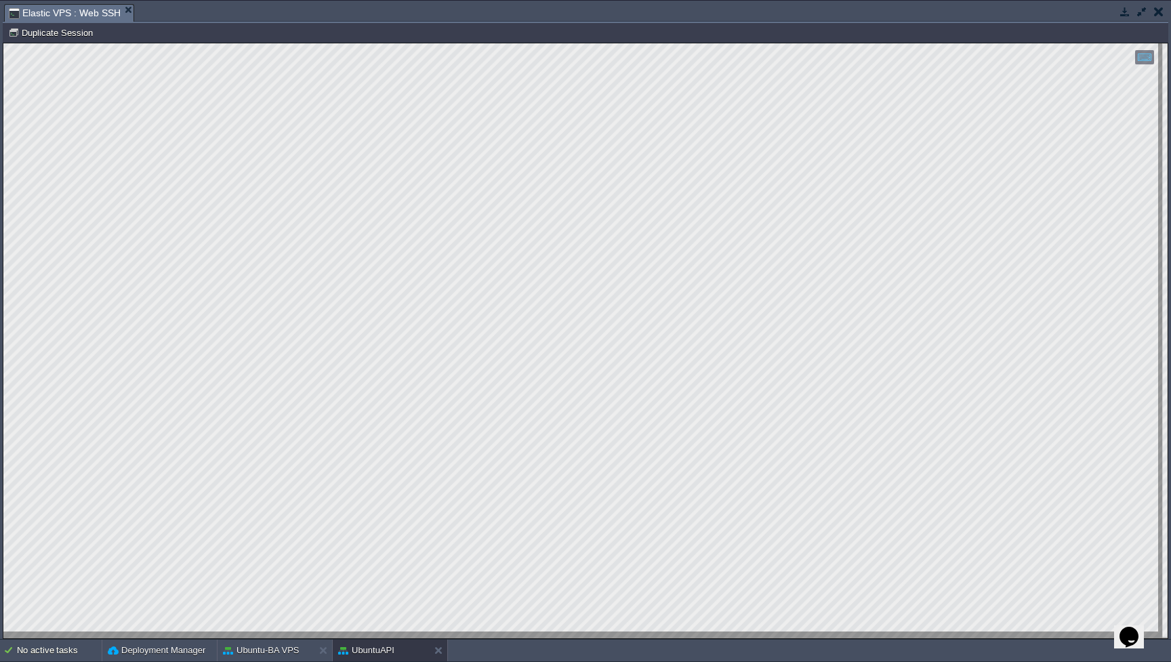
scroll to position [0, 0]
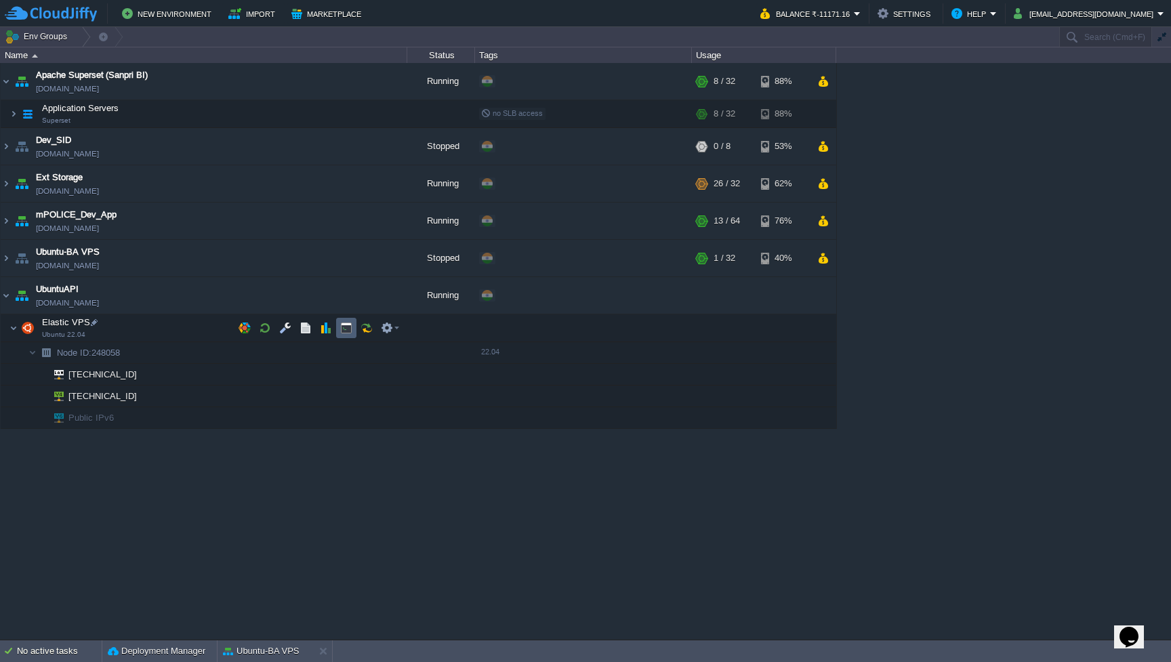
click at [346, 329] on button "button" at bounding box center [346, 328] width 12 height 12
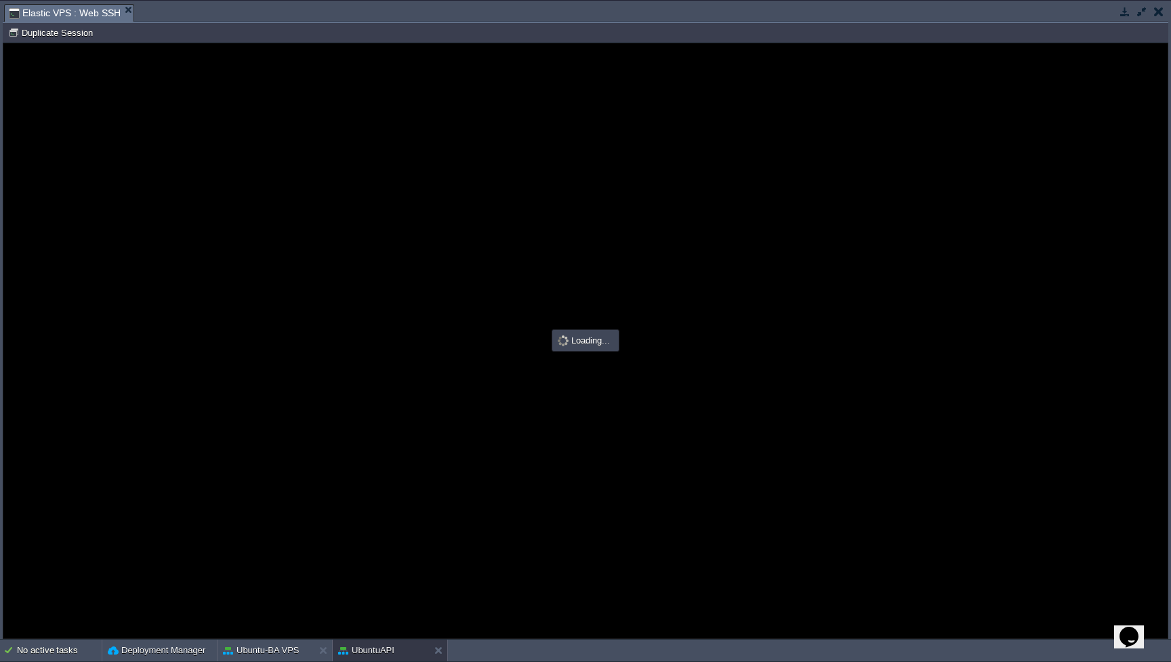
type input "#000000"
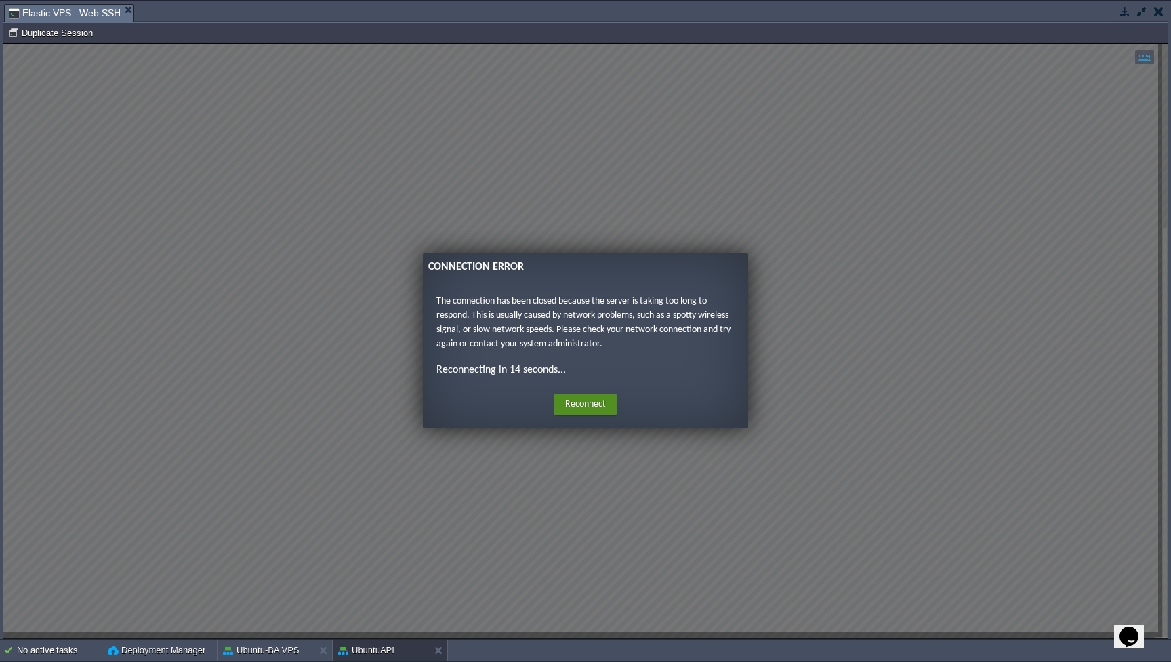
click at [577, 407] on button "Reconnect" at bounding box center [585, 405] width 62 height 22
click at [581, 407] on button "Reconnect" at bounding box center [585, 405] width 62 height 22
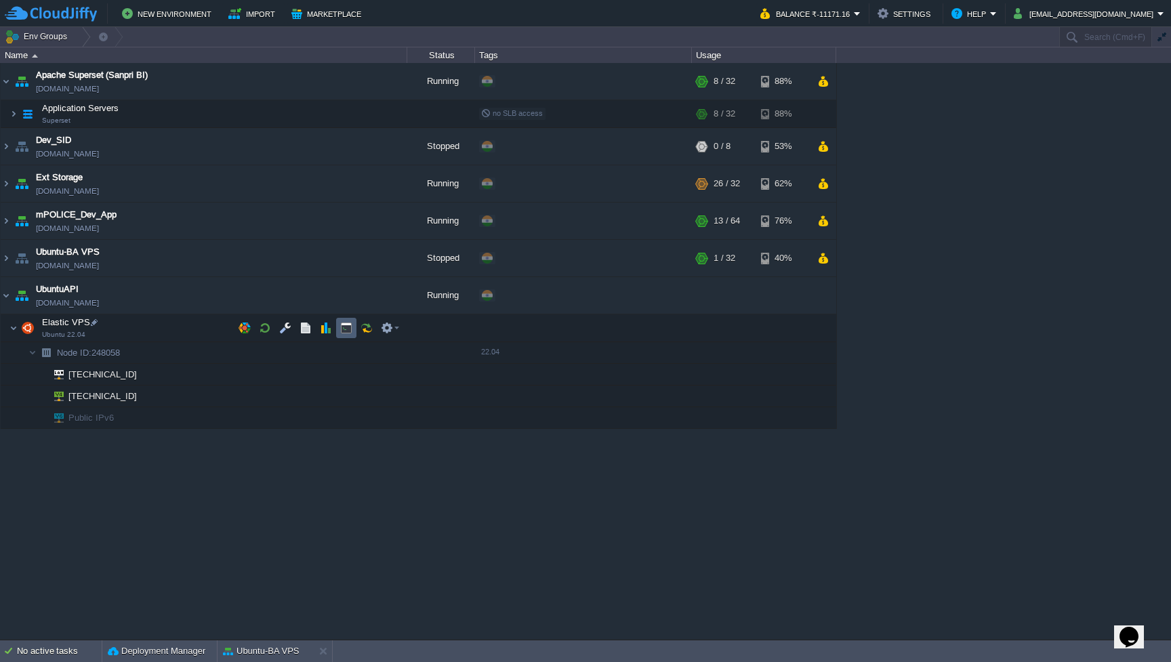
click at [348, 325] on button "button" at bounding box center [346, 328] width 12 height 12
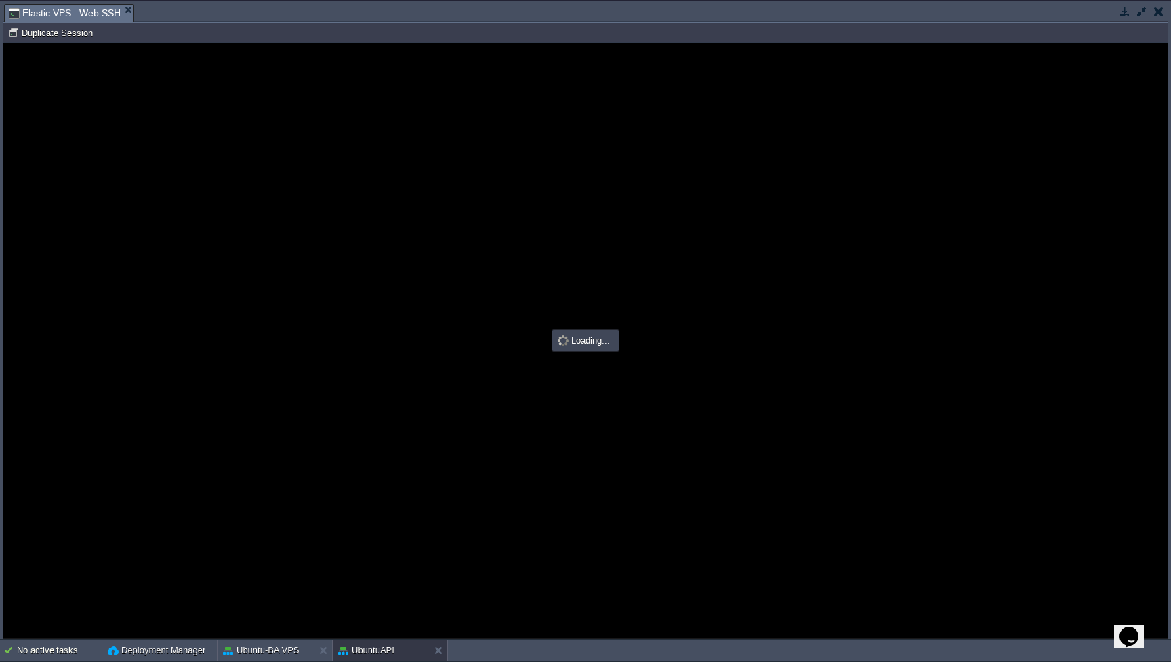
scroll to position [0, 0]
